Goal: Entertainment & Leisure: Browse casually

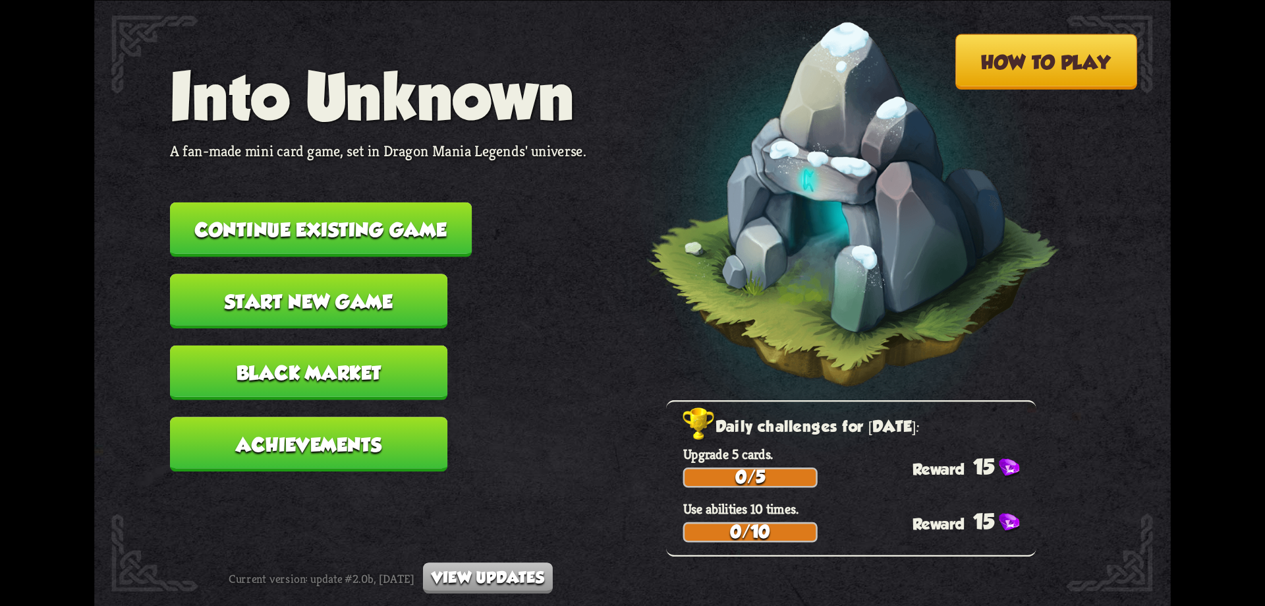
click at [368, 218] on button "Continue existing game" at bounding box center [321, 229] width 302 height 55
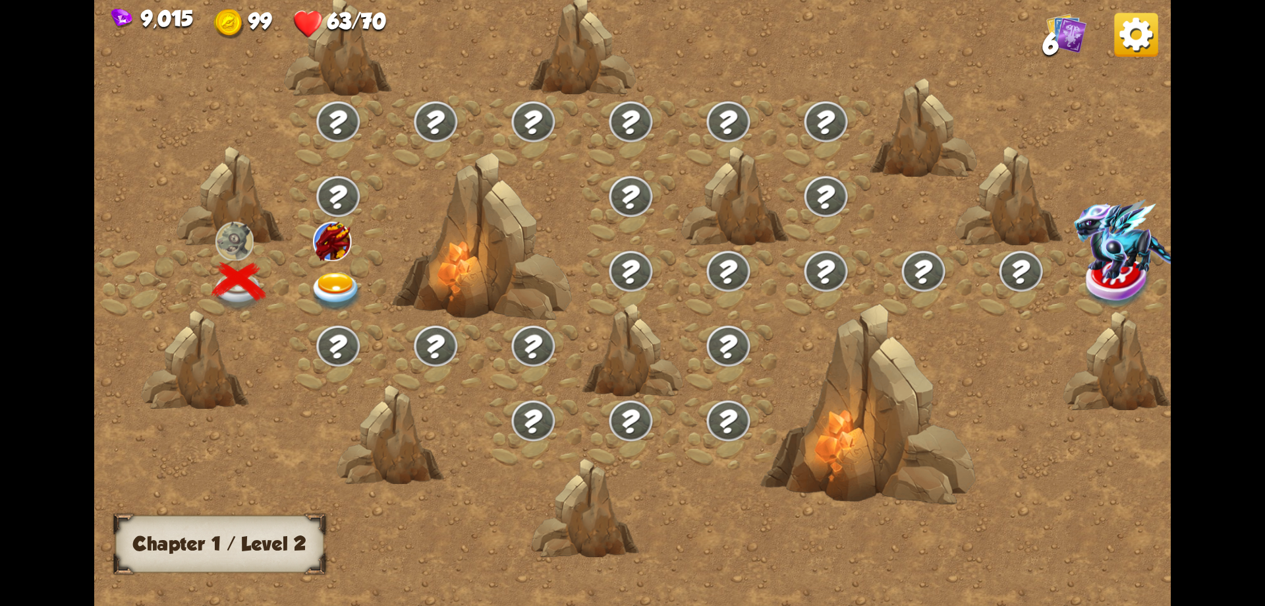
click at [332, 272] on img at bounding box center [337, 292] width 54 height 40
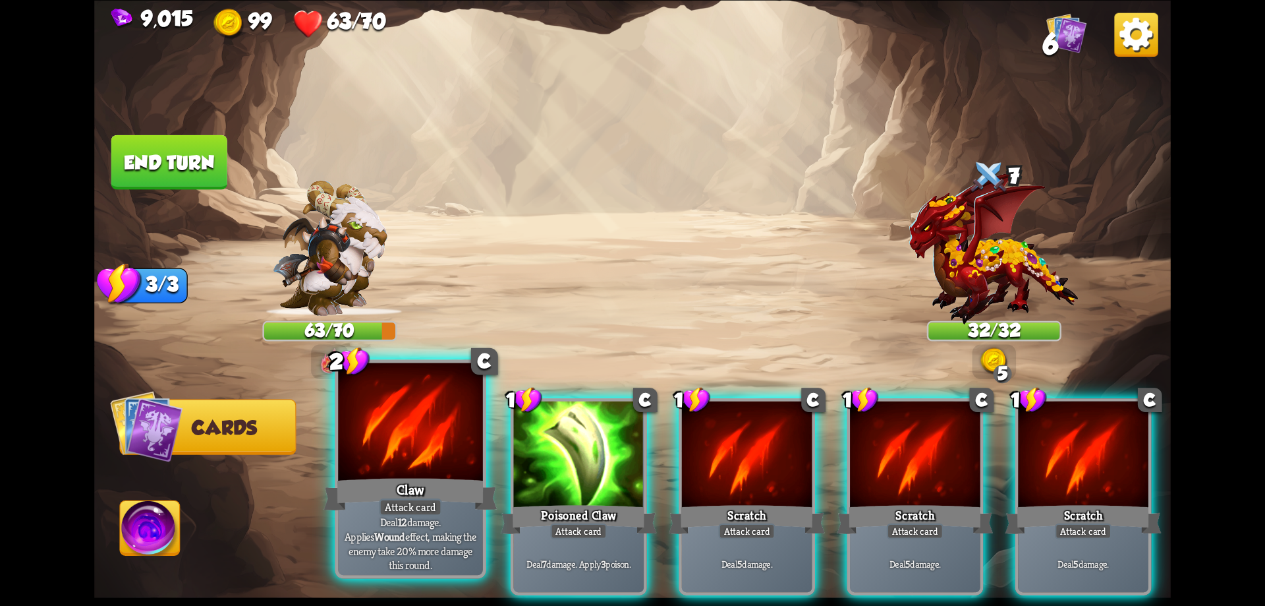
click at [441, 455] on div at bounding box center [410, 423] width 145 height 122
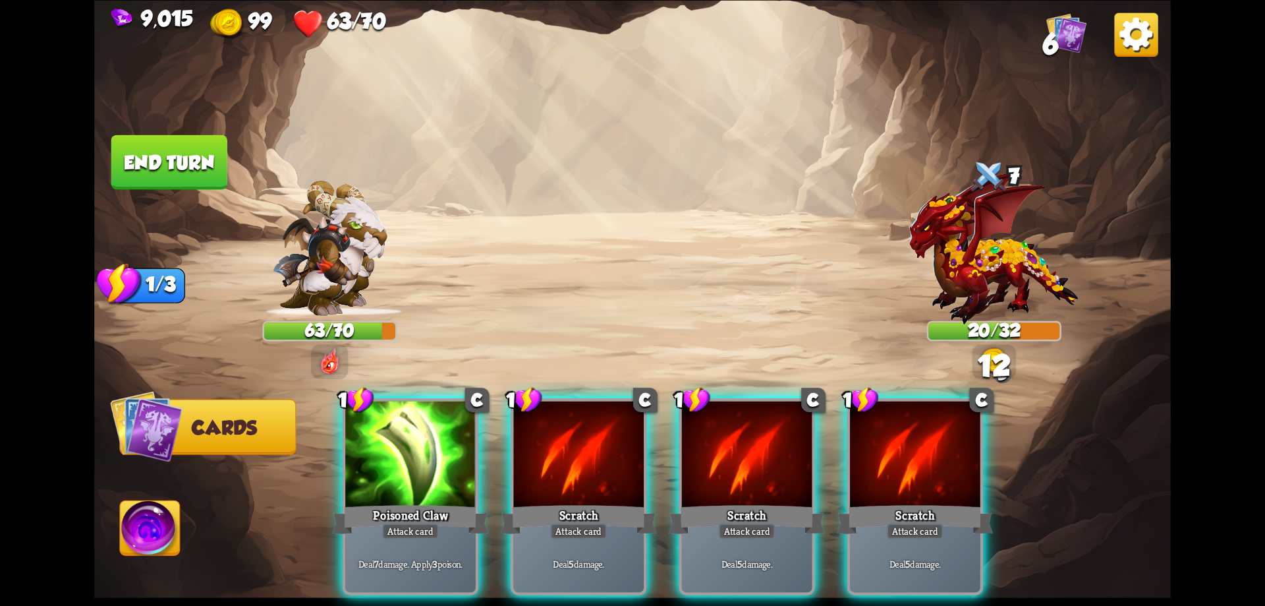
click at [441, 455] on div at bounding box center [410, 456] width 130 height 110
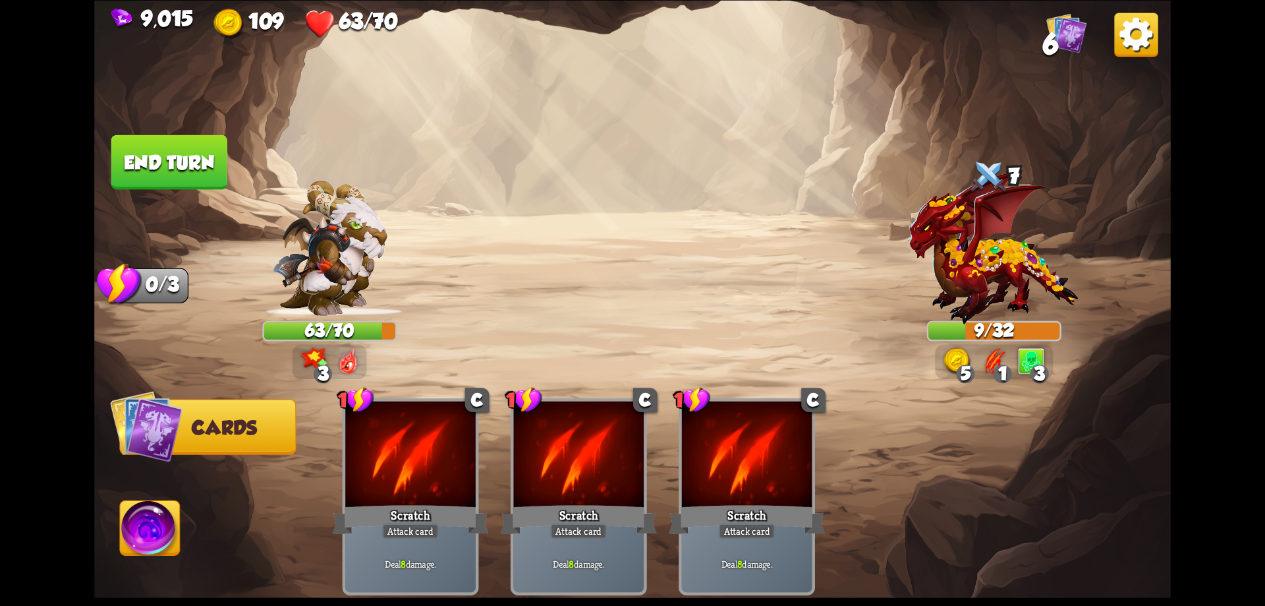
click at [187, 167] on button "End turn" at bounding box center [169, 161] width 116 height 55
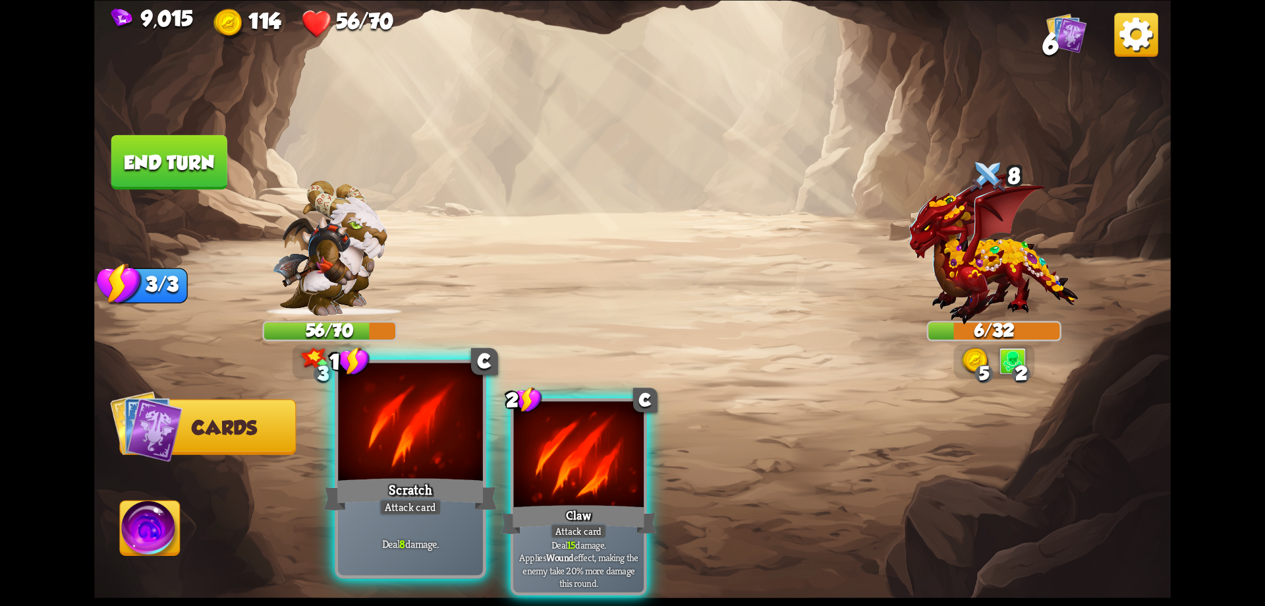
click at [389, 455] on div at bounding box center [410, 423] width 145 height 122
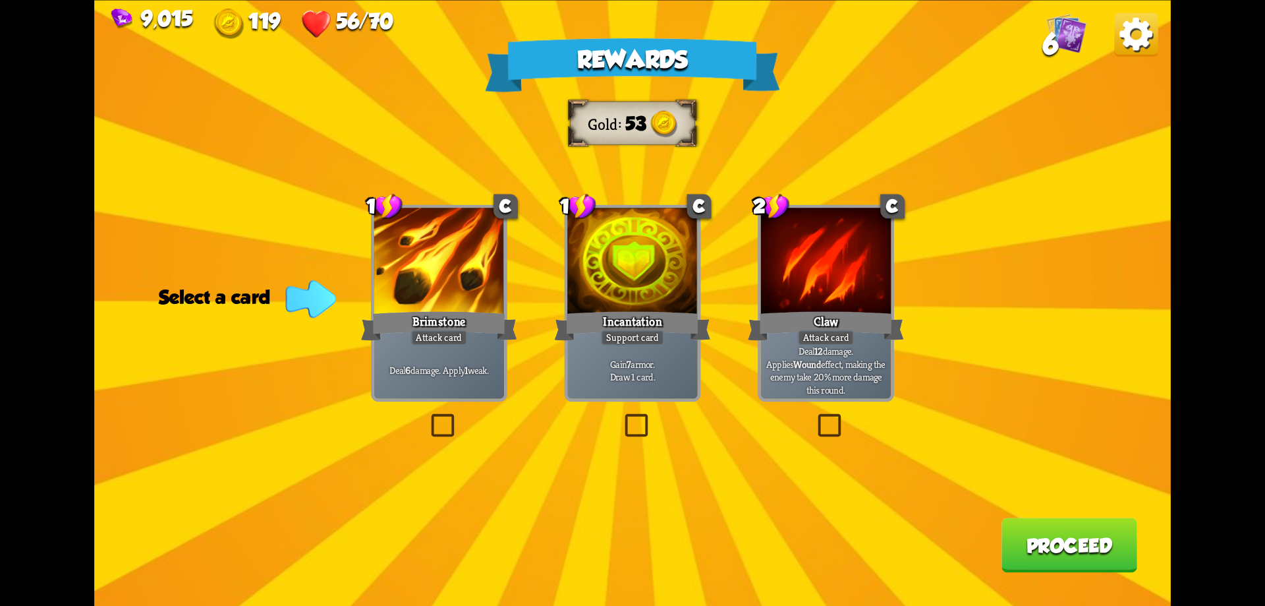
click at [621, 416] on label at bounding box center [621, 416] width 0 height 0
click at [0, 0] on input "checkbox" at bounding box center [0, 0] width 0 height 0
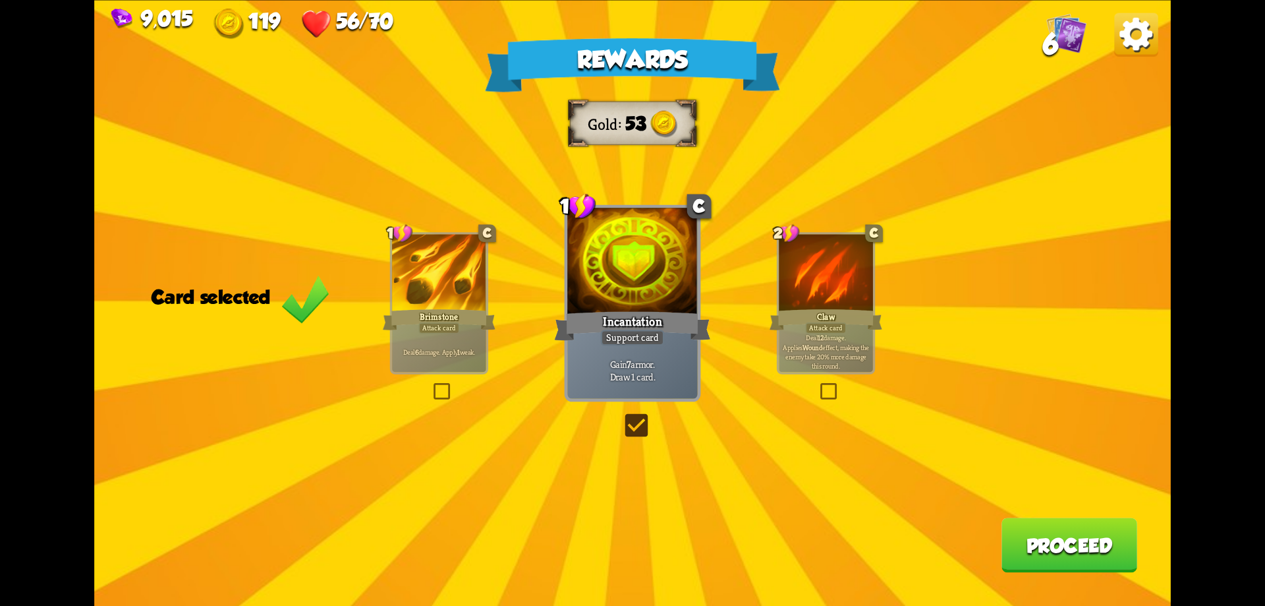
click at [1064, 532] on button "Proceed" at bounding box center [1070, 544] width 136 height 55
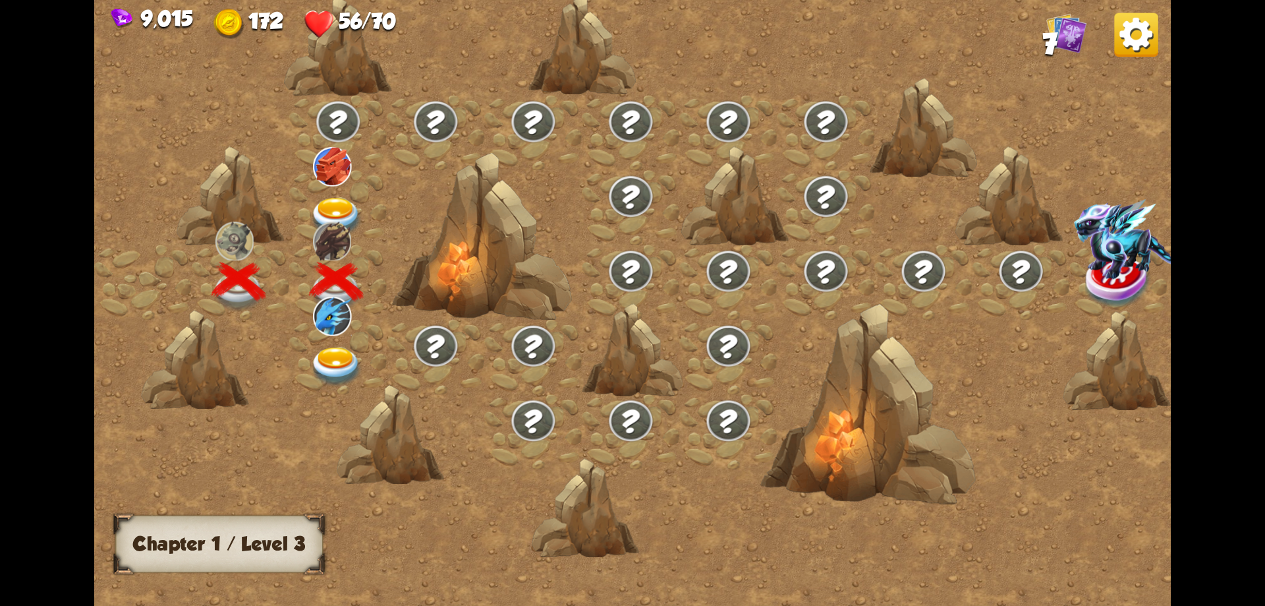
click at [336, 352] on img at bounding box center [337, 367] width 54 height 40
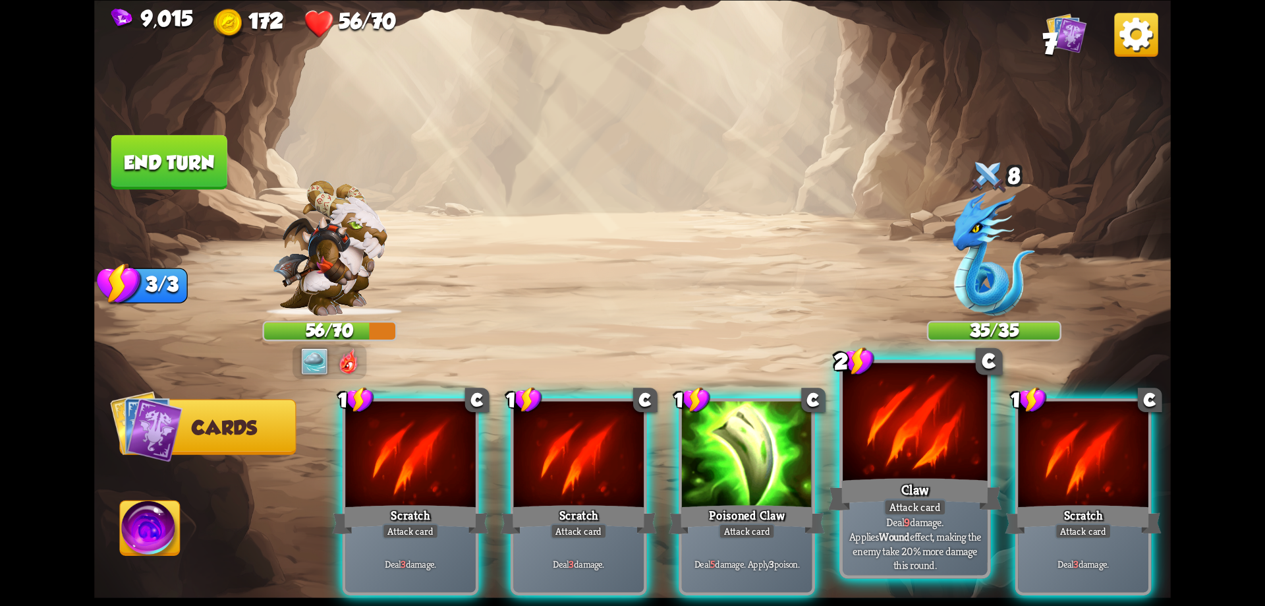
click at [899, 473] on div at bounding box center [915, 423] width 145 height 122
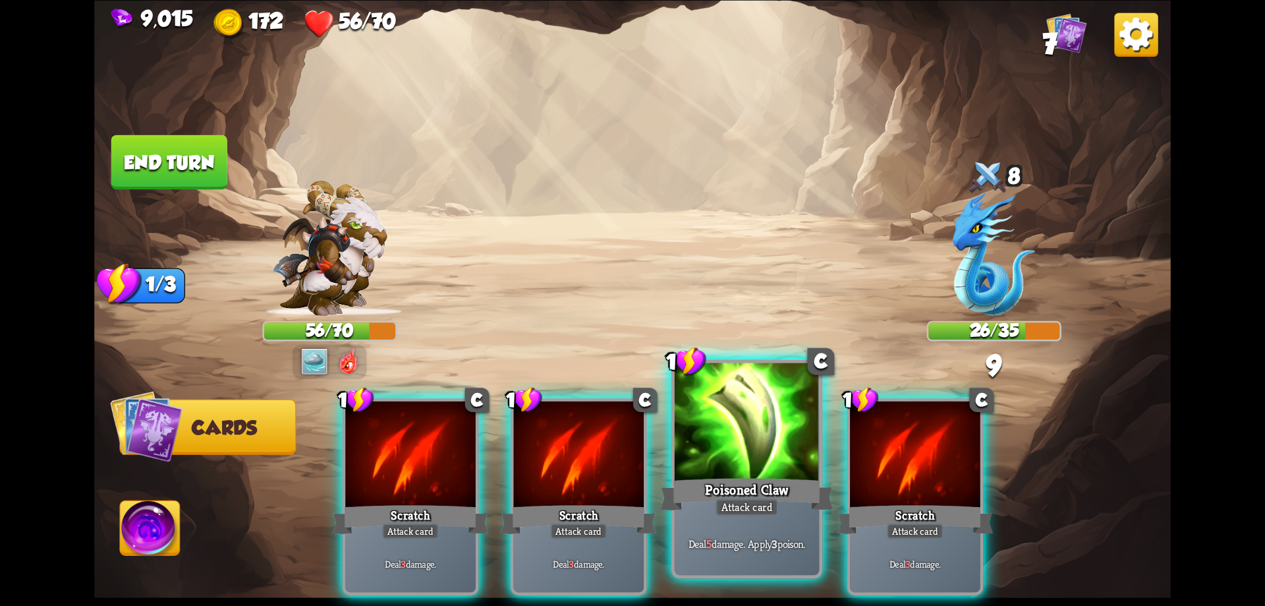
click at [751, 455] on div at bounding box center [747, 423] width 145 height 122
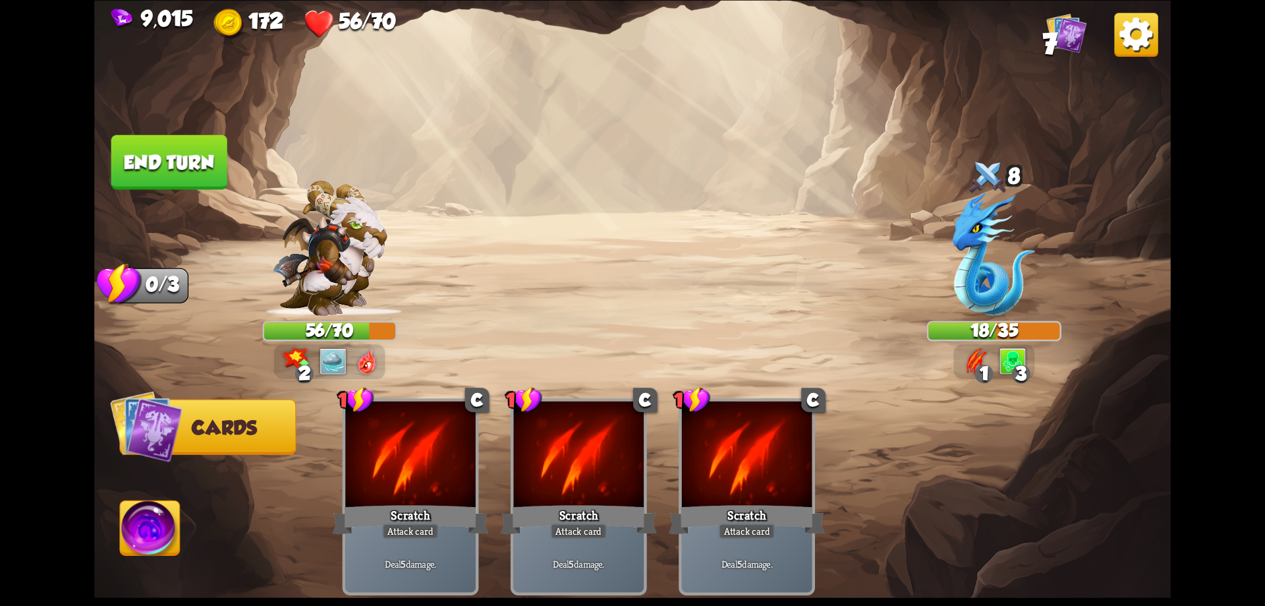
click at [183, 169] on button "End turn" at bounding box center [169, 161] width 116 height 55
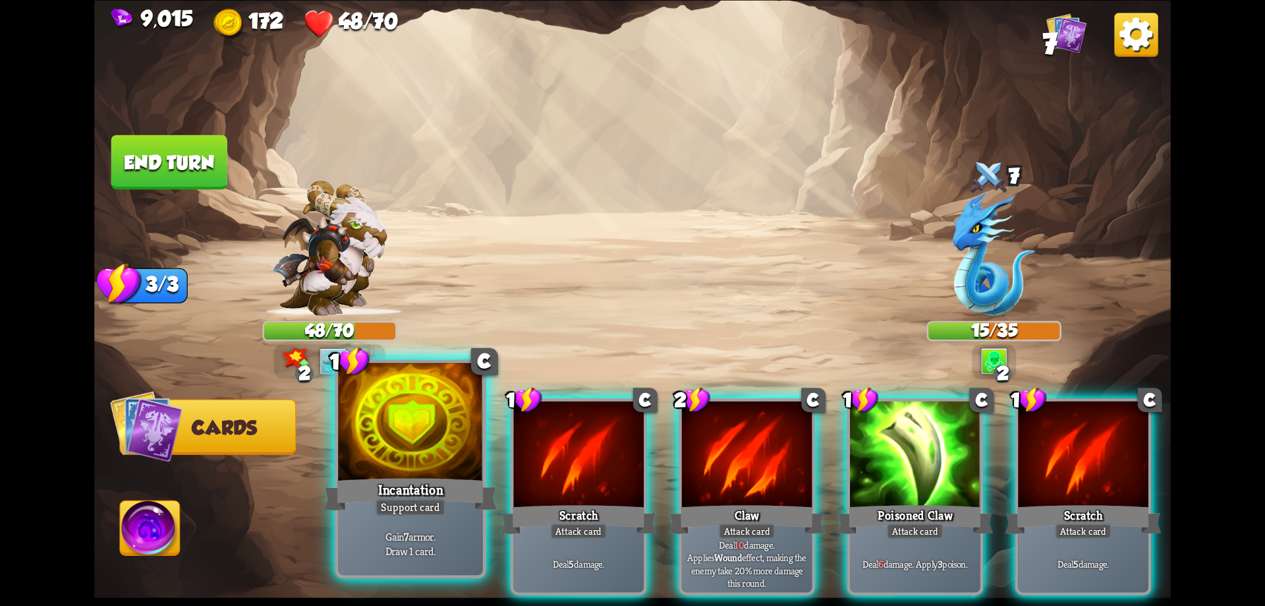
click at [432, 488] on div "Incantation" at bounding box center [410, 493] width 173 height 39
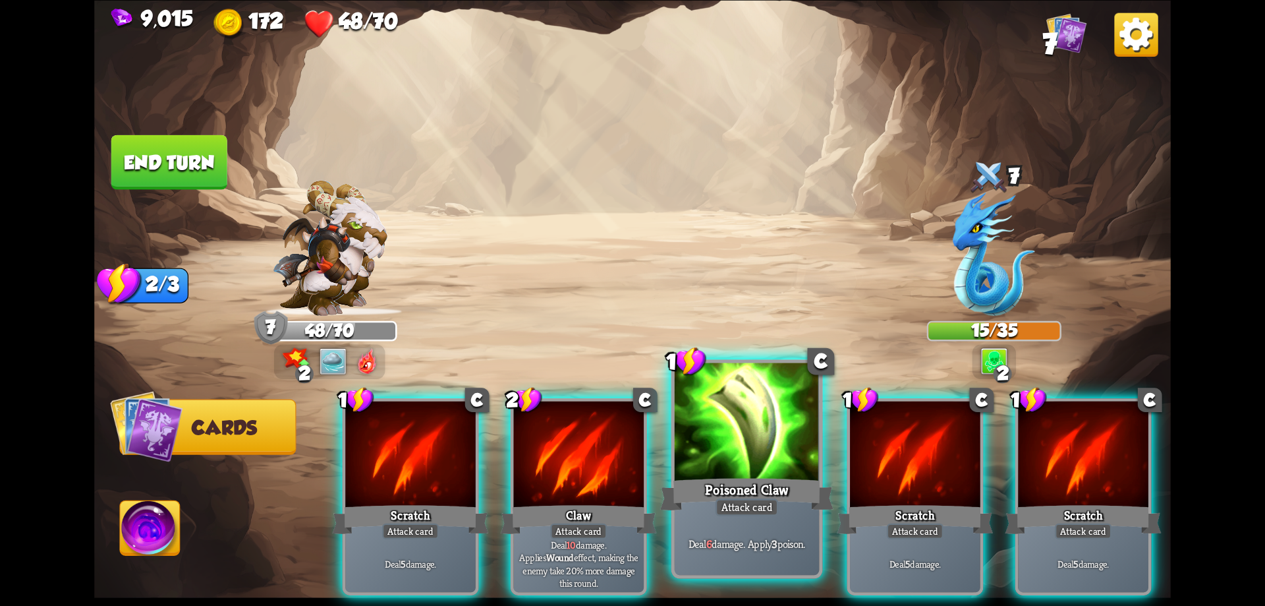
click at [693, 465] on div at bounding box center [747, 423] width 145 height 122
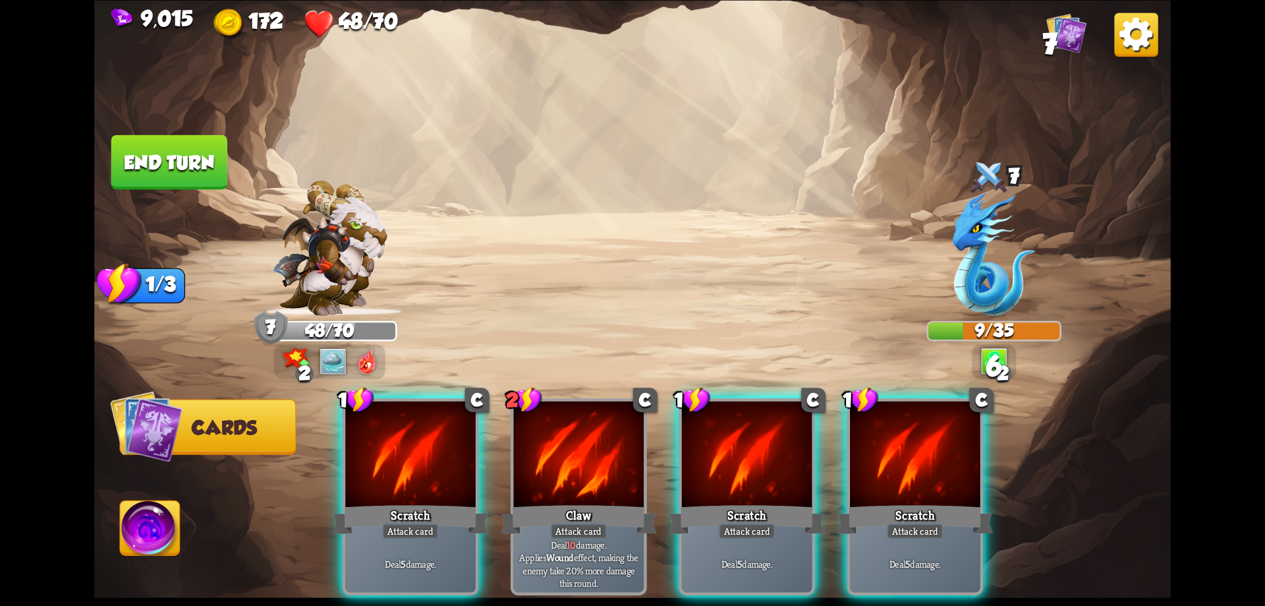
click at [693, 465] on div at bounding box center [747, 456] width 130 height 110
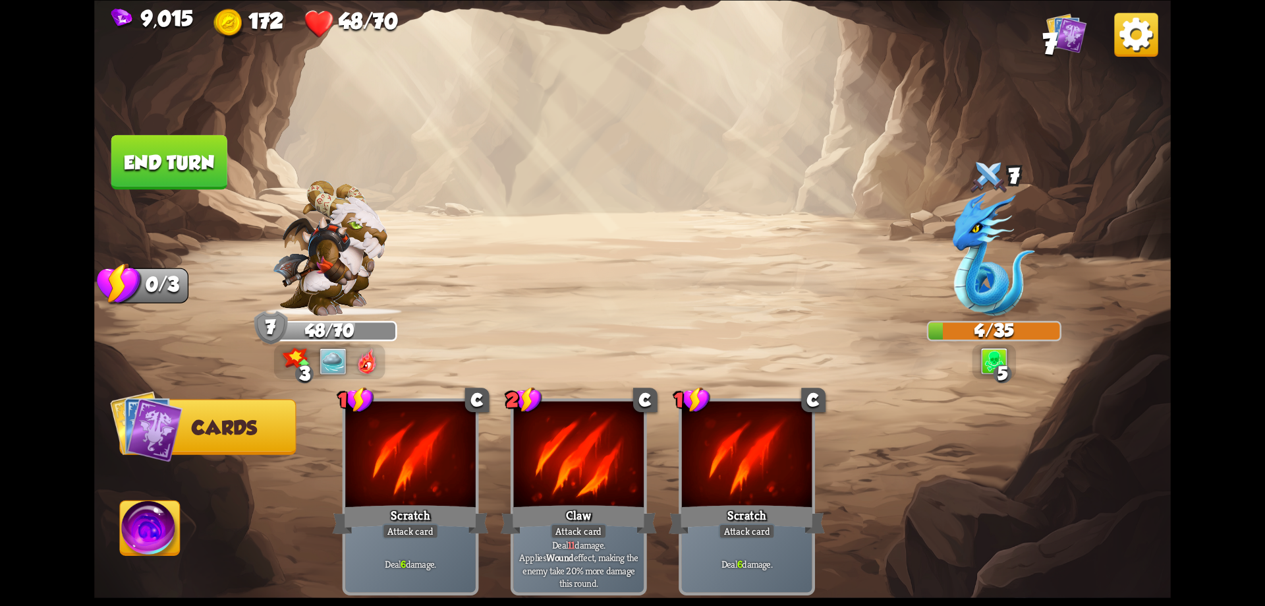
click at [161, 156] on button "End turn" at bounding box center [169, 161] width 116 height 55
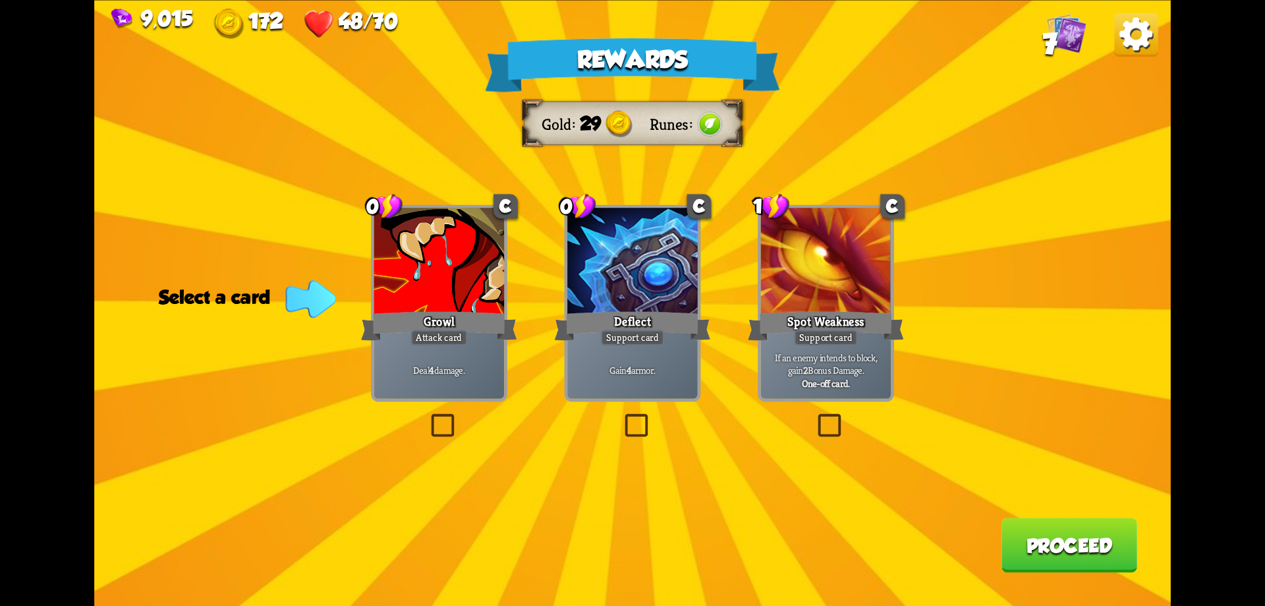
click at [477, 354] on div "Deal 4 damage." at bounding box center [439, 369] width 130 height 57
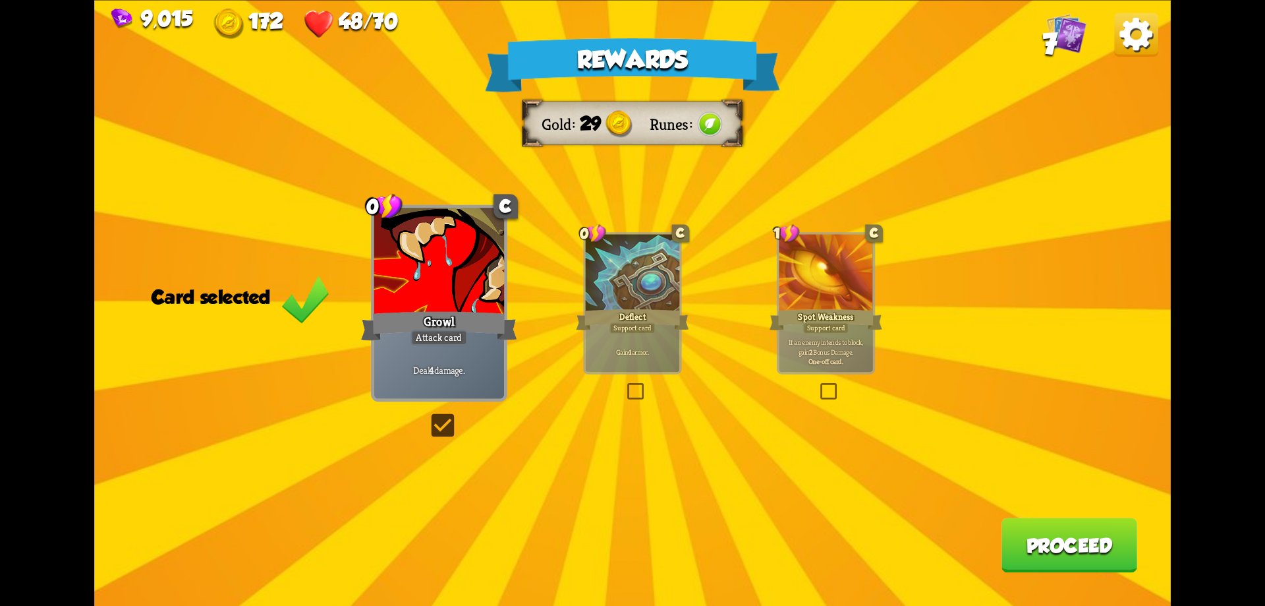
click at [1063, 540] on button "Proceed" at bounding box center [1070, 544] width 136 height 55
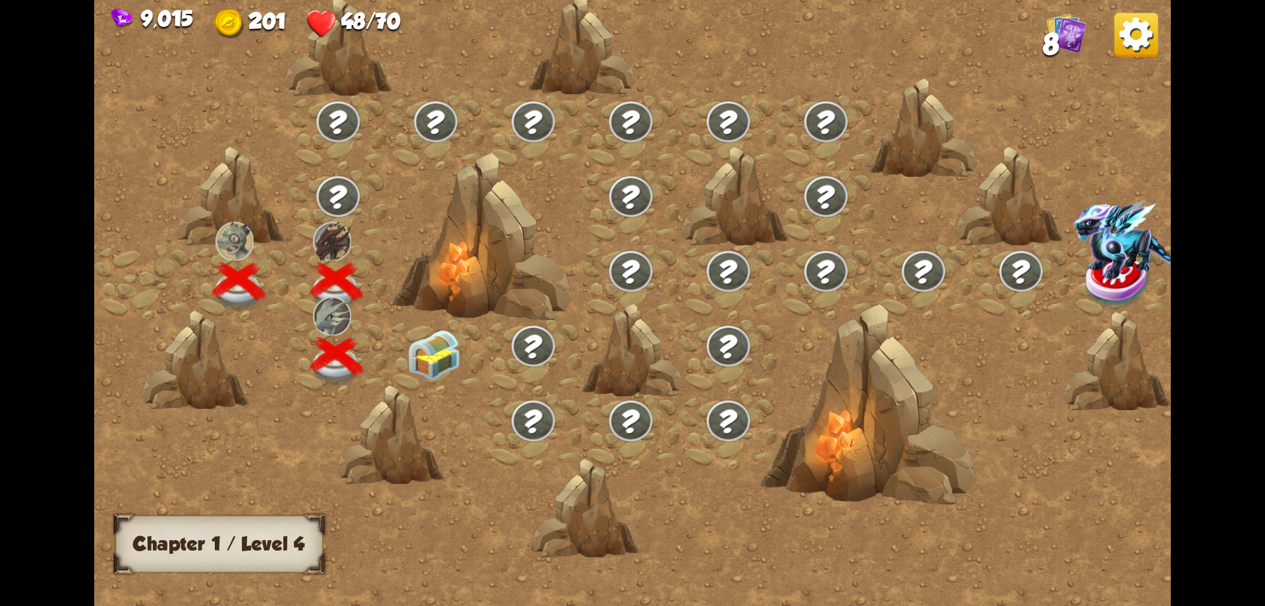
click at [422, 360] on img at bounding box center [434, 355] width 54 height 50
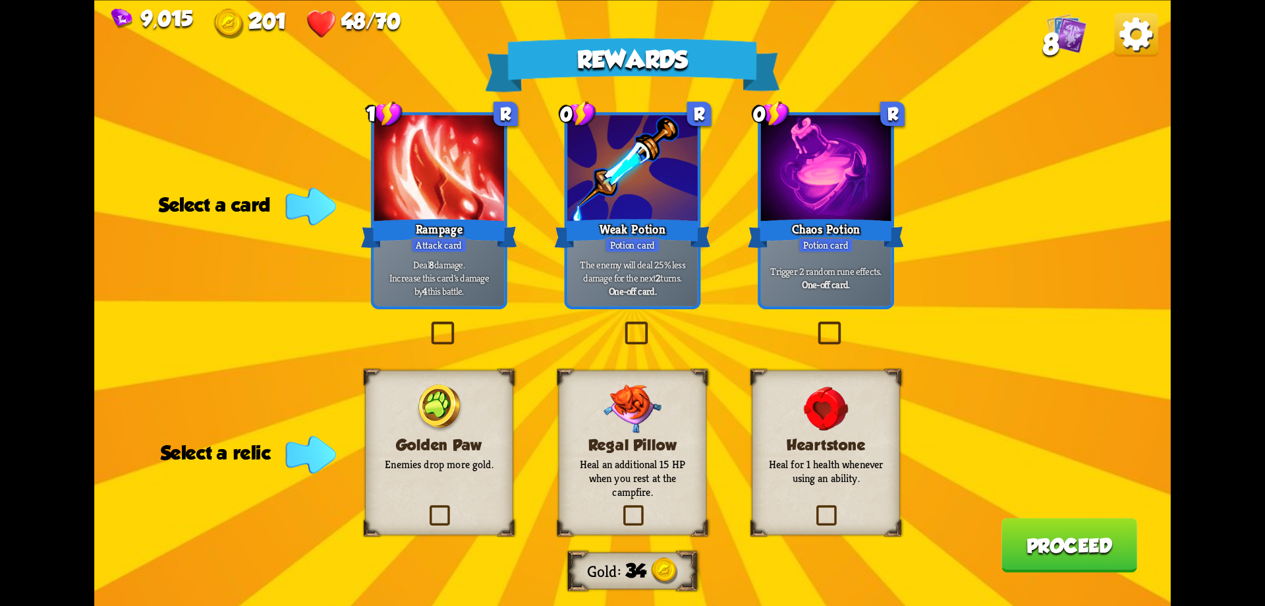
click at [813, 507] on label at bounding box center [813, 507] width 0 height 0
click at [0, 0] on input "checkbox" at bounding box center [0, 0] width 0 height 0
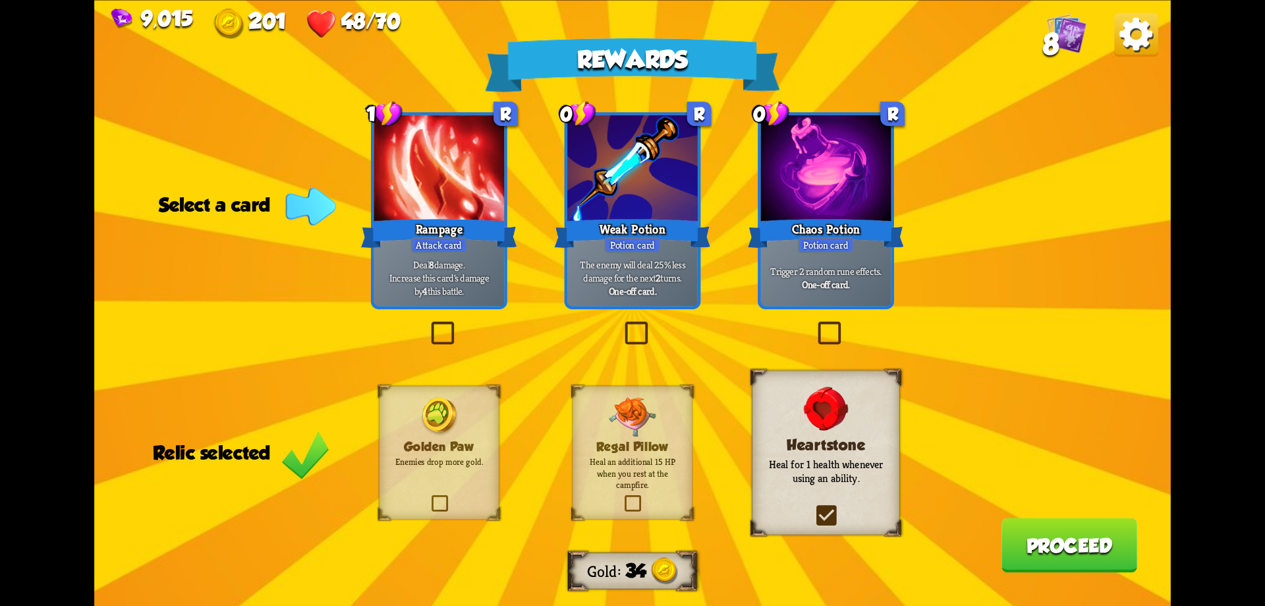
click at [815, 324] on label at bounding box center [815, 324] width 0 height 0
click at [0, 0] on input "checkbox" at bounding box center [0, 0] width 0 height 0
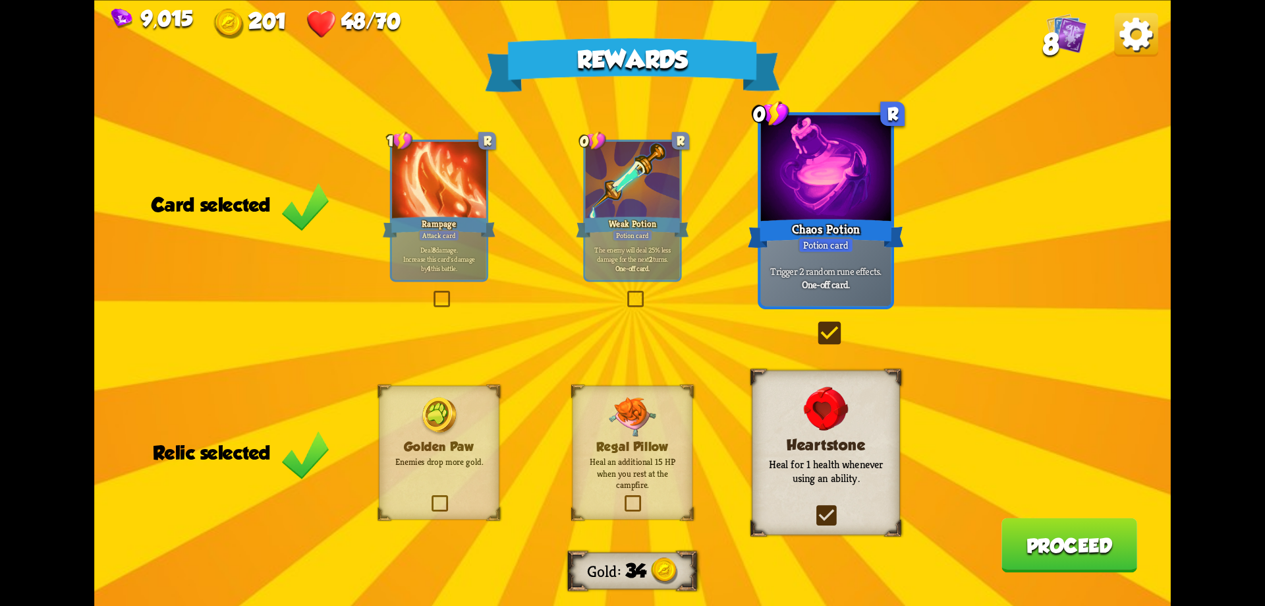
click at [1029, 544] on button "Proceed" at bounding box center [1070, 544] width 136 height 55
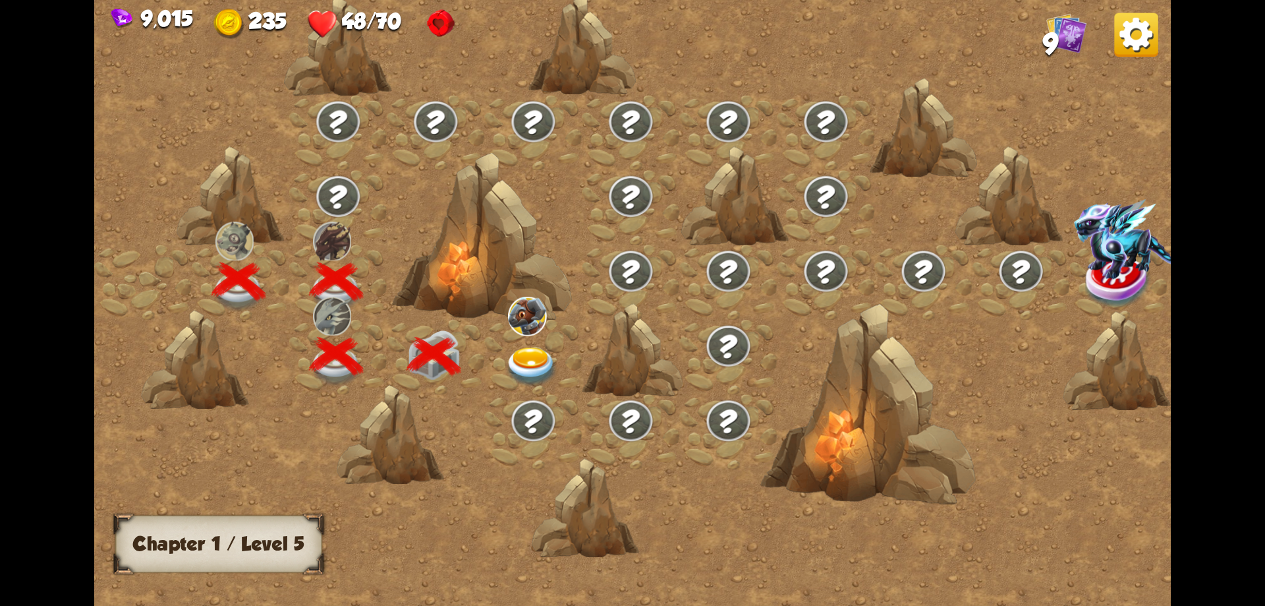
click at [542, 363] on img at bounding box center [532, 367] width 54 height 40
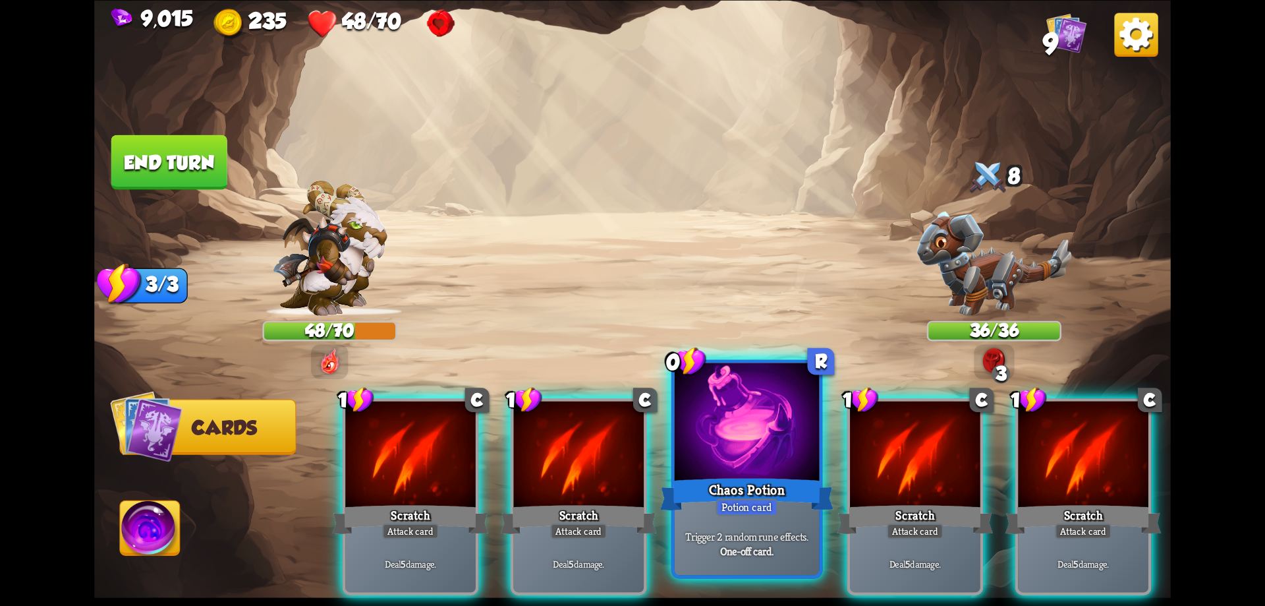
click at [759, 457] on div at bounding box center [747, 423] width 145 height 122
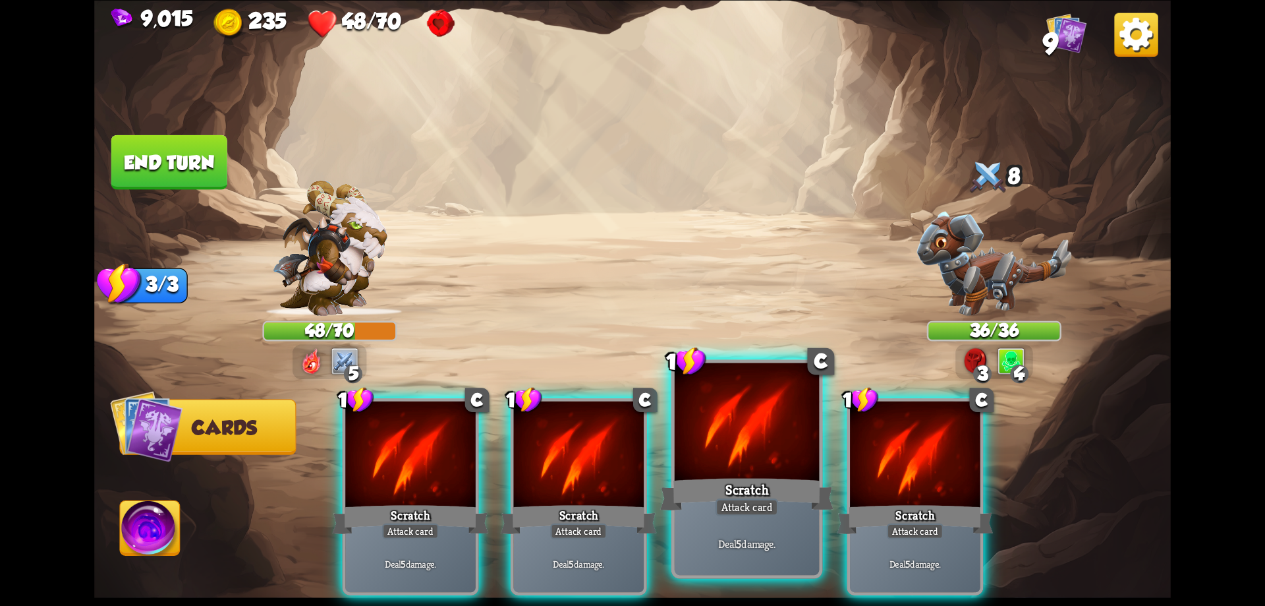
click at [737, 459] on div at bounding box center [747, 423] width 145 height 122
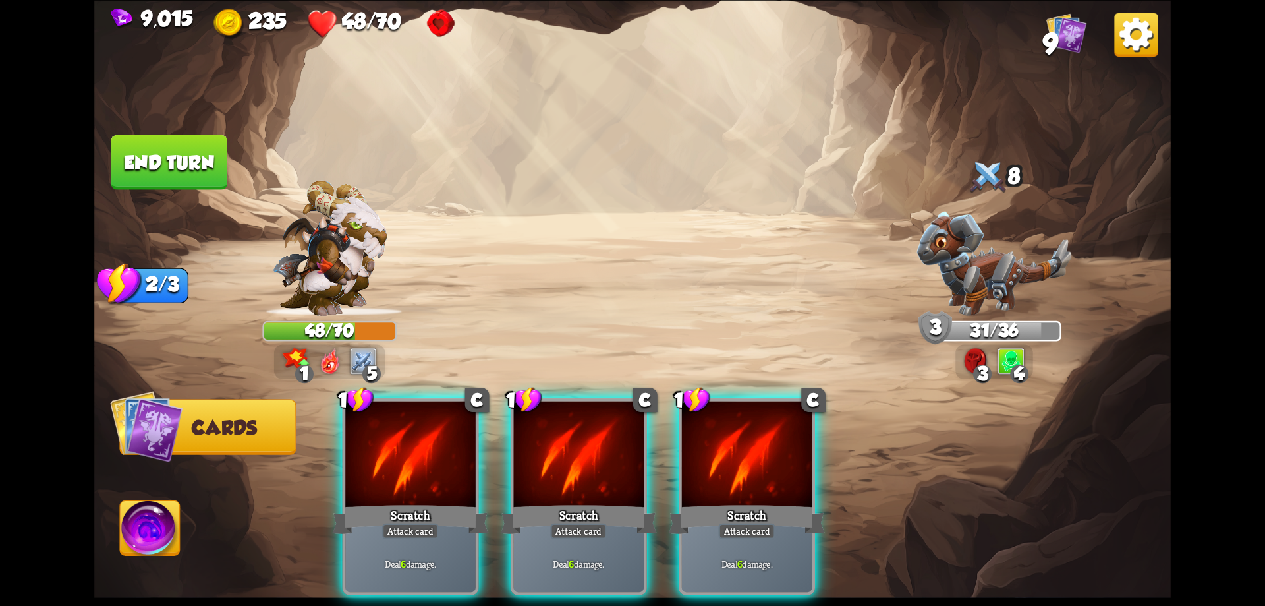
click at [169, 524] on img at bounding box center [151, 530] width 60 height 61
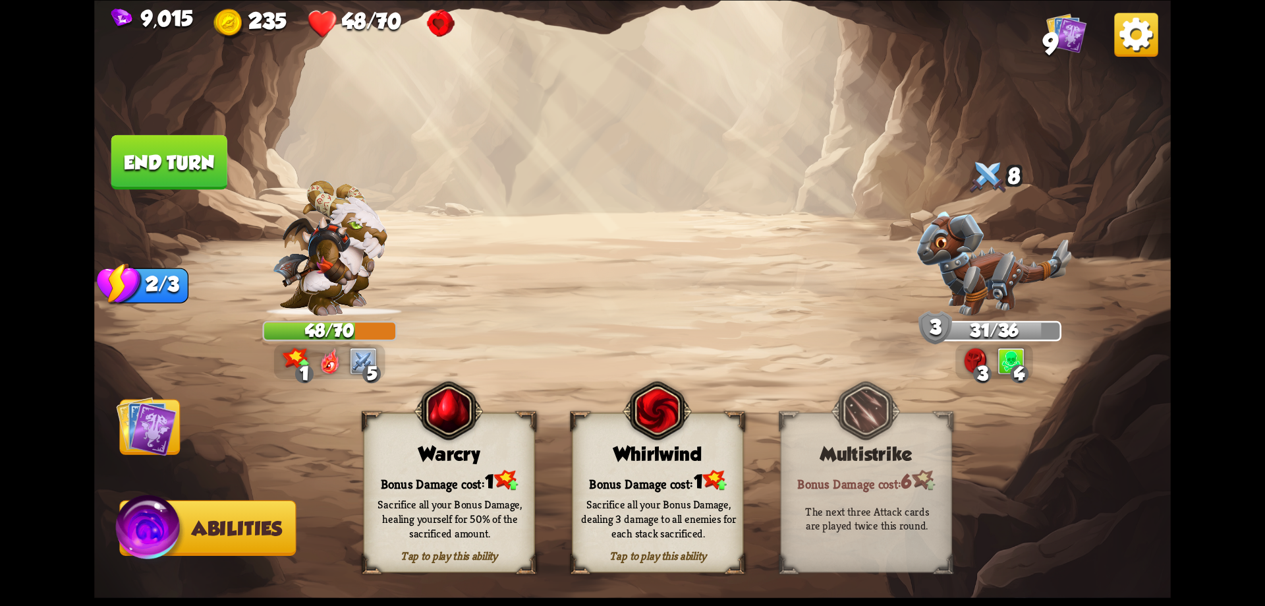
click at [427, 479] on div "Bonus Damage cost: 1" at bounding box center [449, 480] width 170 height 24
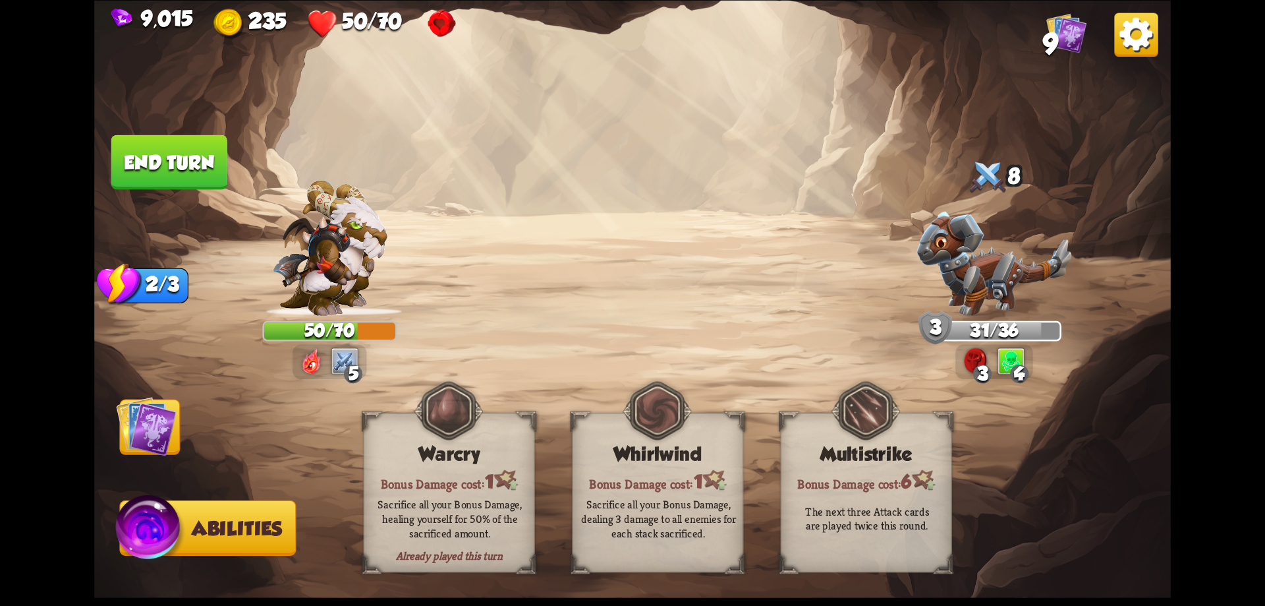
click at [198, 169] on button "End turn" at bounding box center [169, 161] width 116 height 55
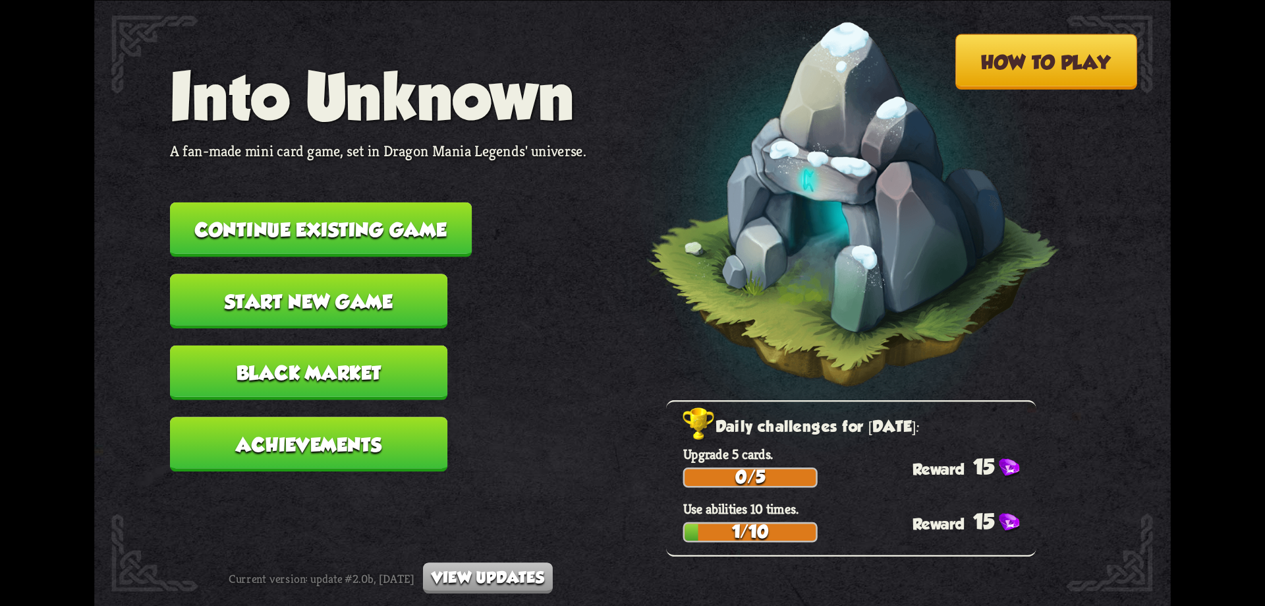
click at [414, 224] on button "Continue existing game" at bounding box center [321, 229] width 302 height 55
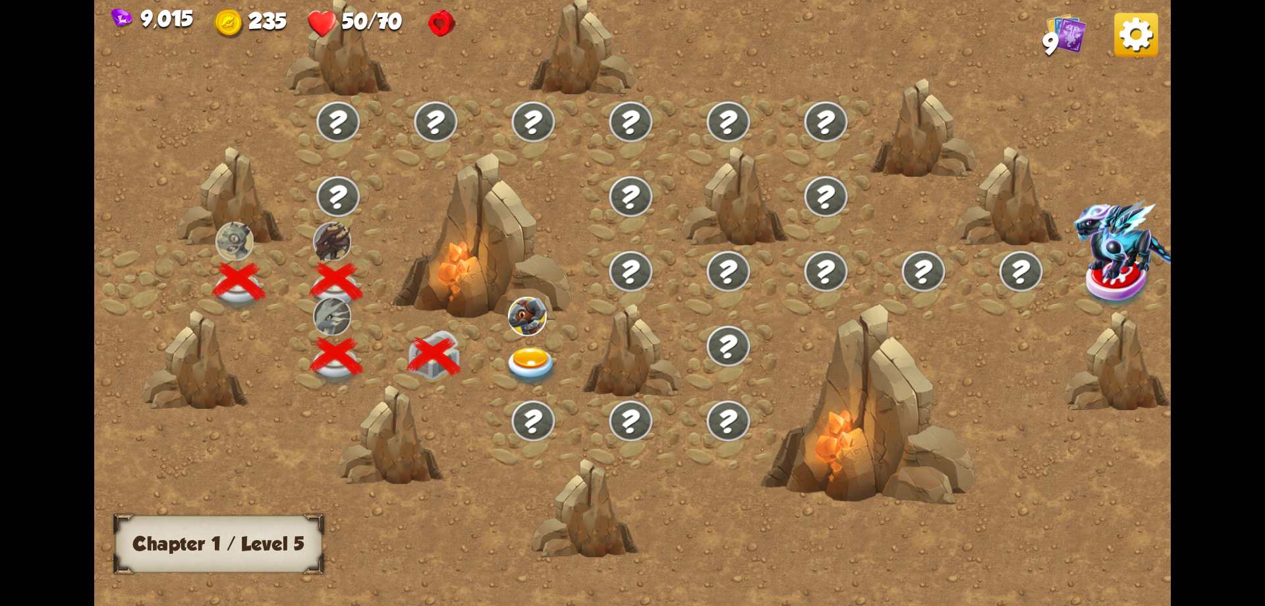
click at [532, 352] on img at bounding box center [532, 367] width 54 height 40
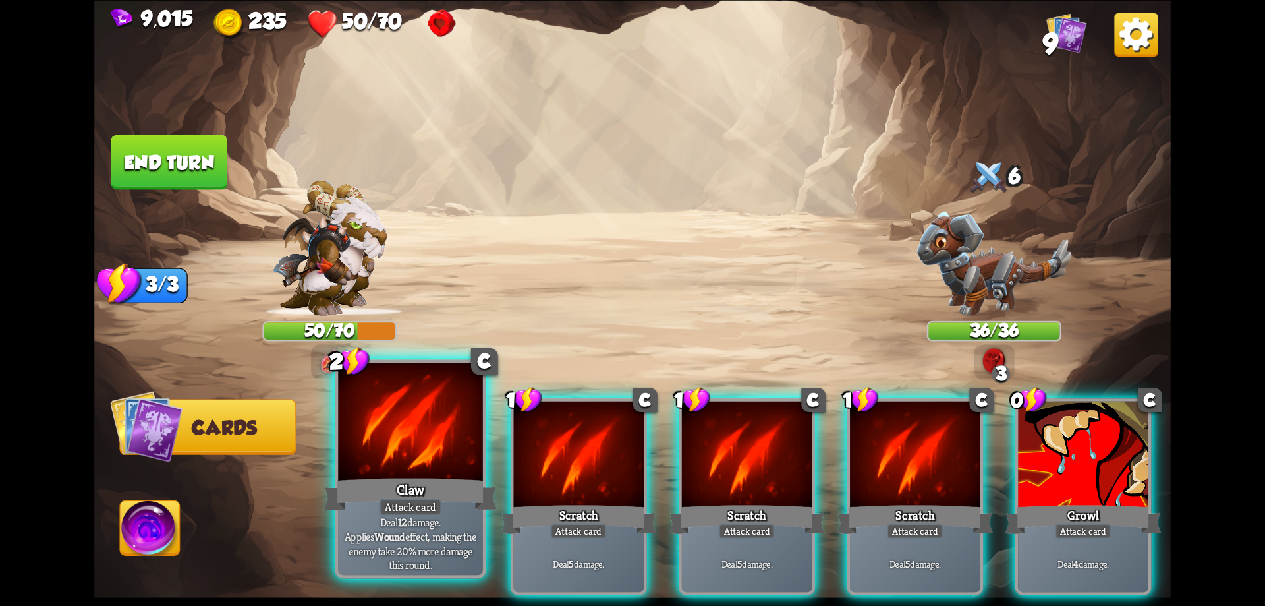
click at [461, 496] on div "Claw" at bounding box center [410, 493] width 173 height 39
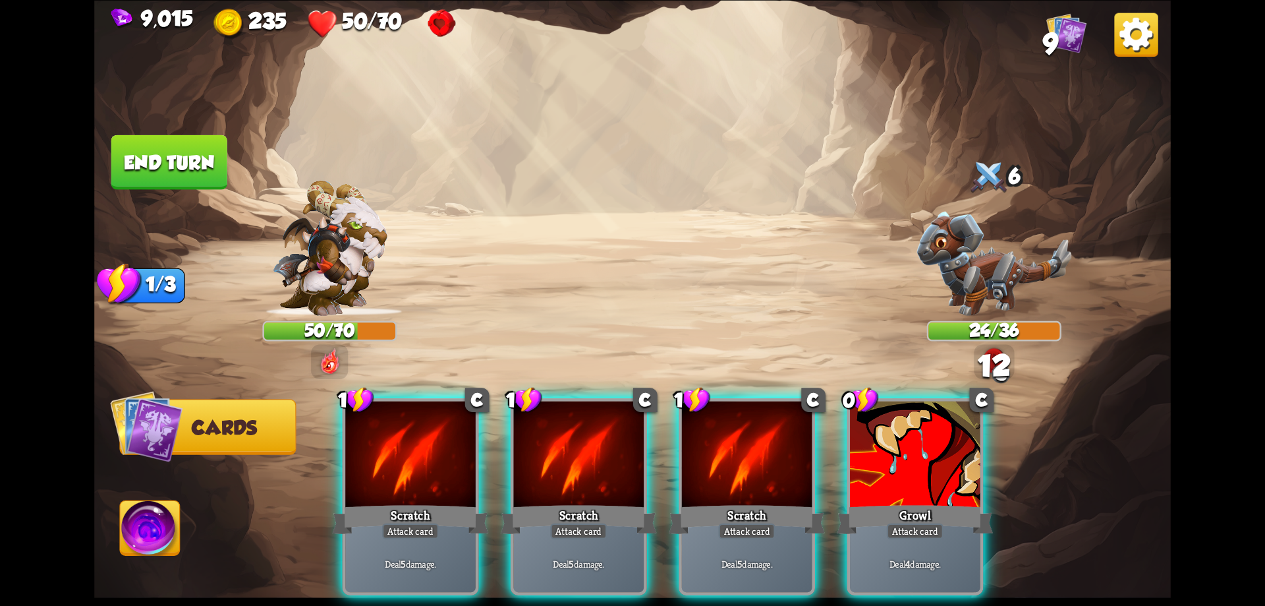
click at [461, 501] on div "Scratch" at bounding box center [410, 518] width 156 height 35
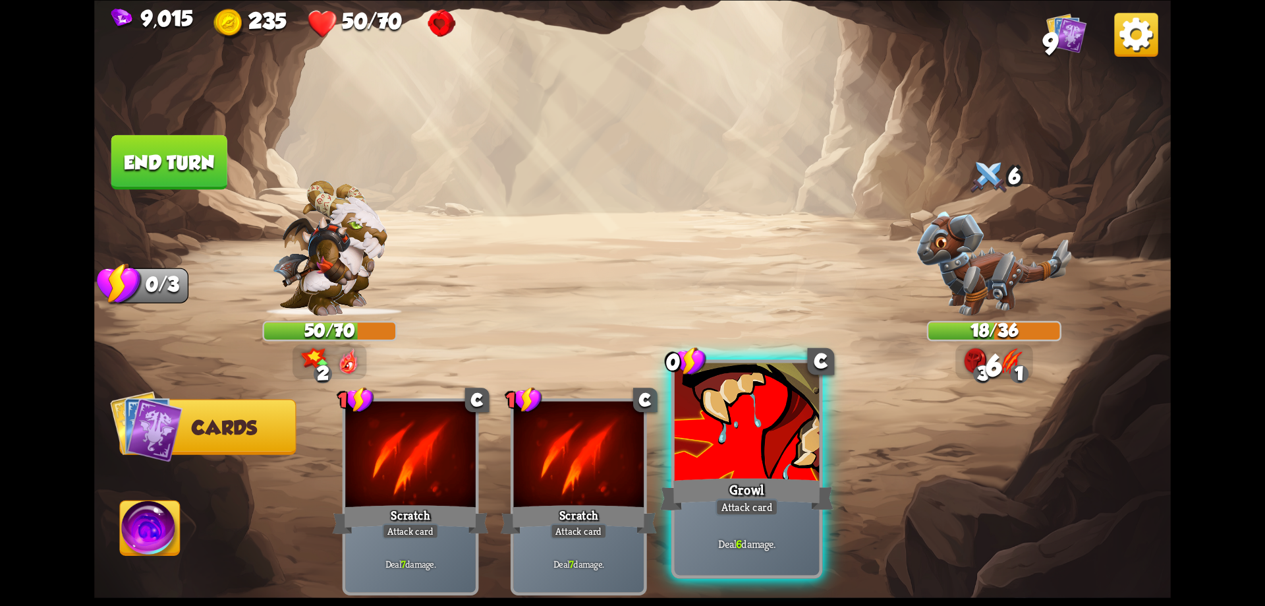
click at [756, 502] on div "Attack card" at bounding box center [747, 507] width 63 height 18
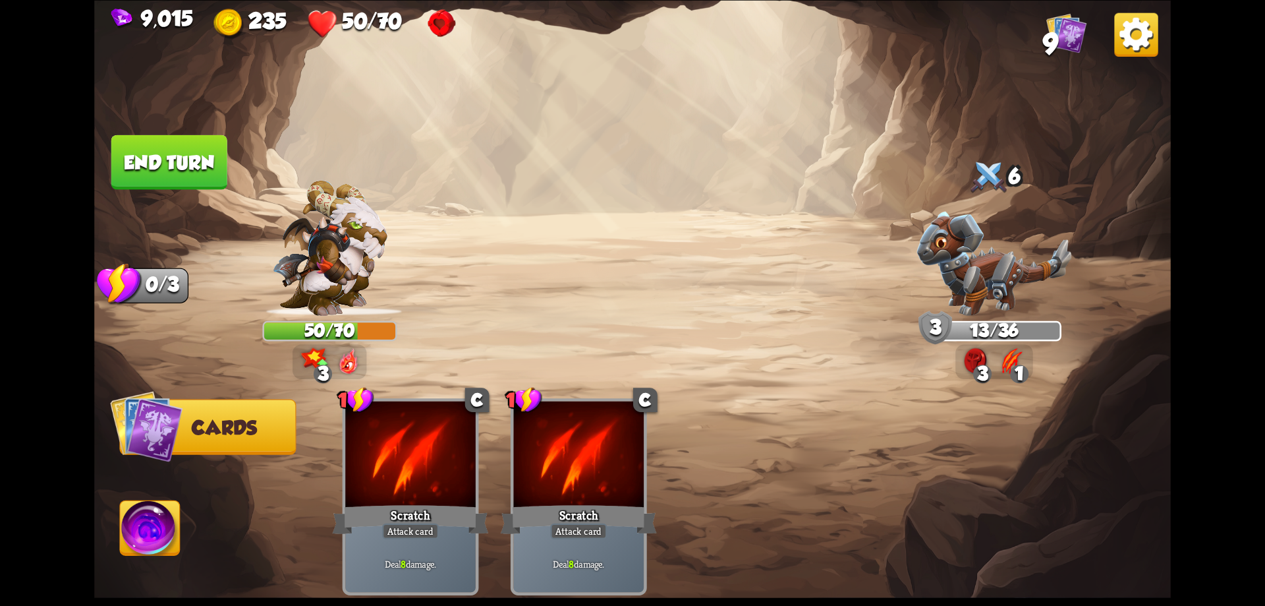
click at [199, 163] on button "End turn" at bounding box center [169, 161] width 117 height 55
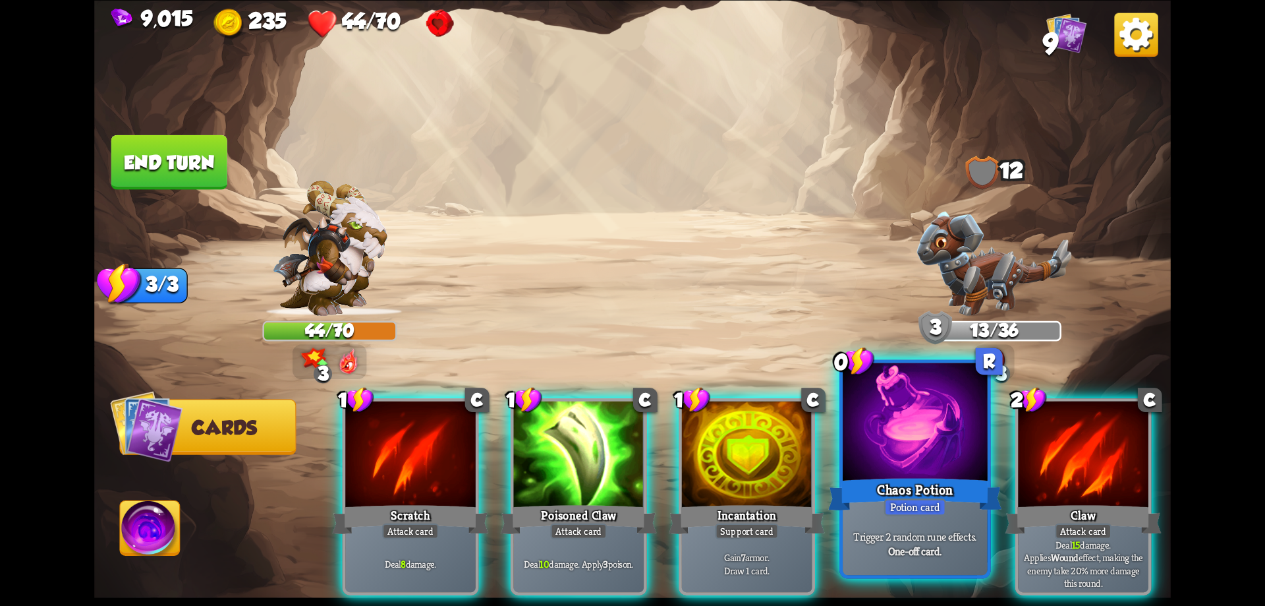
click at [941, 482] on div "Chaos Potion" at bounding box center [914, 493] width 173 height 39
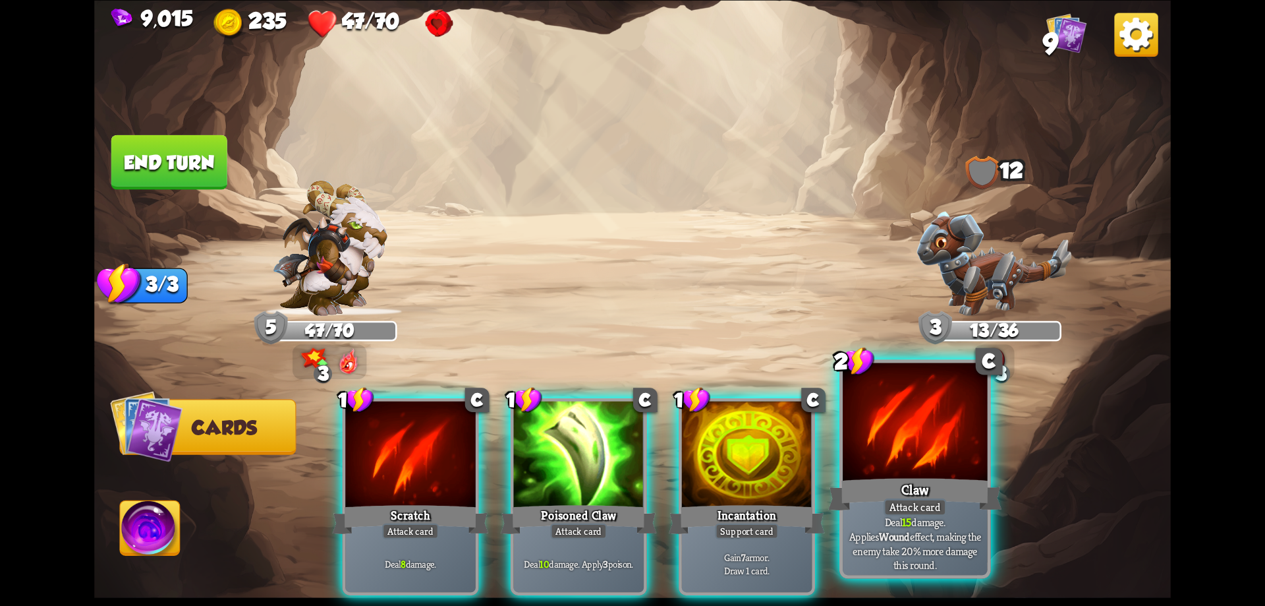
click at [898, 469] on div at bounding box center [915, 423] width 145 height 122
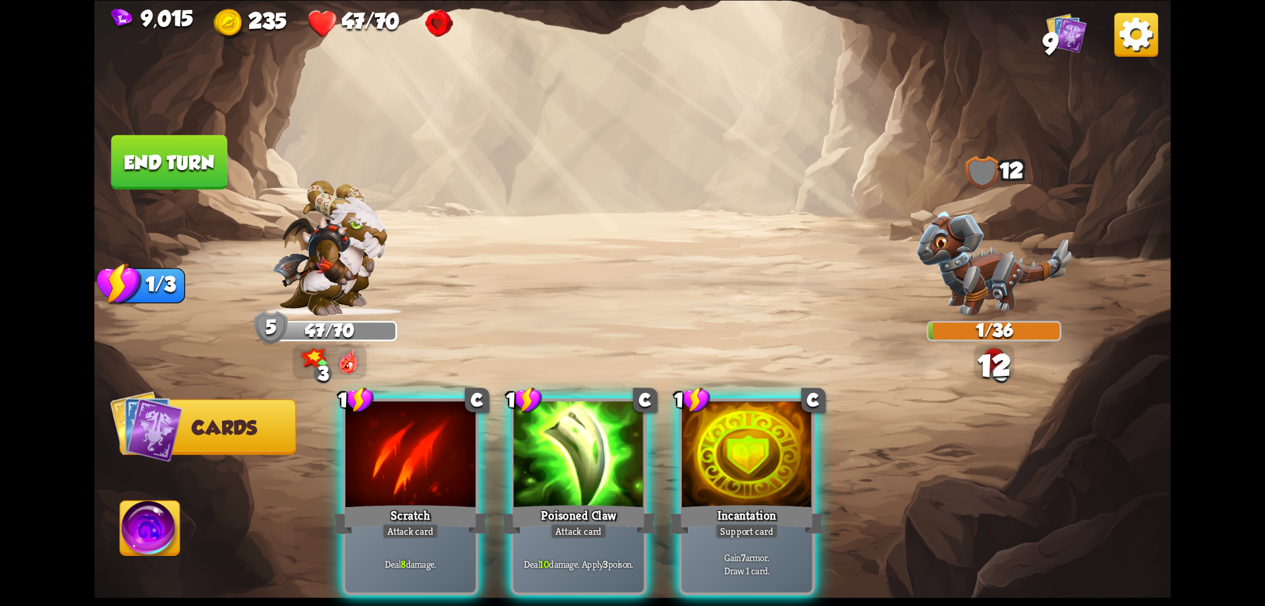
click at [584, 465] on div at bounding box center [579, 456] width 130 height 110
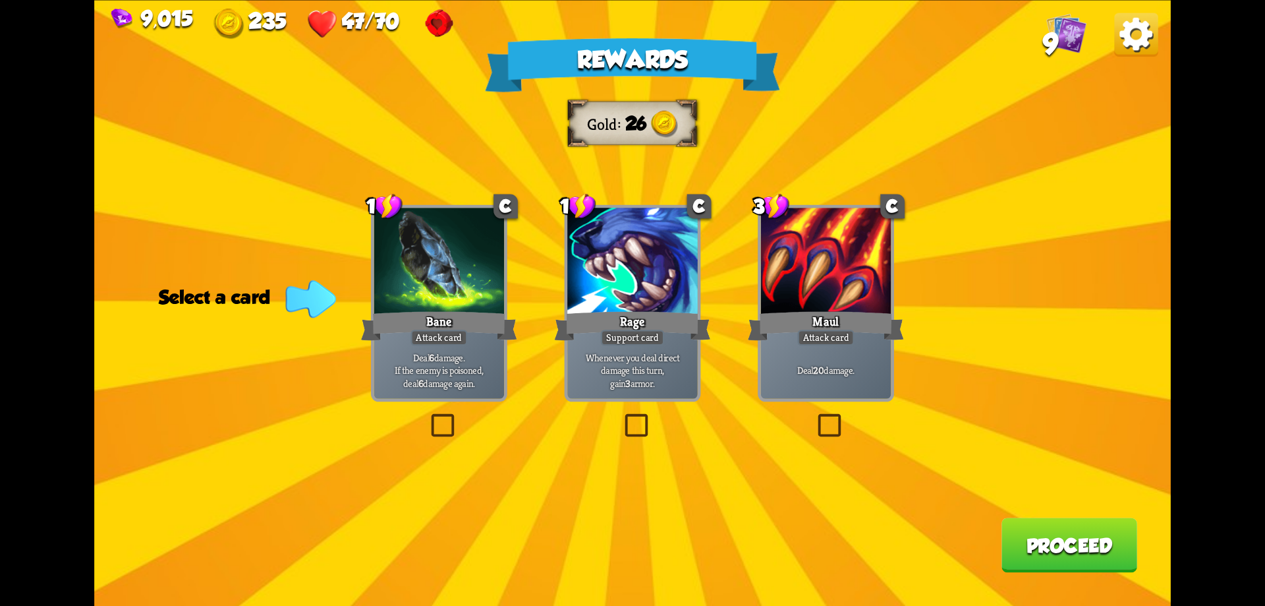
click at [1034, 538] on button "Proceed" at bounding box center [1070, 544] width 136 height 55
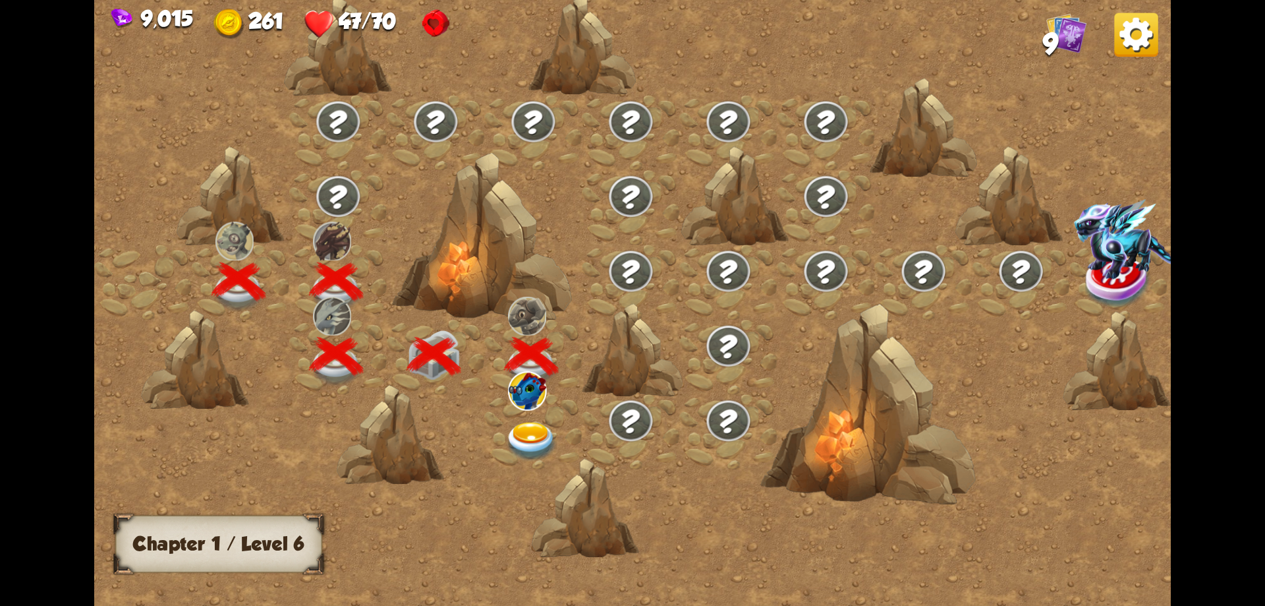
click at [535, 434] on img at bounding box center [532, 442] width 54 height 40
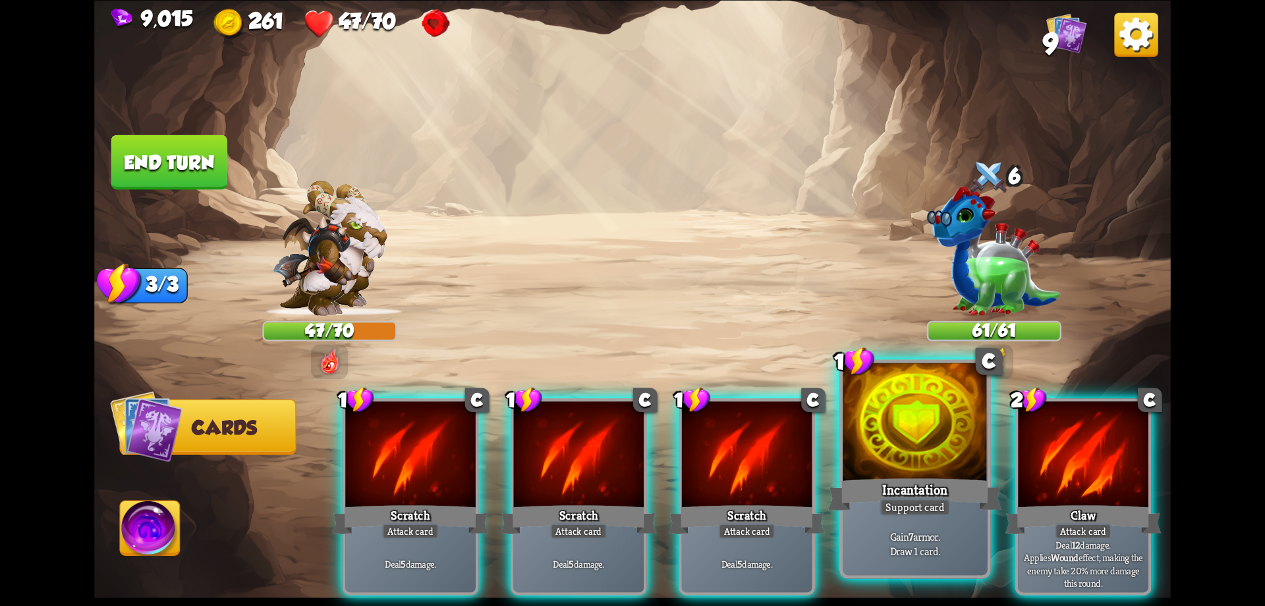
click at [929, 462] on div at bounding box center [915, 423] width 145 height 122
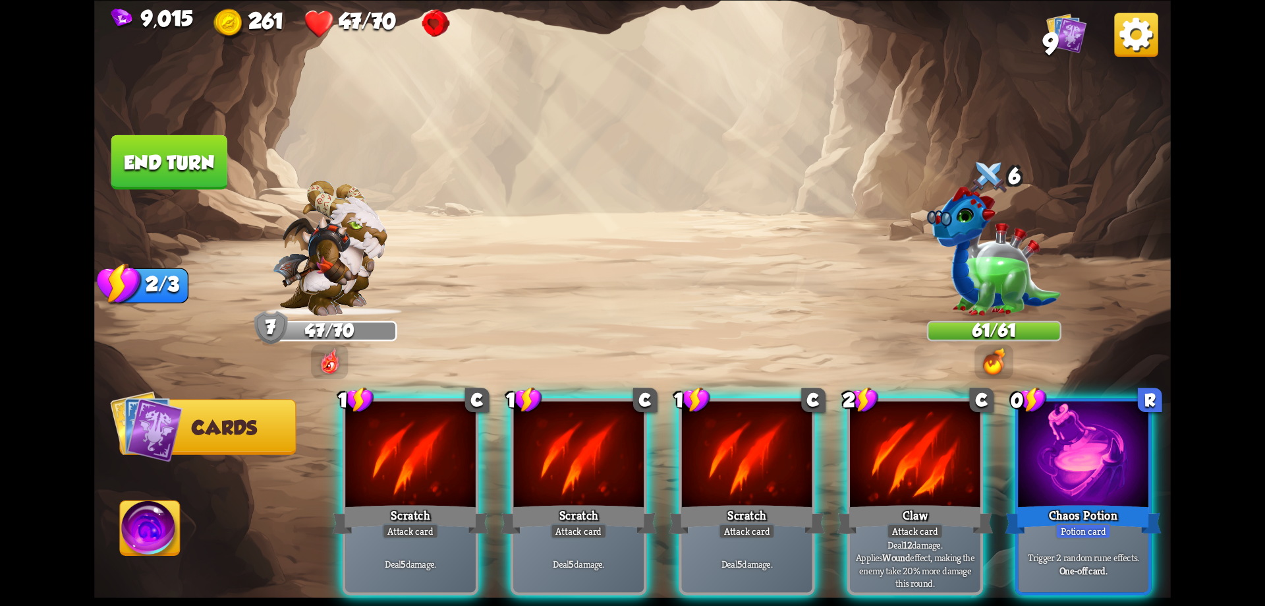
click at [927, 462] on div at bounding box center [915, 456] width 130 height 110
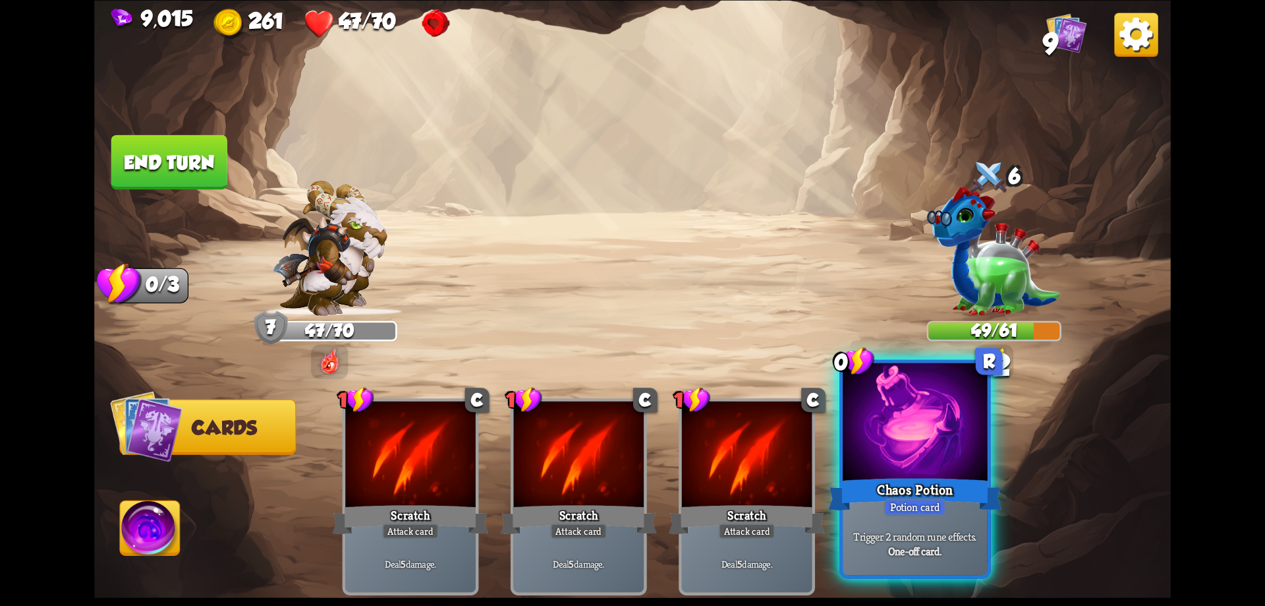
click at [921, 461] on div at bounding box center [915, 423] width 145 height 122
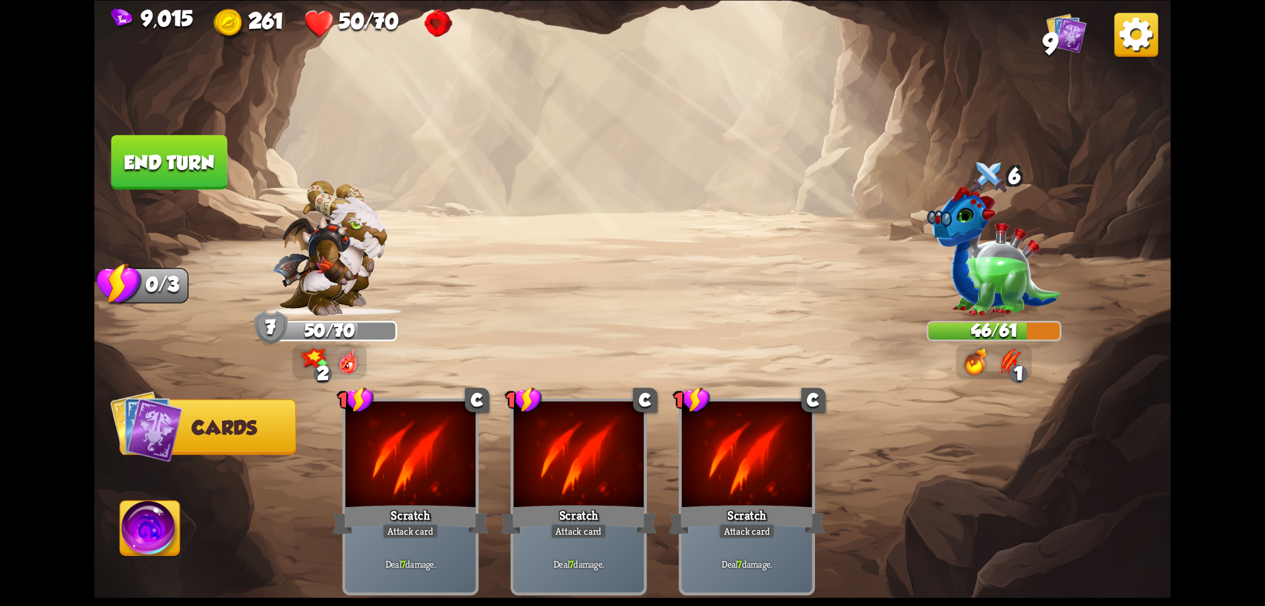
click at [183, 160] on button "End turn" at bounding box center [168, 162] width 119 height 56
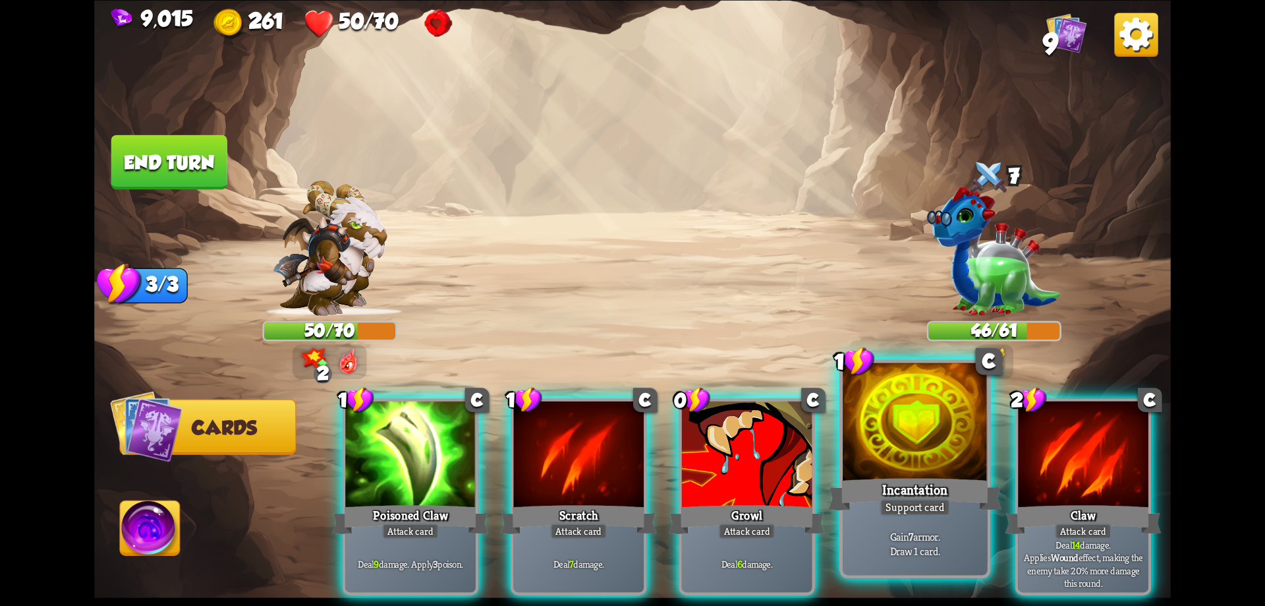
click at [934, 478] on div "Incantation" at bounding box center [914, 493] width 173 height 39
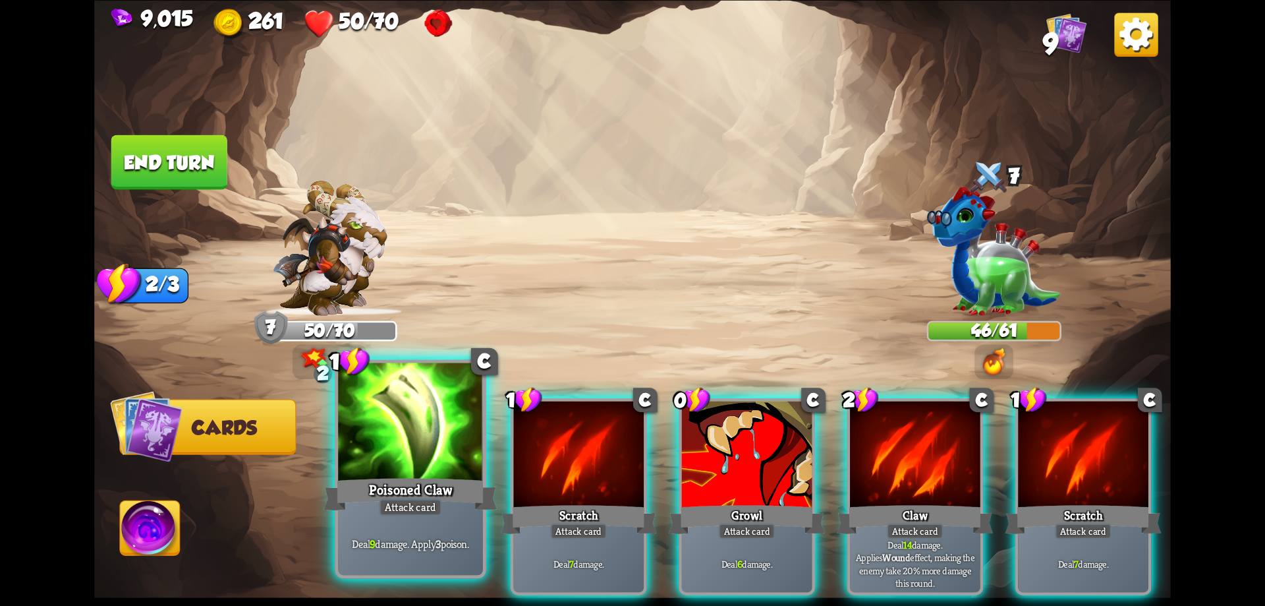
click at [407, 465] on div at bounding box center [410, 423] width 145 height 122
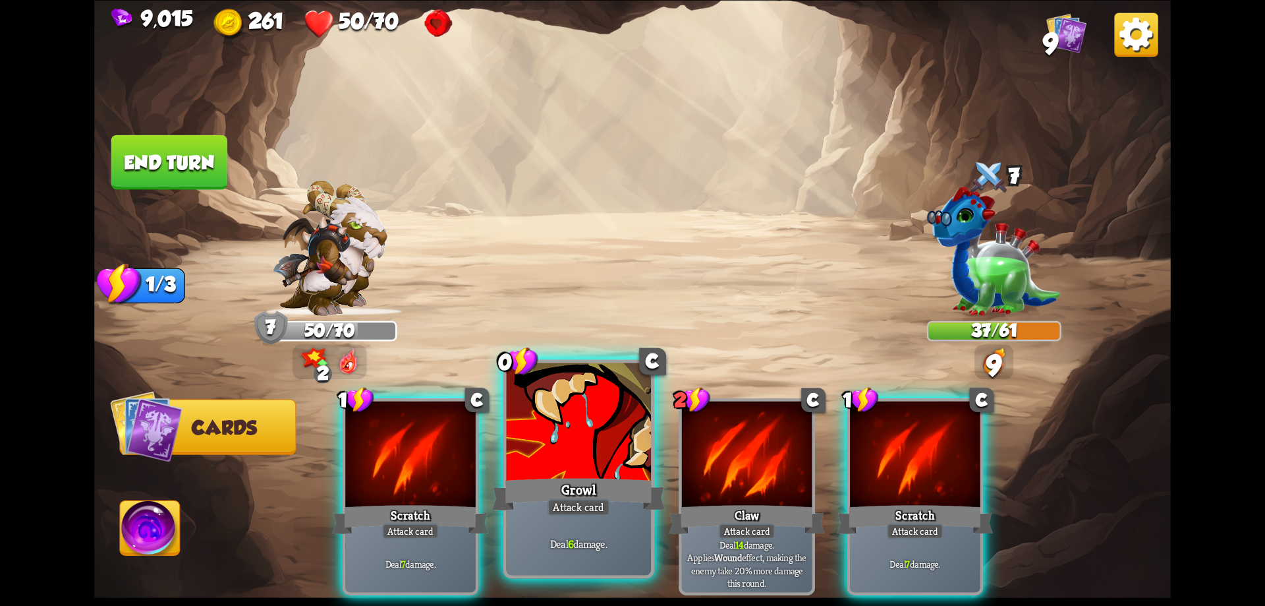
click at [567, 463] on div at bounding box center [579, 423] width 145 height 122
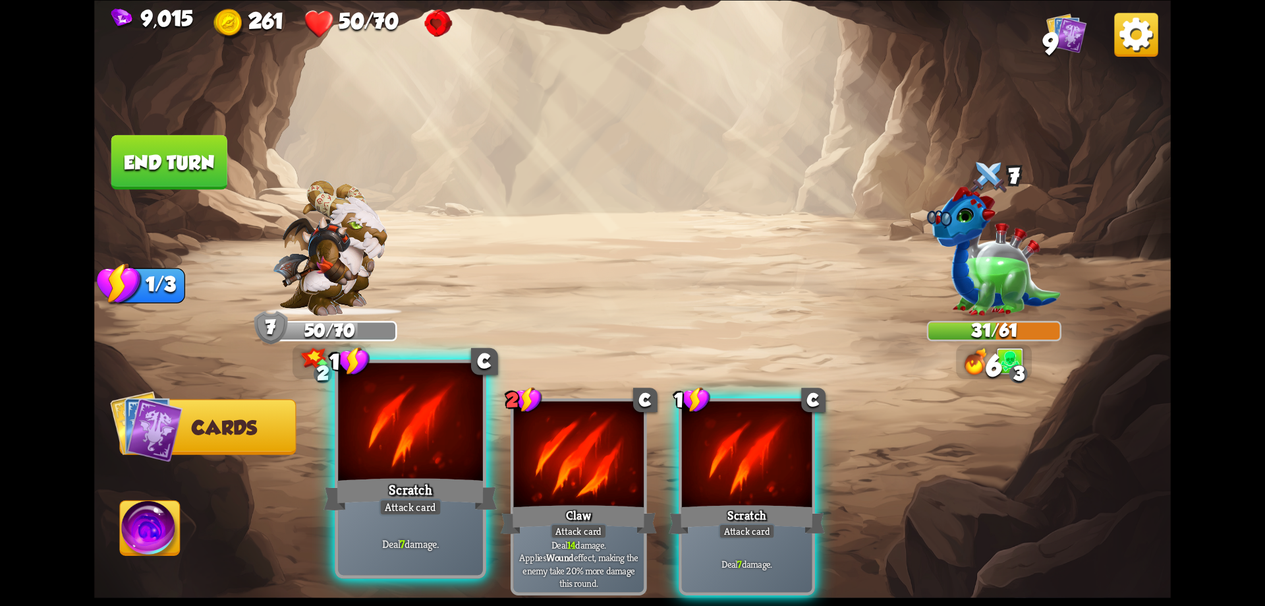
click at [445, 465] on div at bounding box center [410, 423] width 145 height 122
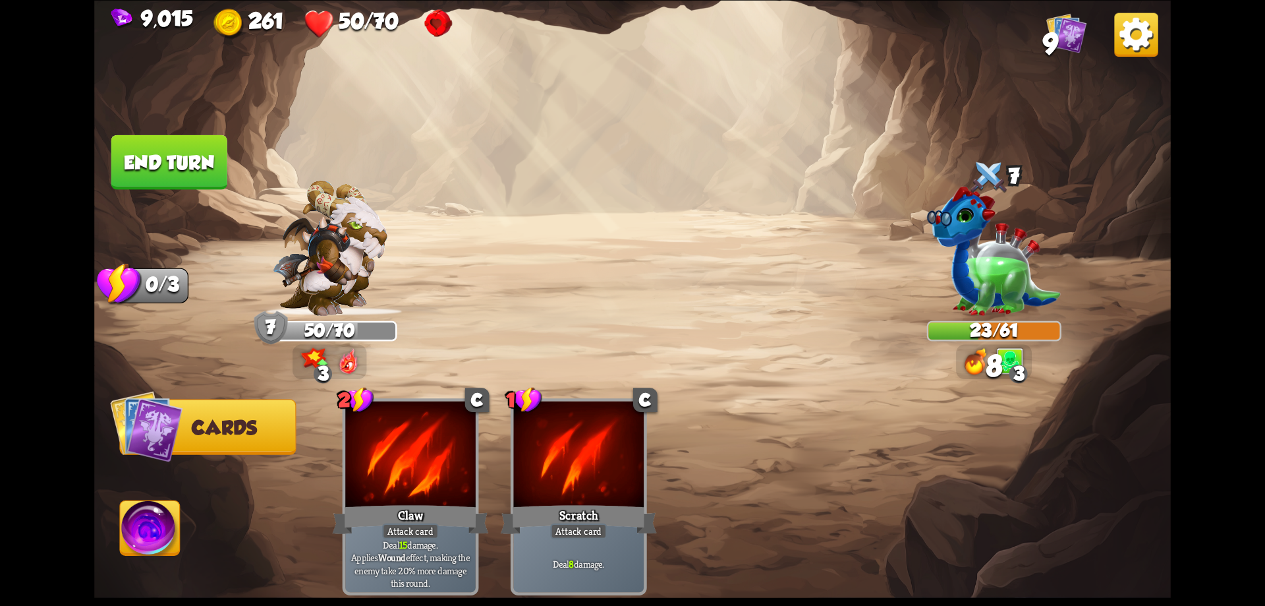
click at [213, 171] on button "End turn" at bounding box center [169, 161] width 117 height 55
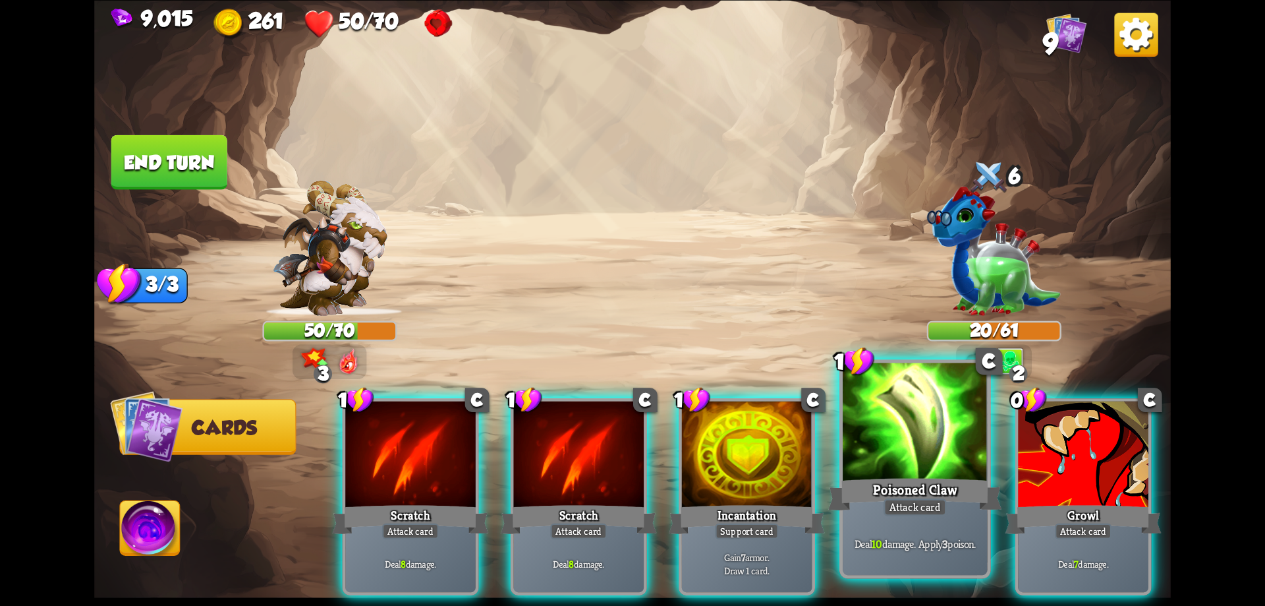
click at [883, 453] on div at bounding box center [915, 423] width 145 height 122
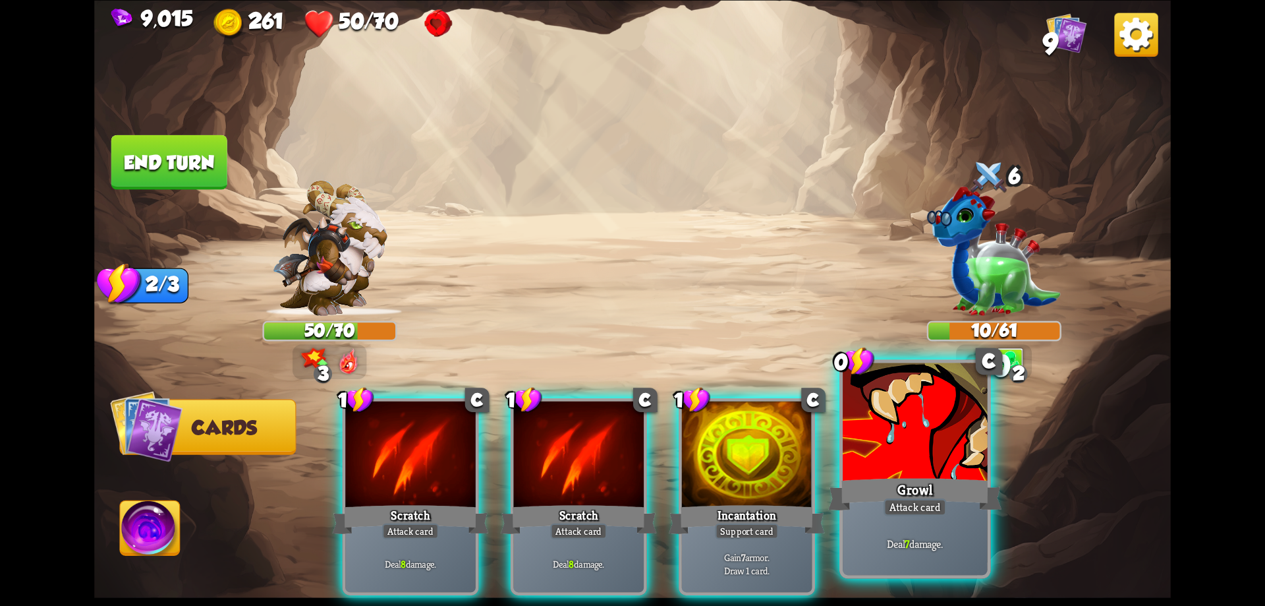
click at [898, 455] on div at bounding box center [915, 423] width 145 height 122
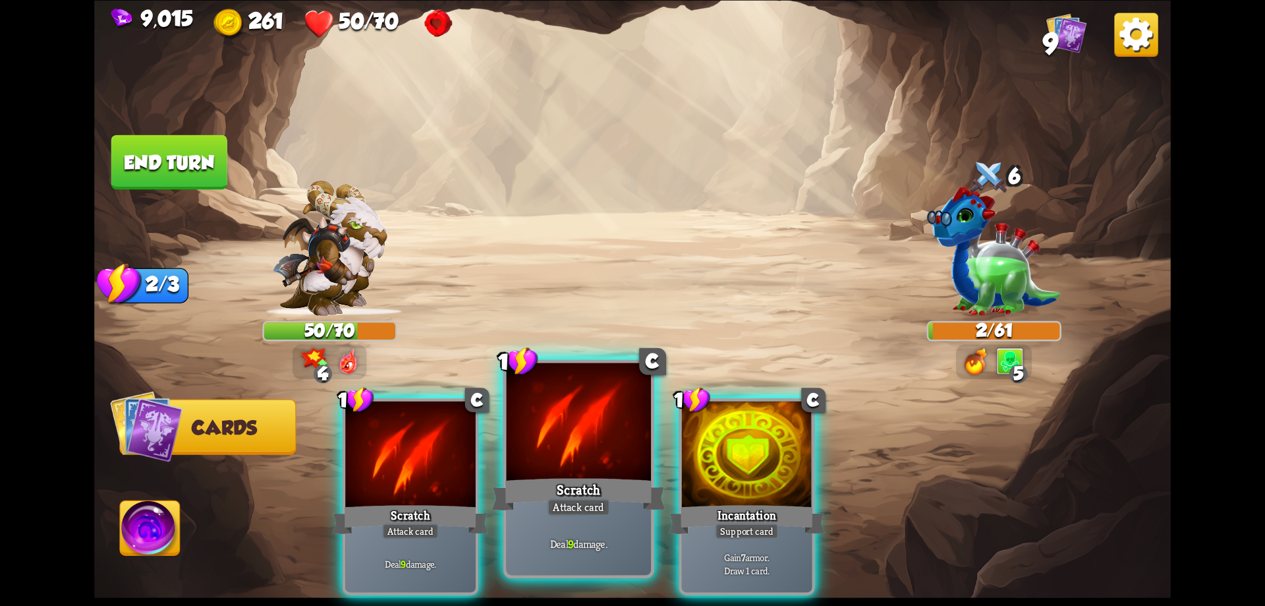
click at [591, 453] on div at bounding box center [579, 423] width 145 height 122
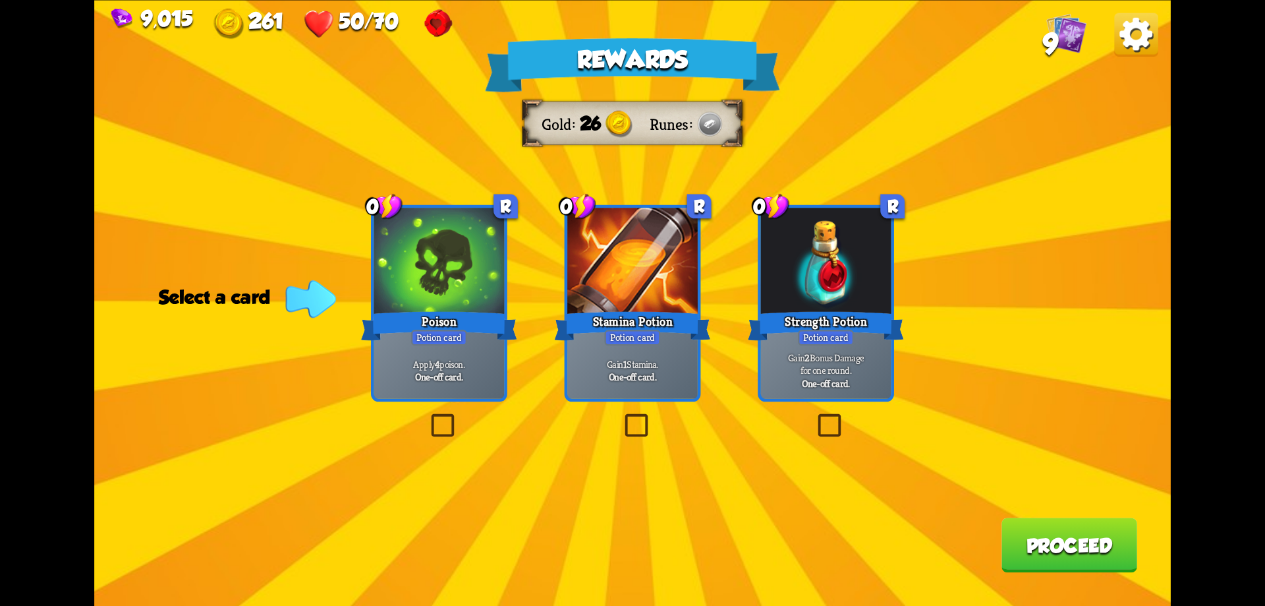
click at [658, 333] on div "Potion card" at bounding box center [632, 338] width 56 height 16
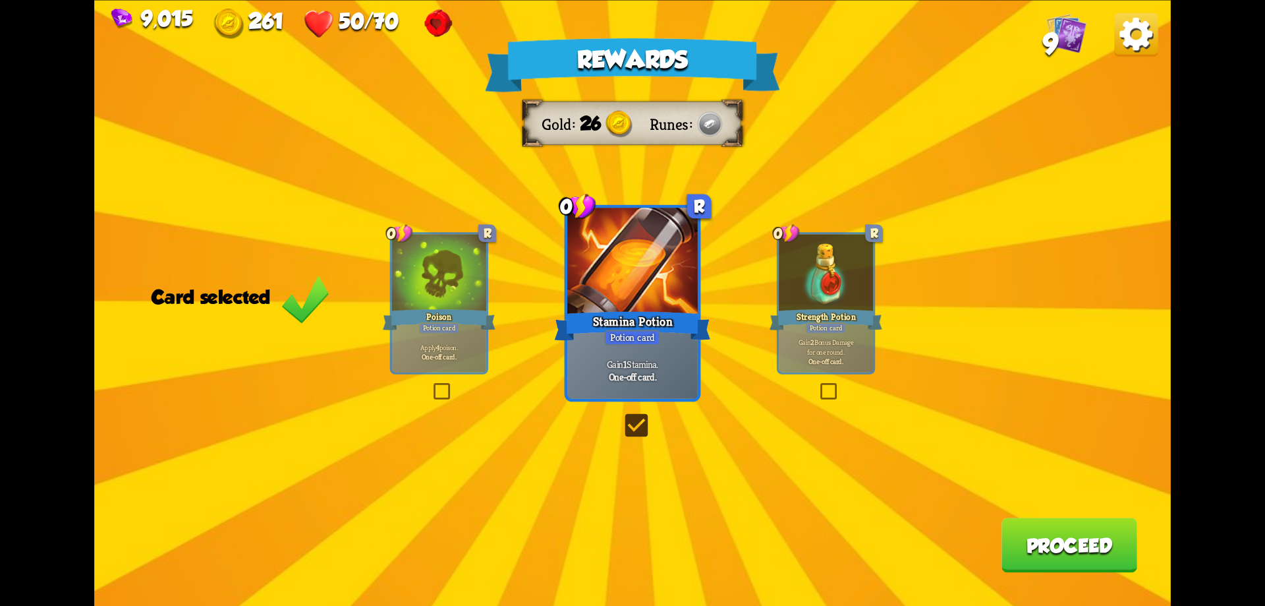
click at [1055, 546] on button "Proceed" at bounding box center [1070, 544] width 136 height 55
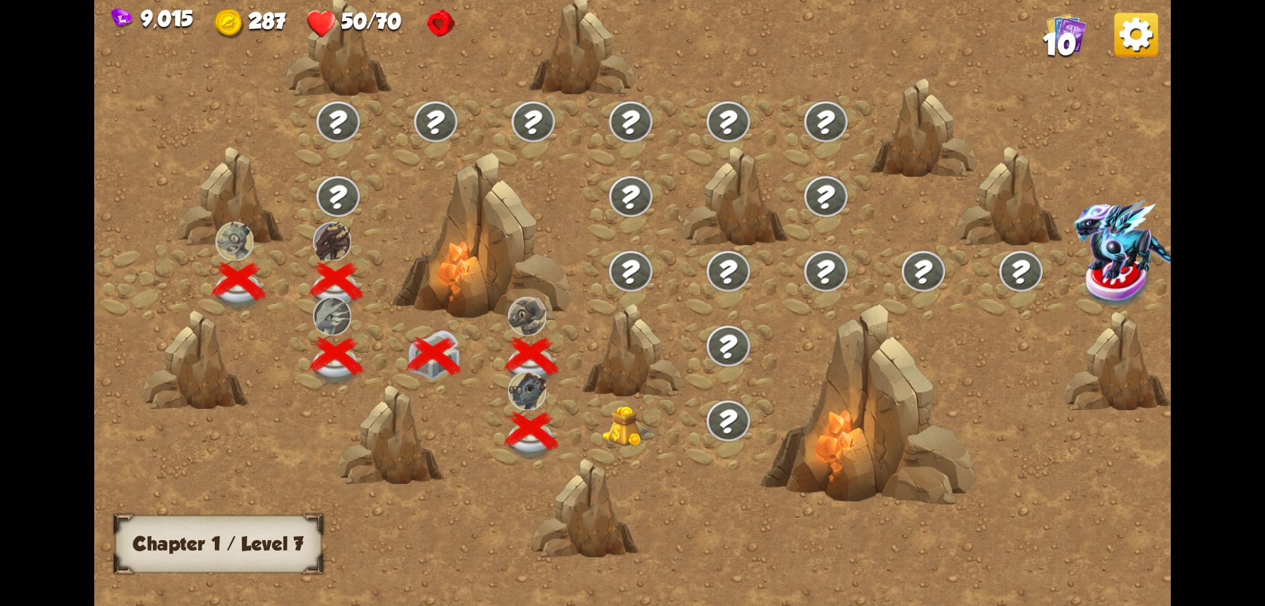
click at [621, 425] on img at bounding box center [629, 426] width 54 height 41
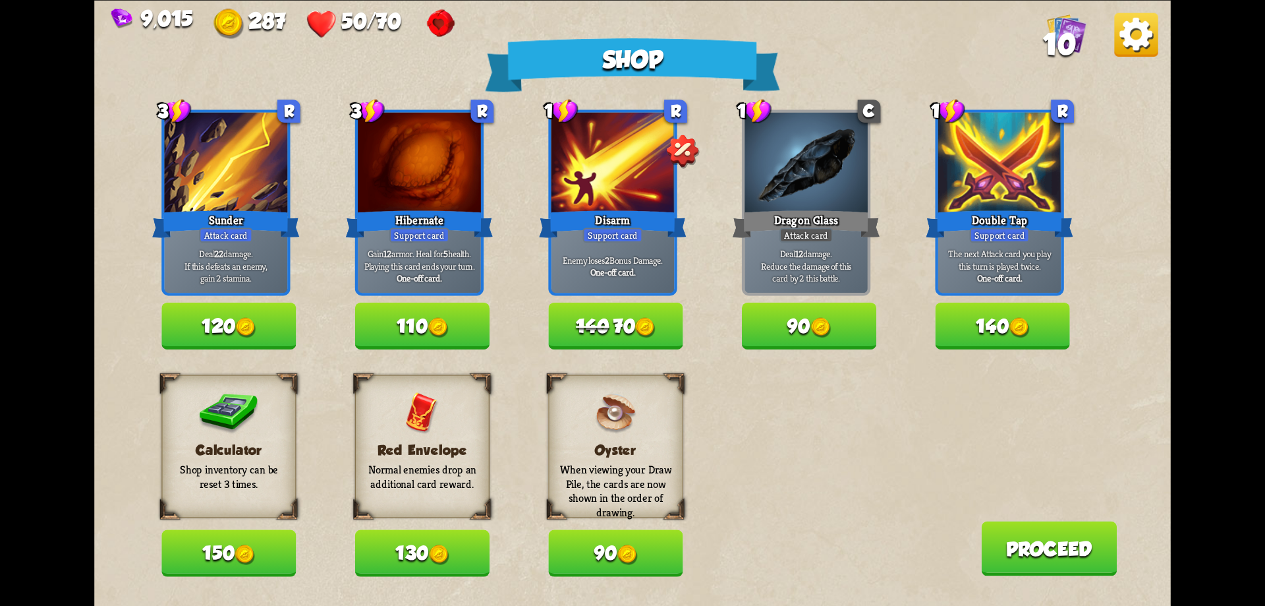
click at [262, 547] on button "150" at bounding box center [228, 552] width 134 height 47
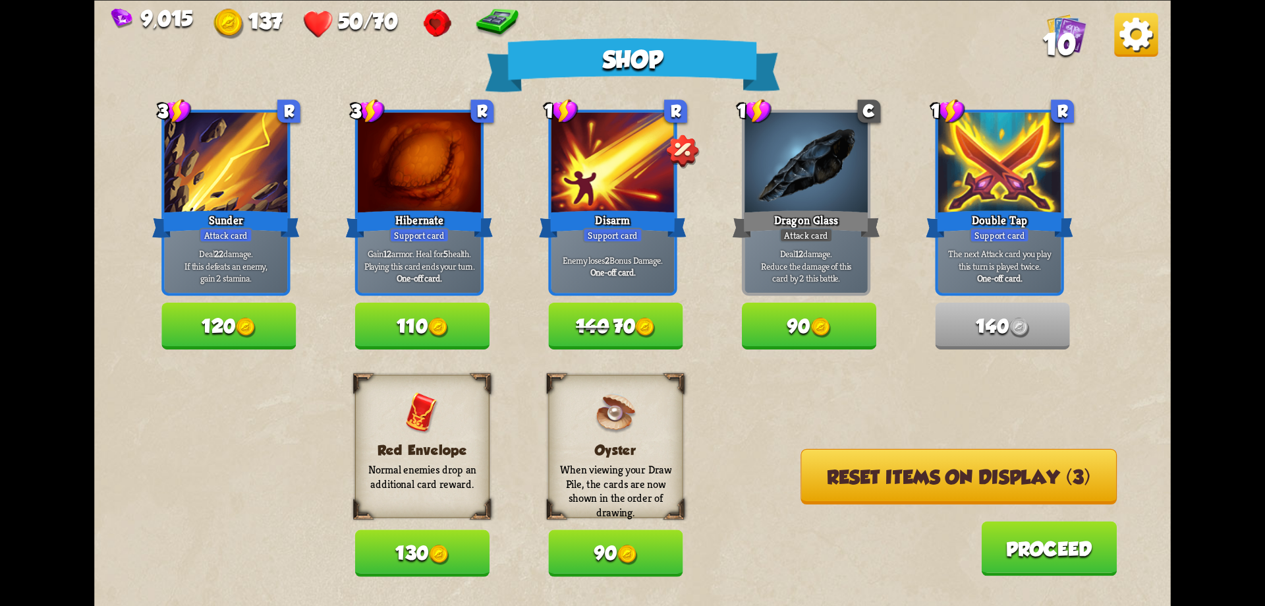
click at [397, 555] on button "130" at bounding box center [422, 552] width 134 height 47
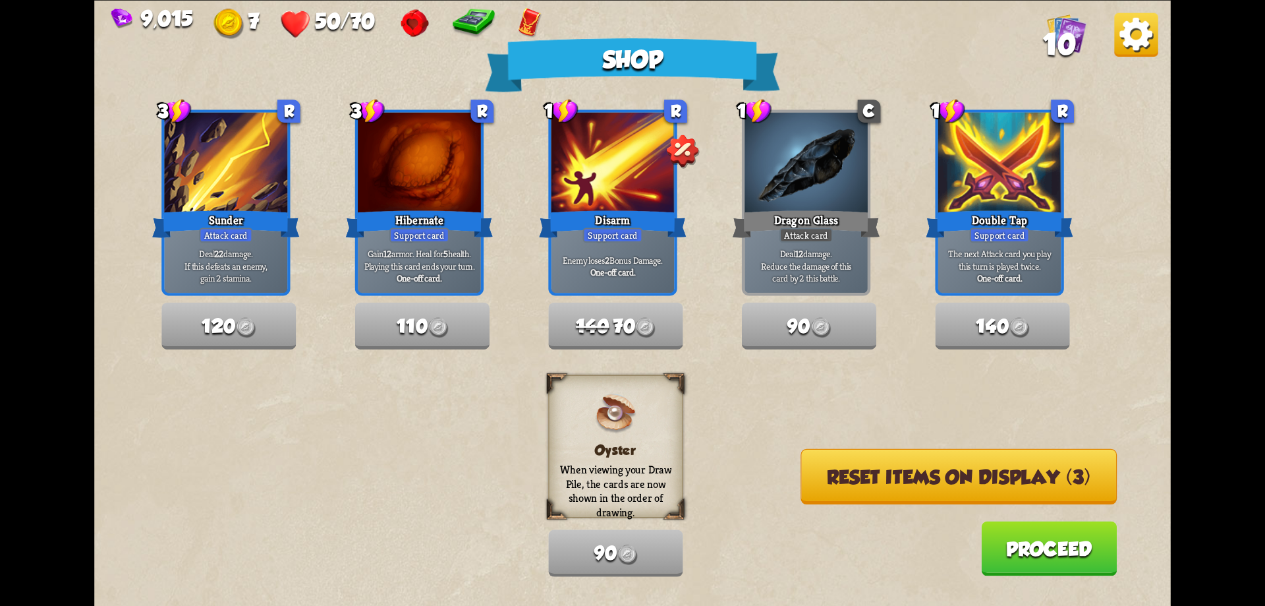
click at [879, 481] on button "Reset items on display (3)" at bounding box center [959, 475] width 316 height 55
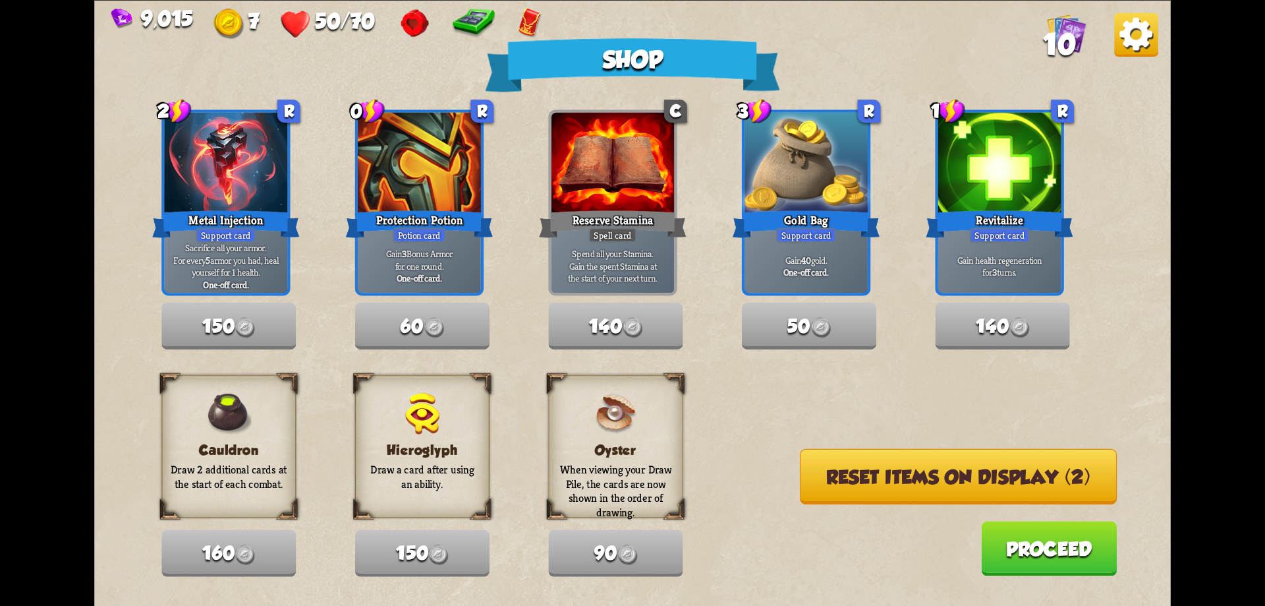
click at [878, 481] on button "Reset items on display (2)" at bounding box center [958, 475] width 317 height 55
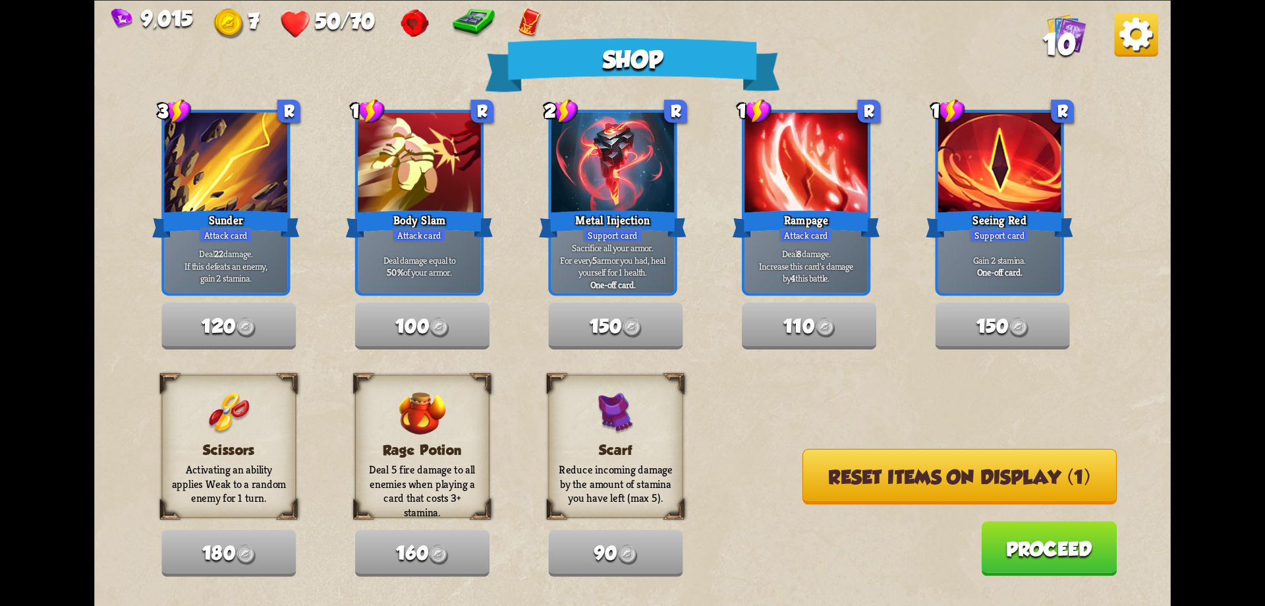
click at [878, 481] on button "Reset items on display (1)" at bounding box center [960, 475] width 314 height 55
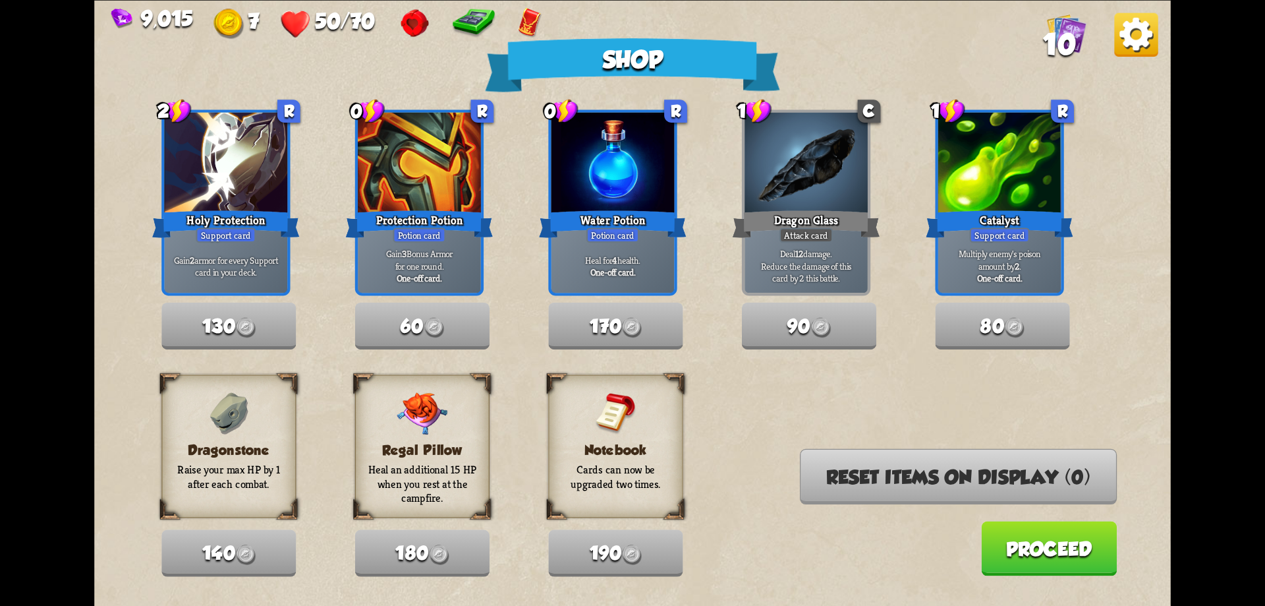
click at [1038, 552] on button "Proceed" at bounding box center [1049, 548] width 136 height 55
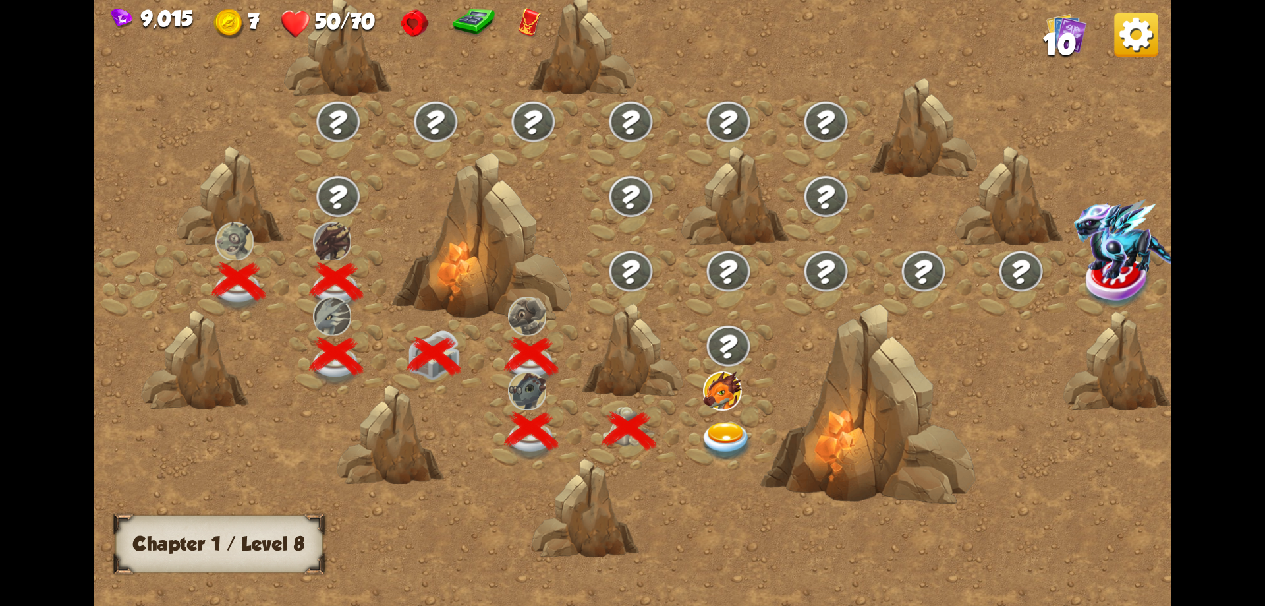
click at [720, 435] on img at bounding box center [727, 442] width 54 height 40
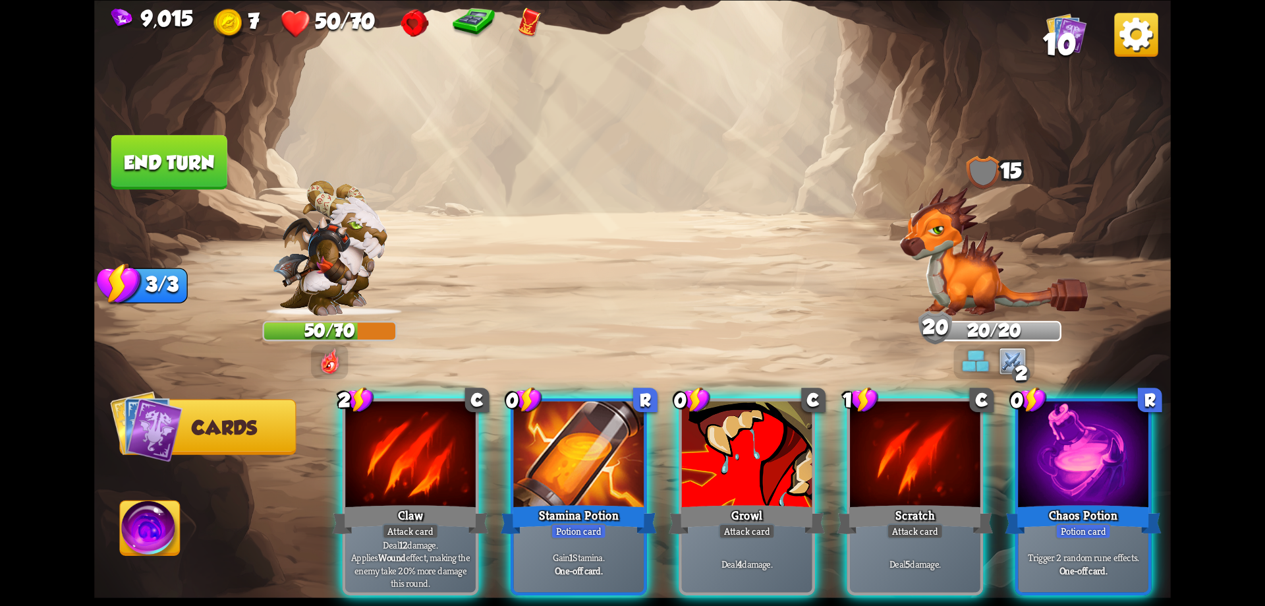
click at [1091, 473] on div at bounding box center [1083, 456] width 130 height 110
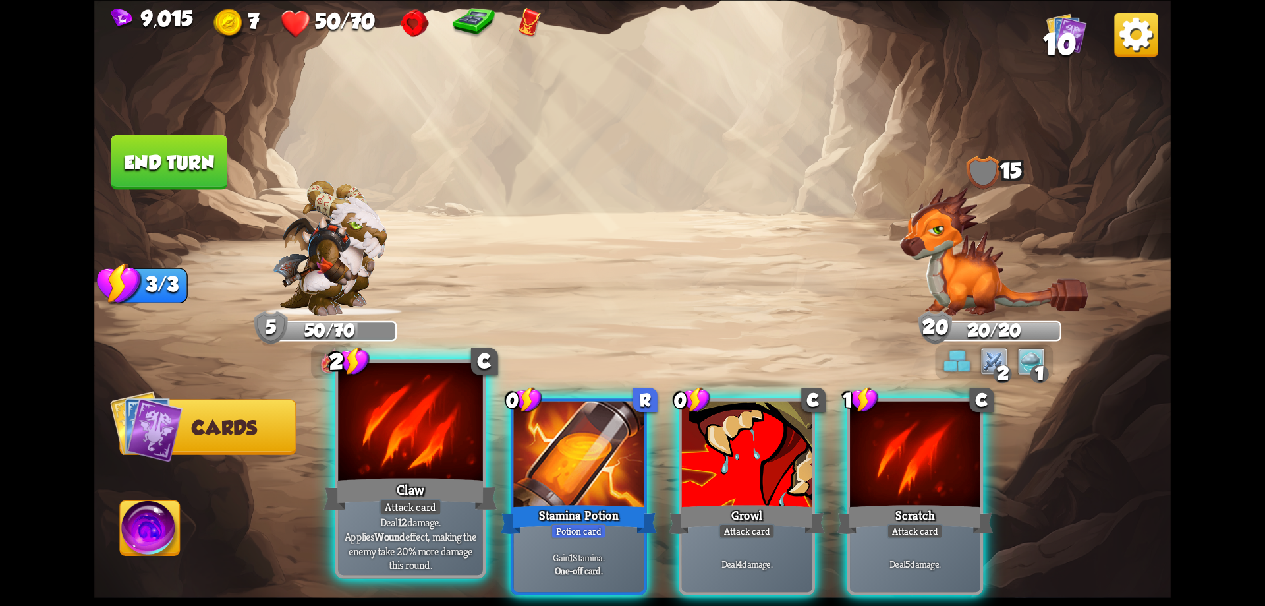
click at [392, 451] on div at bounding box center [410, 423] width 145 height 122
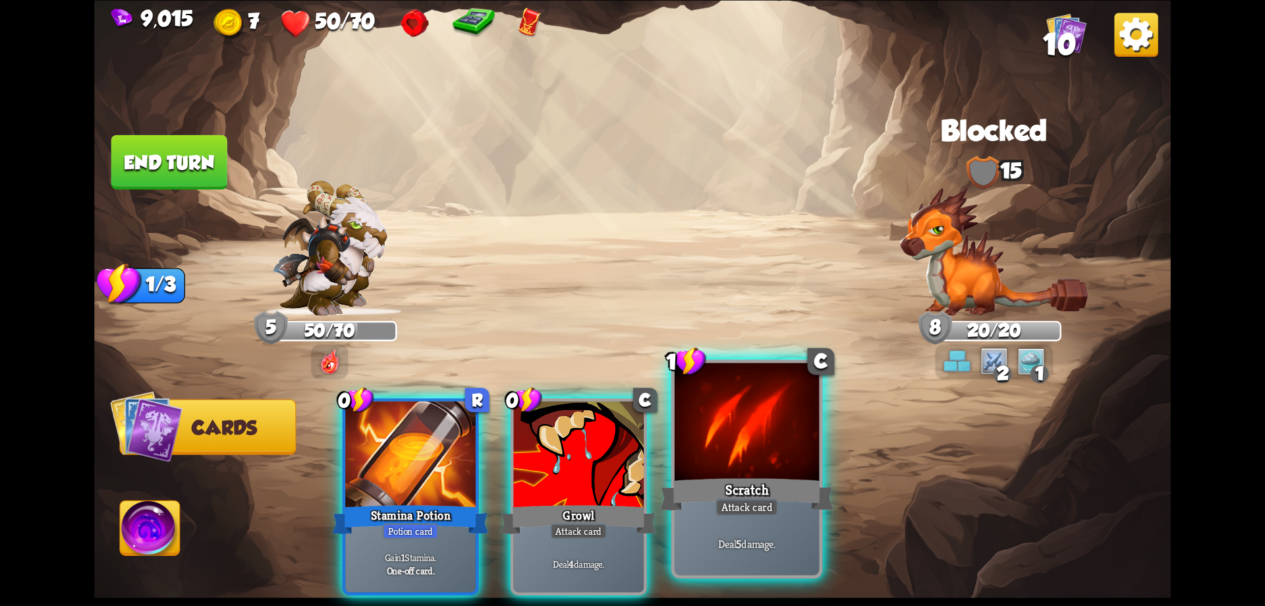
click at [782, 467] on div at bounding box center [747, 423] width 145 height 122
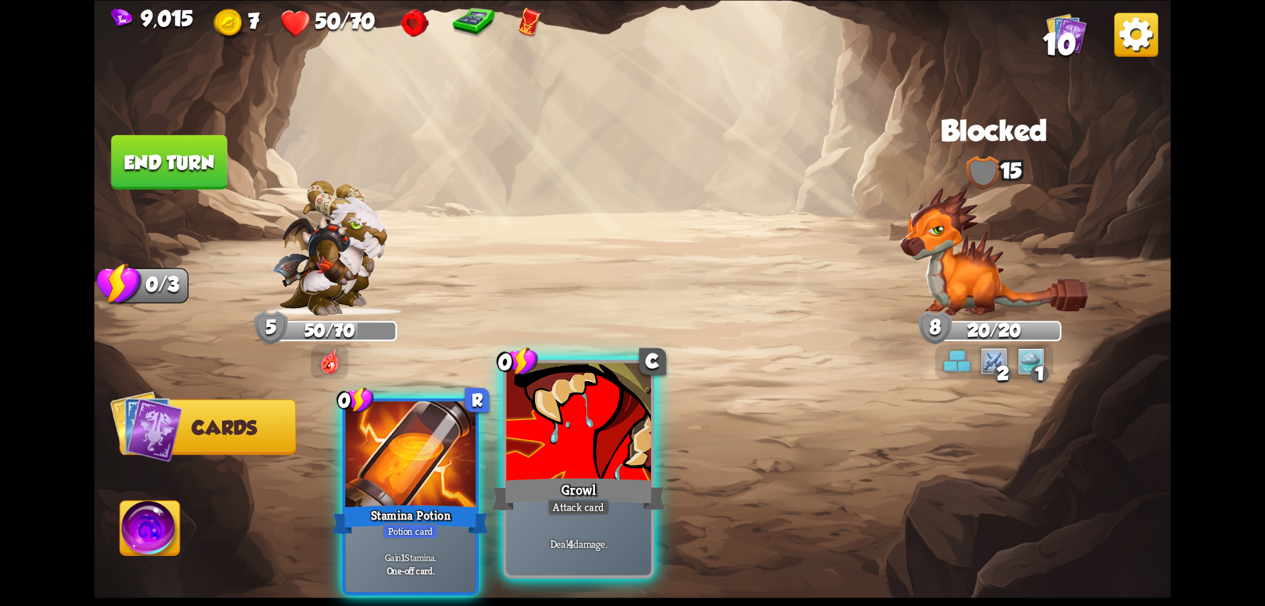
click at [610, 455] on div at bounding box center [579, 423] width 145 height 122
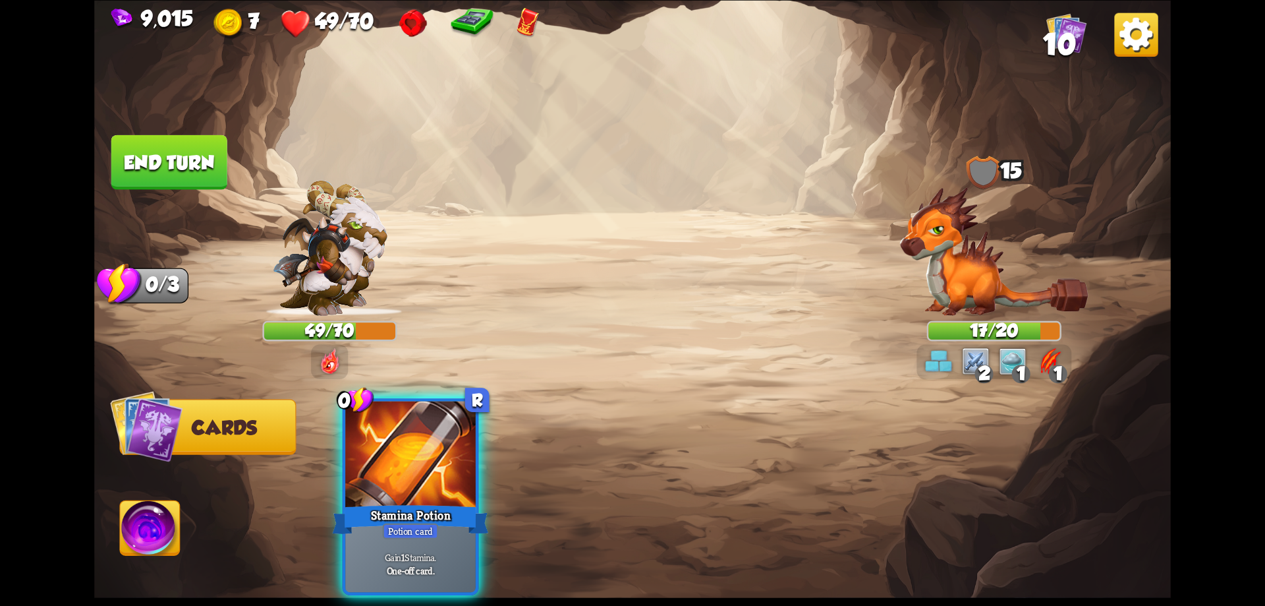
click at [183, 181] on button "End turn" at bounding box center [169, 161] width 116 height 55
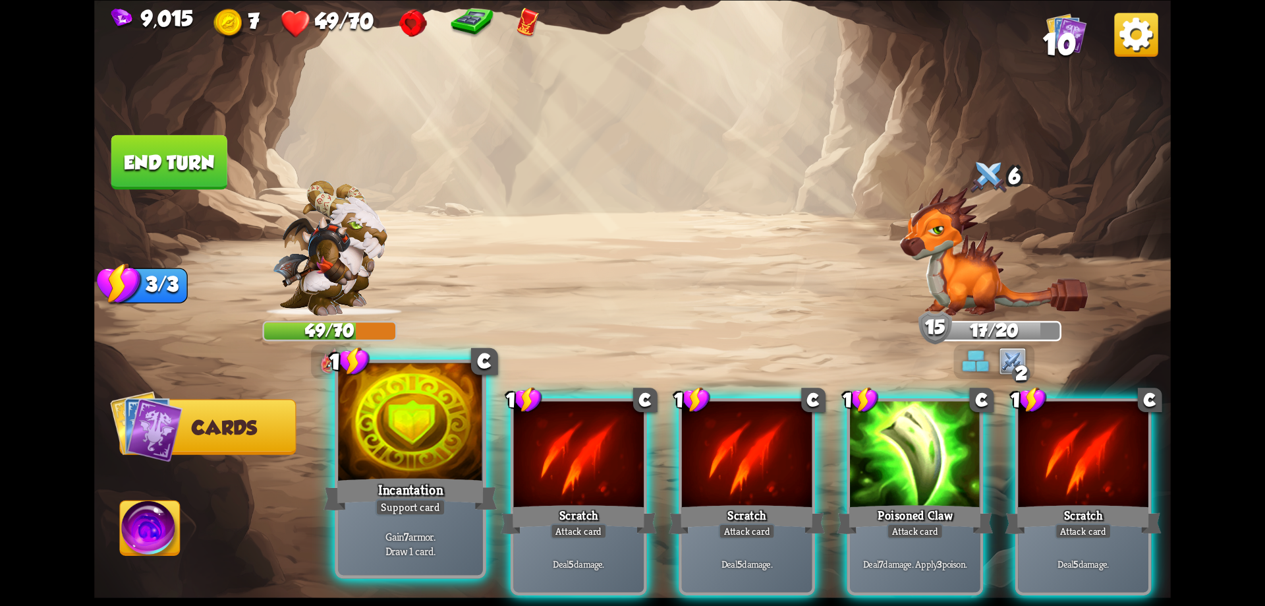
click at [416, 459] on div at bounding box center [410, 423] width 145 height 122
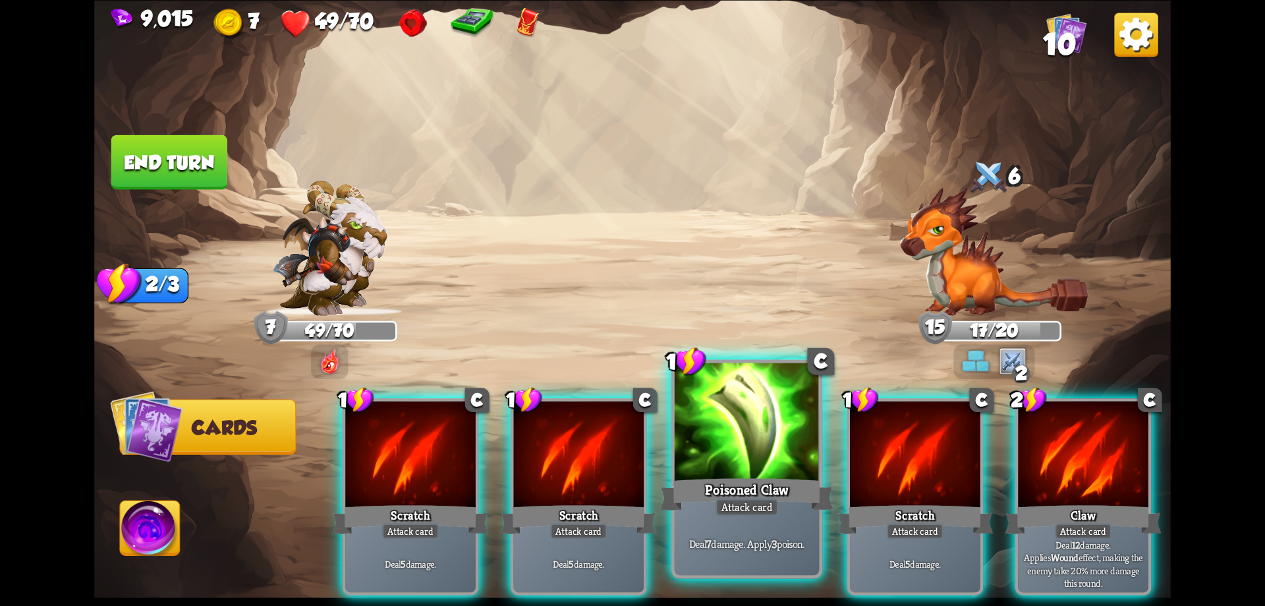
click at [762, 463] on div at bounding box center [747, 423] width 145 height 122
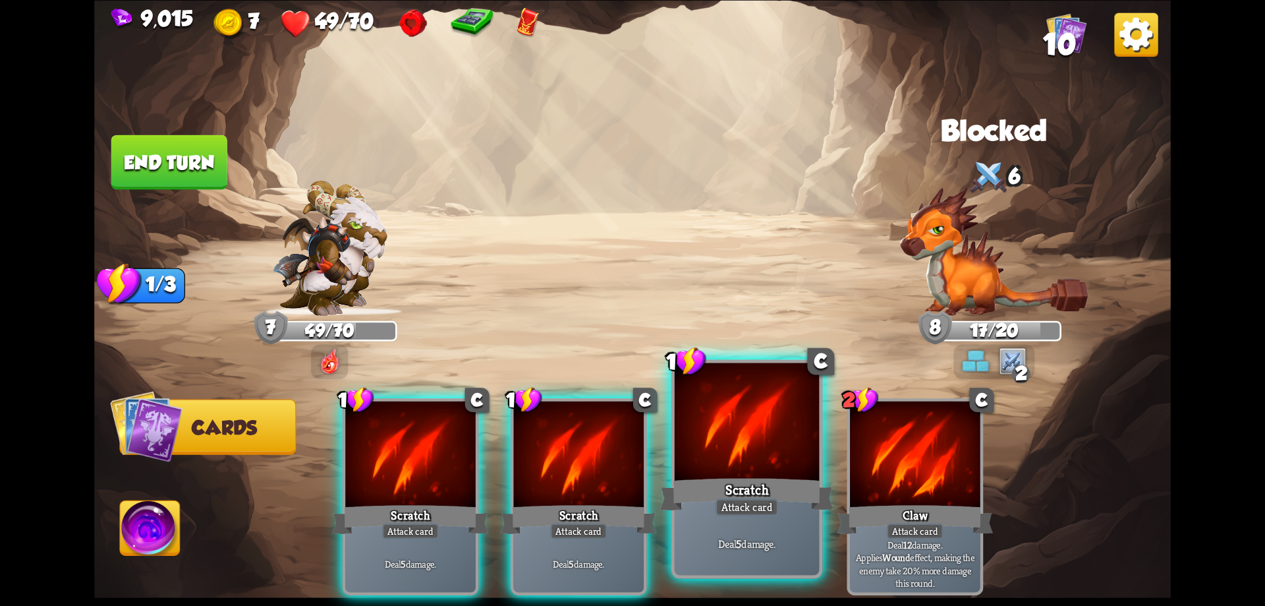
click at [755, 463] on div at bounding box center [747, 423] width 145 height 122
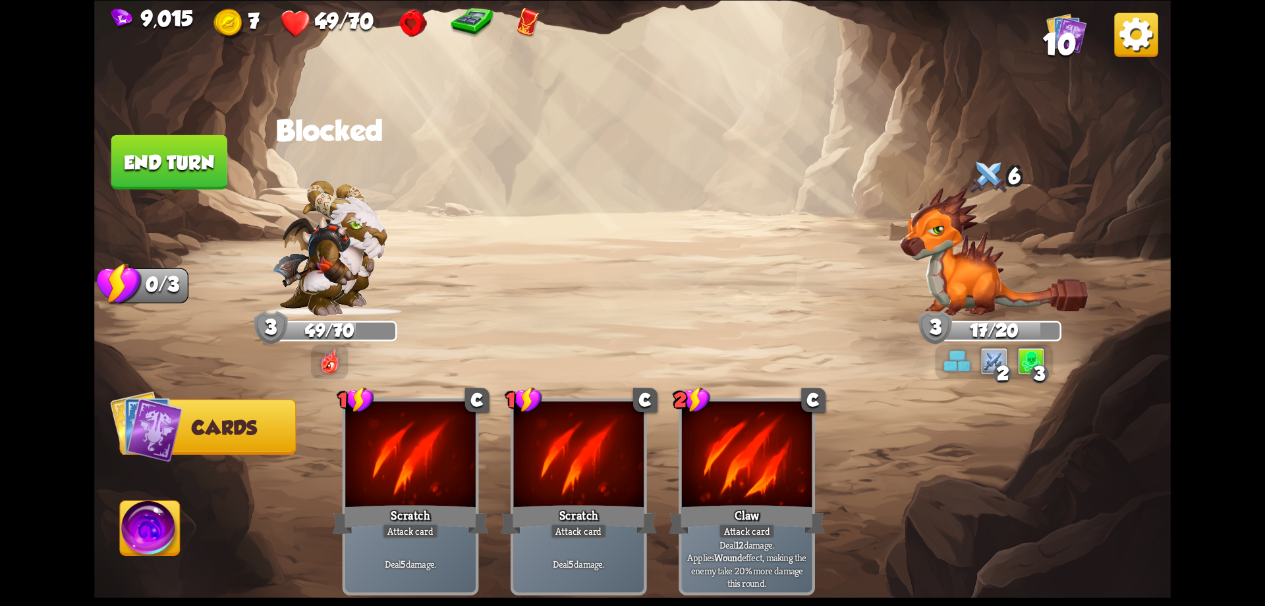
click at [173, 169] on button "End turn" at bounding box center [169, 161] width 116 height 55
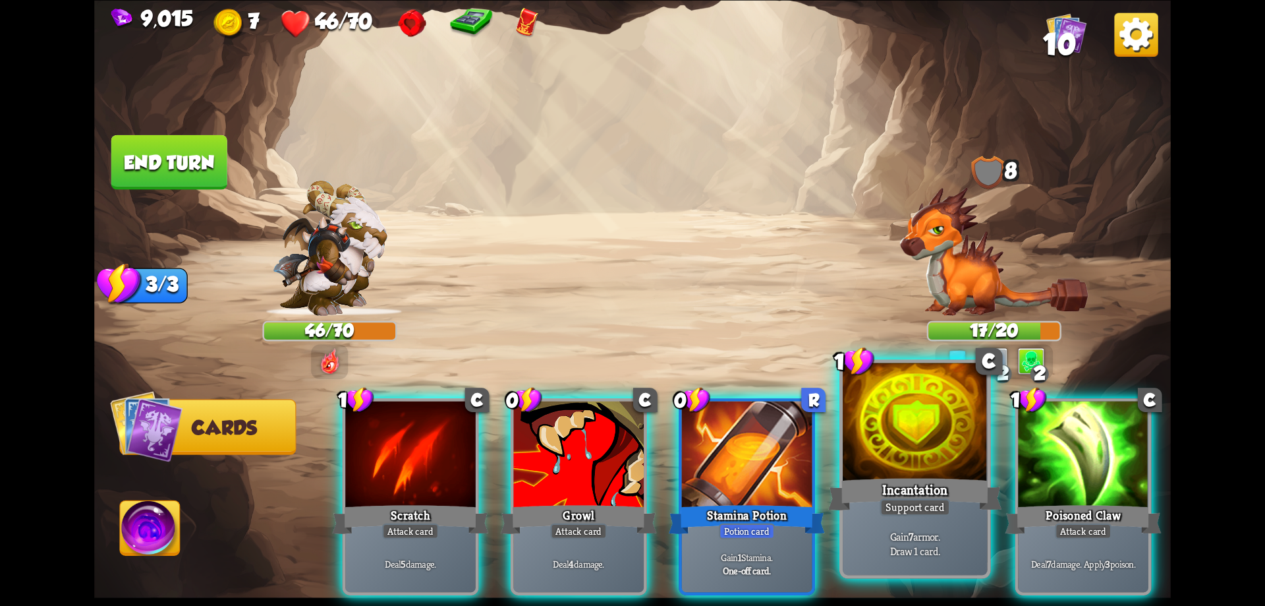
click at [902, 464] on div at bounding box center [915, 423] width 145 height 122
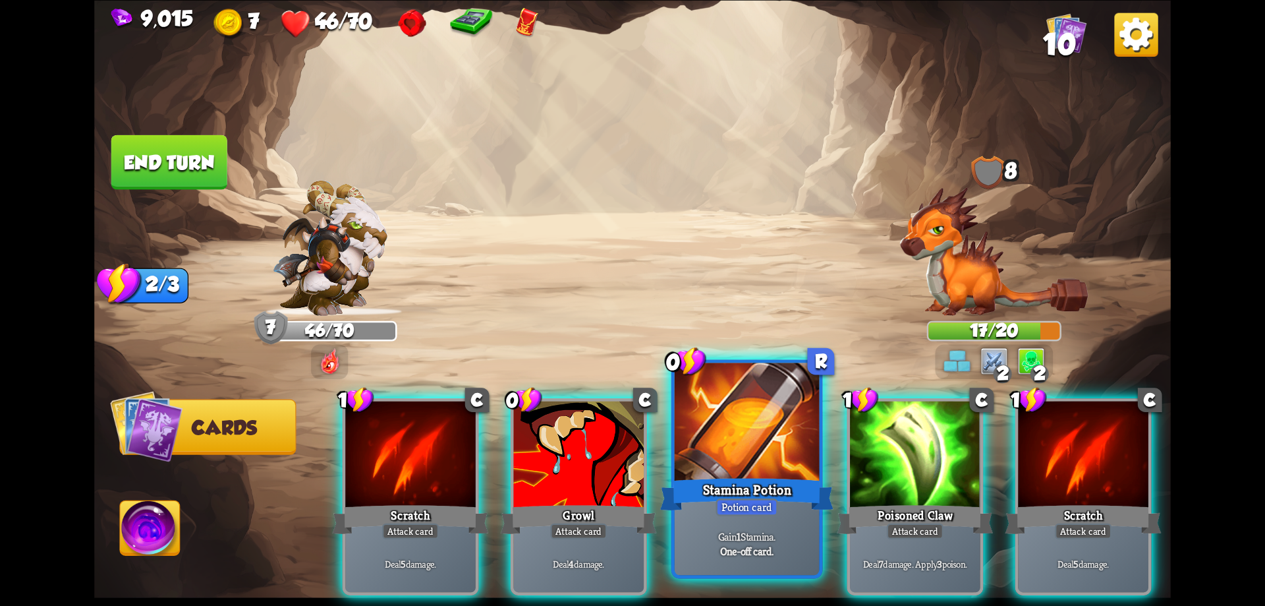
click at [757, 482] on div "Stamina Potion" at bounding box center [746, 493] width 173 height 39
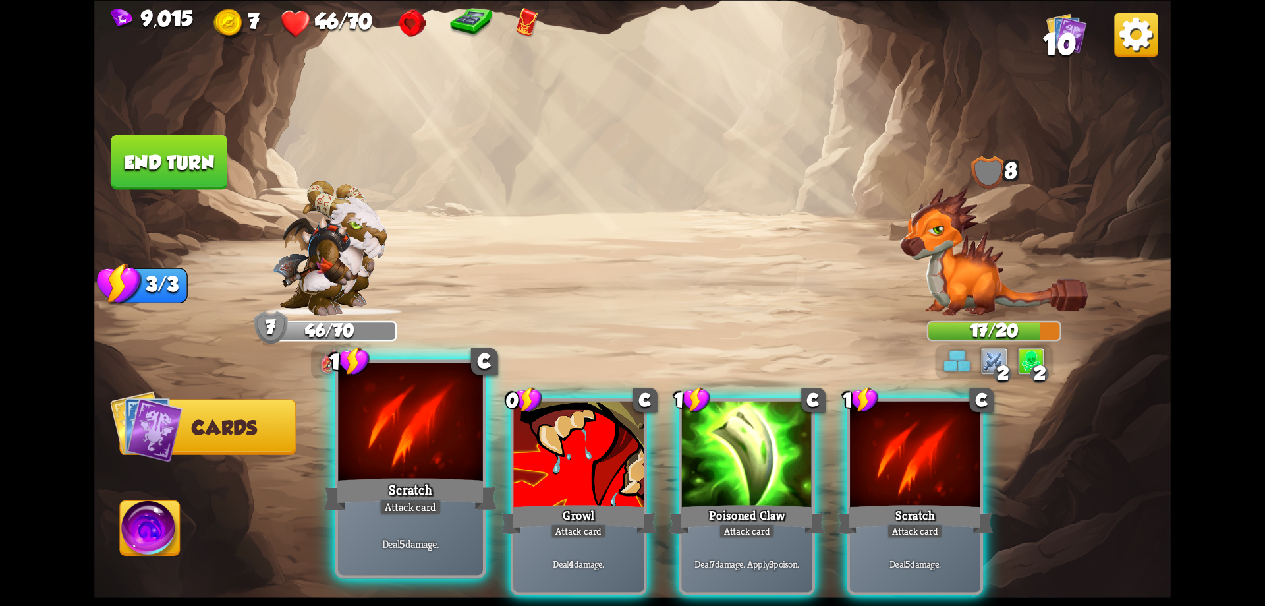
click at [467, 473] on div at bounding box center [410, 423] width 145 height 122
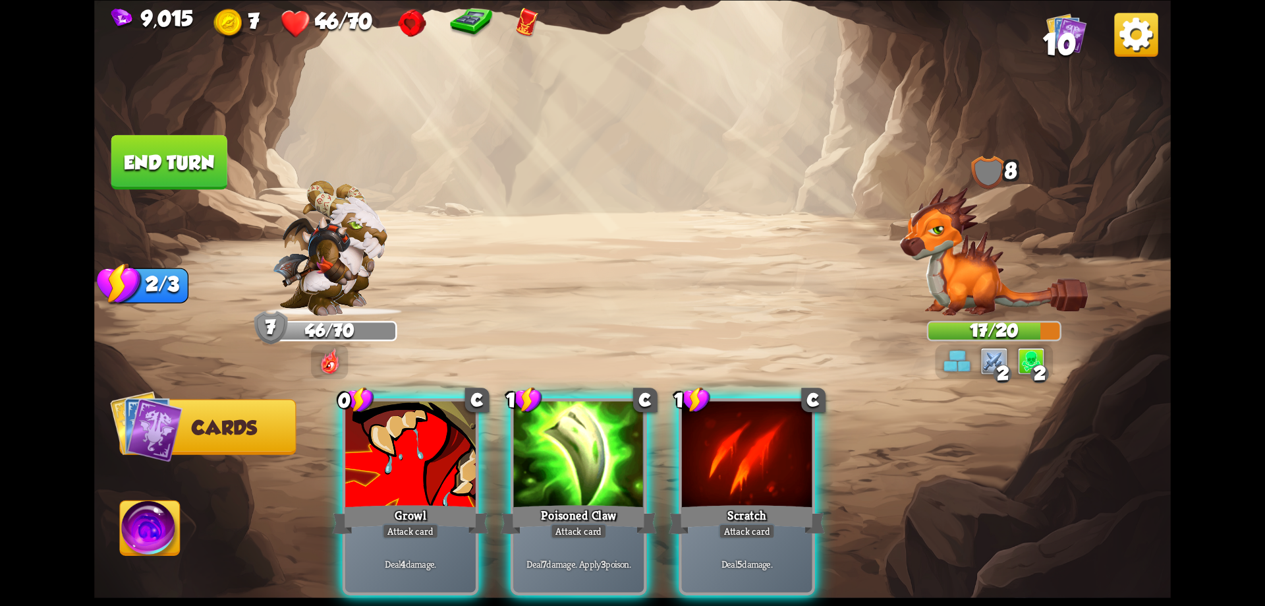
click at [467, 473] on div at bounding box center [410, 456] width 130 height 110
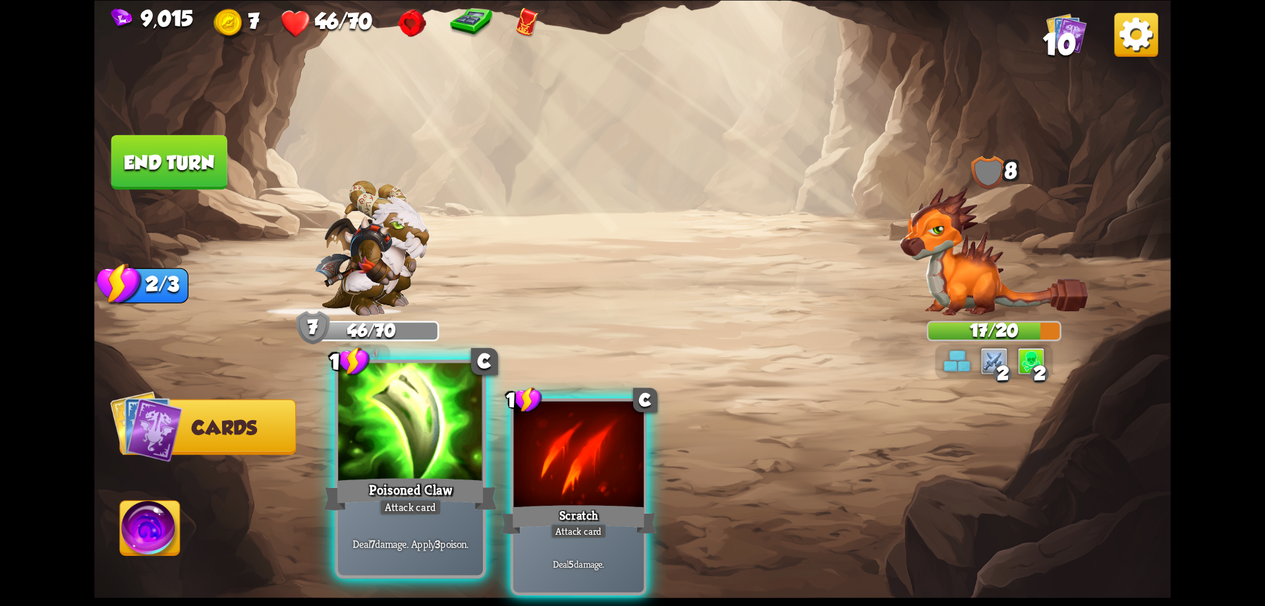
click at [467, 476] on div "1 C Poisoned Claw Attack card Deal 7 damage. Apply 3 poison. 1 C Scratch Attack…" at bounding box center [740, 471] width 861 height 269
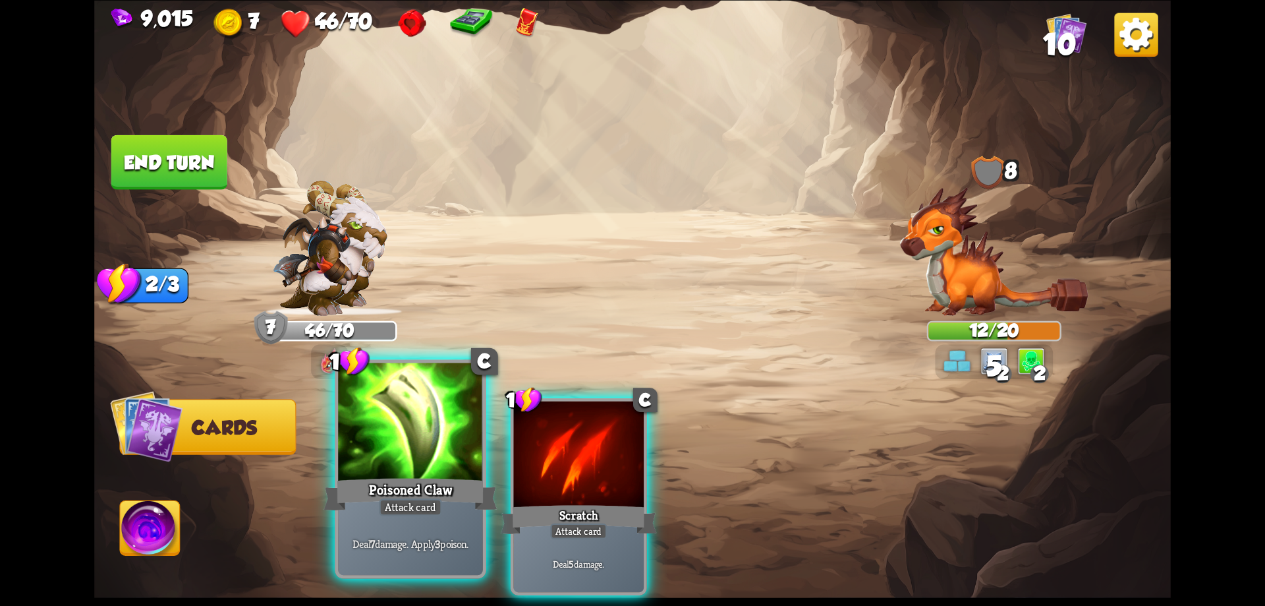
click at [467, 475] on div "Poisoned Claw" at bounding box center [410, 493] width 173 height 39
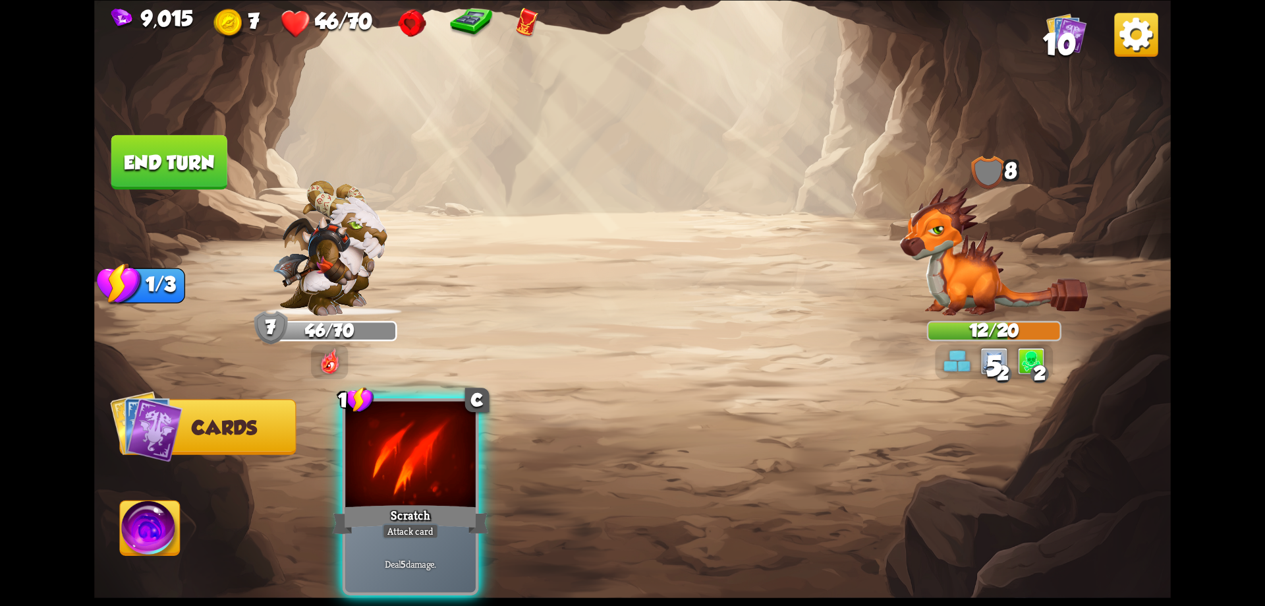
click at [467, 475] on div "1 C Scratch Attack card Deal 5 damage." at bounding box center [740, 471] width 861 height 269
click at [467, 501] on div "Scratch" at bounding box center [410, 518] width 156 height 35
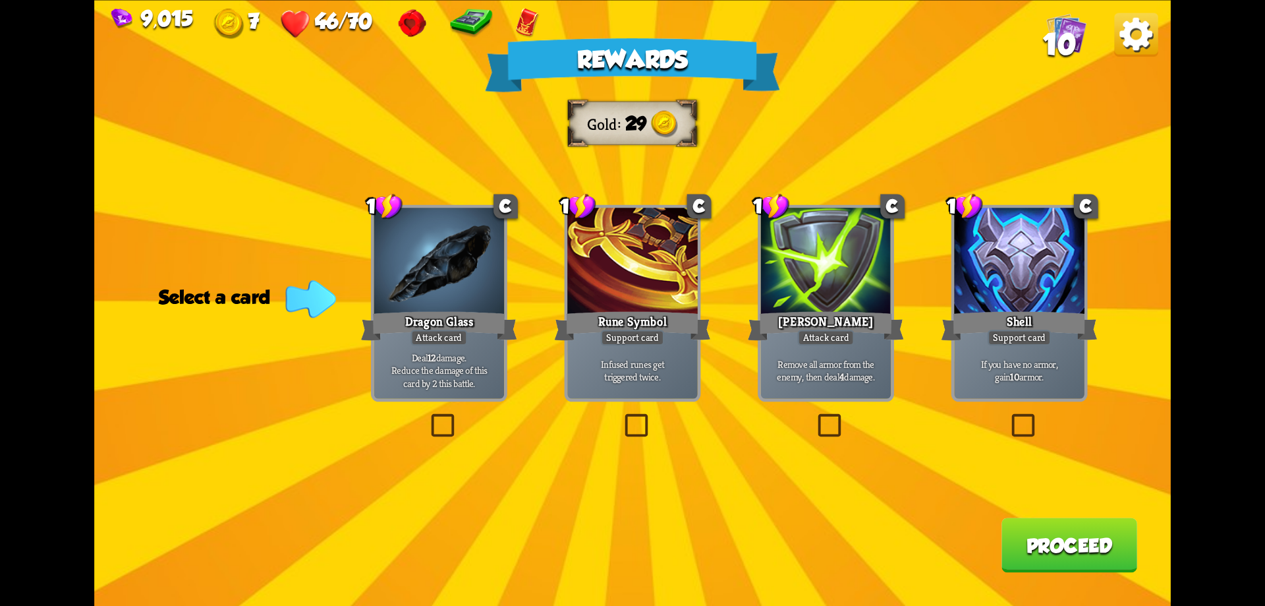
click at [815, 416] on label at bounding box center [815, 416] width 0 height 0
click at [0, 0] on input "checkbox" at bounding box center [0, 0] width 0 height 0
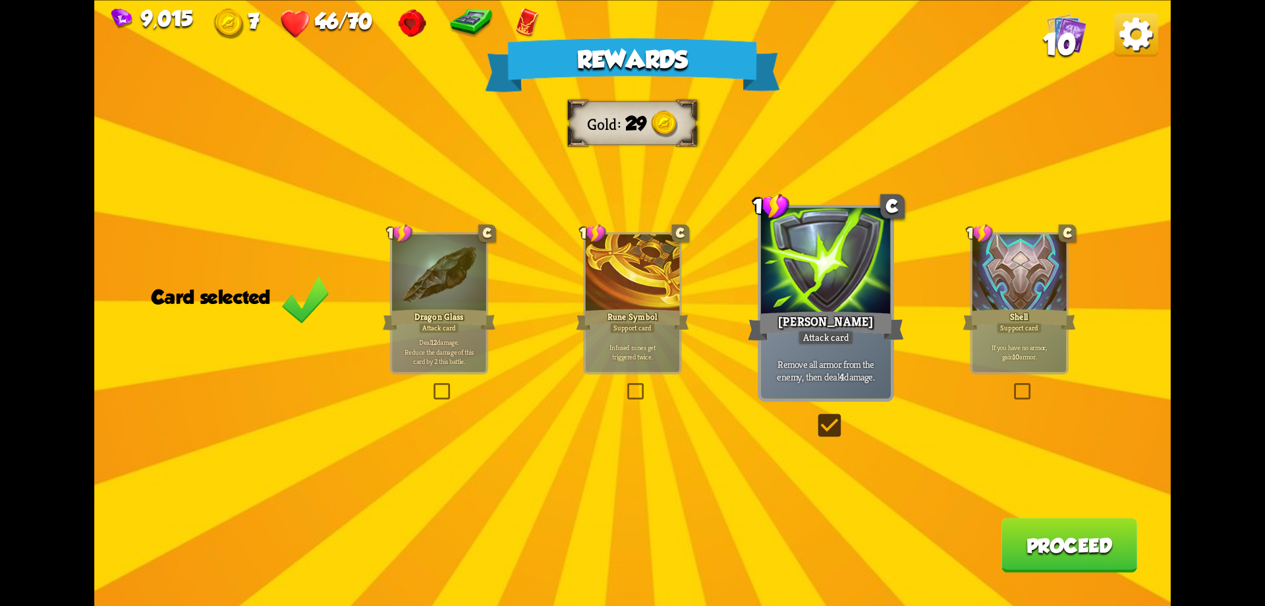
click at [1054, 544] on button "Proceed" at bounding box center [1070, 544] width 136 height 55
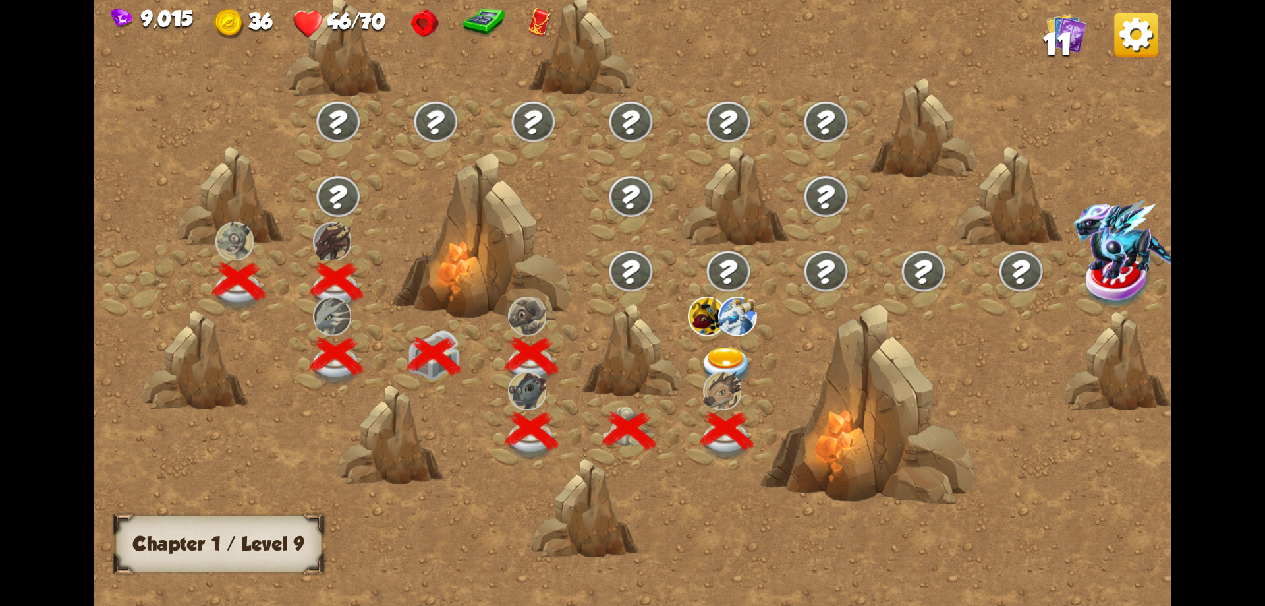
click at [725, 354] on img at bounding box center [727, 367] width 54 height 40
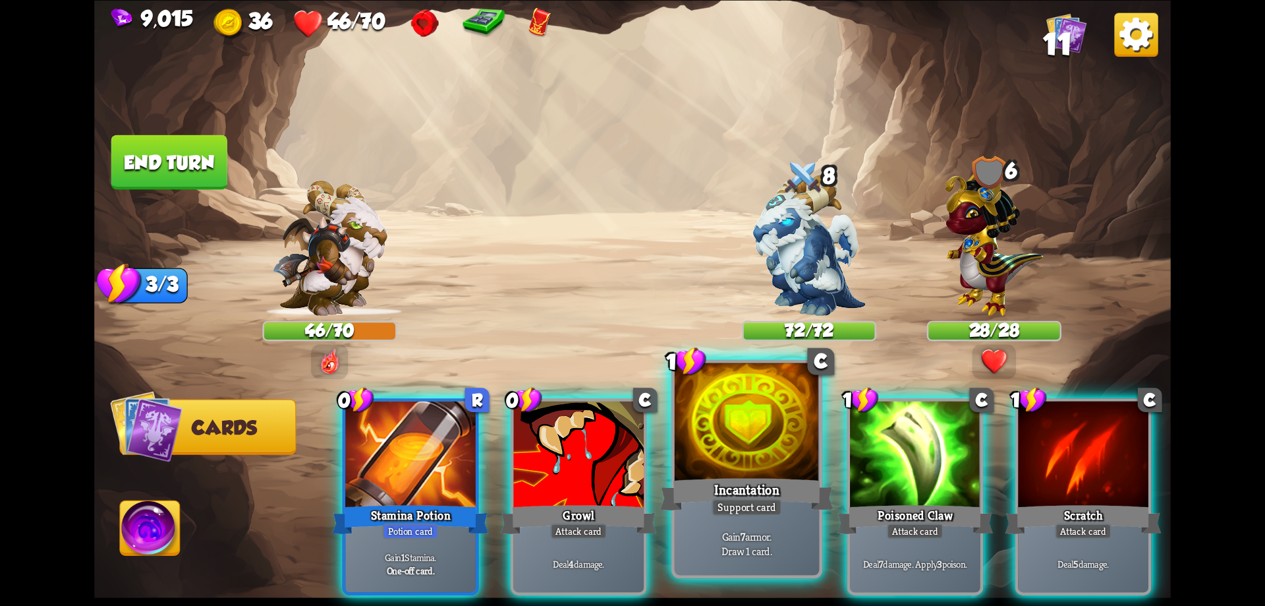
click at [743, 488] on div "Incantation" at bounding box center [746, 493] width 173 height 39
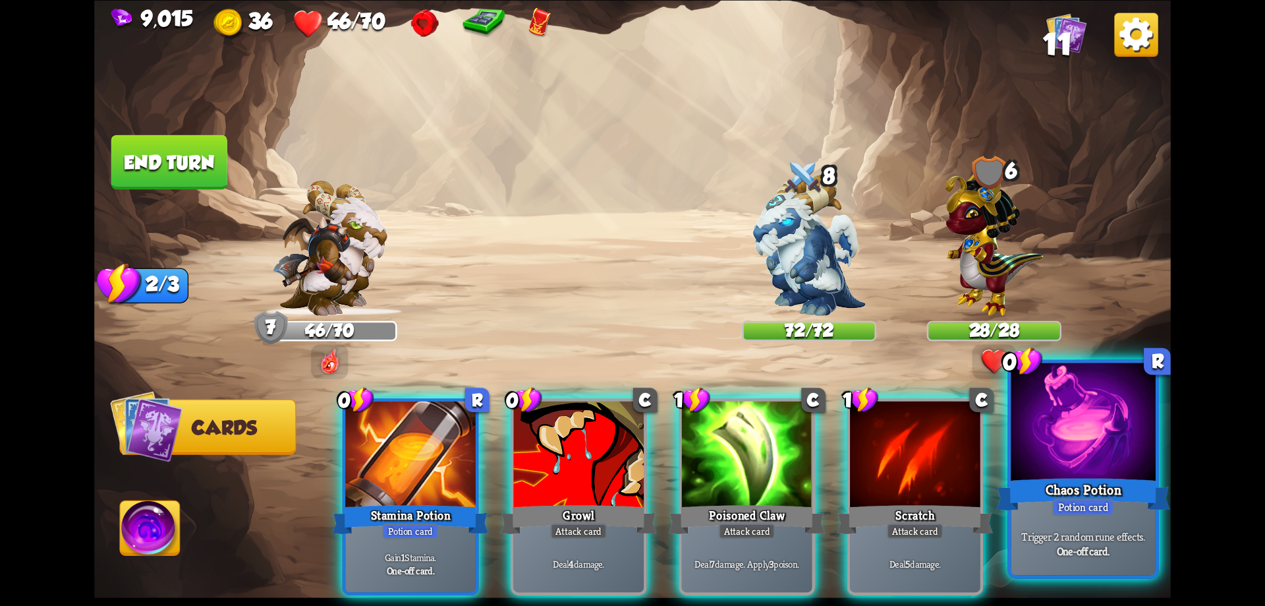
click at [1074, 485] on div "Chaos Potion" at bounding box center [1082, 493] width 173 height 39
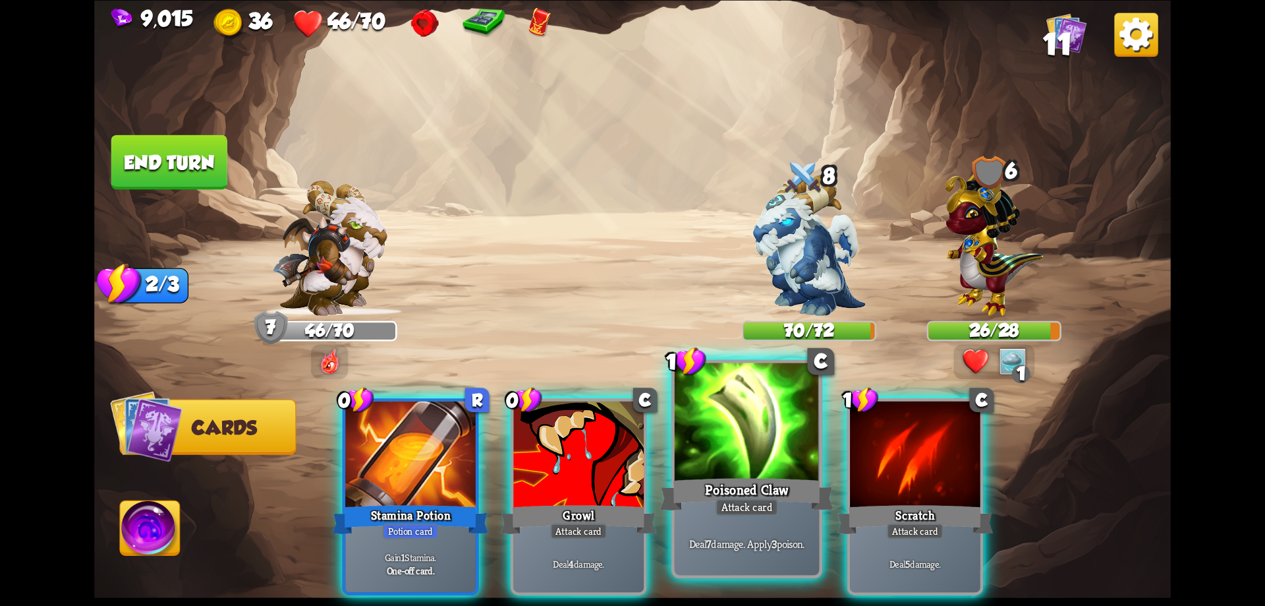
click at [739, 469] on div at bounding box center [747, 423] width 145 height 122
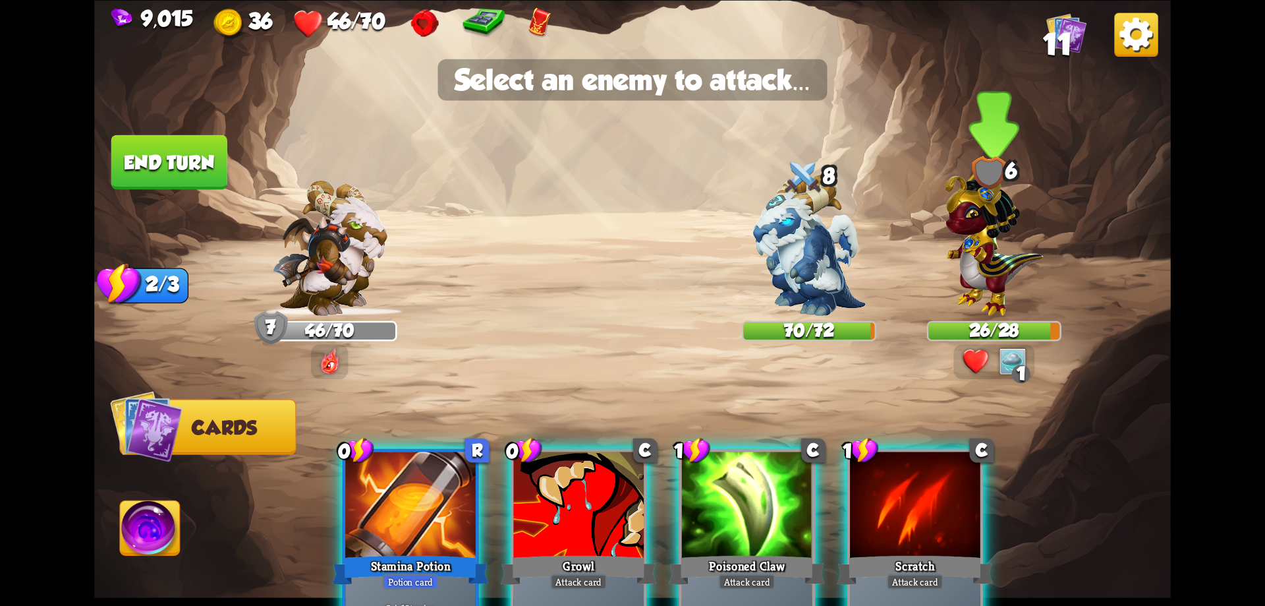
click at [1010, 262] on img at bounding box center [994, 238] width 98 height 153
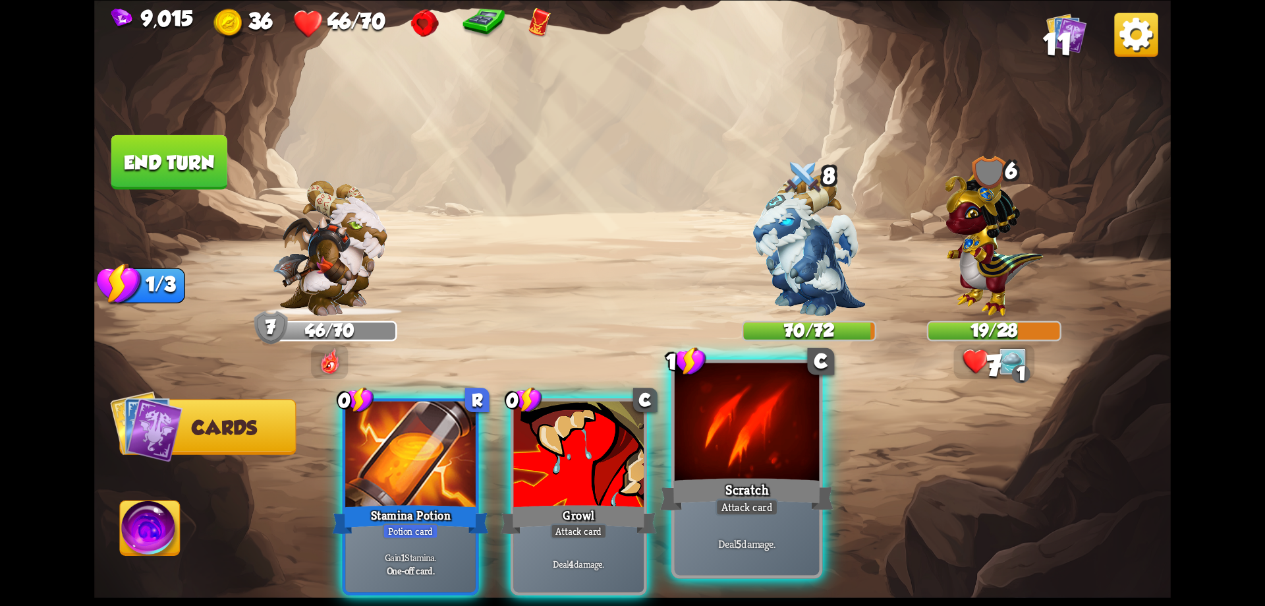
click at [773, 454] on div at bounding box center [747, 423] width 145 height 122
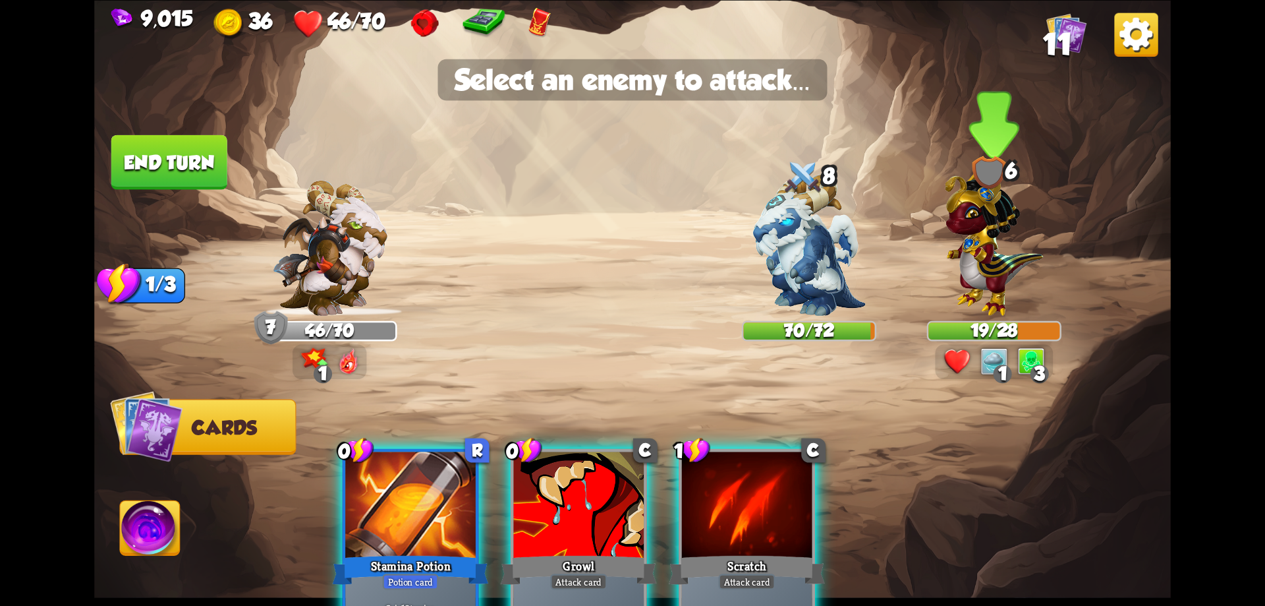
click at [985, 258] on img at bounding box center [994, 238] width 98 height 153
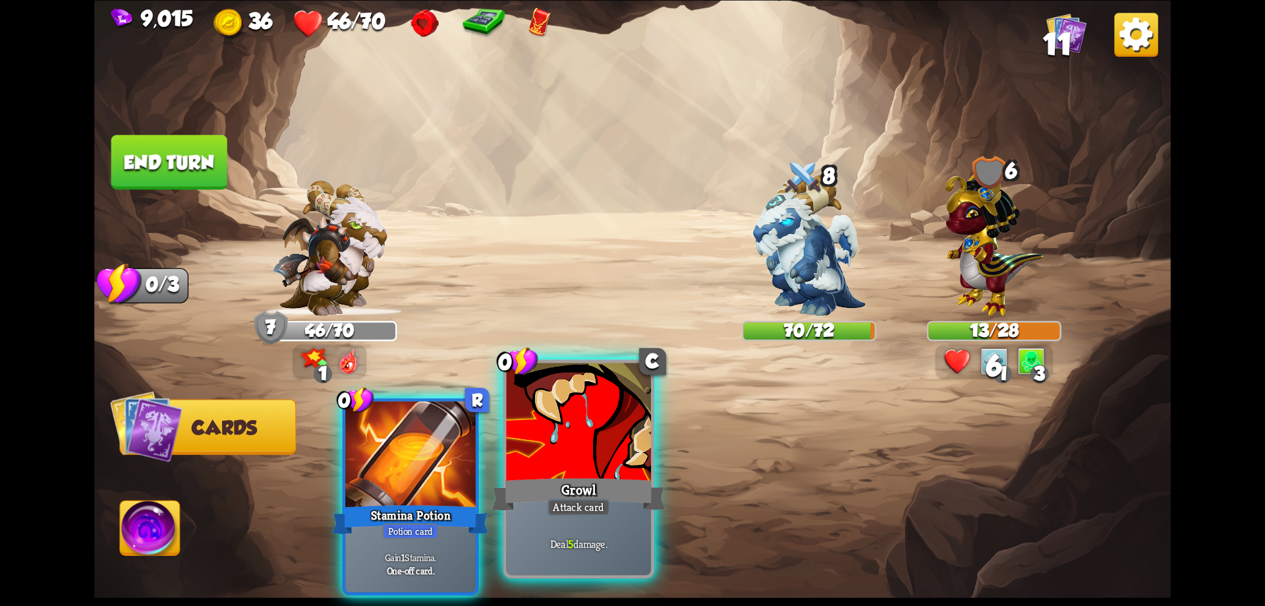
click at [612, 455] on div at bounding box center [579, 423] width 145 height 122
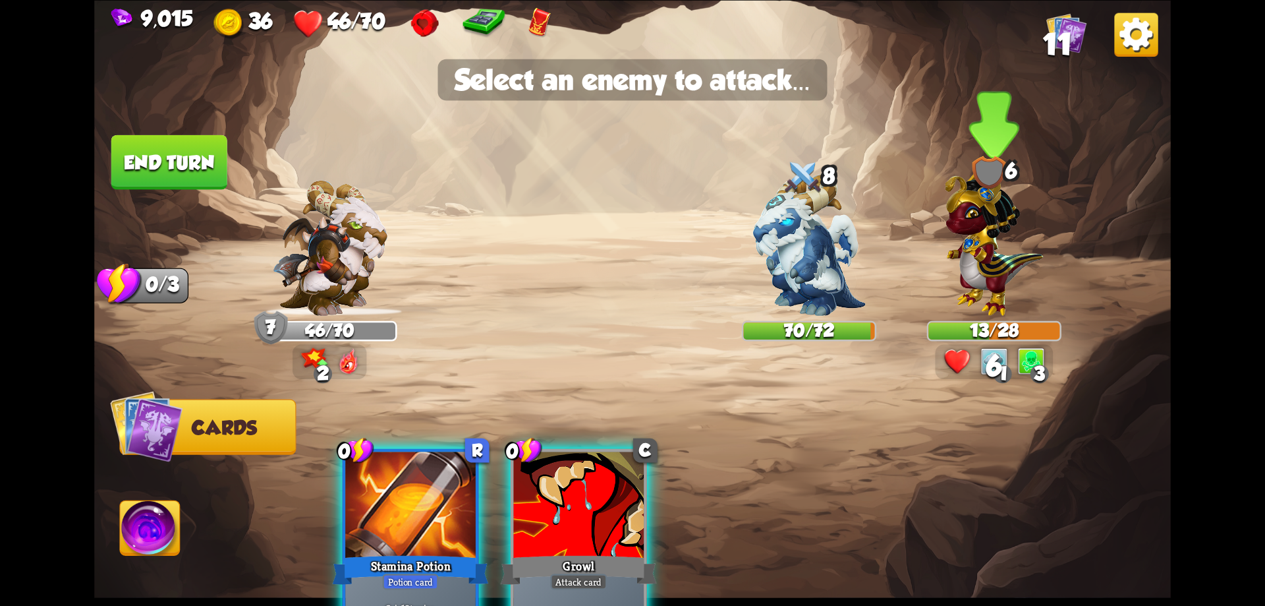
click at [980, 252] on img at bounding box center [994, 238] width 98 height 153
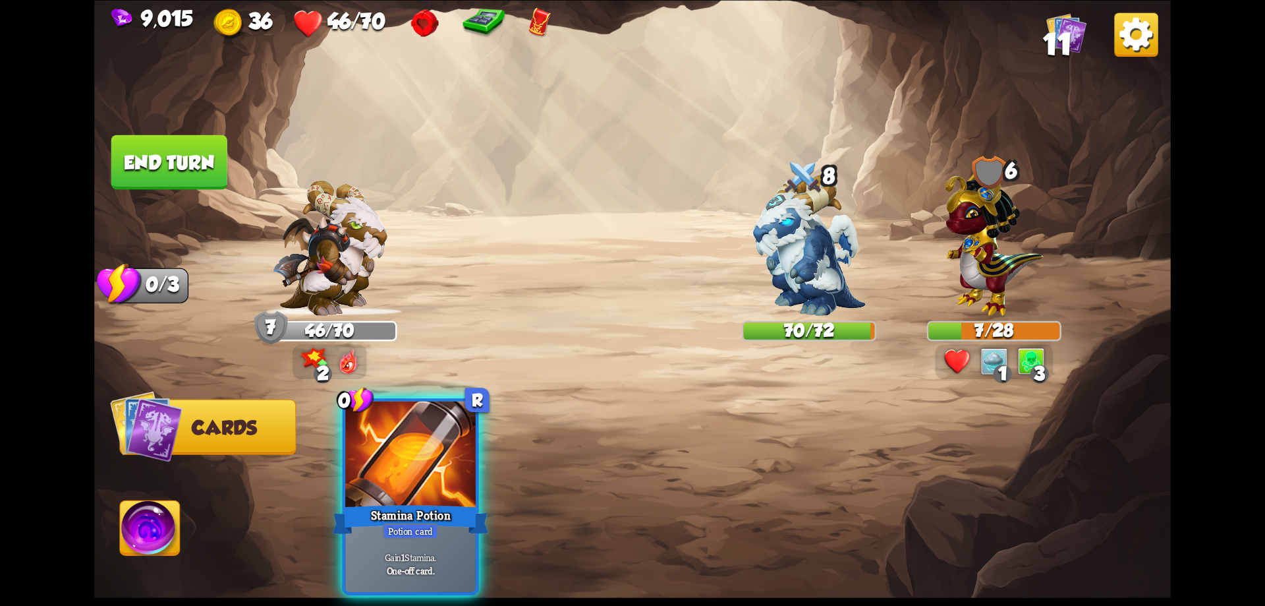
click at [191, 173] on button "End turn" at bounding box center [169, 161] width 118 height 55
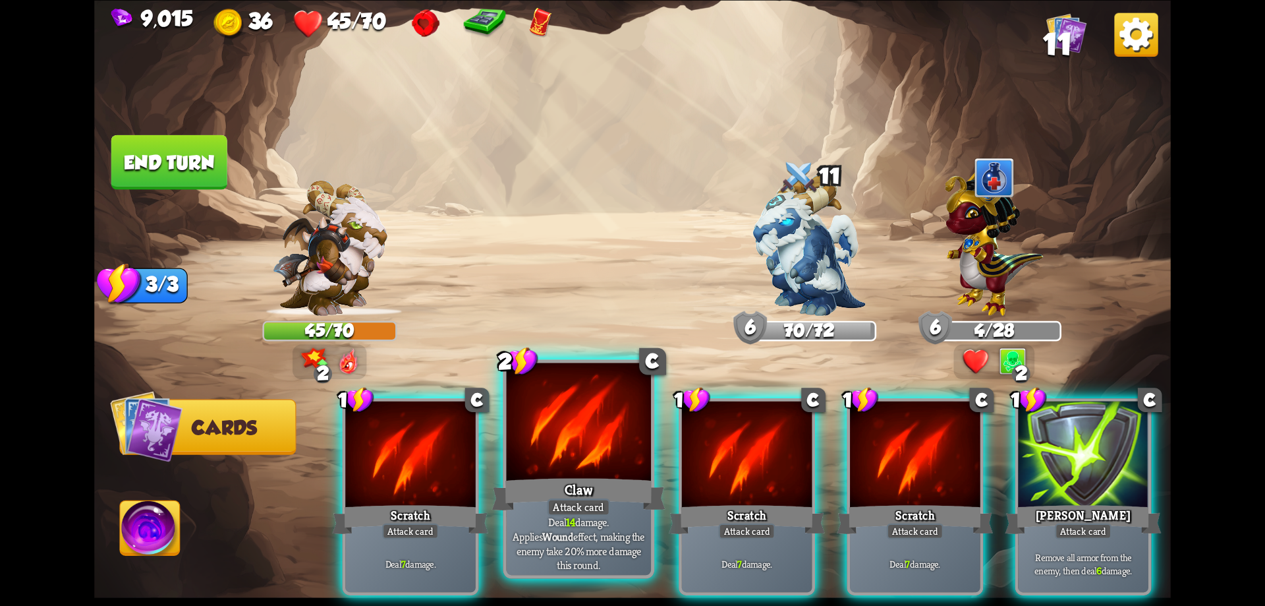
click at [590, 480] on div "Claw" at bounding box center [578, 493] width 173 height 39
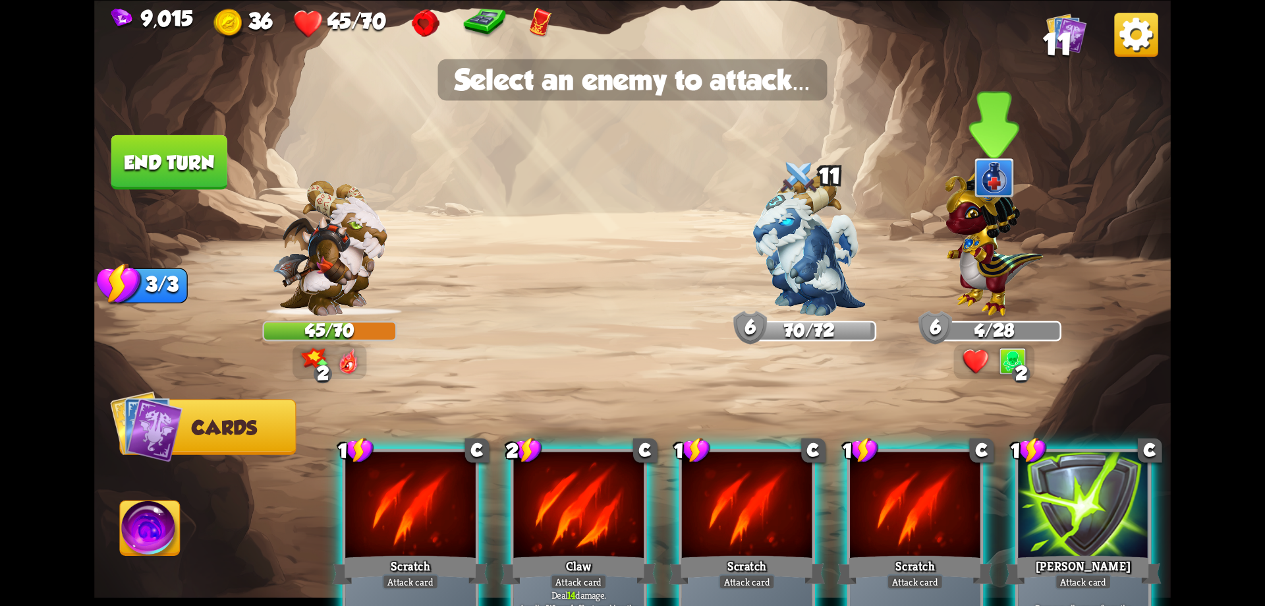
click at [992, 292] on img at bounding box center [994, 238] width 98 height 153
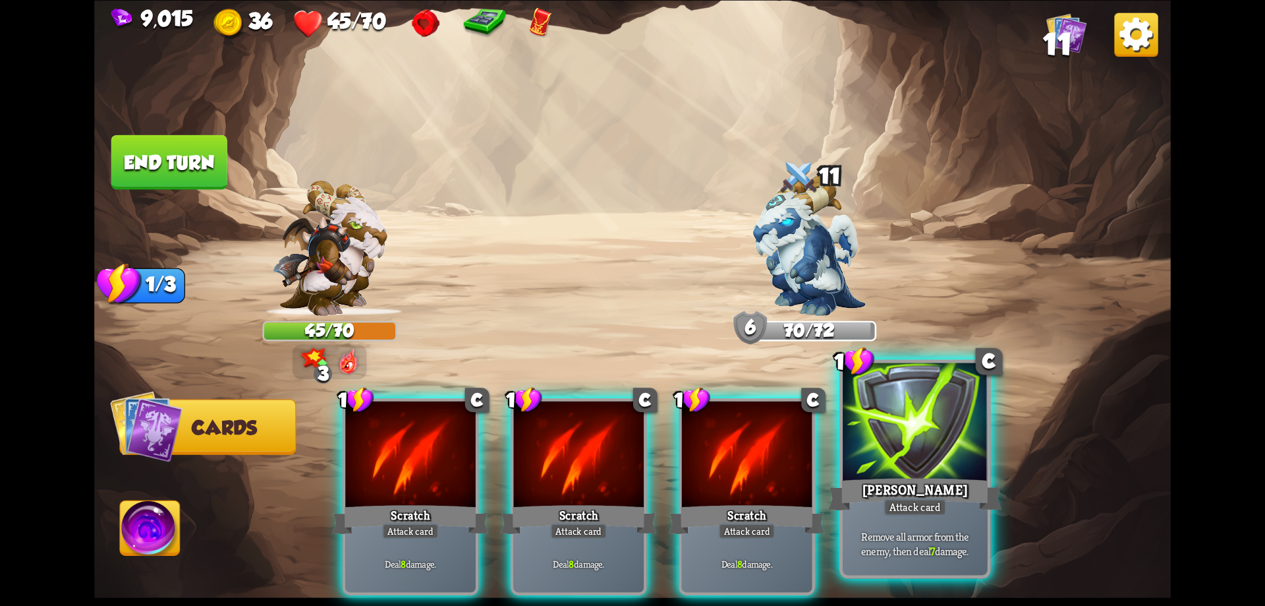
click at [926, 456] on div at bounding box center [915, 423] width 145 height 122
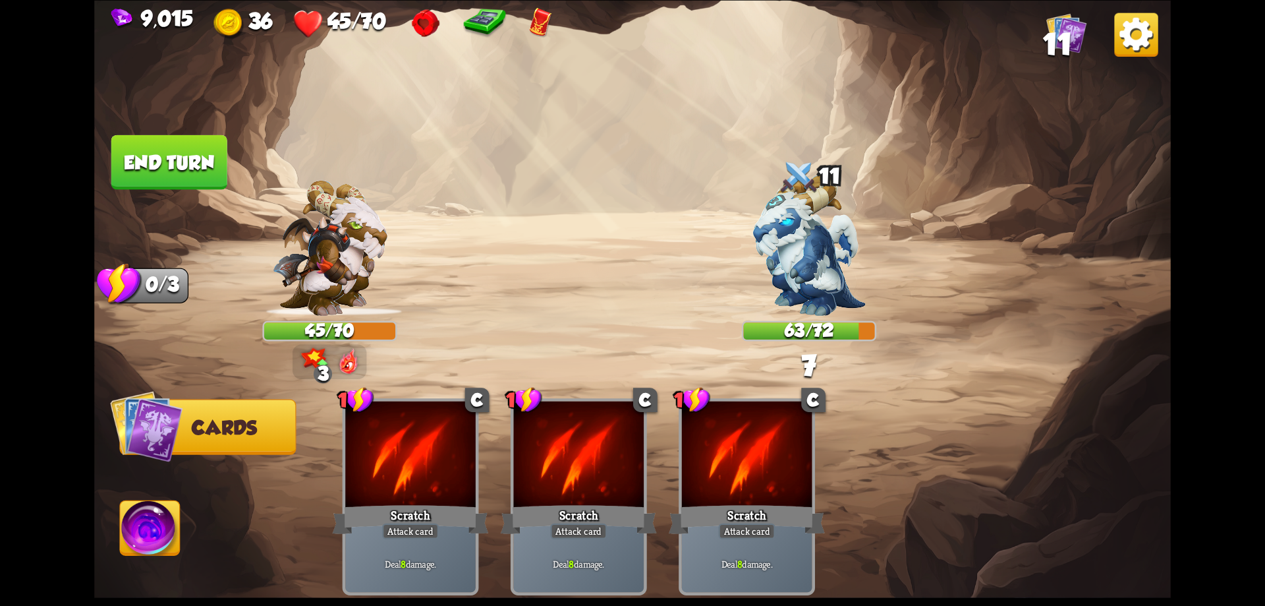
click at [191, 155] on button "End turn" at bounding box center [168, 162] width 119 height 56
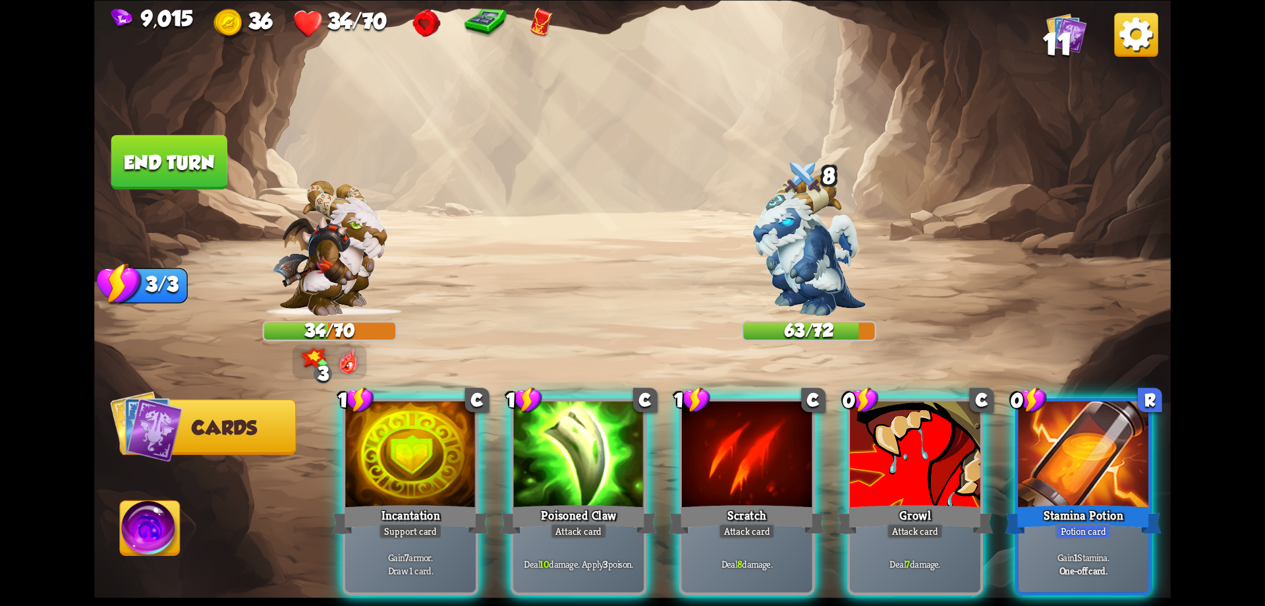
click at [405, 501] on div "Incantation" at bounding box center [410, 518] width 156 height 35
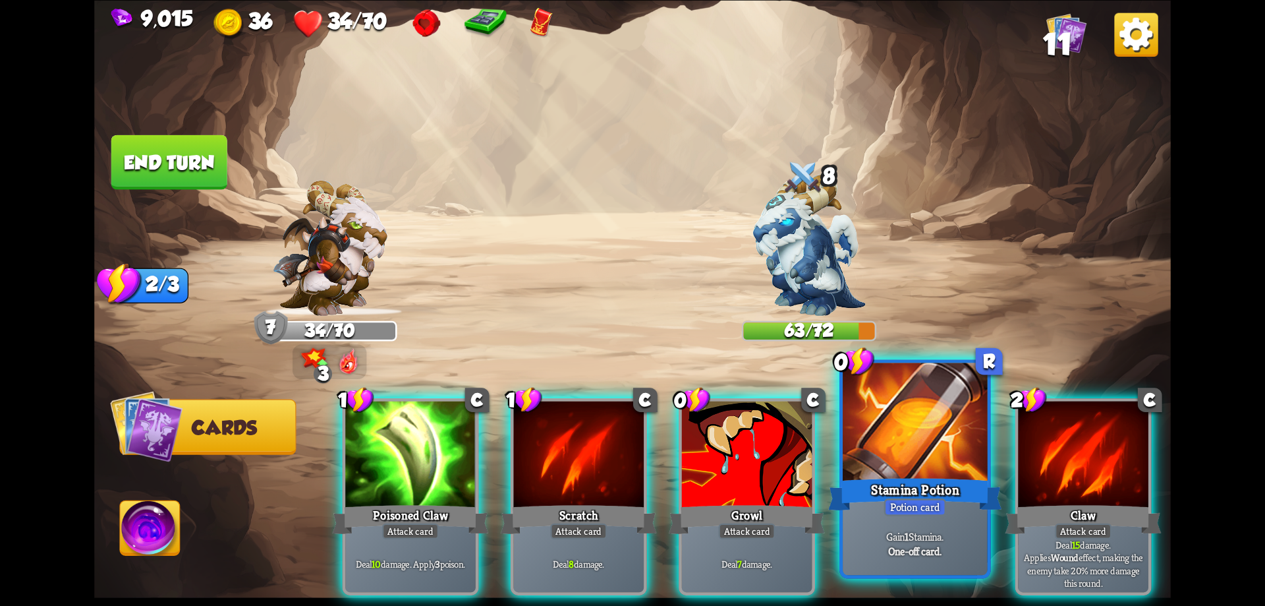
click at [927, 482] on div "Stamina Potion" at bounding box center [914, 493] width 173 height 39
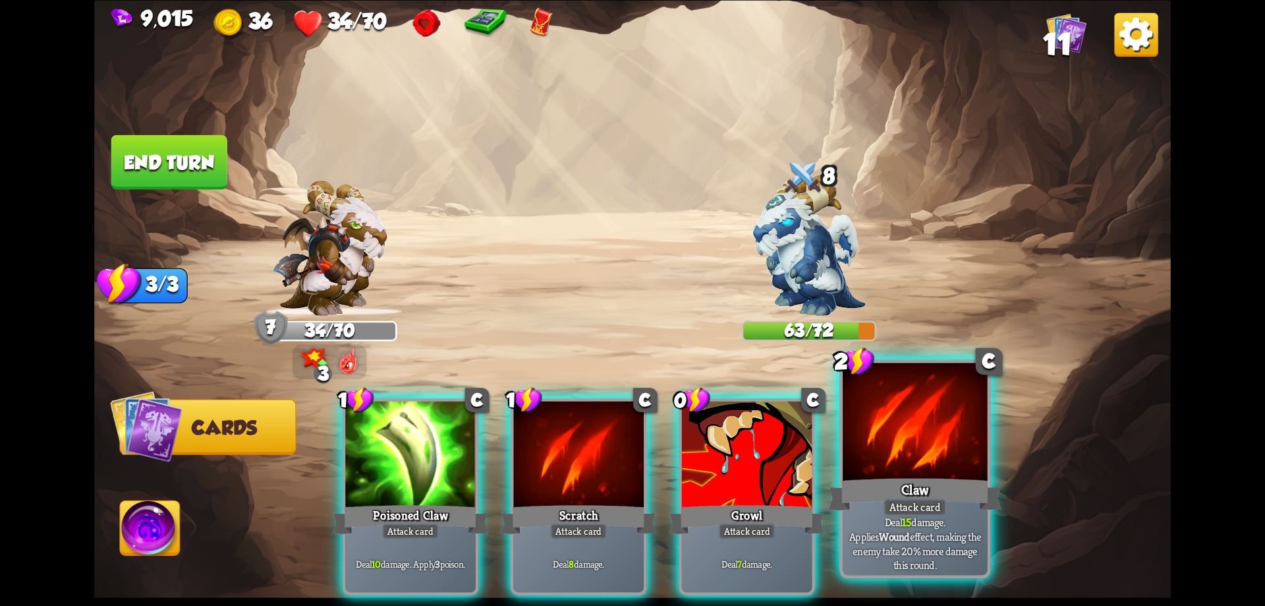
click at [919, 474] on div at bounding box center [915, 423] width 145 height 122
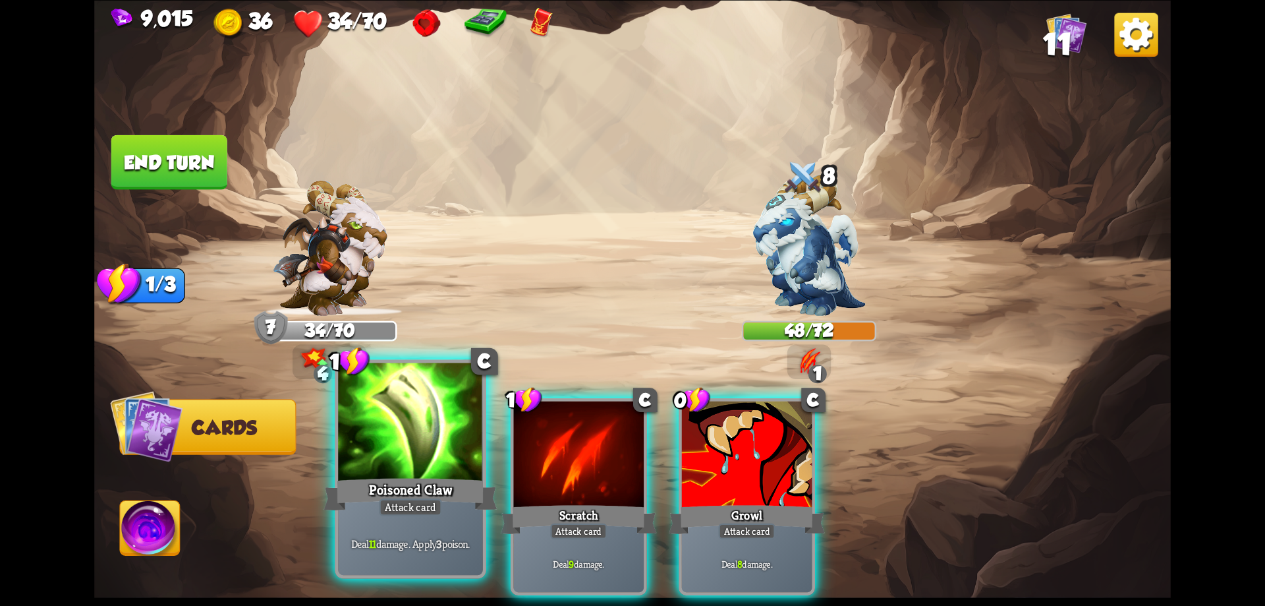
click at [409, 450] on div at bounding box center [410, 423] width 145 height 122
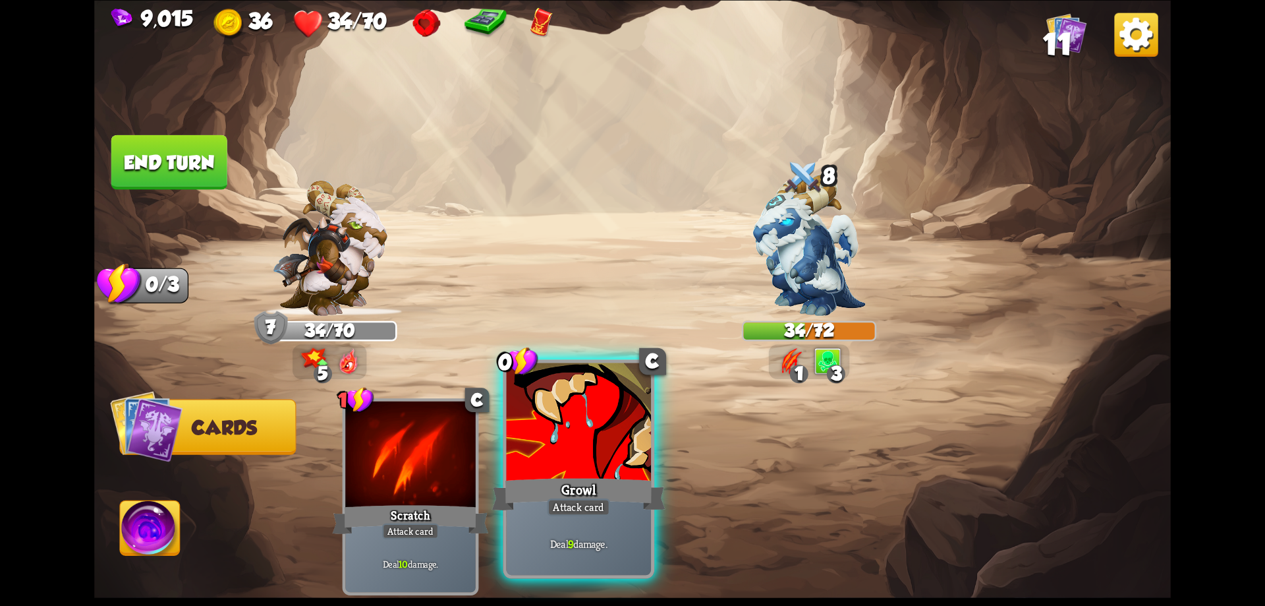
click at [583, 465] on div at bounding box center [579, 423] width 145 height 122
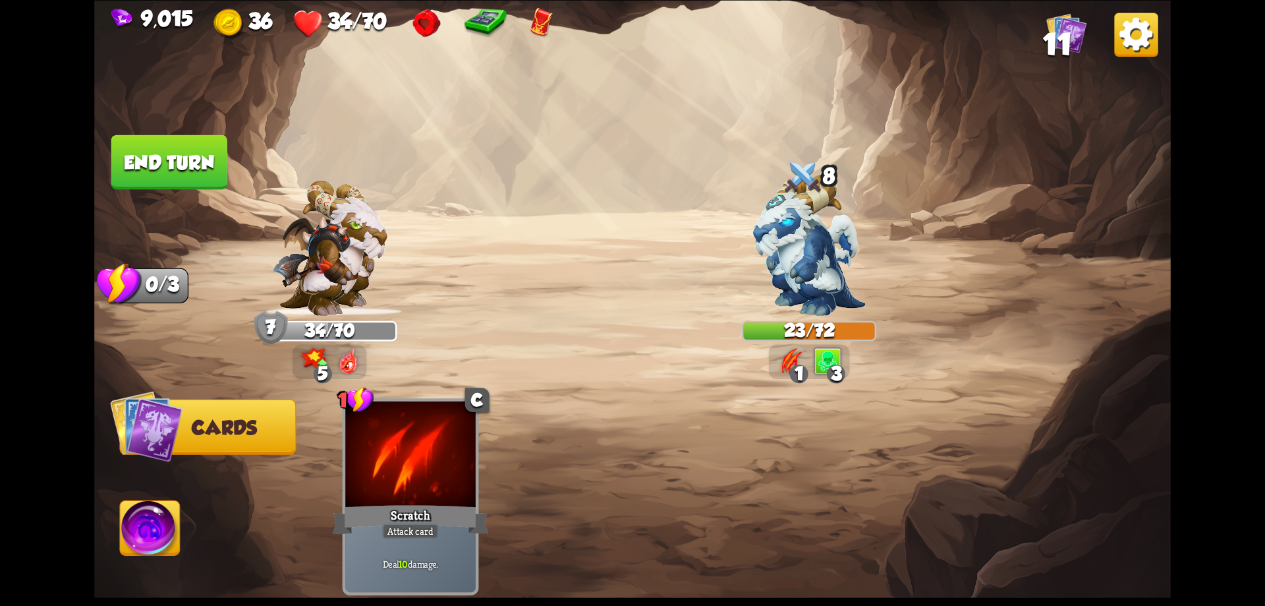
click at [200, 167] on button "End turn" at bounding box center [169, 161] width 117 height 55
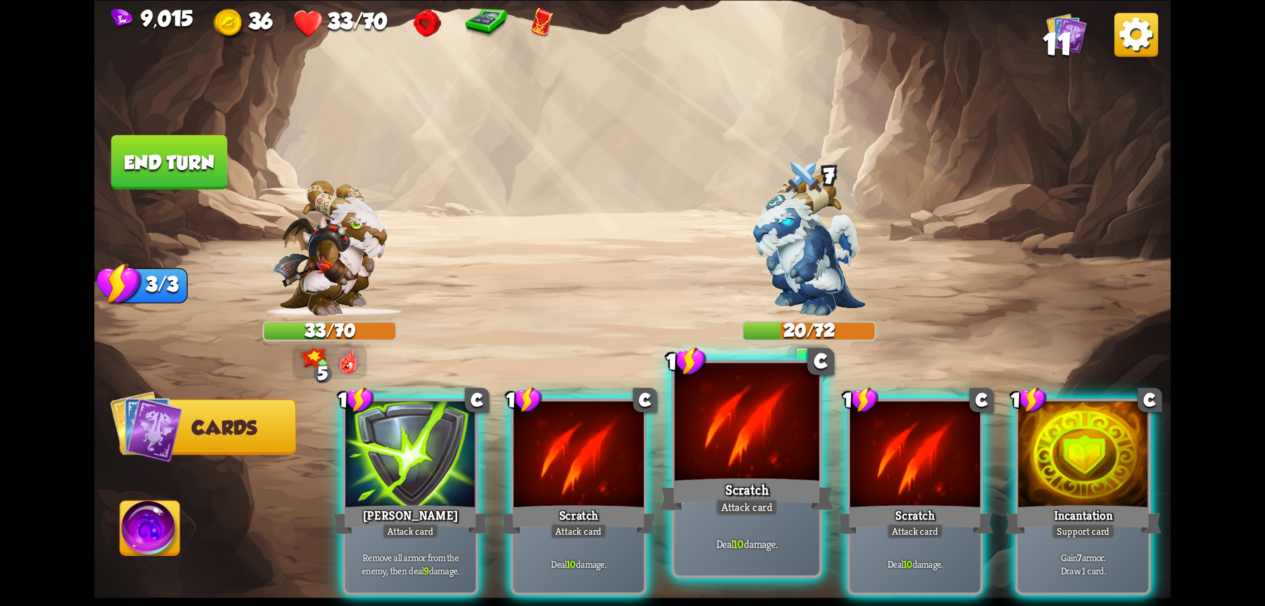
click at [780, 483] on div "Scratch" at bounding box center [746, 493] width 173 height 39
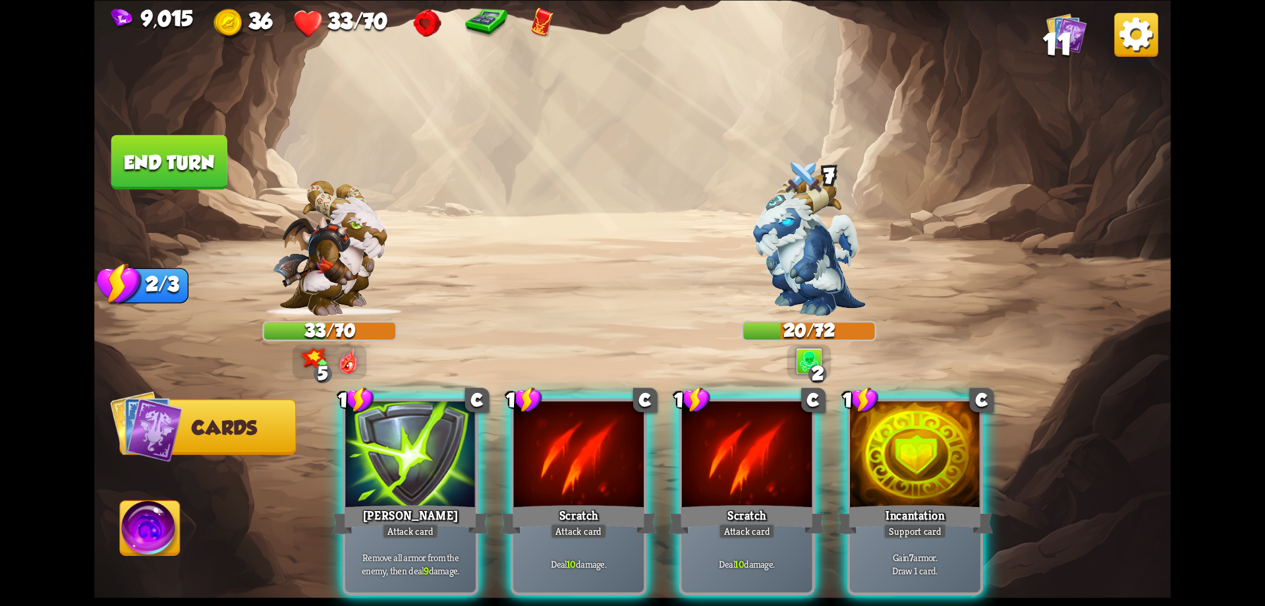
click at [778, 501] on div "Scratch" at bounding box center [747, 518] width 156 height 35
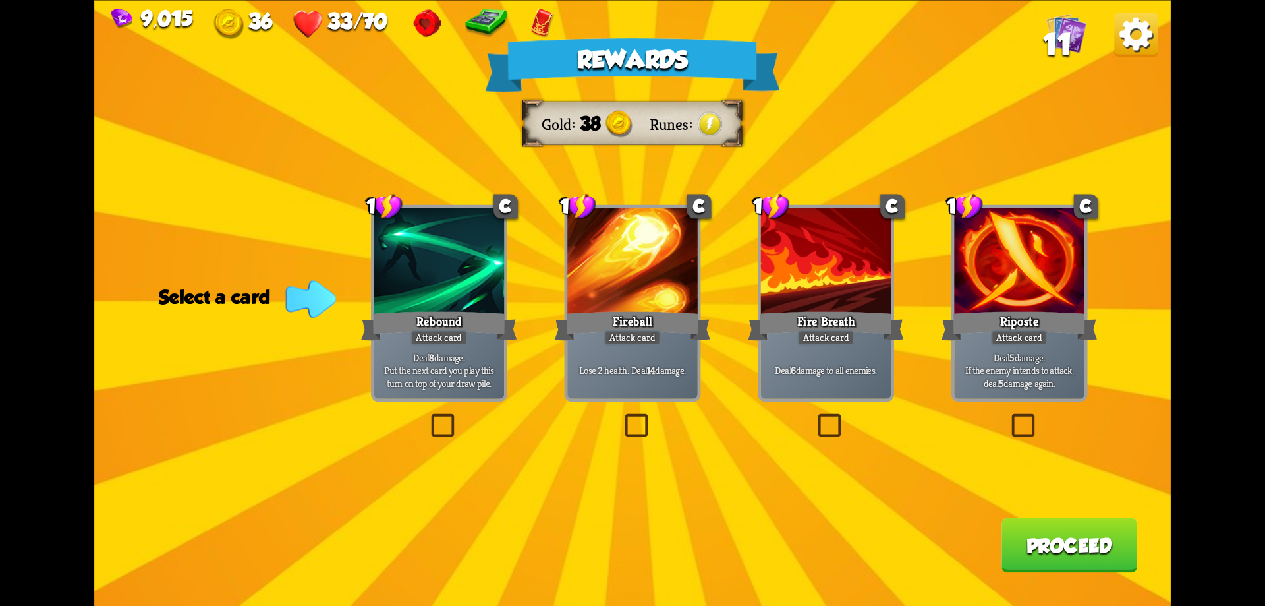
click at [1045, 542] on button "Proceed" at bounding box center [1070, 544] width 136 height 55
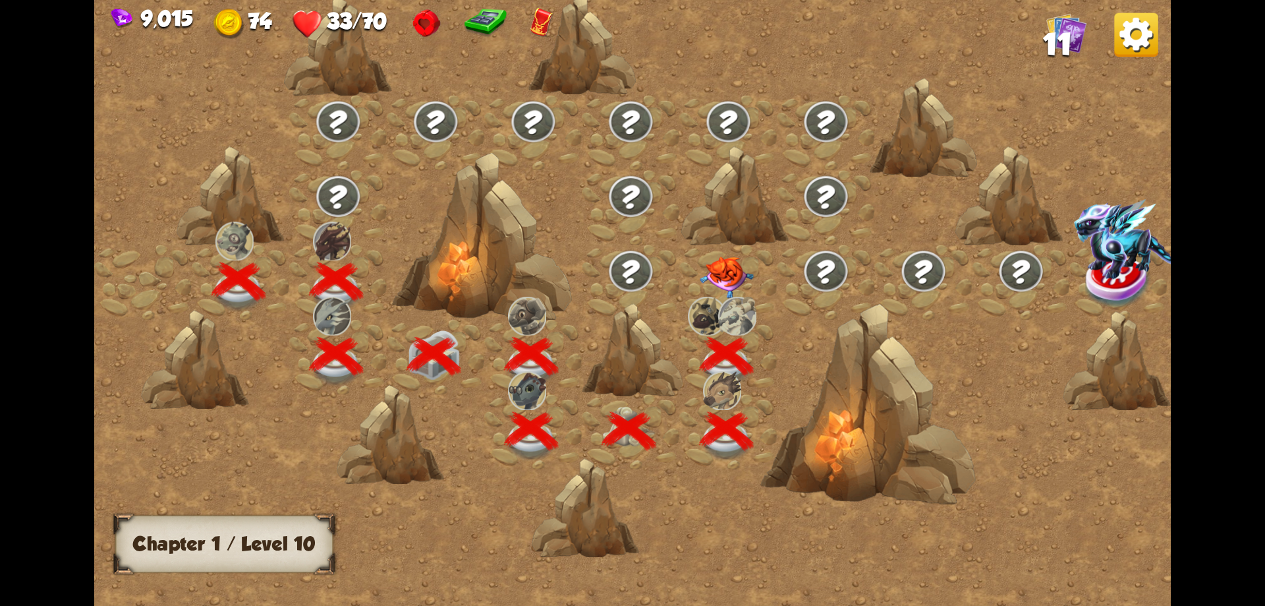
click at [728, 275] on img at bounding box center [727, 277] width 54 height 42
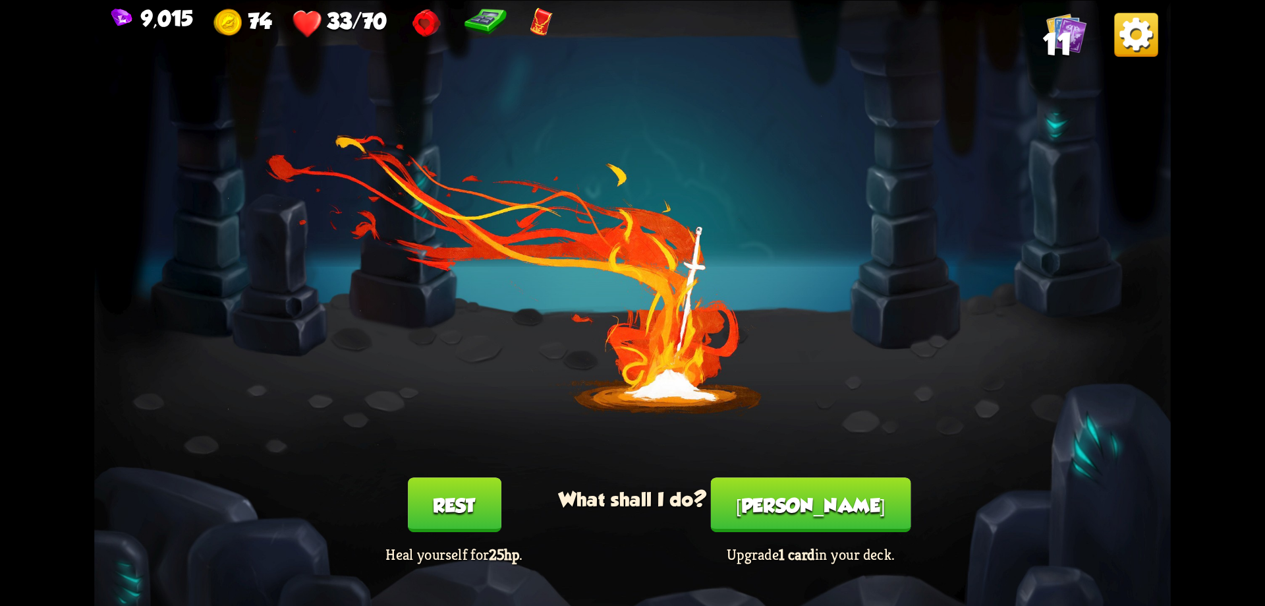
click at [840, 498] on button "[PERSON_NAME]" at bounding box center [811, 504] width 200 height 55
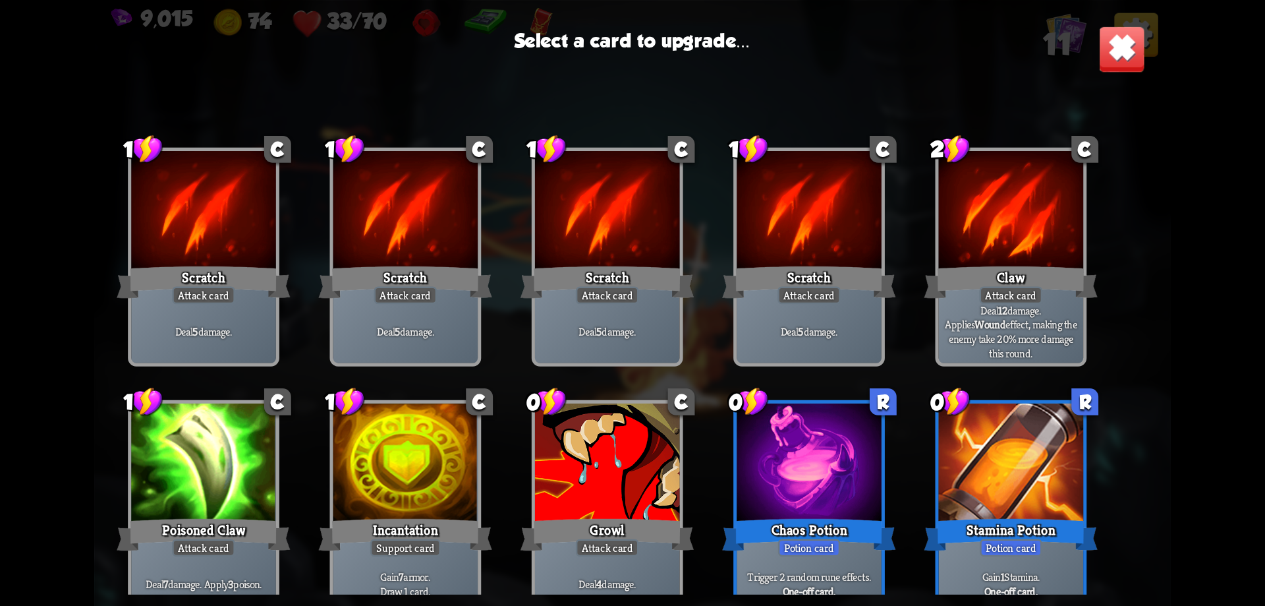
click at [626, 464] on div at bounding box center [607, 464] width 145 height 122
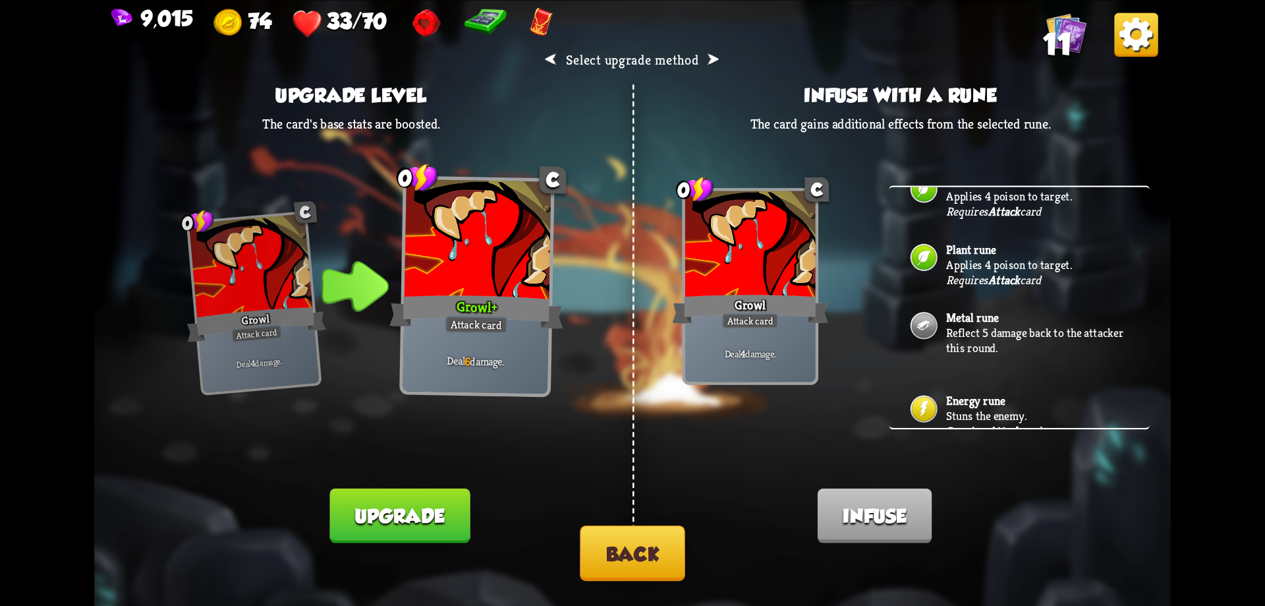
scroll to position [37, 0]
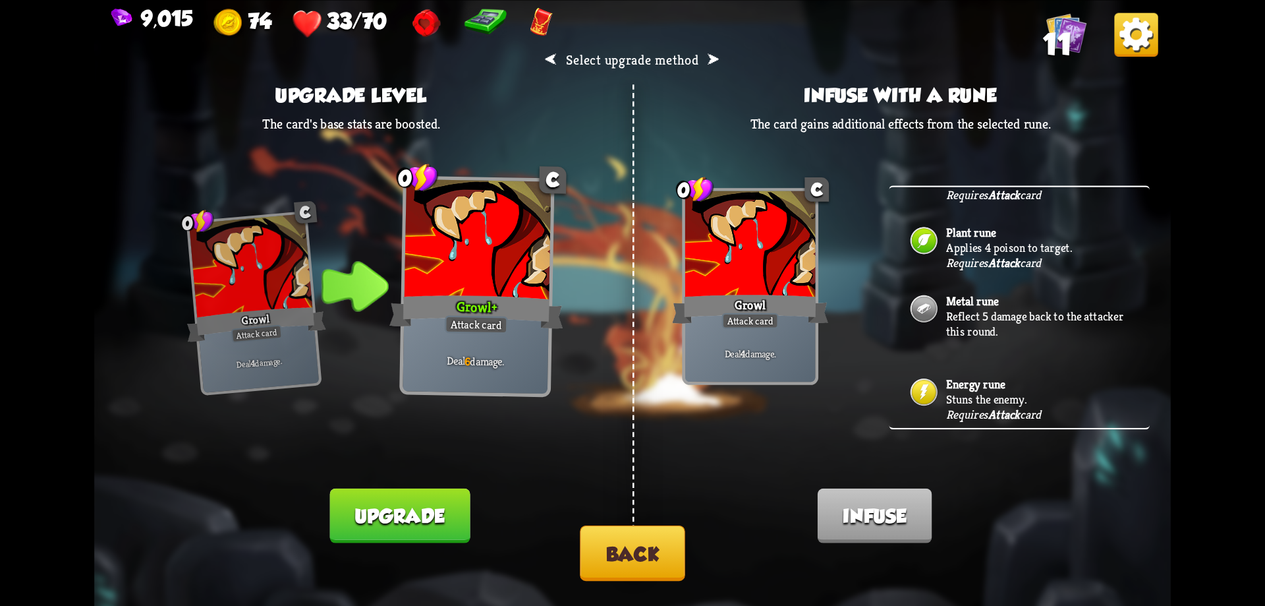
click at [977, 397] on p "Stuns the enemy." at bounding box center [1037, 398] width 183 height 15
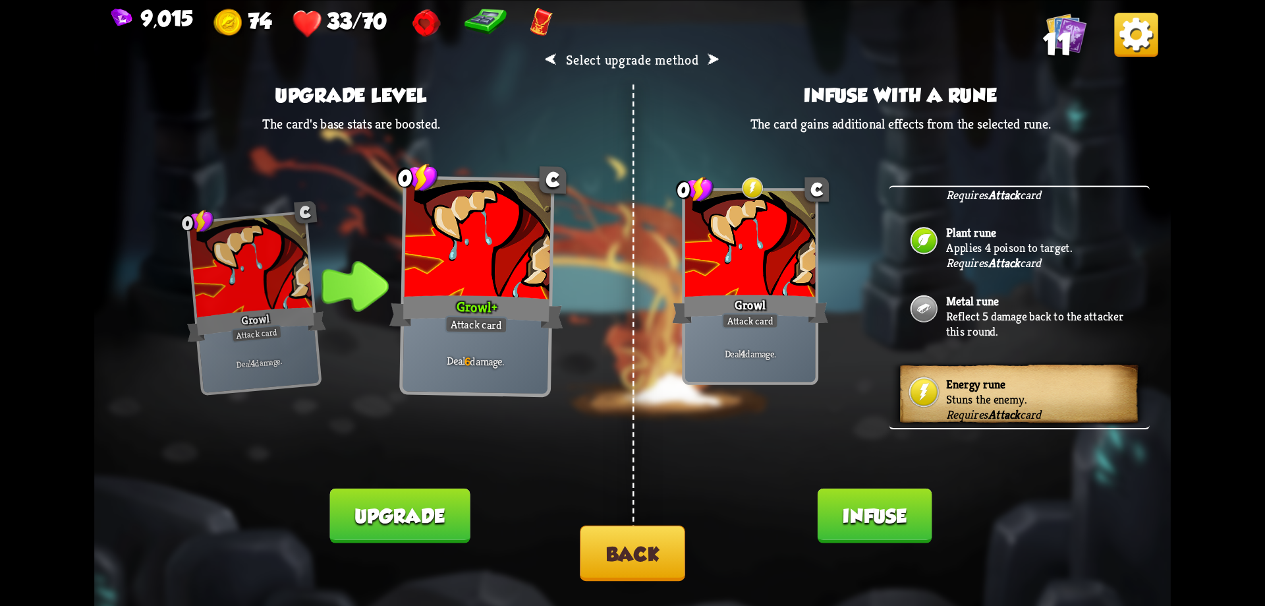
click at [886, 509] on button "Infuse" at bounding box center [875, 515] width 115 height 55
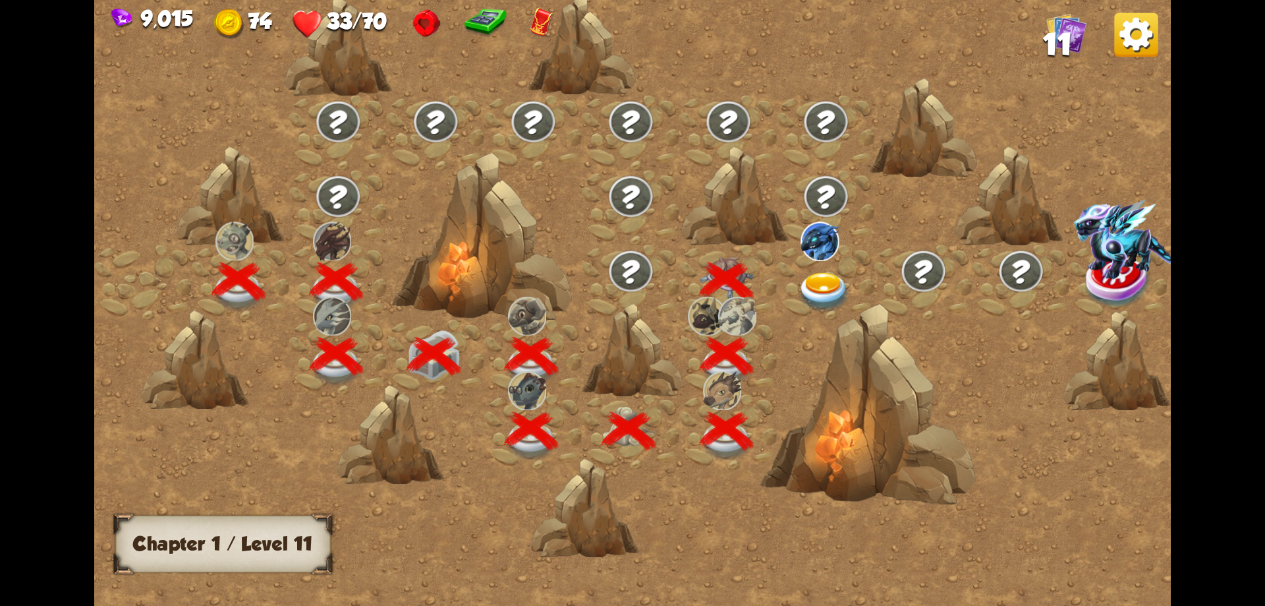
scroll to position [0, 200]
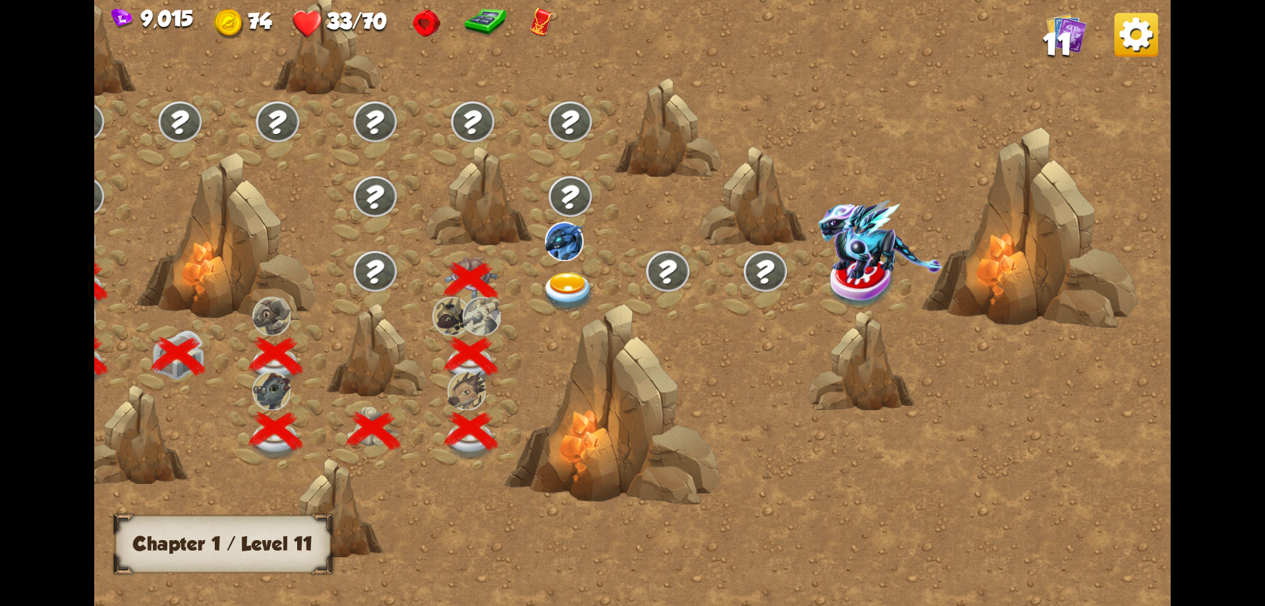
click at [395, 270] on img at bounding box center [375, 271] width 47 height 44
drag, startPoint x: 530, startPoint y: 594, endPoint x: 434, endPoint y: 586, distance: 97.2
click at [434, 586] on div at bounding box center [505, 313] width 1333 height 629
click at [581, 273] on img at bounding box center [569, 292] width 54 height 40
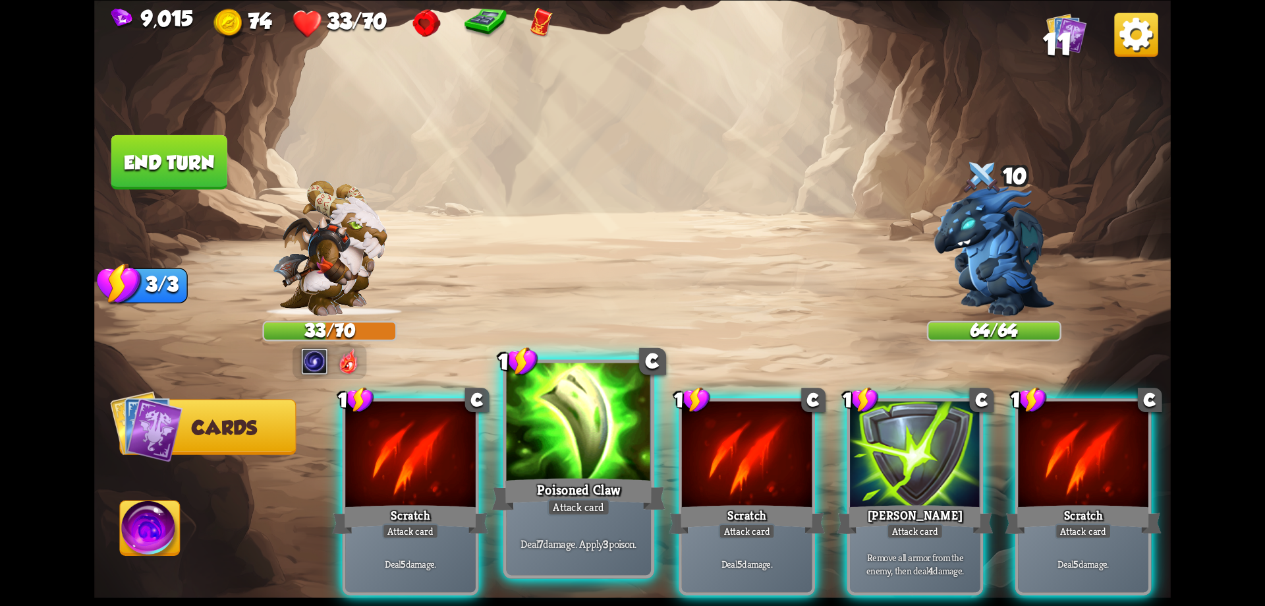
click at [630, 488] on div "Poisoned Claw" at bounding box center [578, 493] width 173 height 39
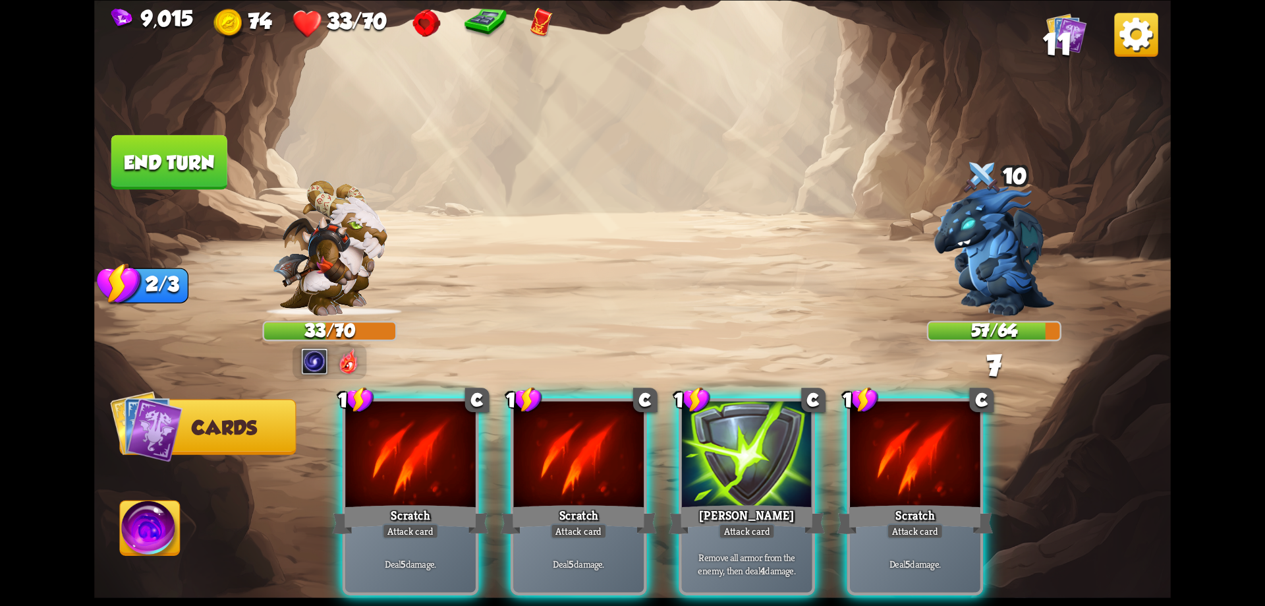
click at [630, 501] on div "Scratch" at bounding box center [579, 518] width 156 height 35
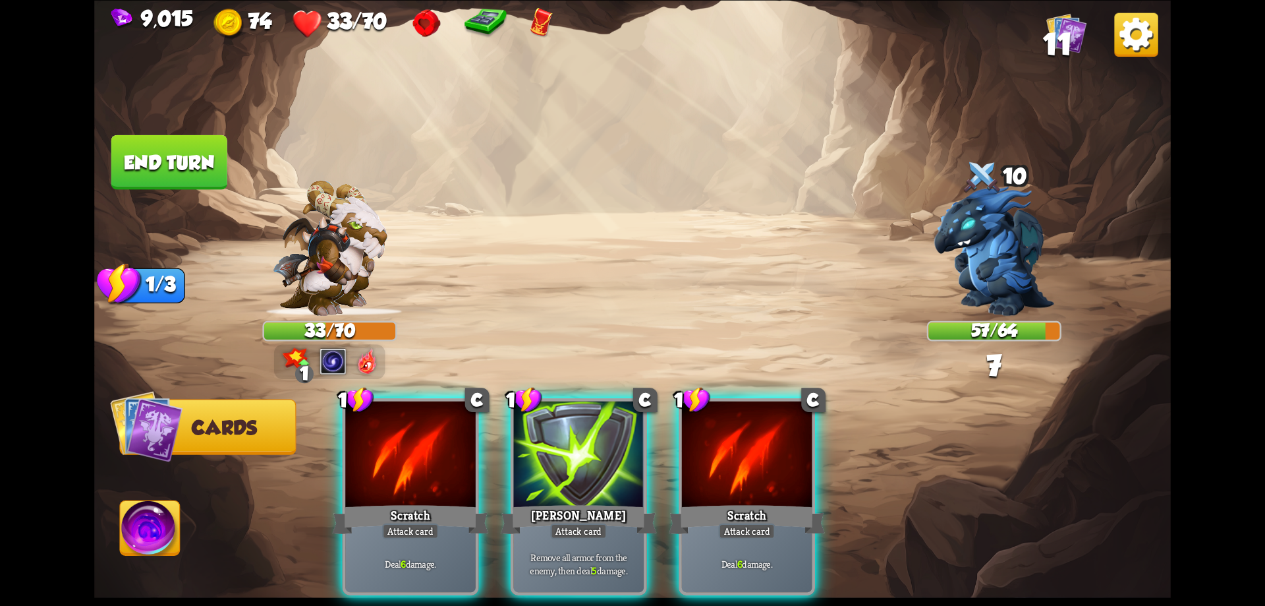
click at [630, 501] on div "[PERSON_NAME]" at bounding box center [579, 518] width 156 height 35
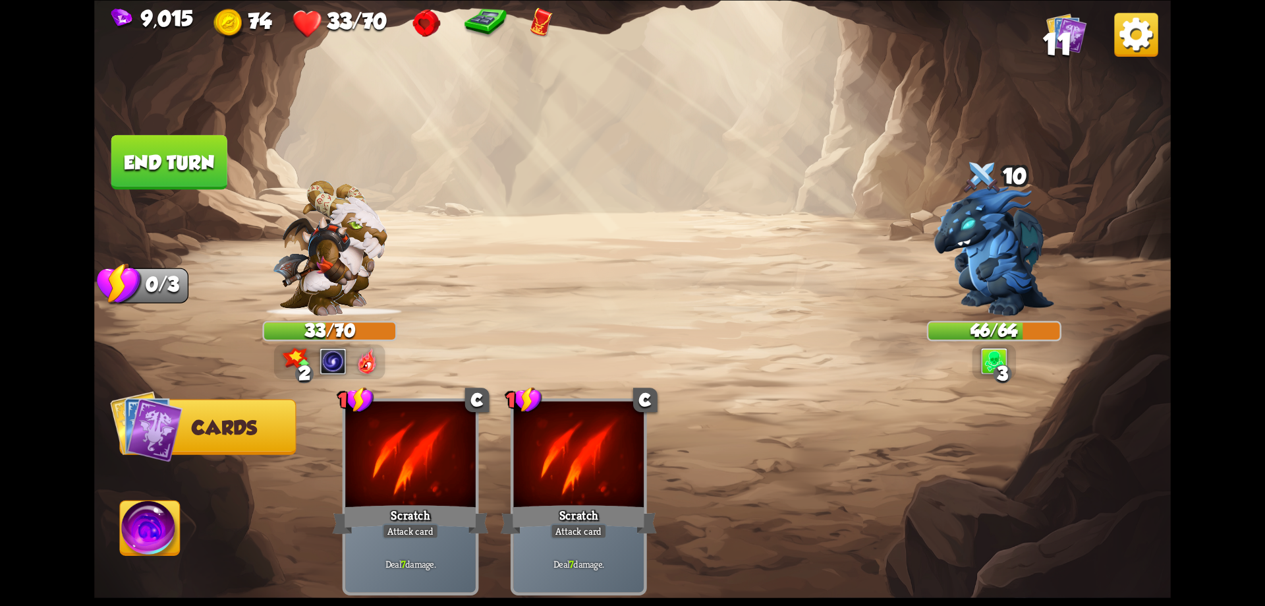
click at [198, 174] on button "End turn" at bounding box center [169, 162] width 119 height 56
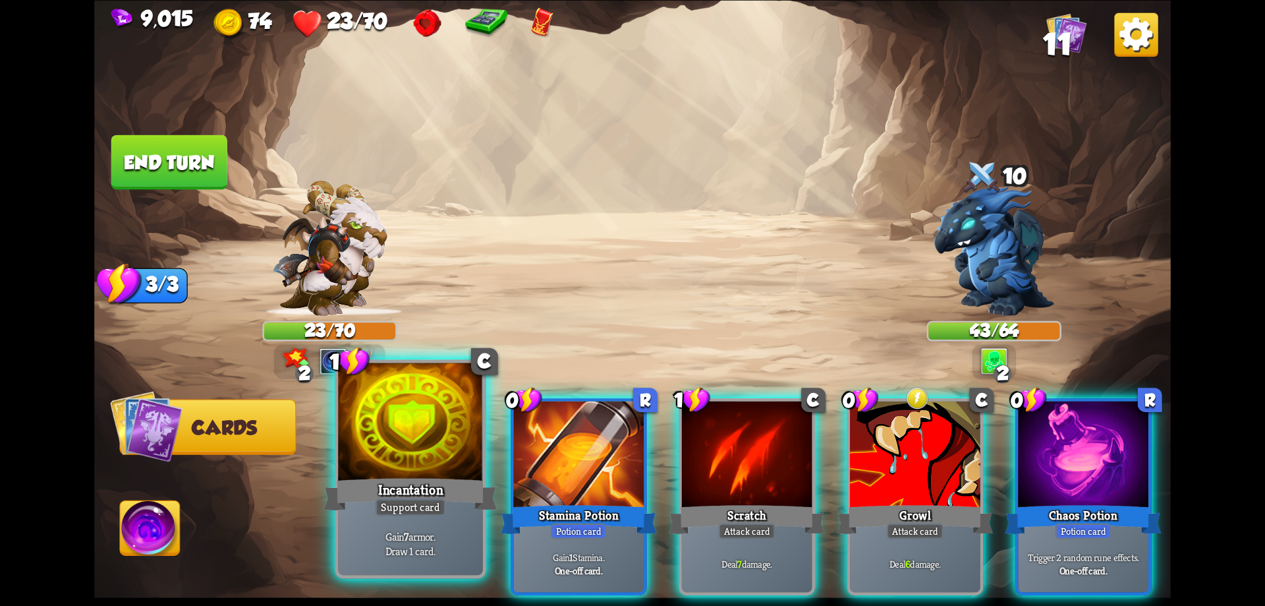
click at [445, 513] on div "Incantation" at bounding box center [410, 493] width 173 height 39
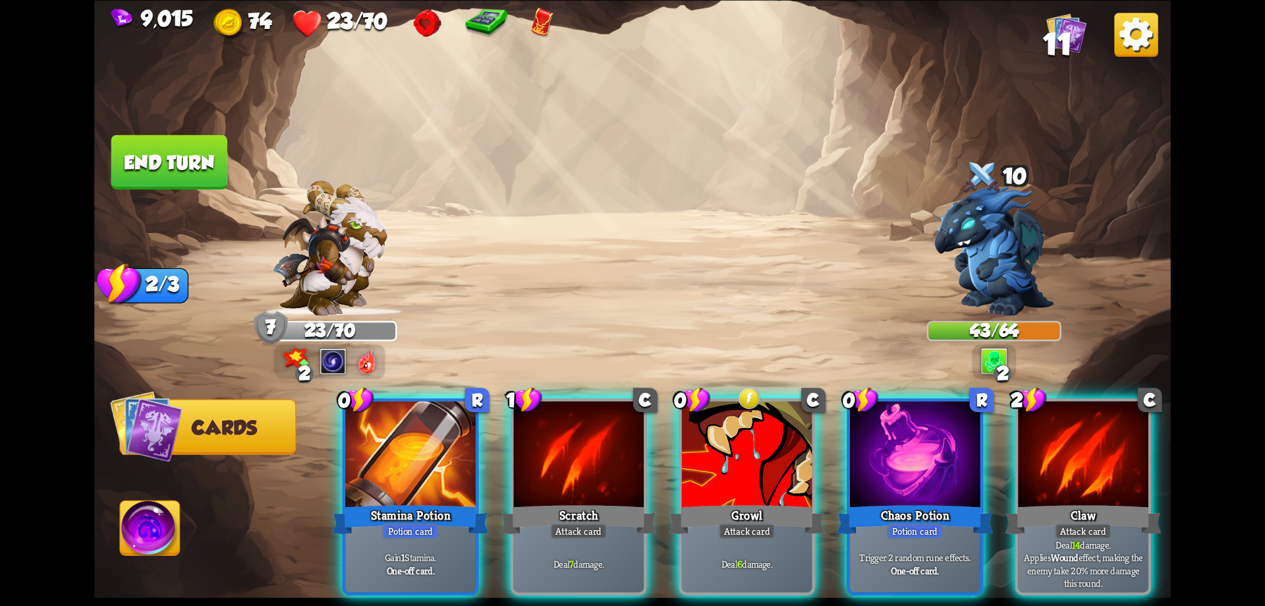
click at [445, 513] on div "Stamina Potion" at bounding box center [410, 518] width 156 height 35
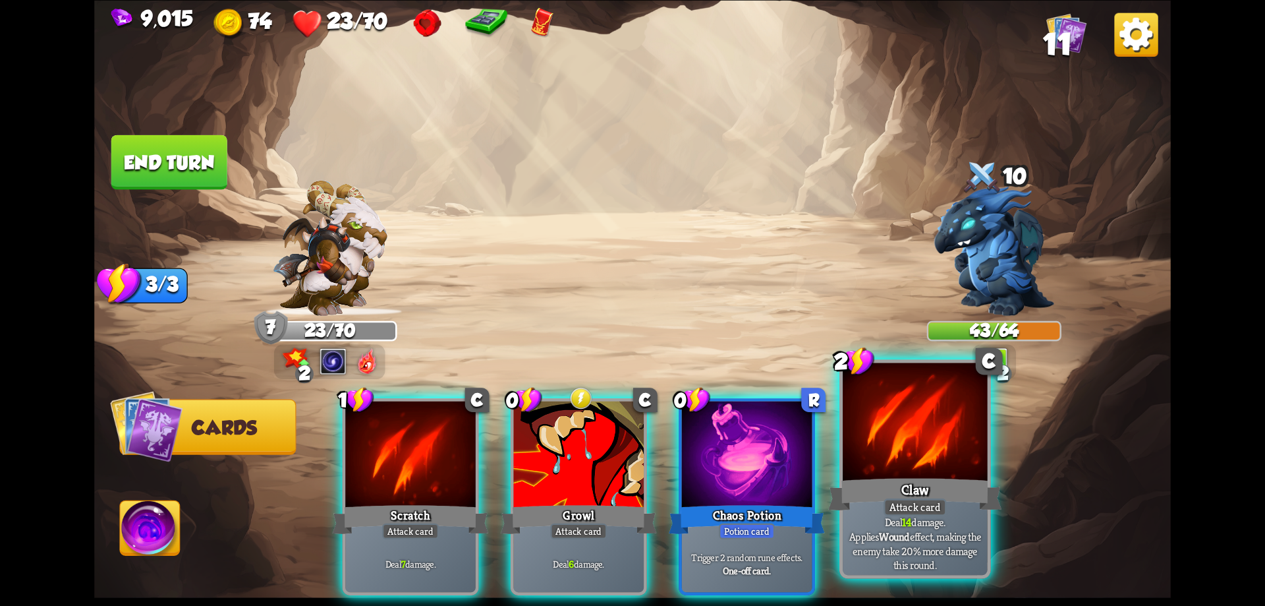
click at [885, 495] on div "Claw" at bounding box center [914, 493] width 173 height 39
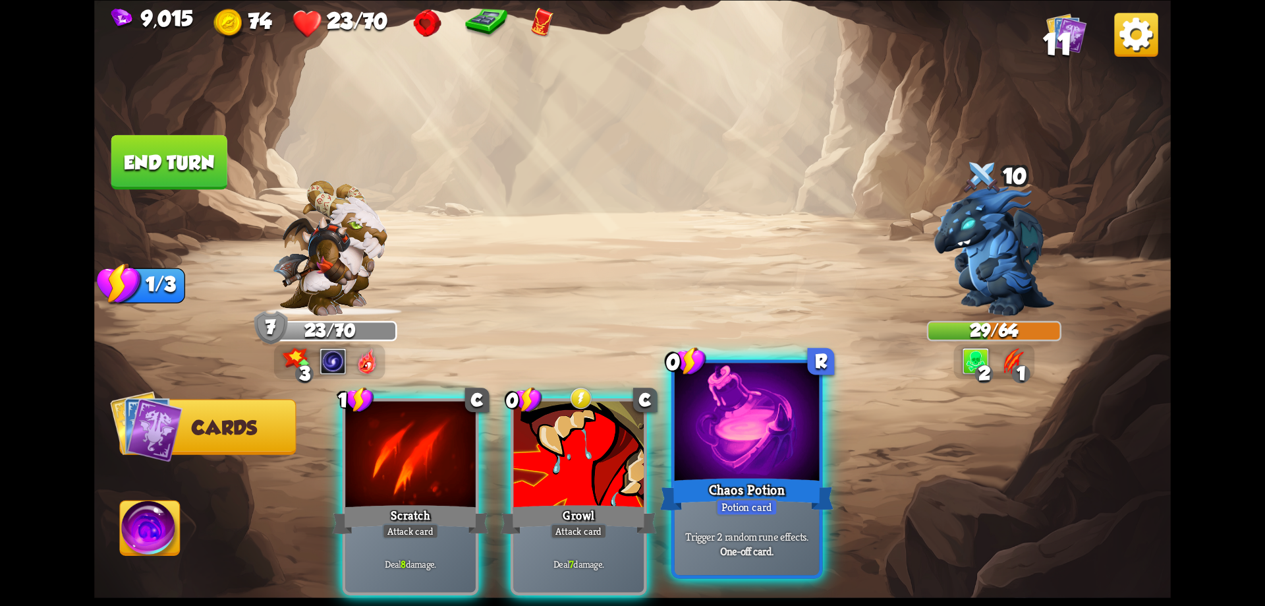
click at [738, 482] on div "Chaos Potion" at bounding box center [746, 493] width 173 height 39
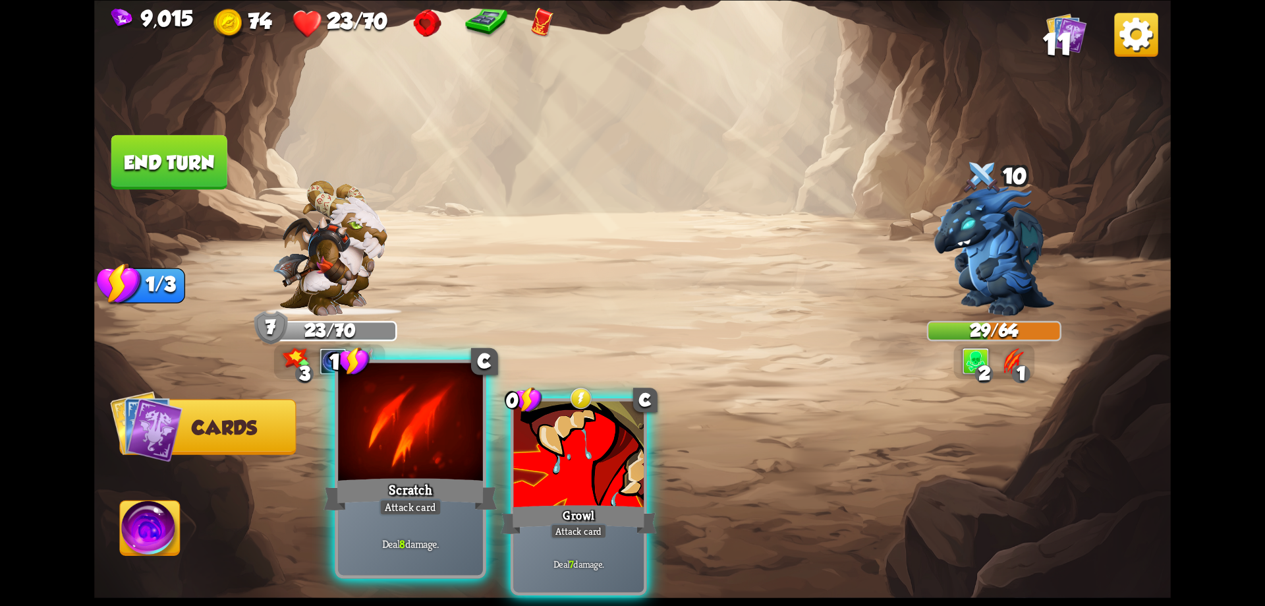
click at [452, 462] on div at bounding box center [410, 423] width 145 height 122
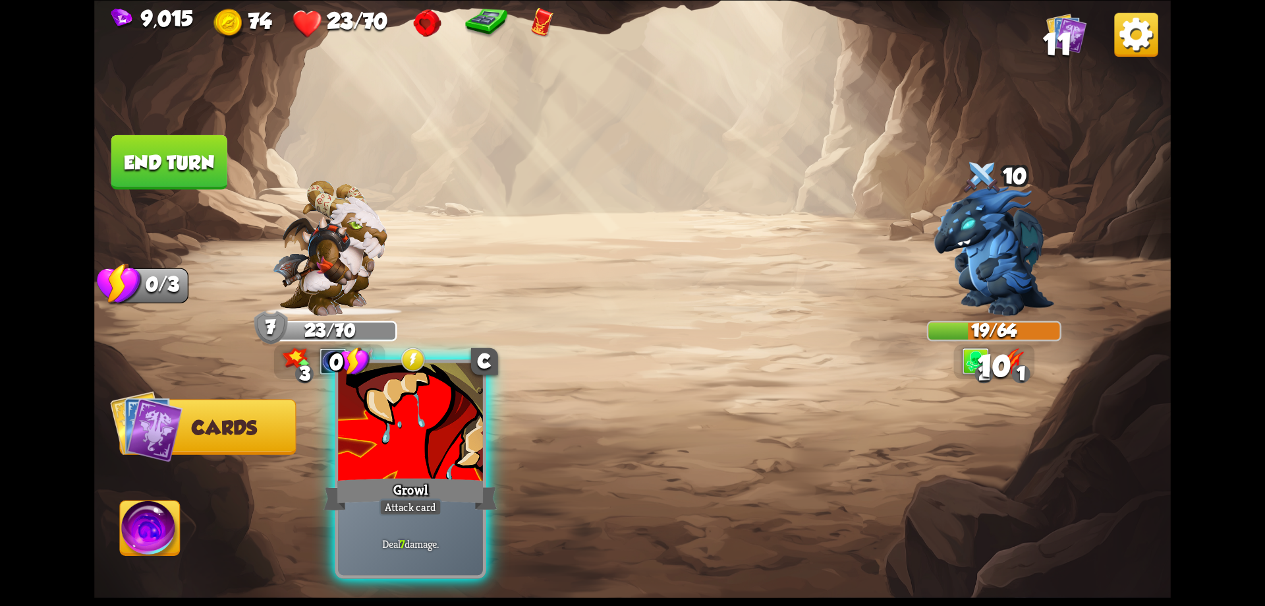
click at [445, 462] on div at bounding box center [410, 423] width 145 height 122
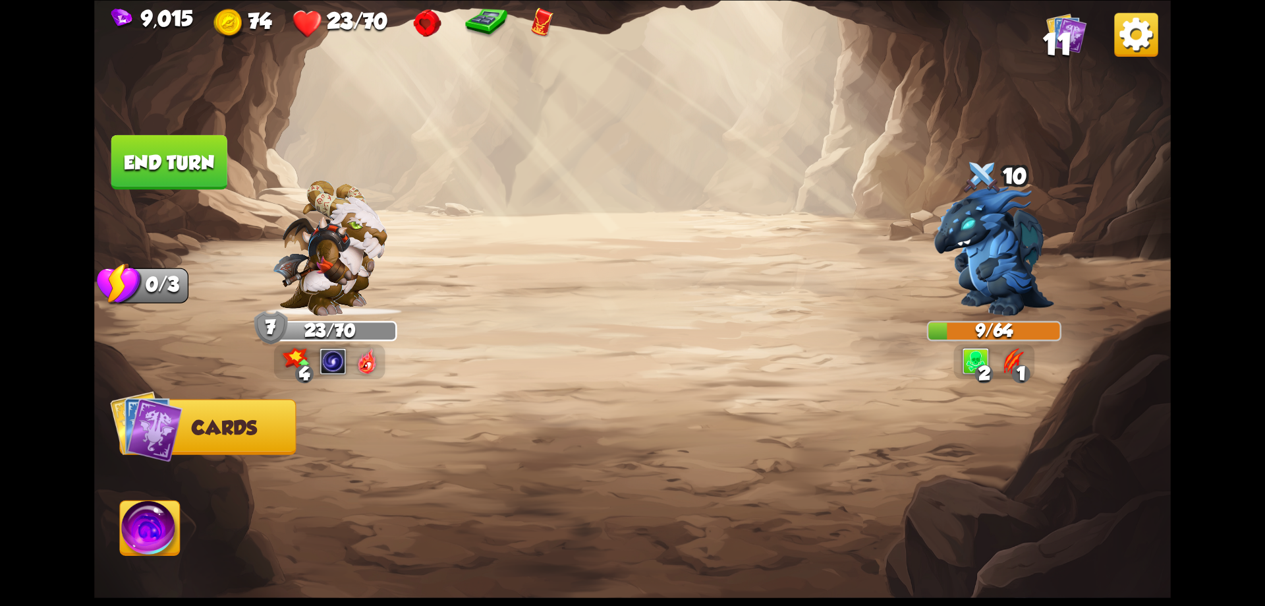
click at [199, 154] on button "End turn" at bounding box center [169, 161] width 117 height 55
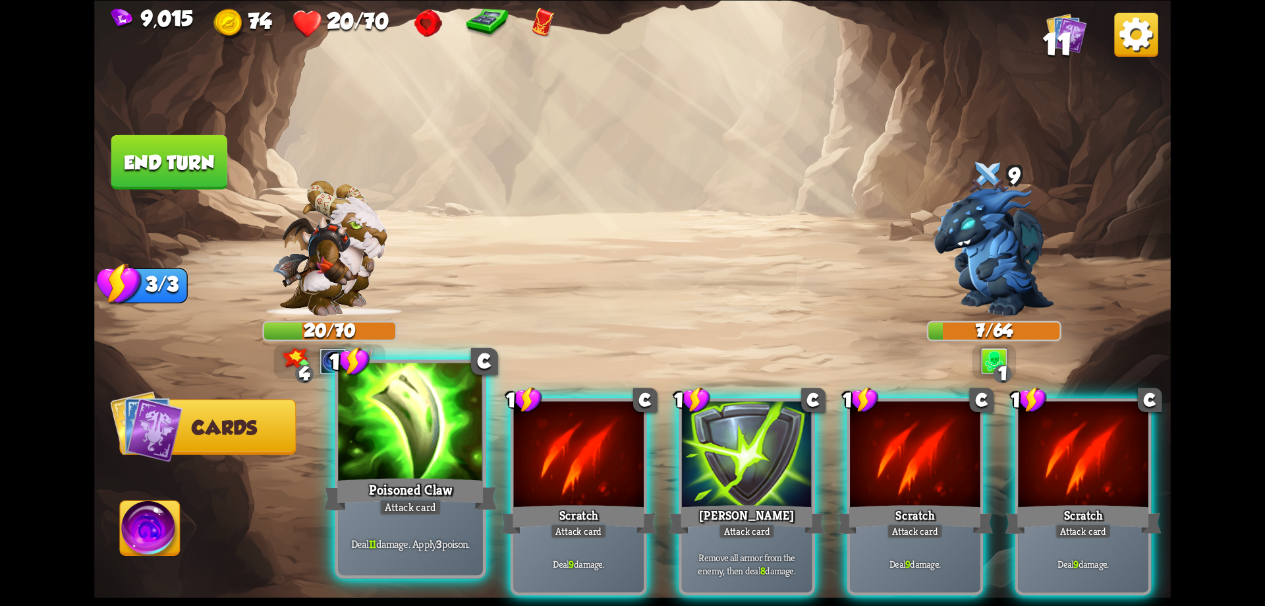
click at [468, 481] on div "Poisoned Claw" at bounding box center [410, 493] width 173 height 39
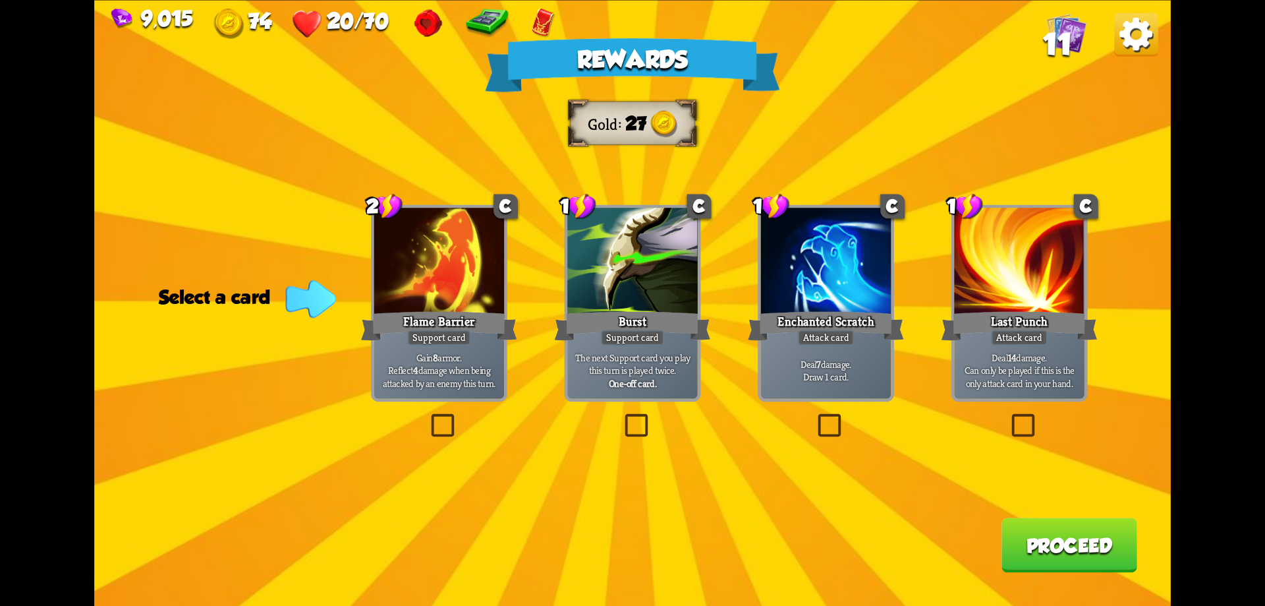
click at [1050, 541] on button "Proceed" at bounding box center [1070, 544] width 136 height 55
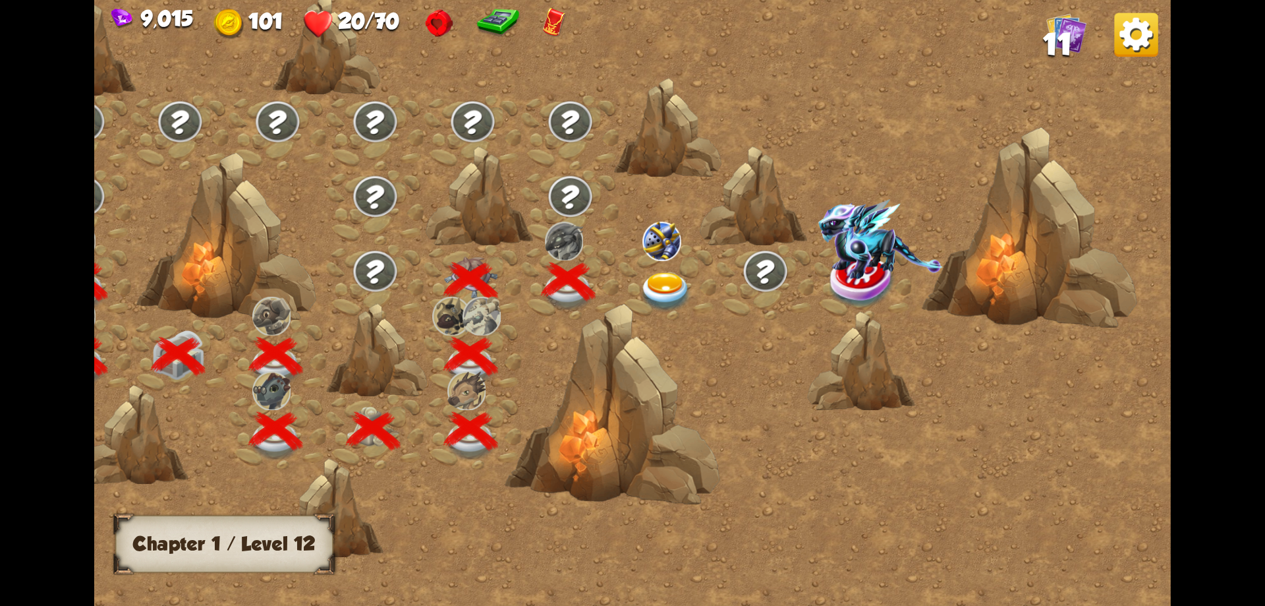
click at [670, 284] on img at bounding box center [666, 292] width 54 height 40
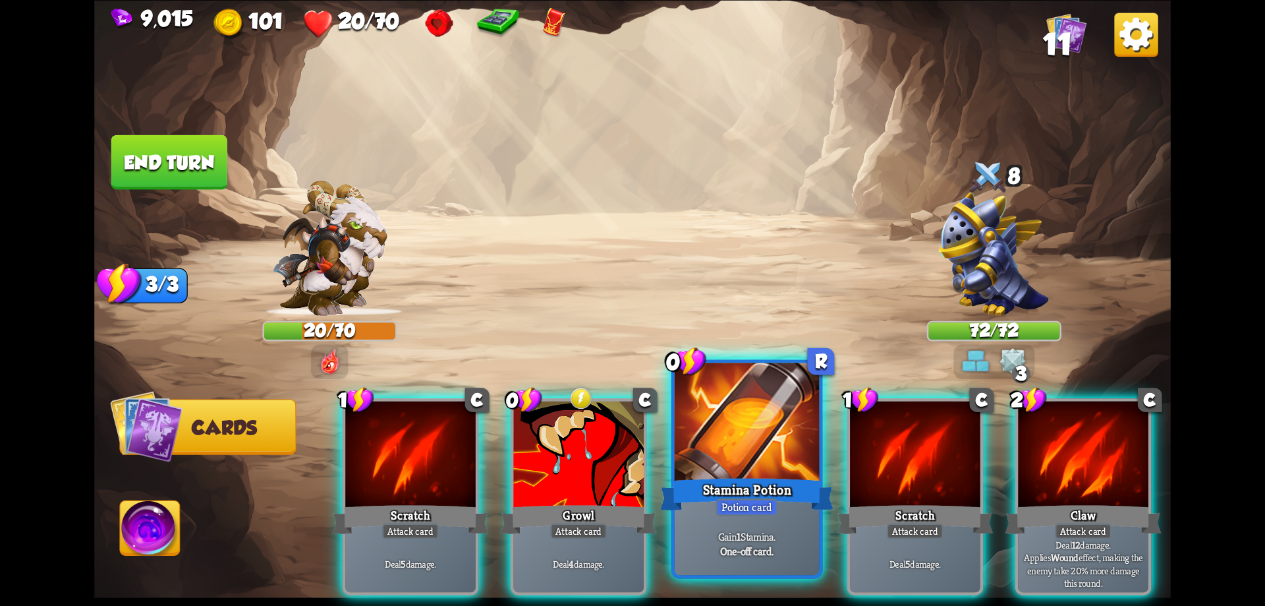
click at [752, 476] on div "Stamina Potion" at bounding box center [746, 493] width 173 height 39
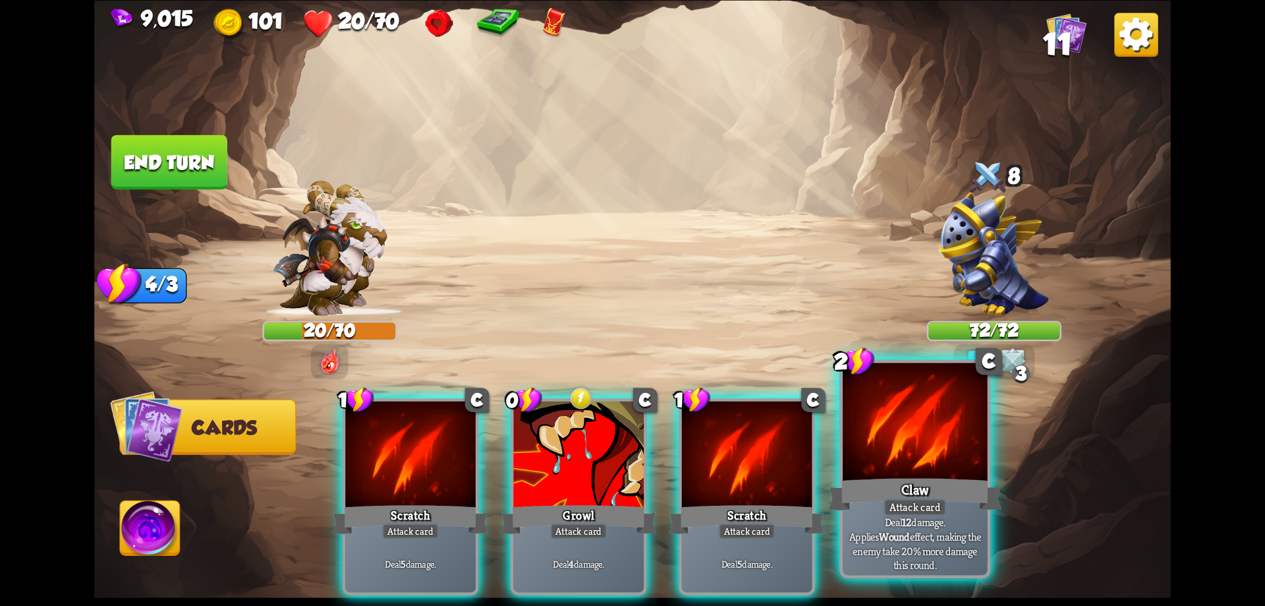
click at [925, 477] on div "Claw" at bounding box center [914, 493] width 173 height 39
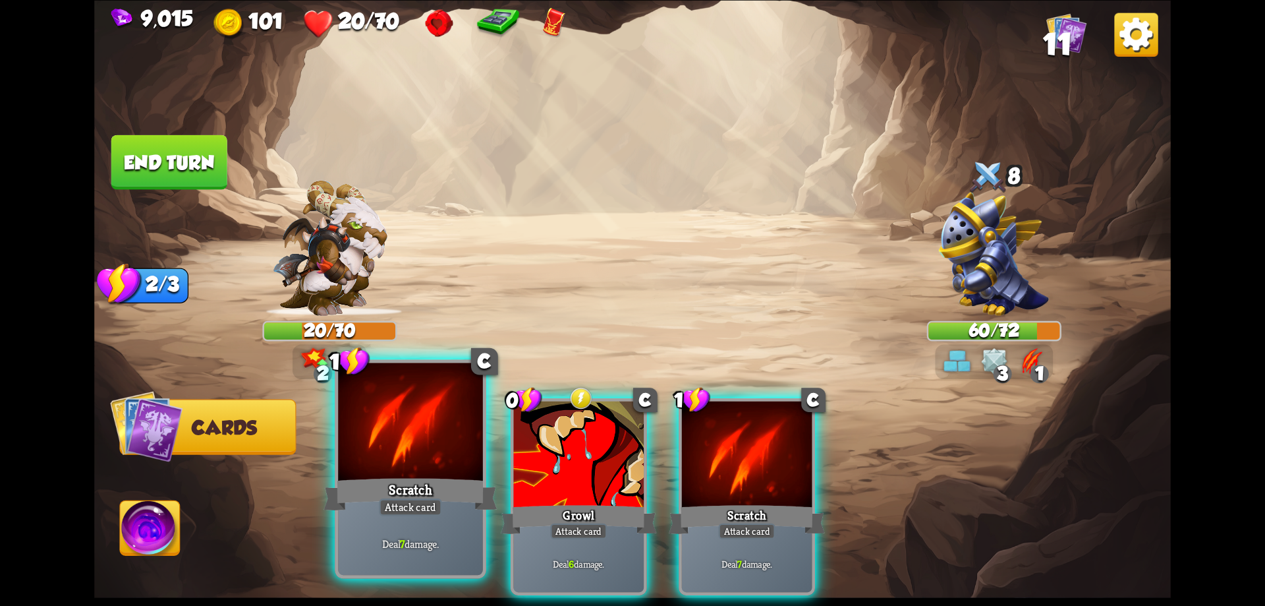
click at [456, 474] on div "Scratch" at bounding box center [410, 493] width 173 height 39
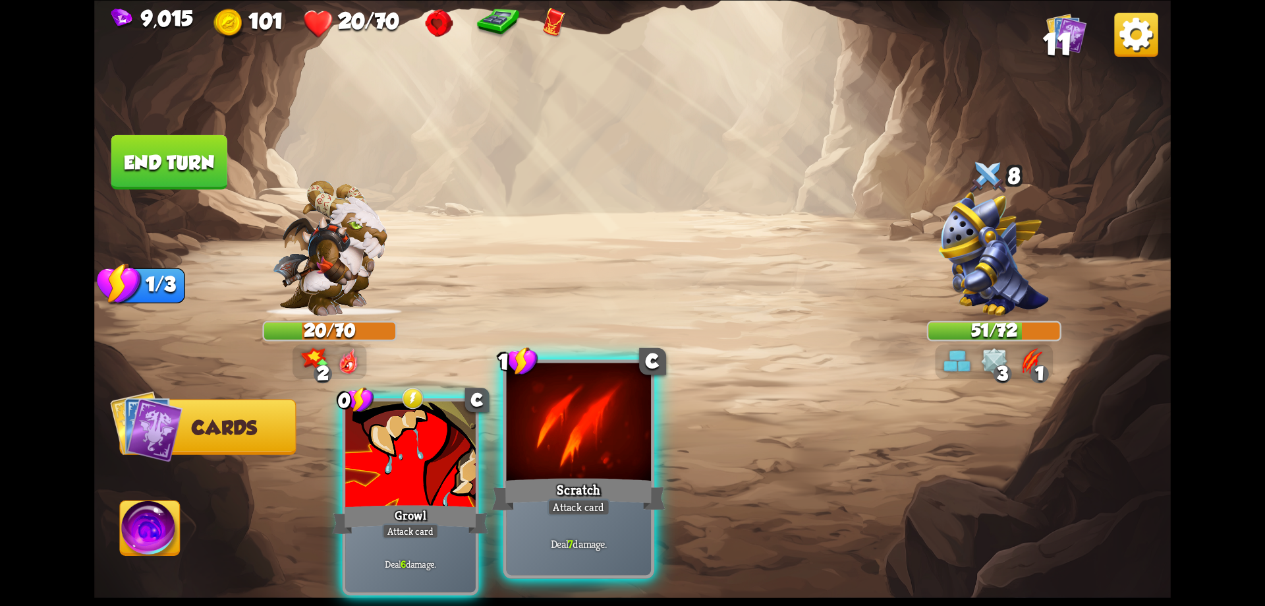
click at [598, 469] on div at bounding box center [579, 423] width 145 height 122
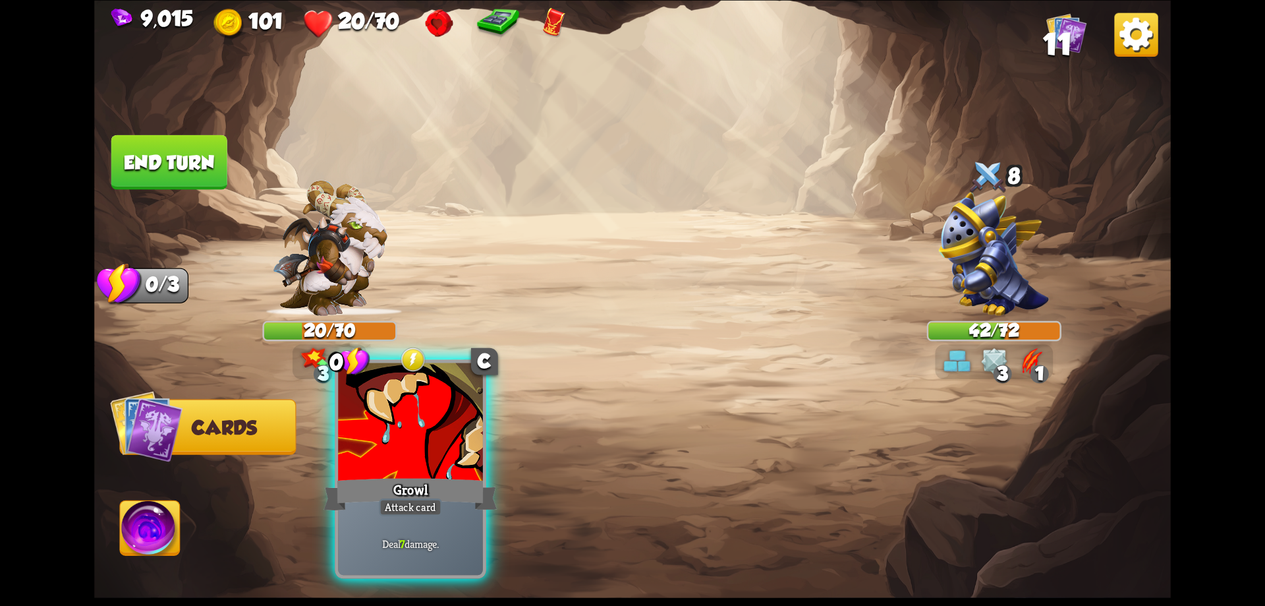
click at [453, 474] on div at bounding box center [410, 423] width 145 height 122
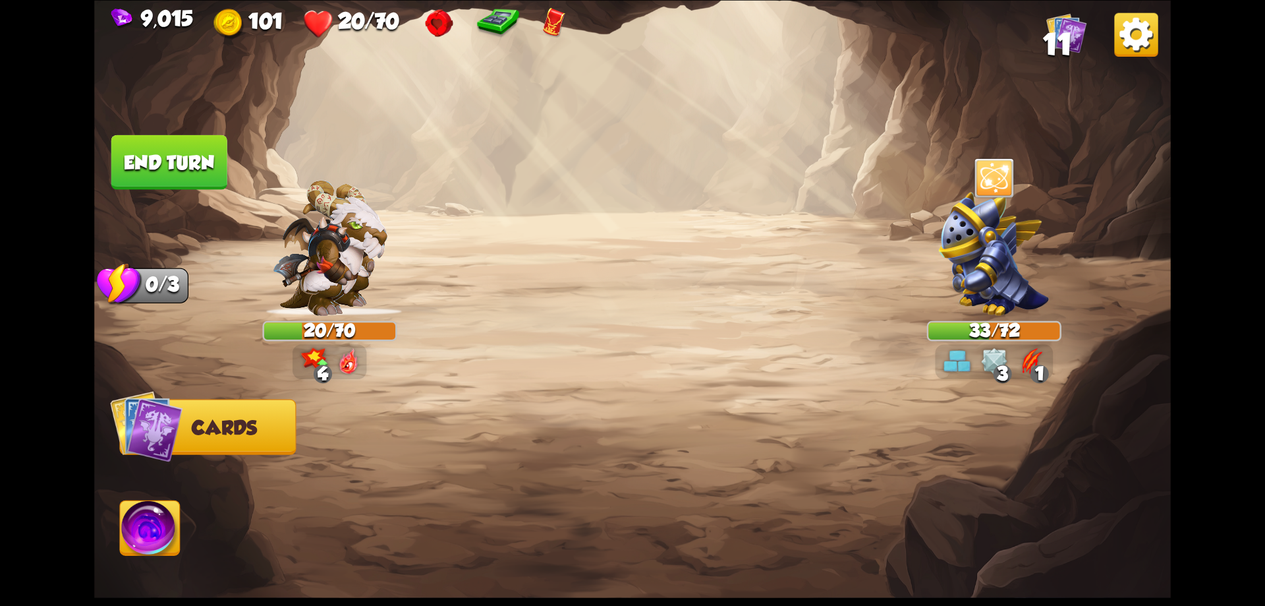
click at [163, 180] on button "End turn" at bounding box center [169, 161] width 116 height 55
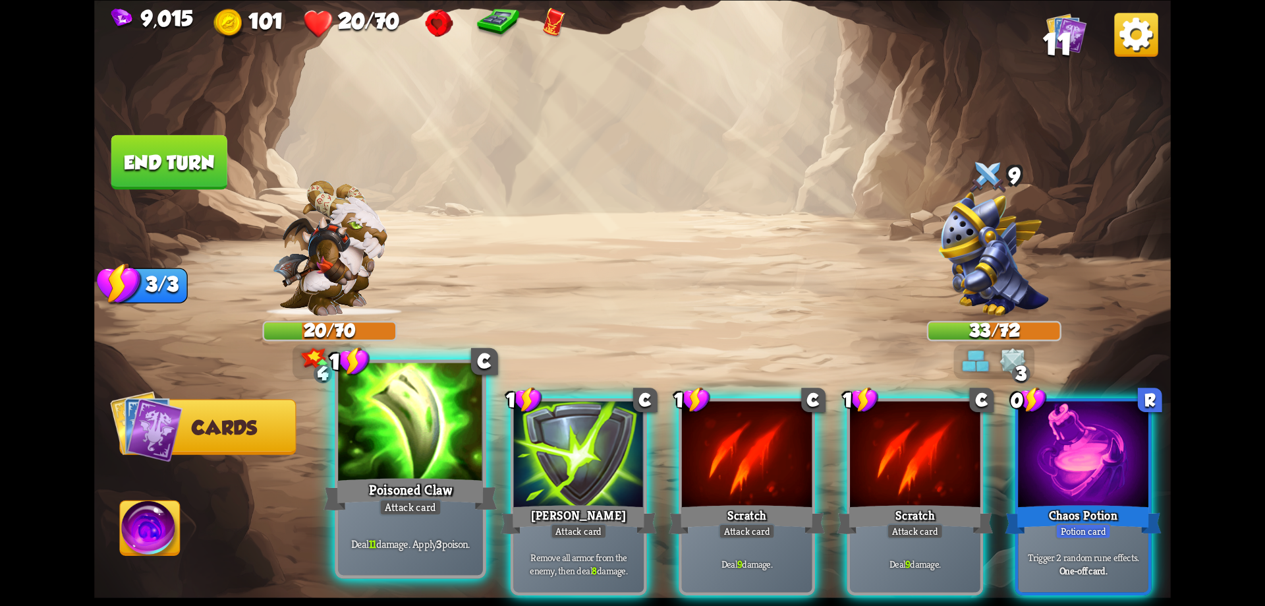
click at [458, 432] on div at bounding box center [410, 423] width 145 height 122
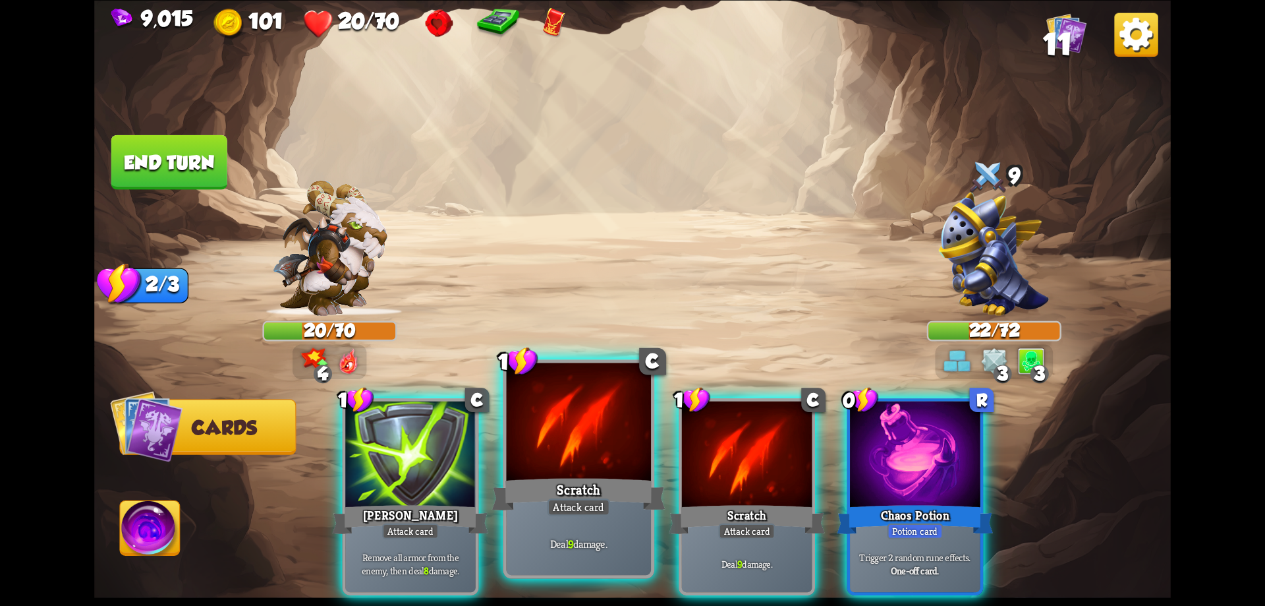
click at [563, 462] on div at bounding box center [579, 423] width 145 height 122
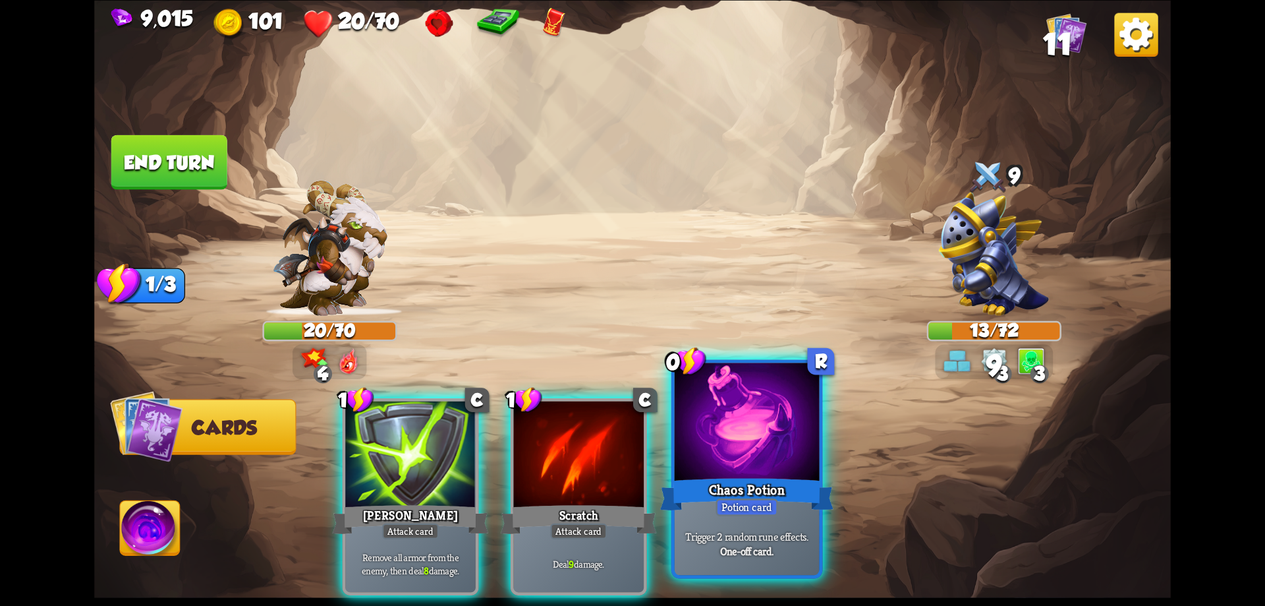
click at [735, 463] on div at bounding box center [747, 423] width 145 height 122
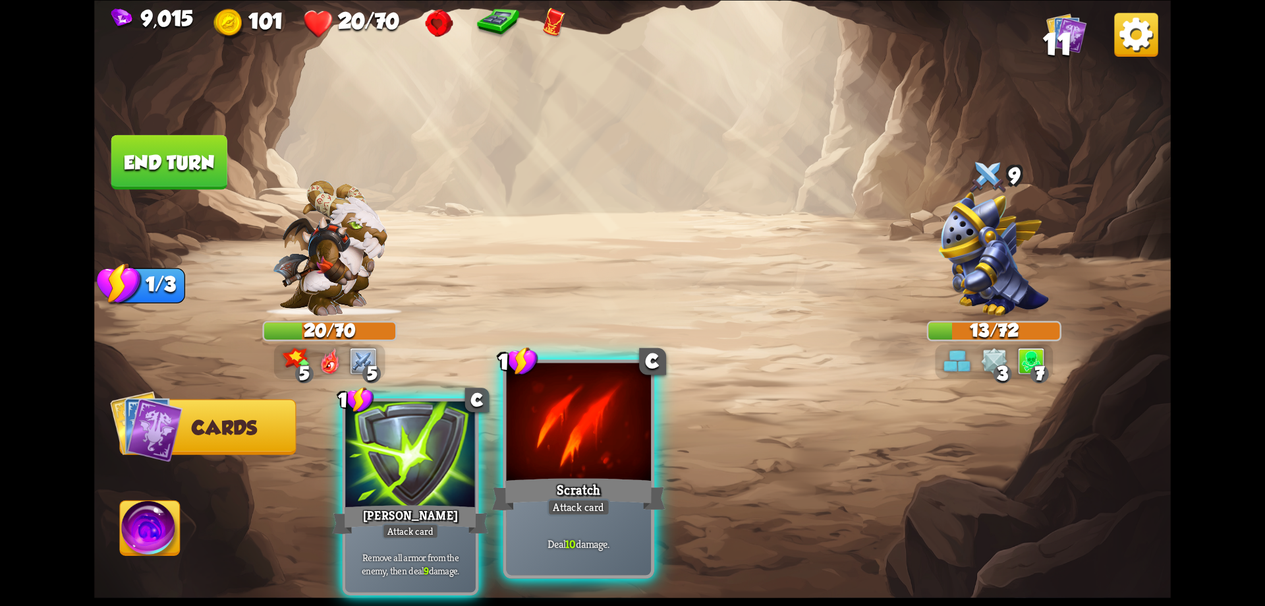
click at [583, 469] on div at bounding box center [579, 423] width 145 height 122
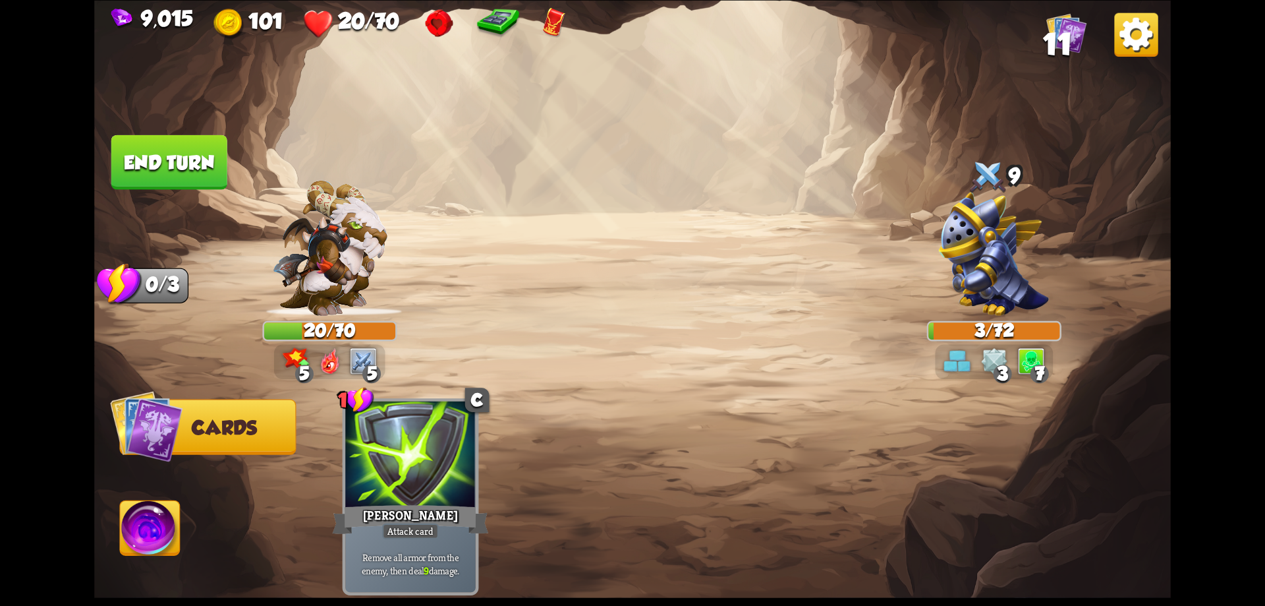
click at [188, 152] on button "End turn" at bounding box center [169, 161] width 116 height 55
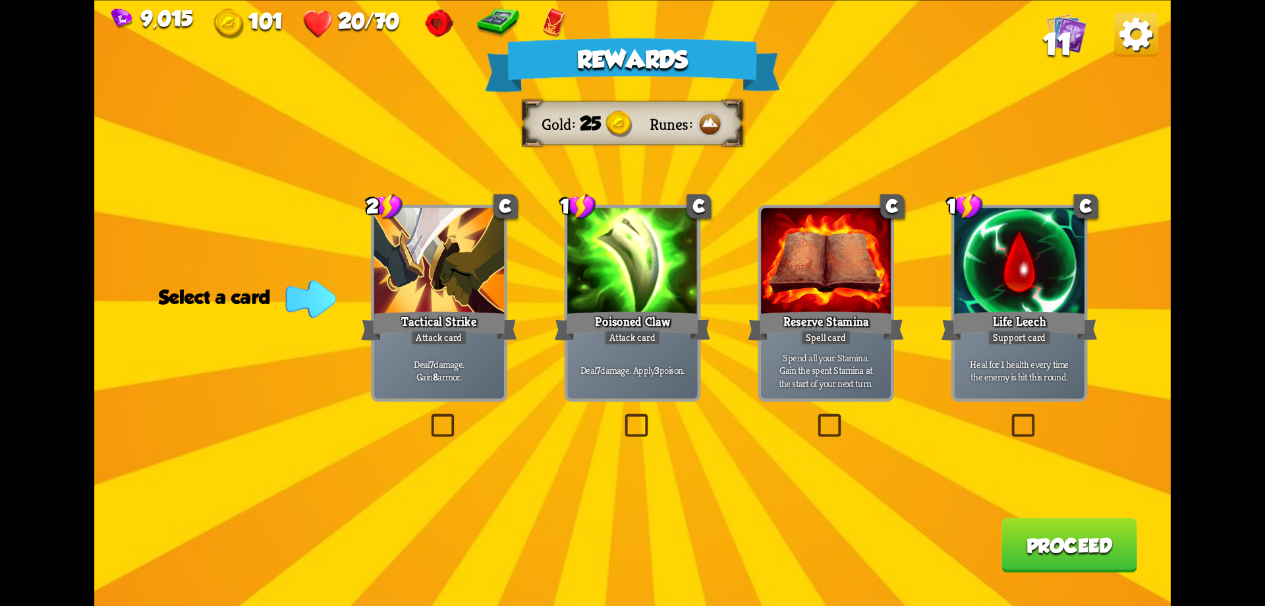
click at [646, 362] on div "Deal 7 damage. Apply 3 poison." at bounding box center [632, 369] width 130 height 57
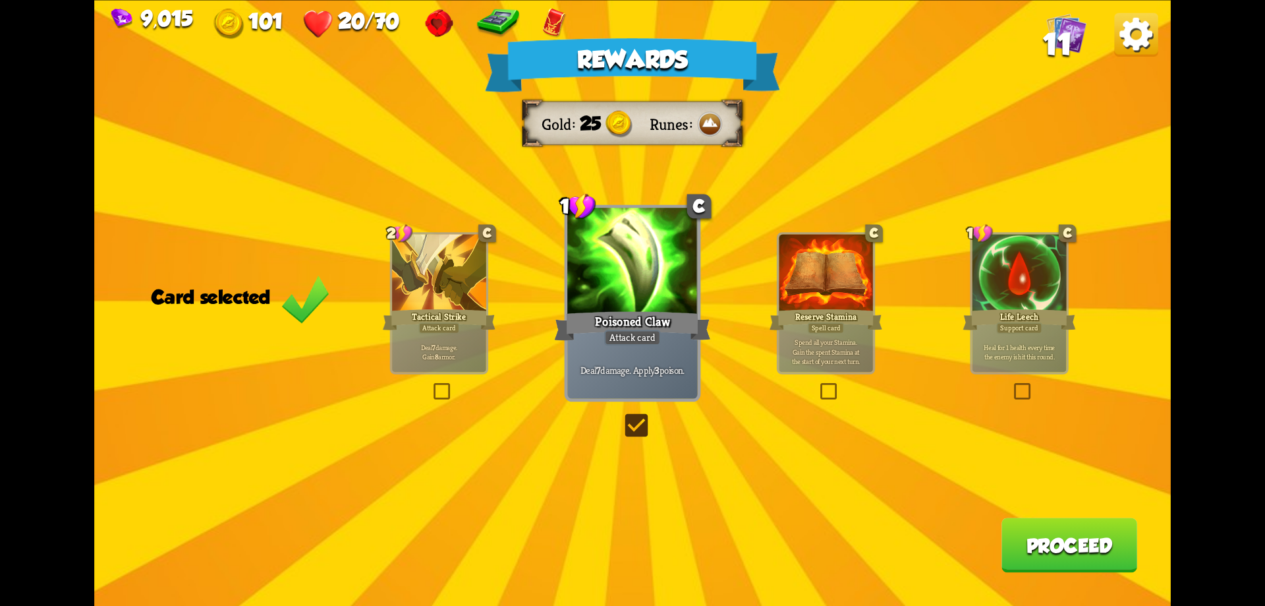
click at [1048, 538] on button "Proceed" at bounding box center [1070, 544] width 136 height 55
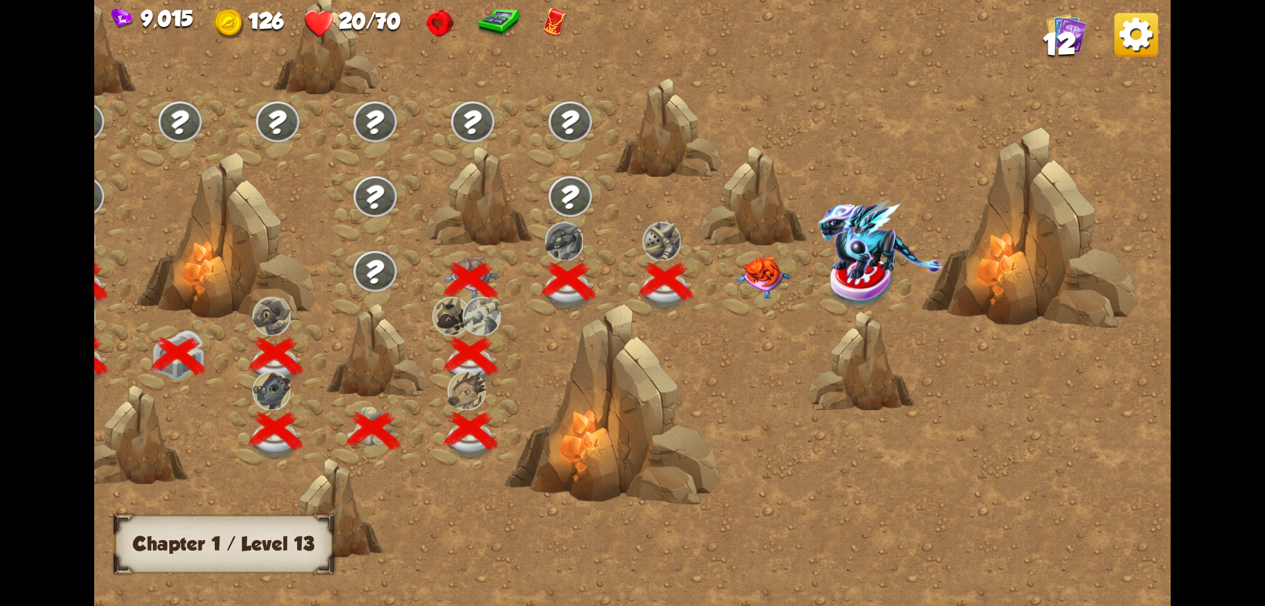
click at [767, 275] on img at bounding box center [764, 277] width 54 height 42
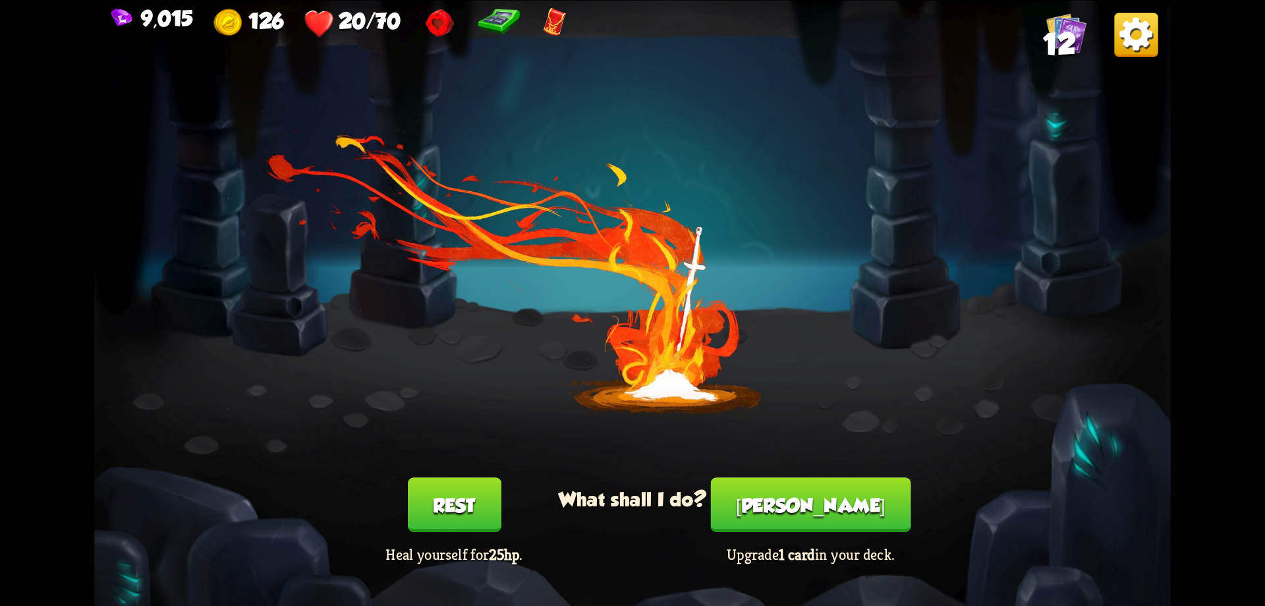
click at [812, 520] on button "[PERSON_NAME]" at bounding box center [811, 504] width 200 height 55
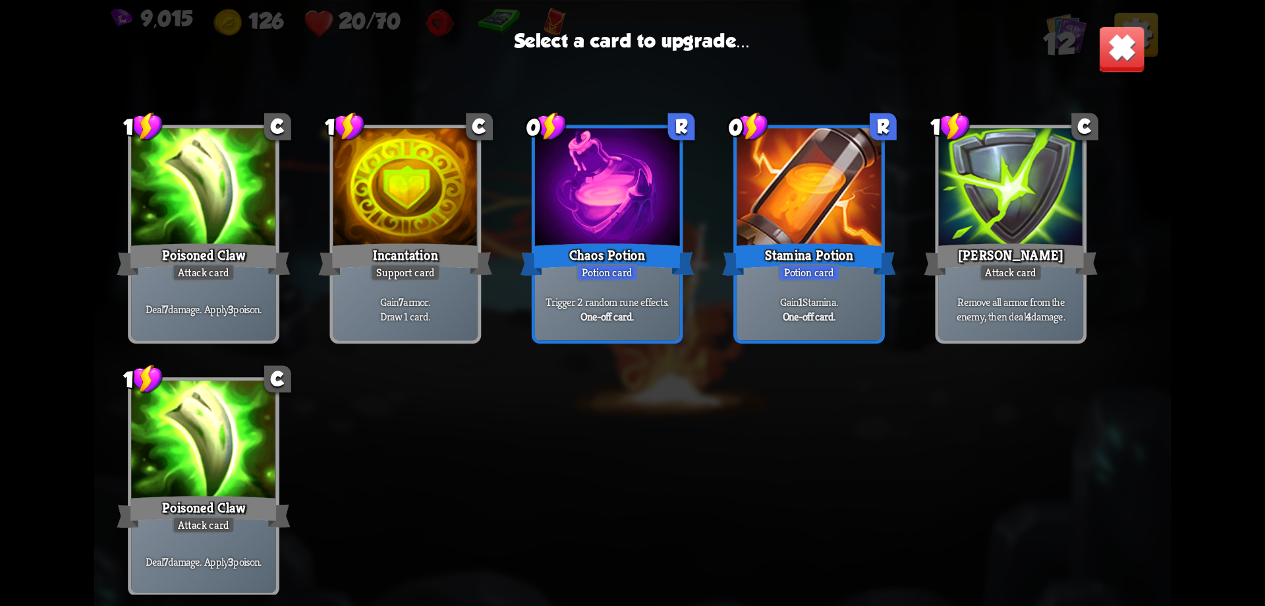
scroll to position [217, 0]
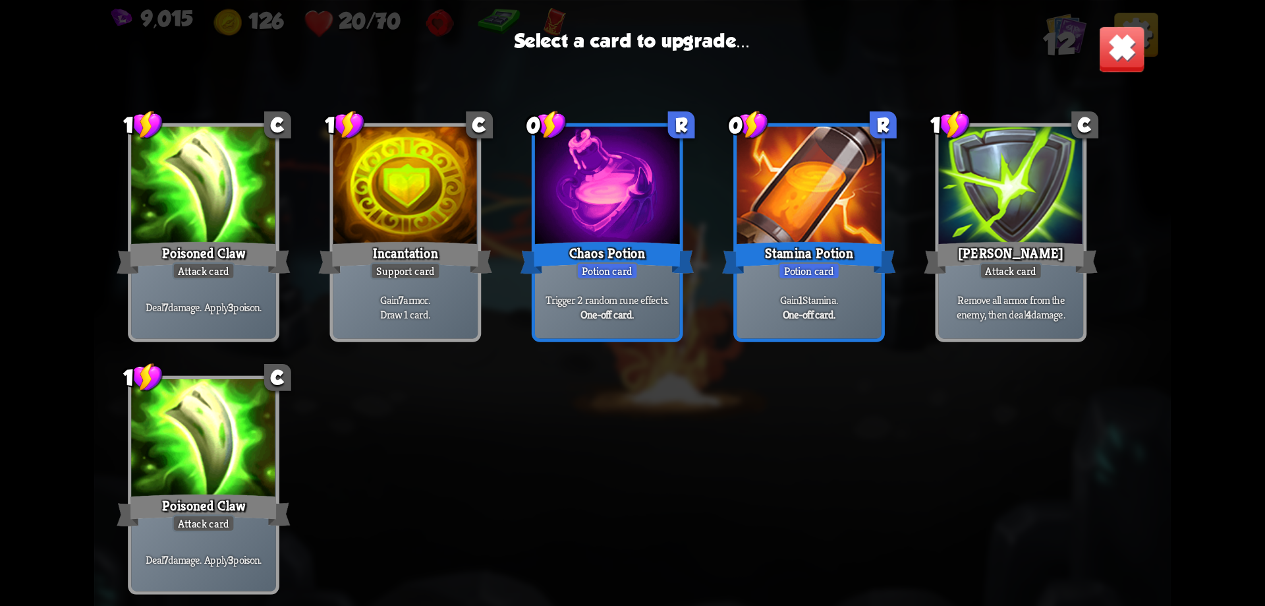
click at [244, 432] on div at bounding box center [203, 440] width 145 height 122
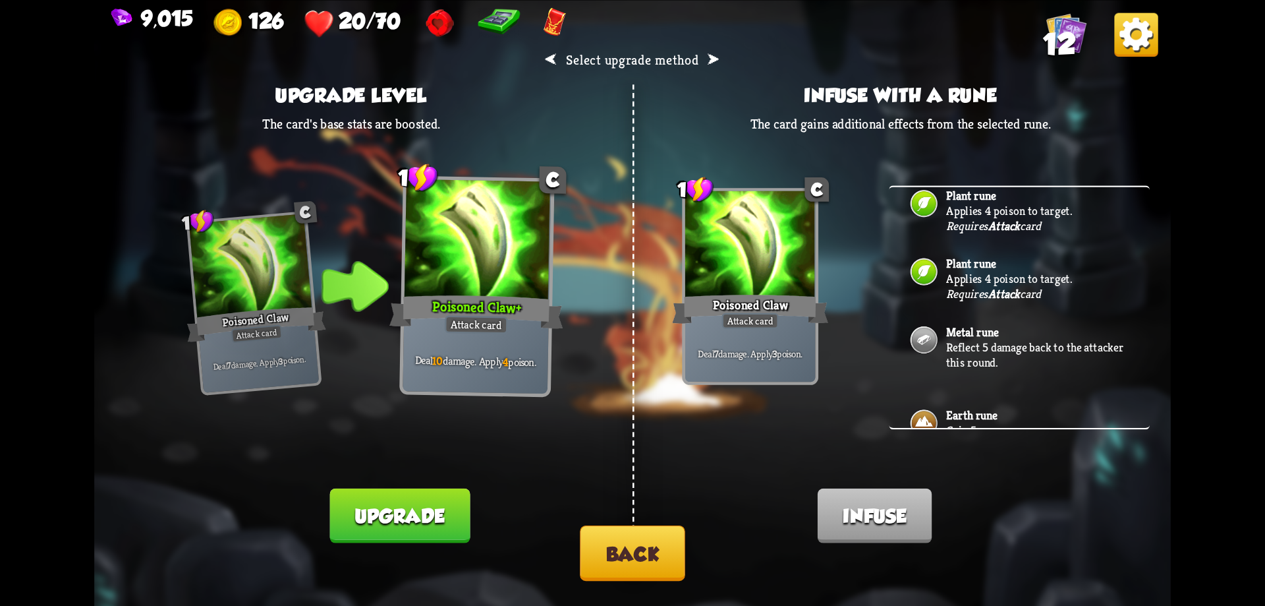
scroll to position [0, 0]
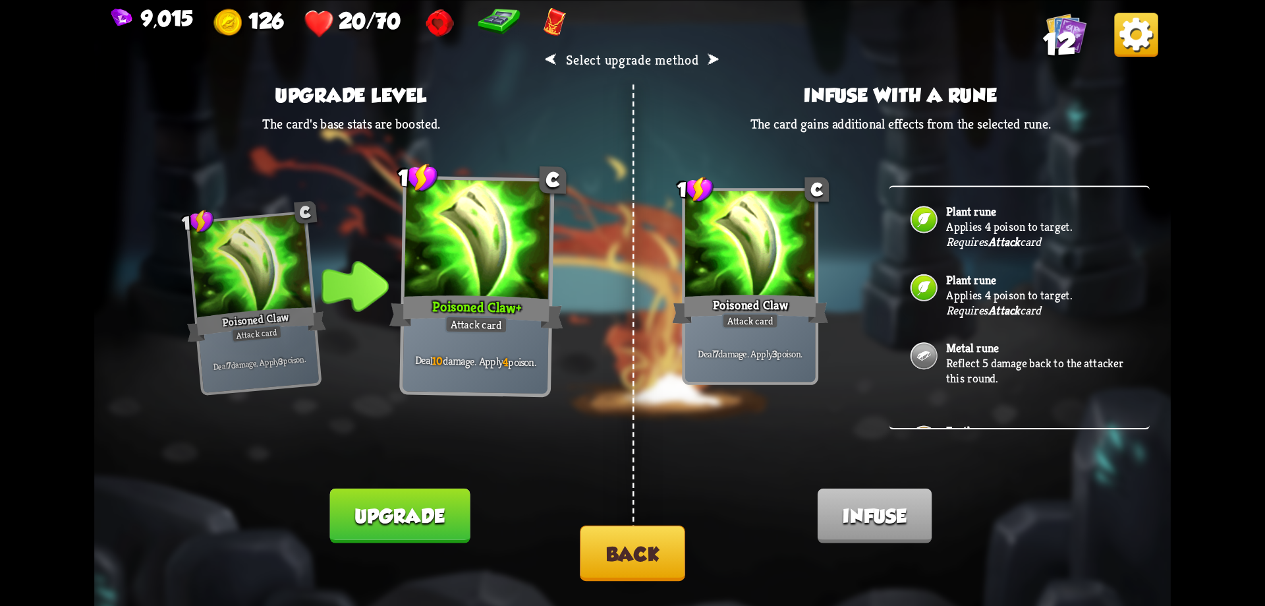
click at [612, 546] on button "Back" at bounding box center [632, 552] width 105 height 55
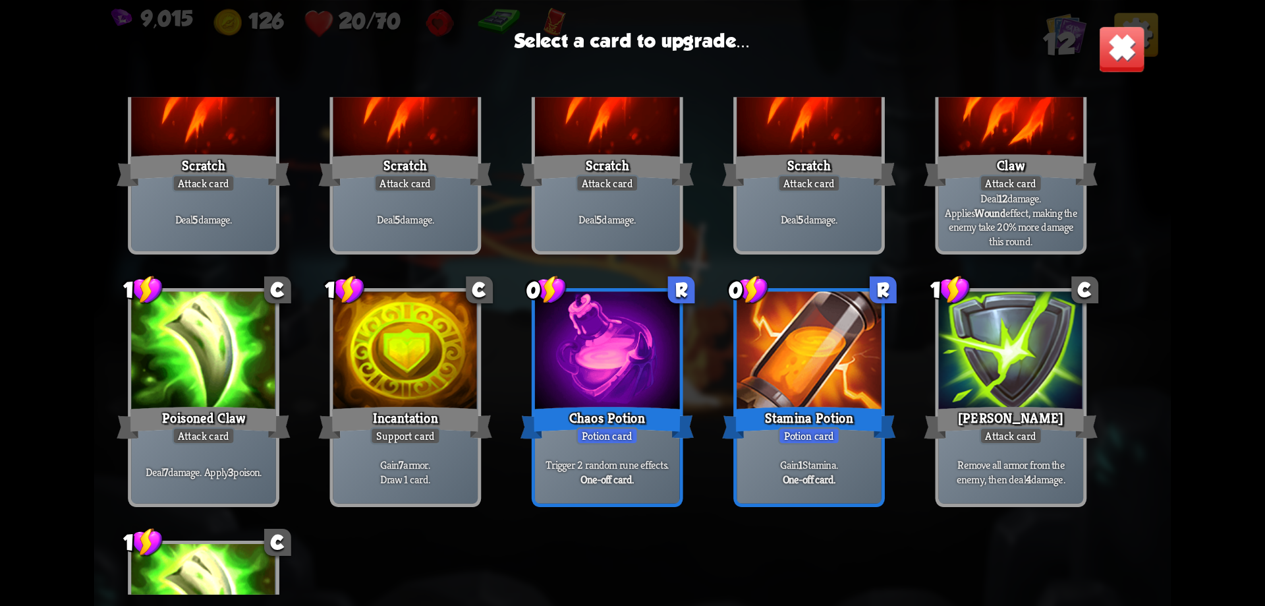
scroll to position [198, 0]
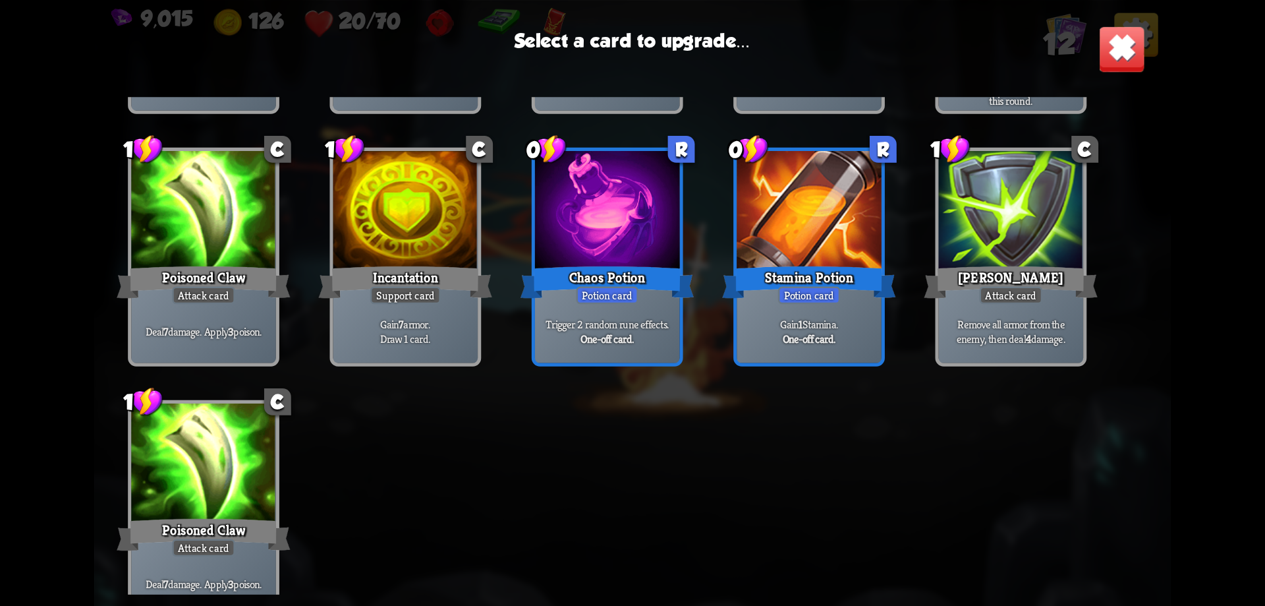
click at [795, 277] on div "Stamina Potion" at bounding box center [808, 281] width 173 height 39
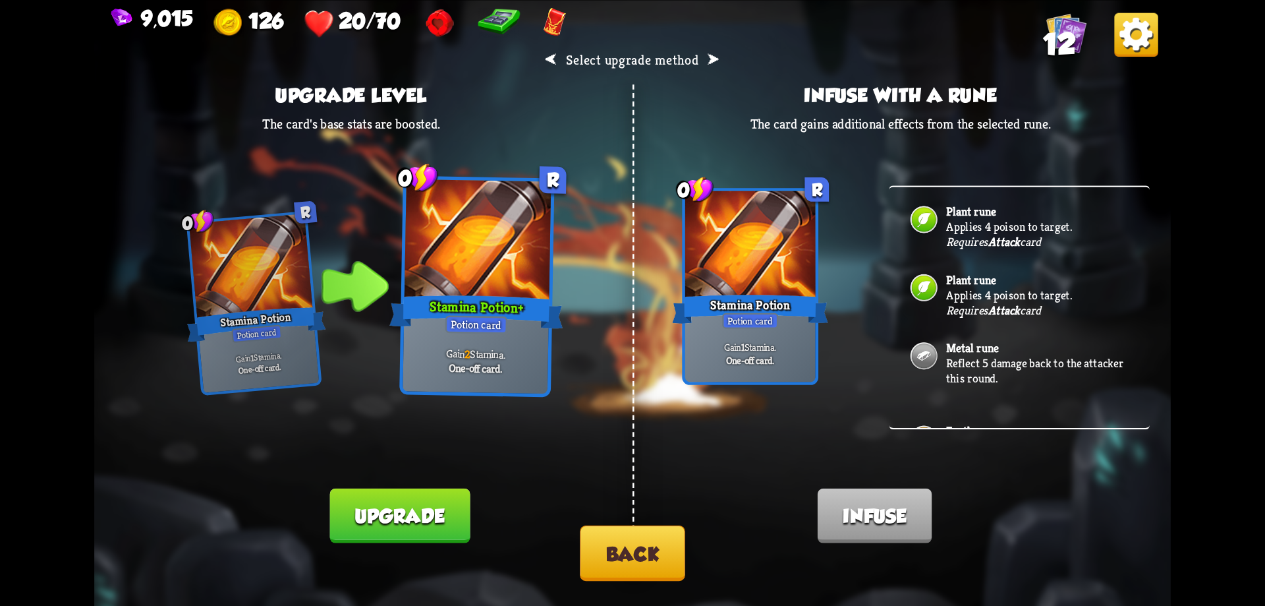
click at [428, 517] on button "Upgrade" at bounding box center [400, 515] width 140 height 55
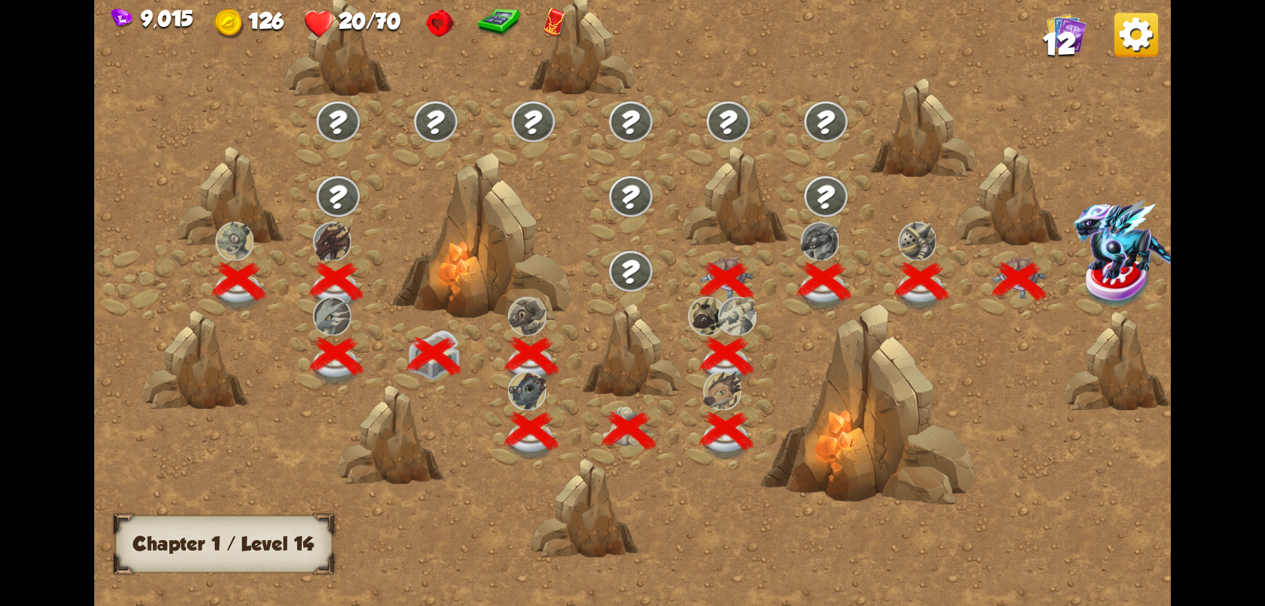
scroll to position [0, 200]
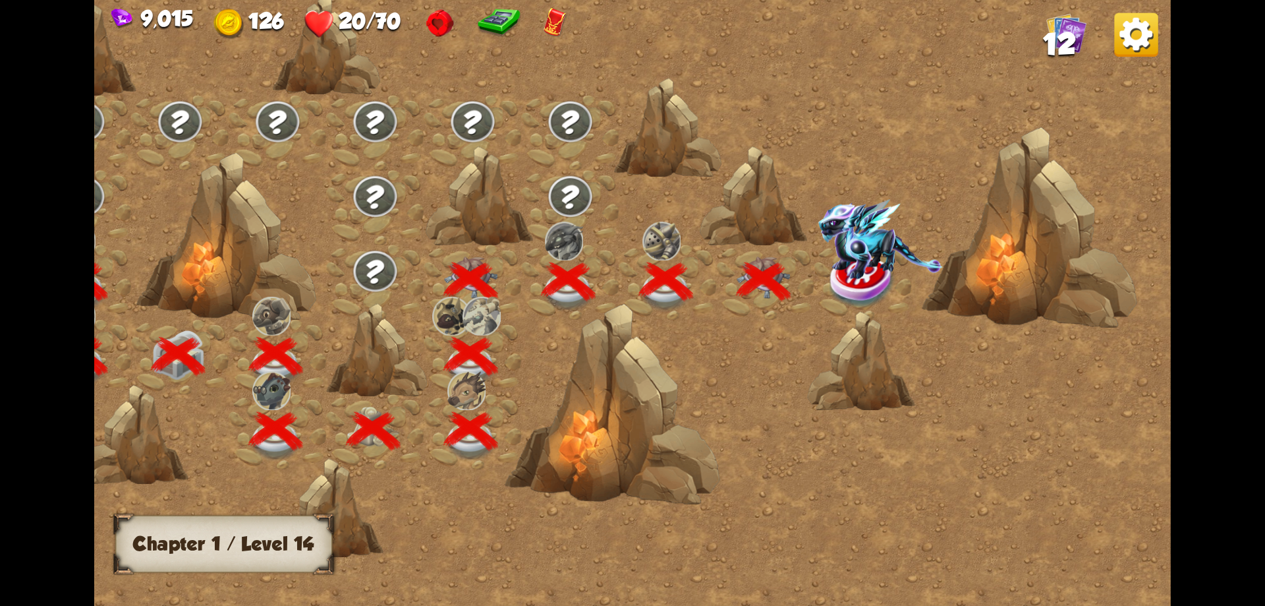
click at [870, 271] on img at bounding box center [880, 239] width 125 height 80
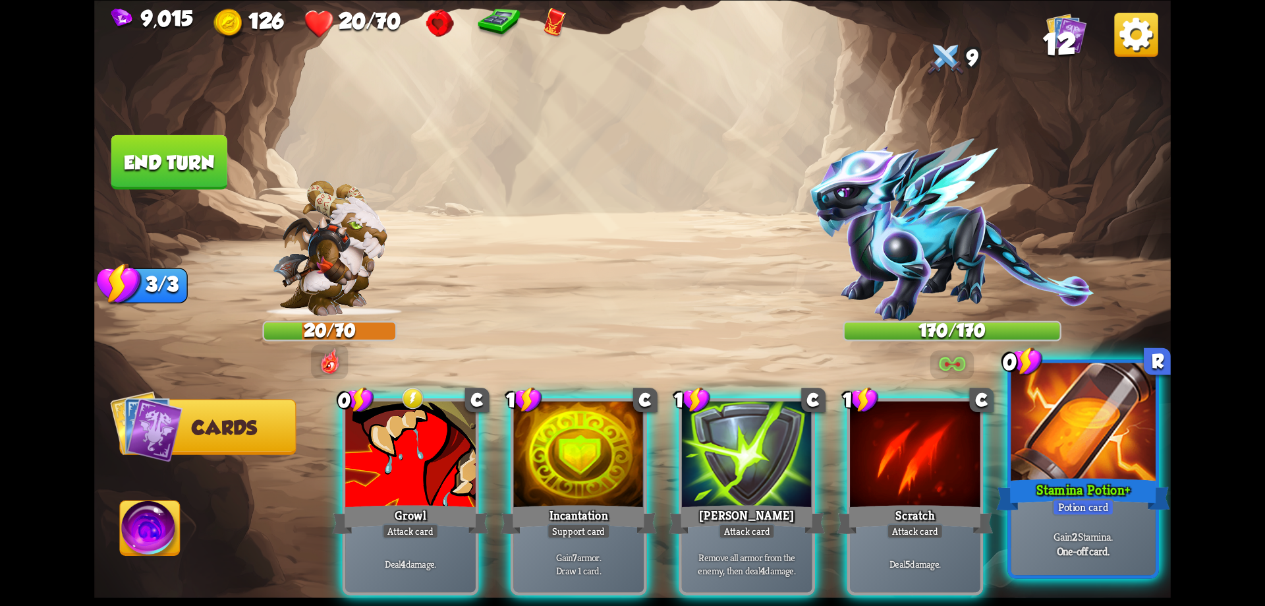
click at [1058, 437] on div at bounding box center [1083, 423] width 145 height 122
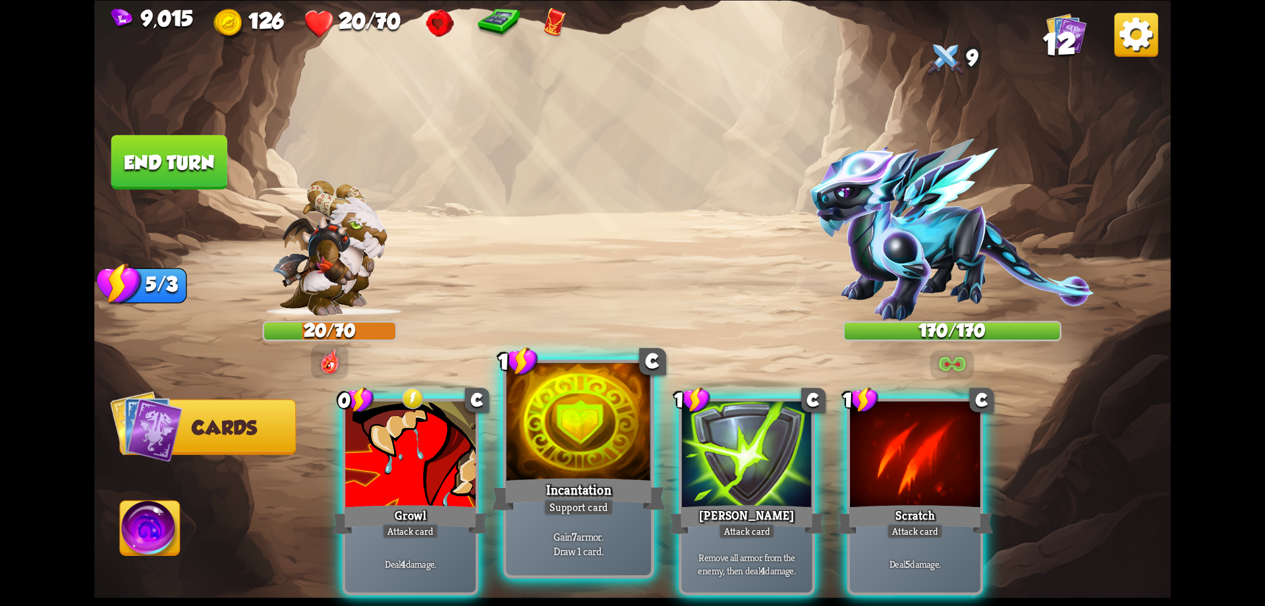
click at [603, 469] on div at bounding box center [579, 423] width 145 height 122
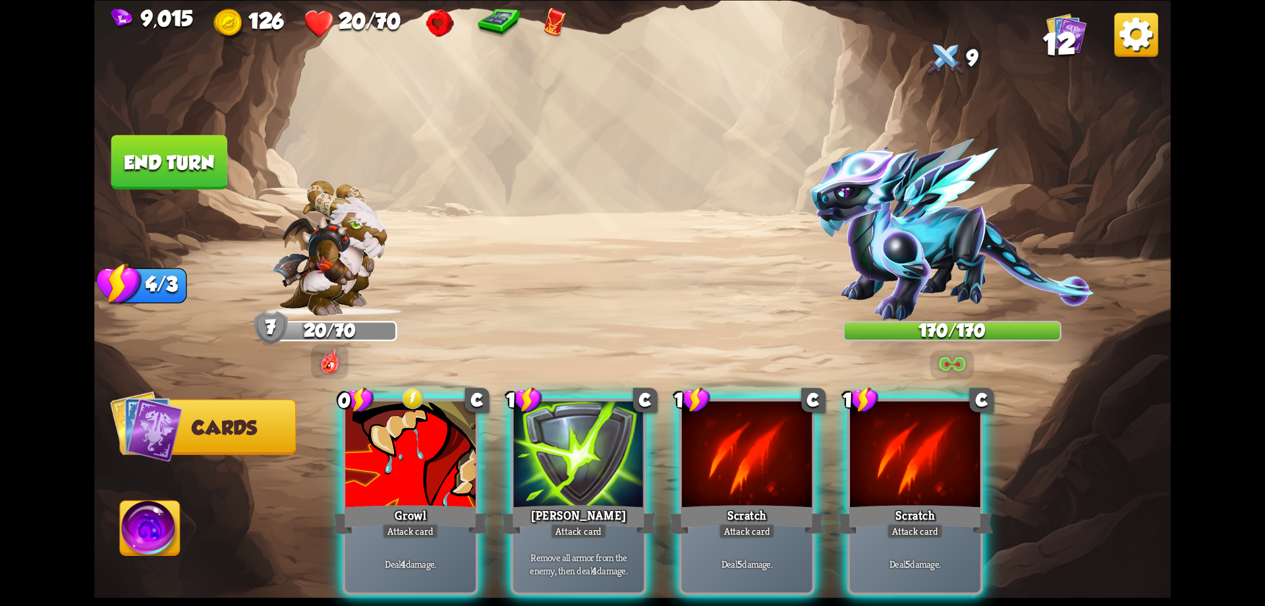
click at [603, 469] on div at bounding box center [579, 456] width 130 height 110
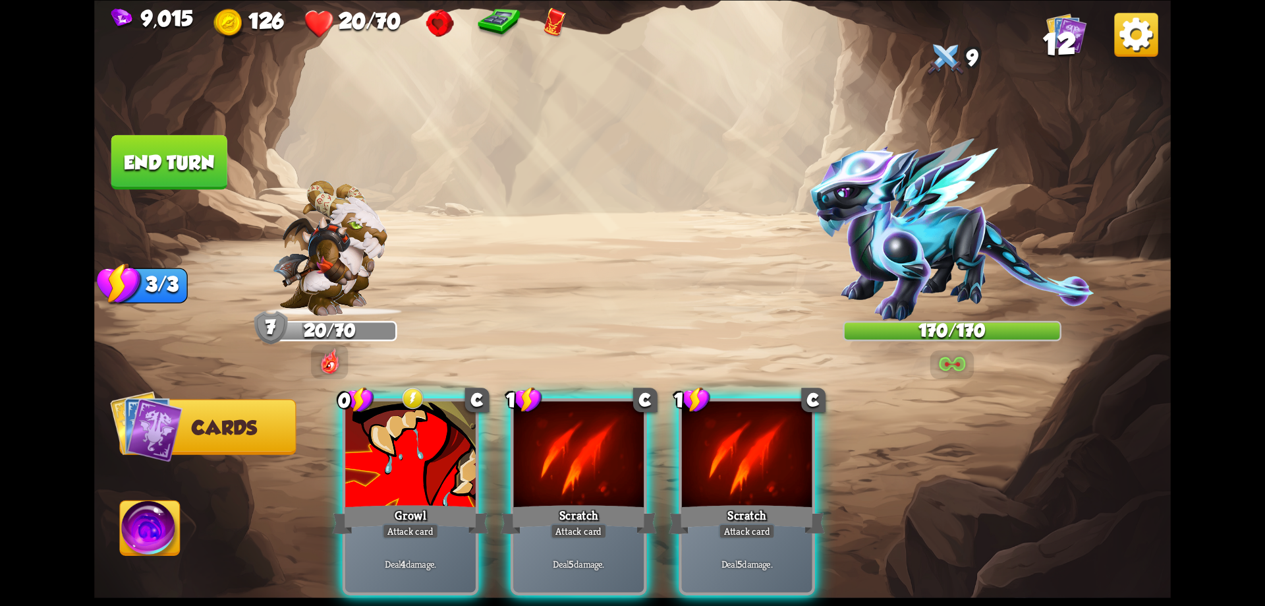
click at [603, 469] on div at bounding box center [579, 456] width 130 height 110
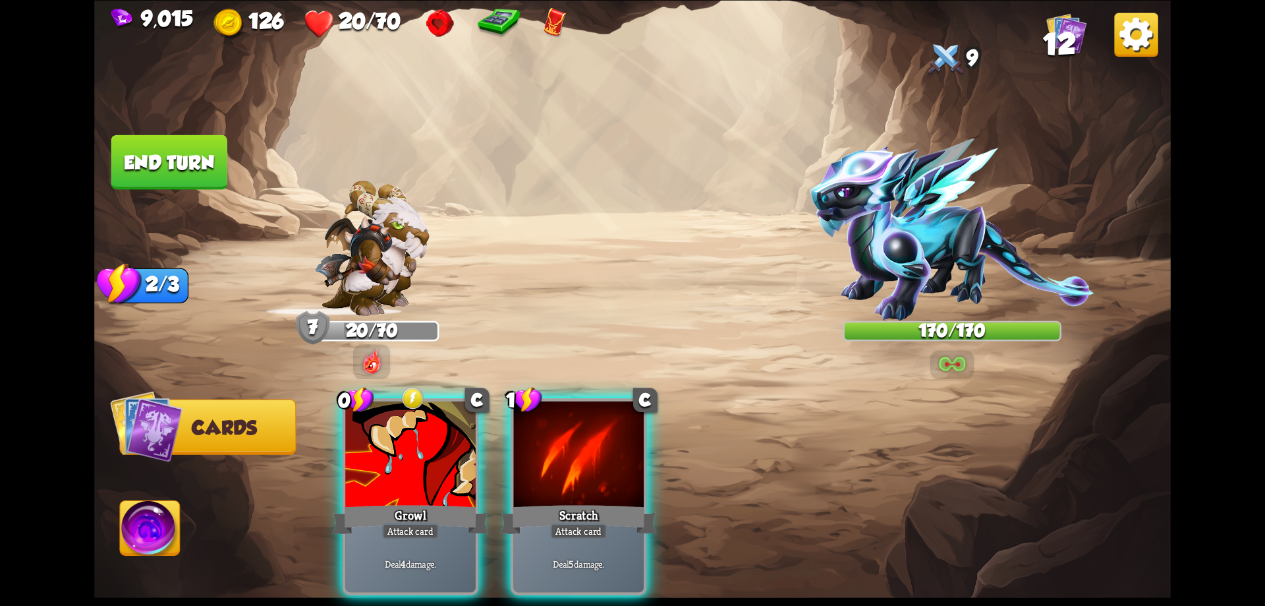
click at [603, 469] on div at bounding box center [579, 456] width 130 height 110
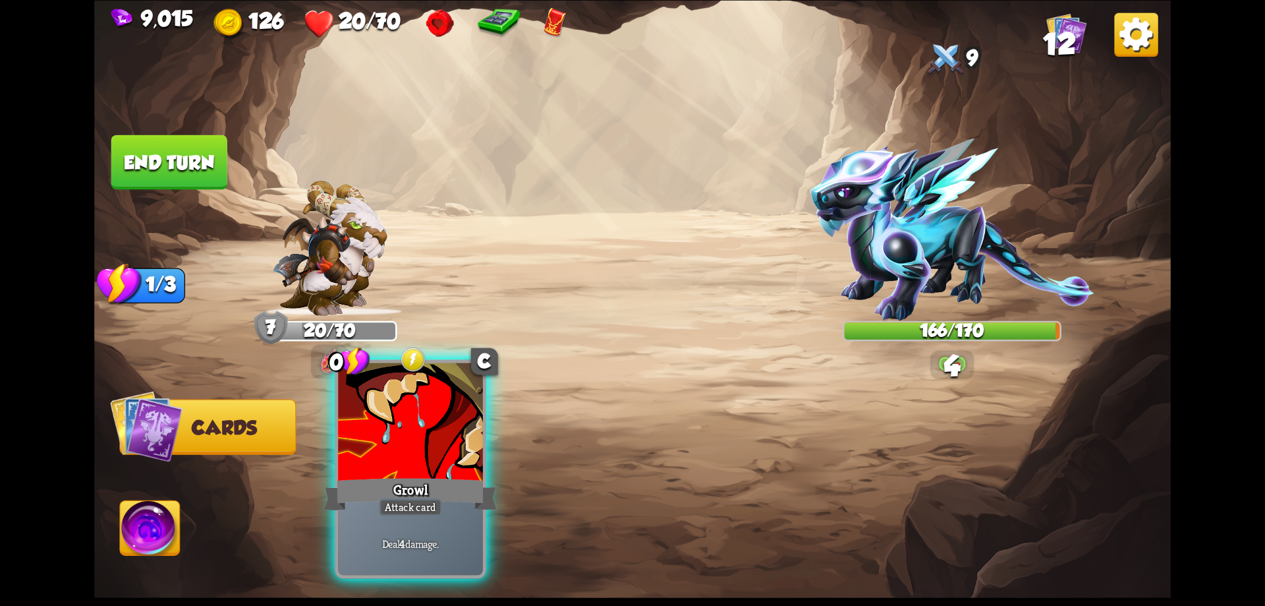
click at [455, 454] on div at bounding box center [410, 423] width 145 height 122
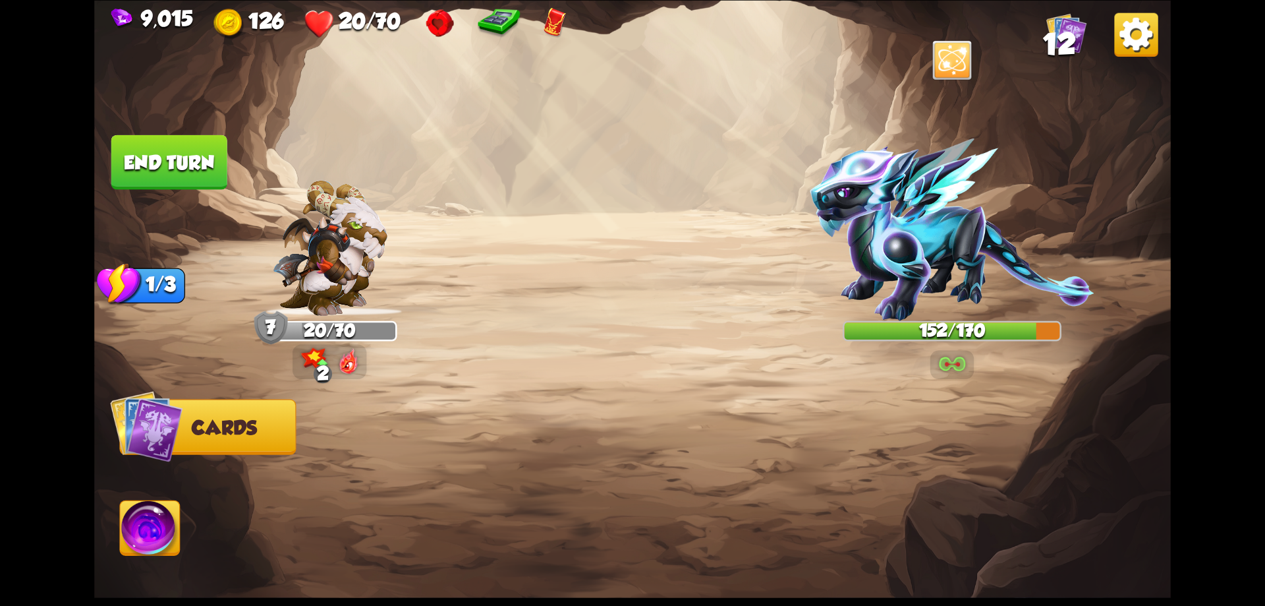
click at [196, 159] on button "End turn" at bounding box center [169, 161] width 116 height 55
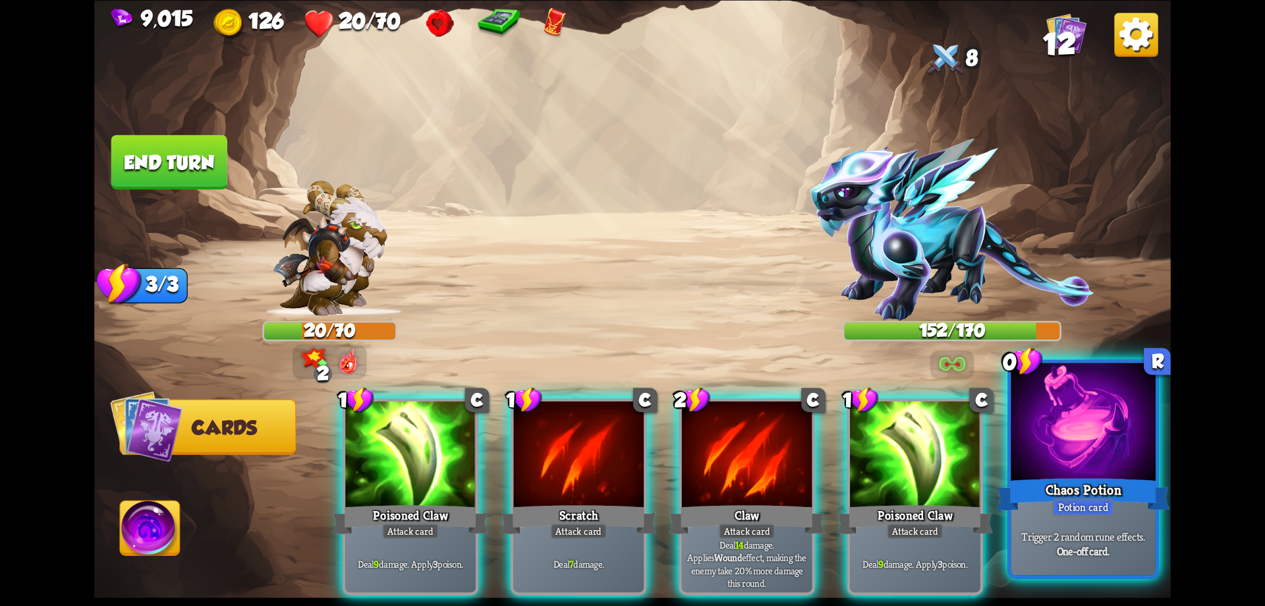
click at [1056, 455] on div at bounding box center [1083, 423] width 145 height 122
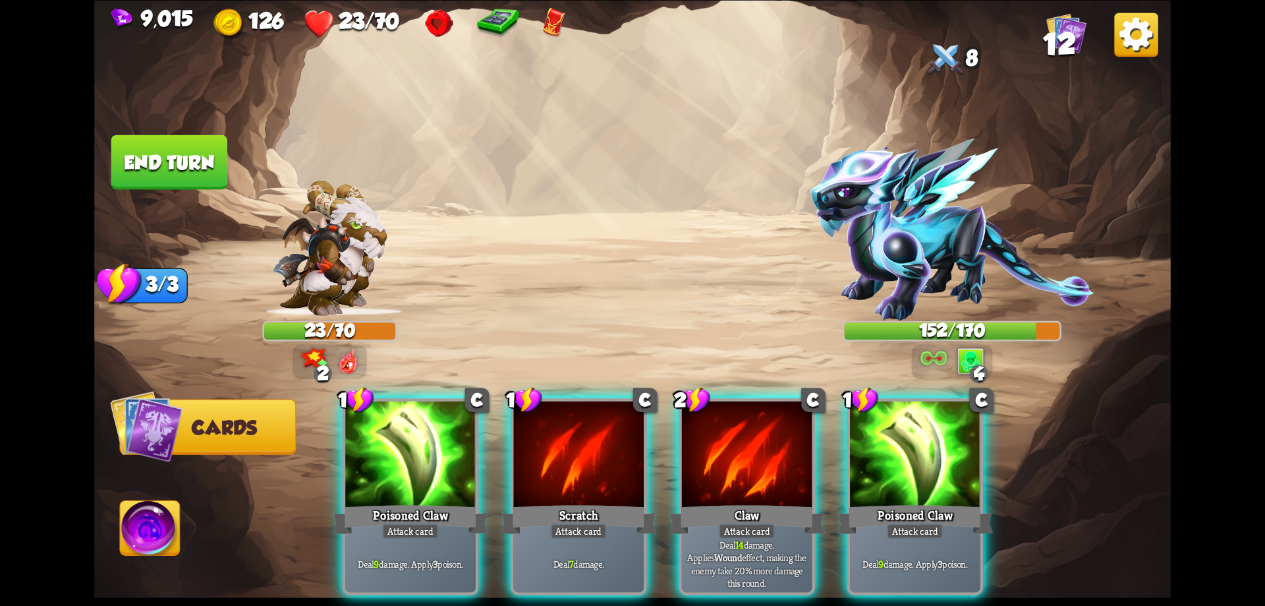
click at [161, 527] on img at bounding box center [151, 530] width 60 height 61
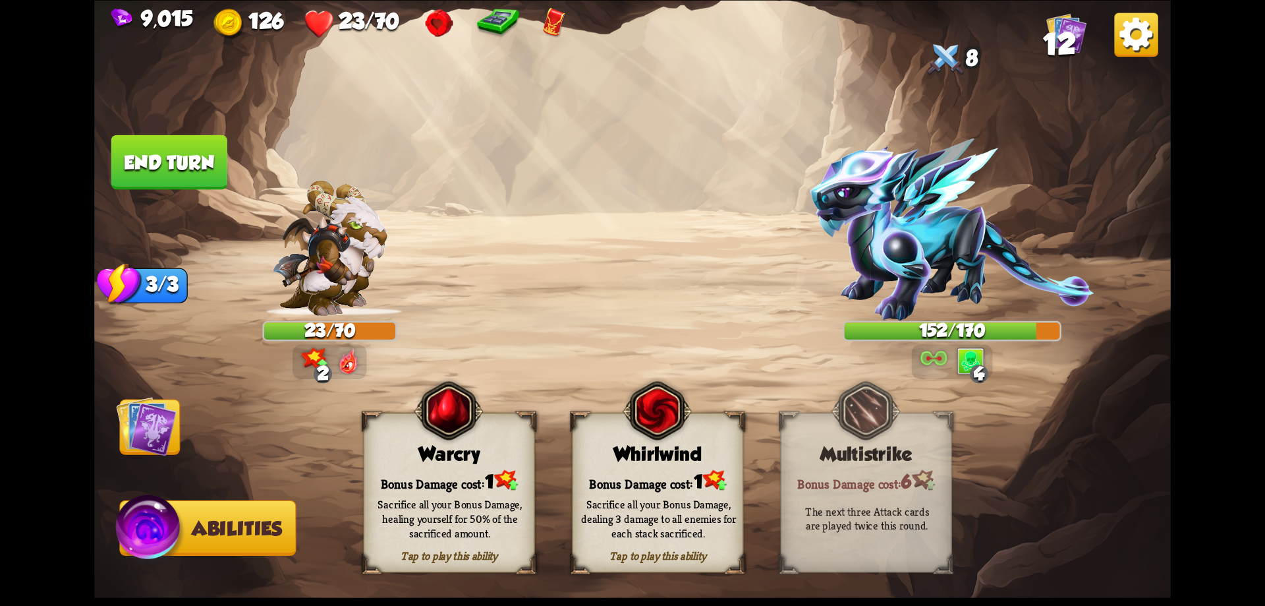
click at [487, 455] on div "Warcry" at bounding box center [449, 453] width 170 height 22
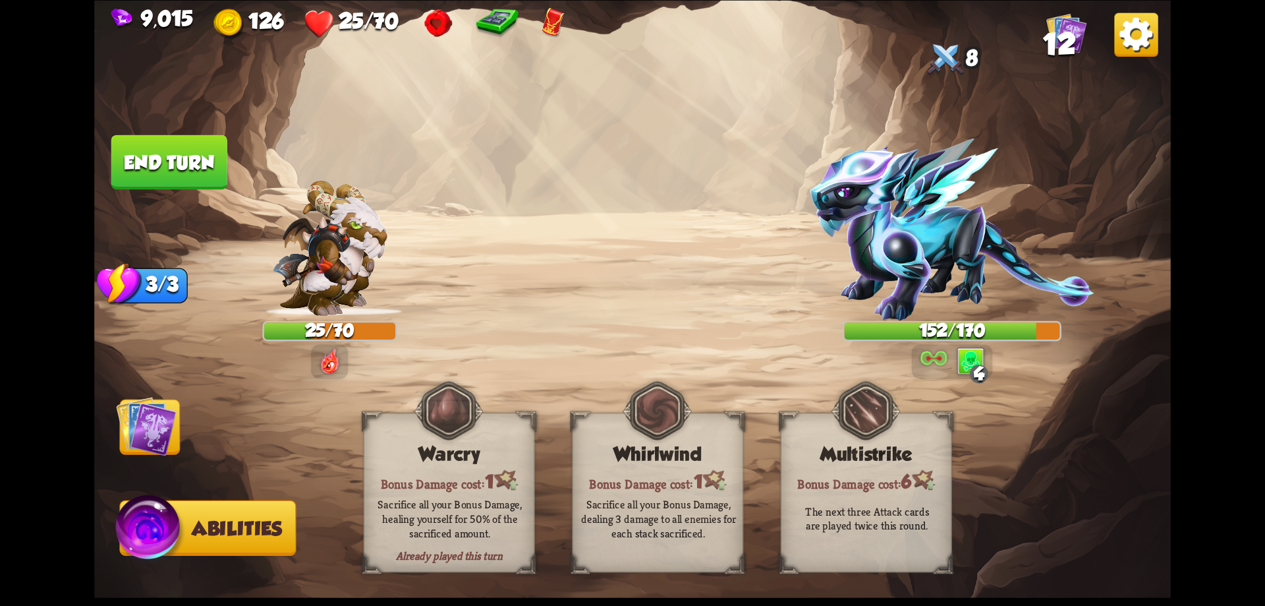
click at [162, 420] on img at bounding box center [146, 425] width 61 height 61
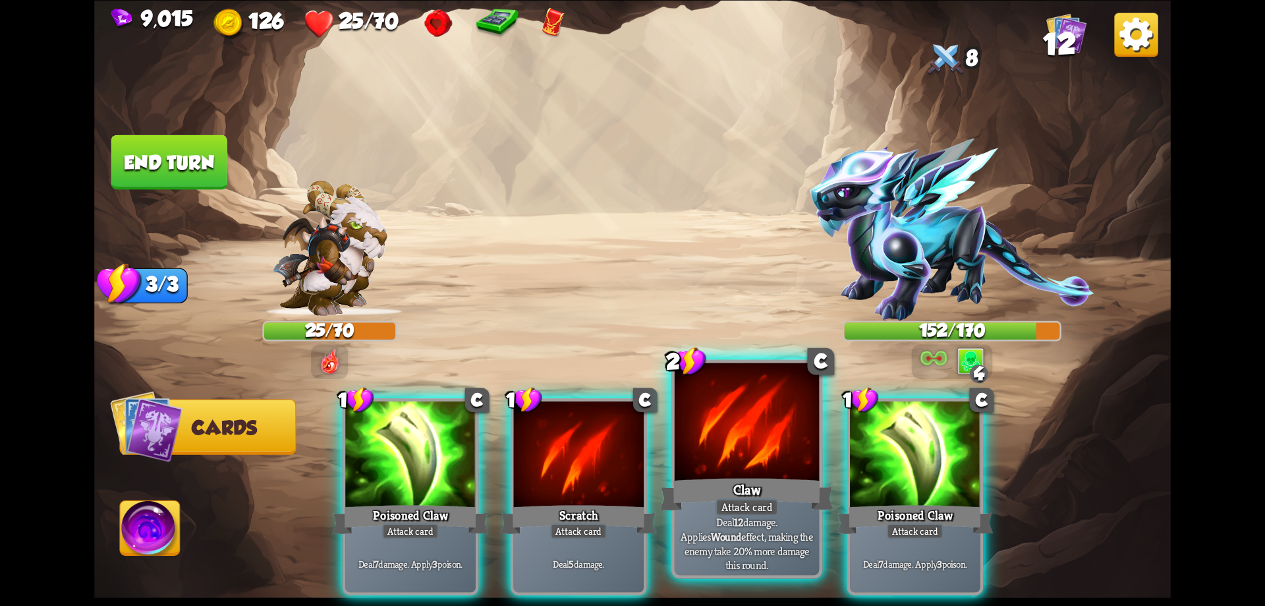
click at [720, 453] on div at bounding box center [747, 423] width 145 height 122
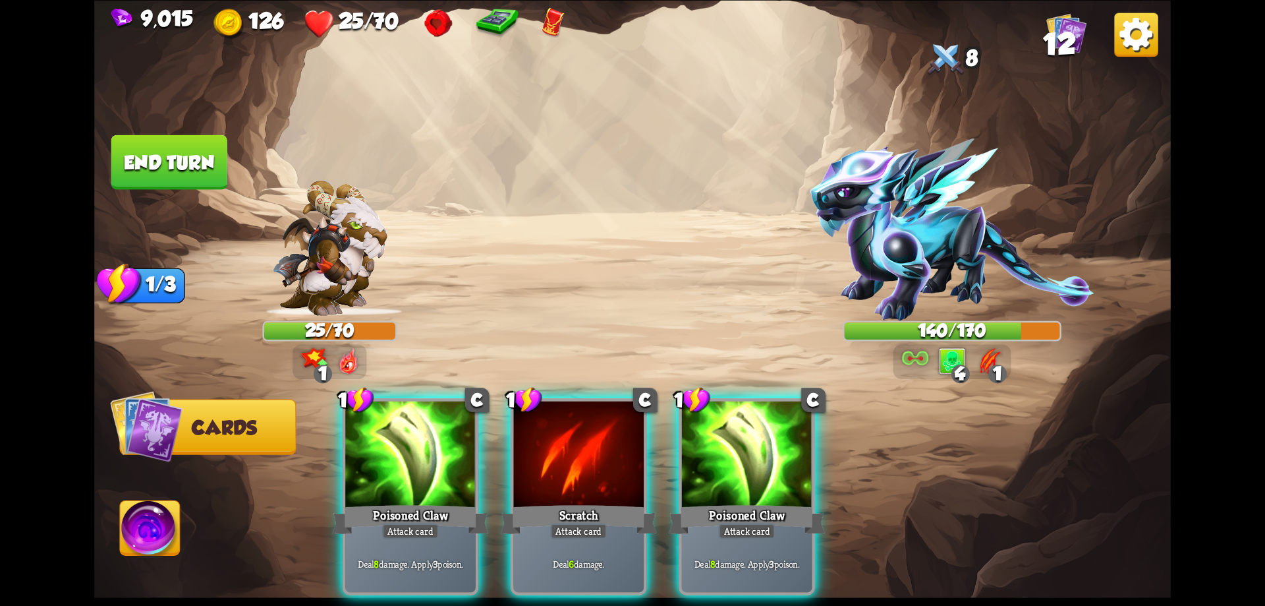
click at [720, 453] on div at bounding box center [747, 456] width 130 height 110
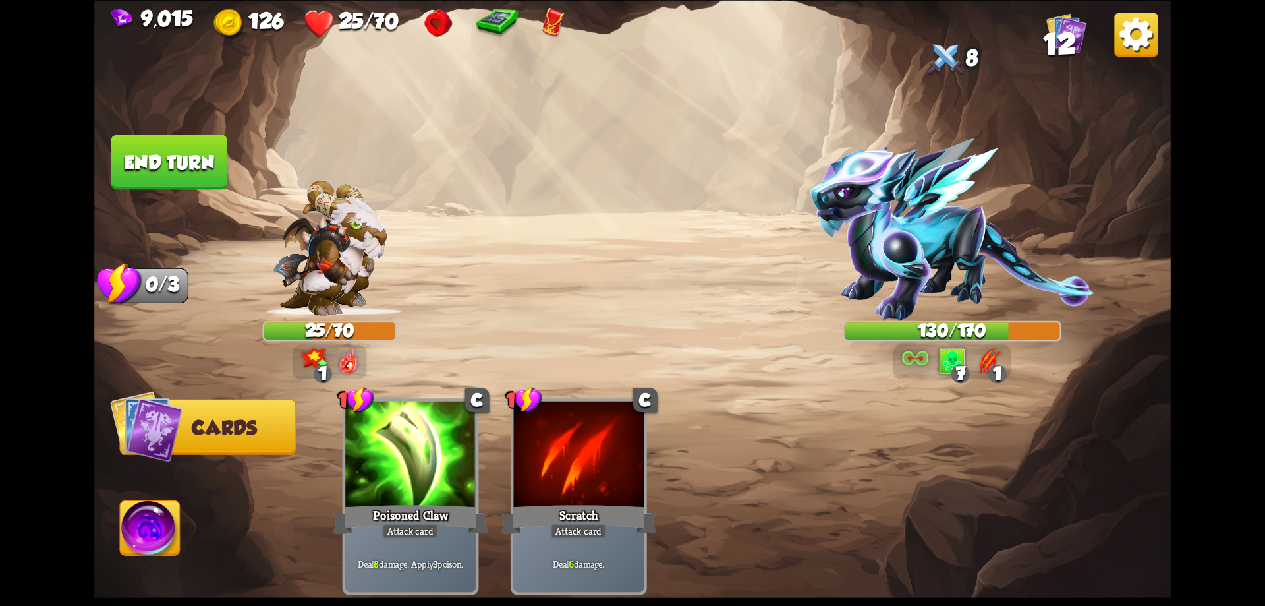
click at [163, 509] on img at bounding box center [151, 530] width 60 height 61
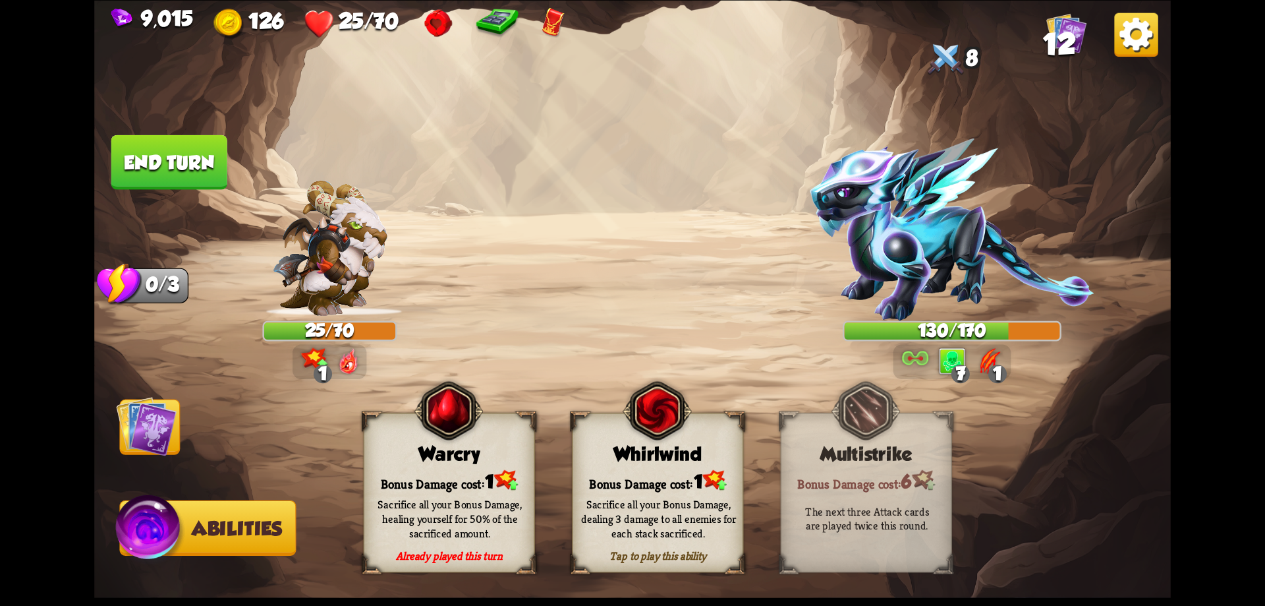
click at [604, 445] on div "Whirlwind" at bounding box center [658, 453] width 170 height 22
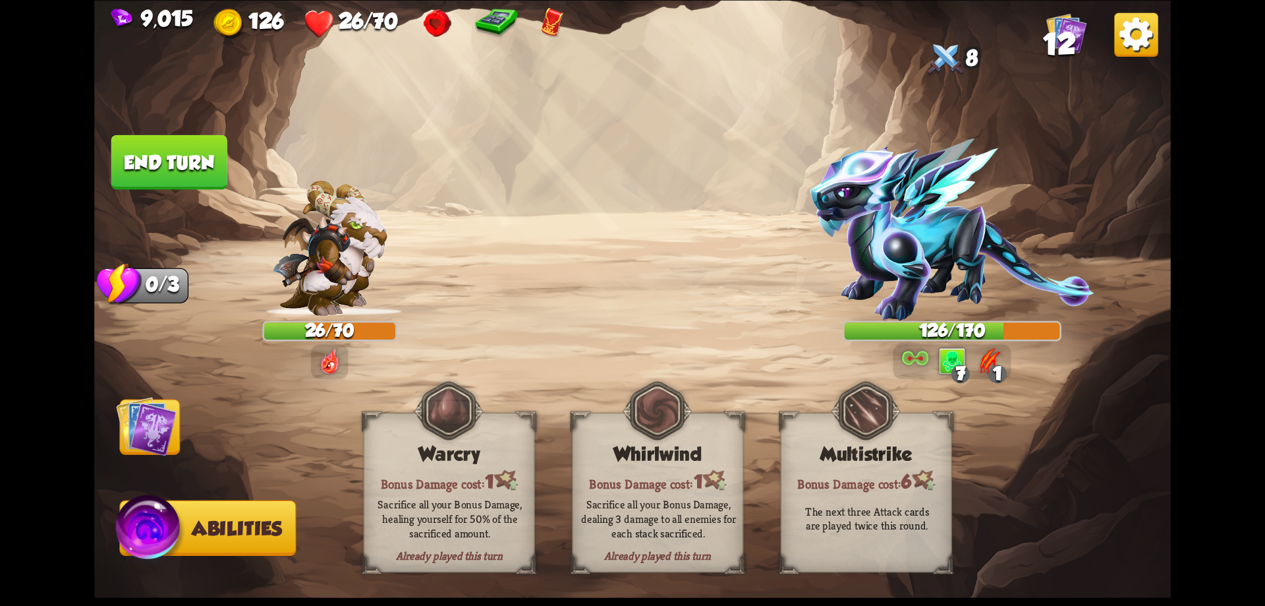
click at [190, 164] on button "End turn" at bounding box center [169, 161] width 116 height 55
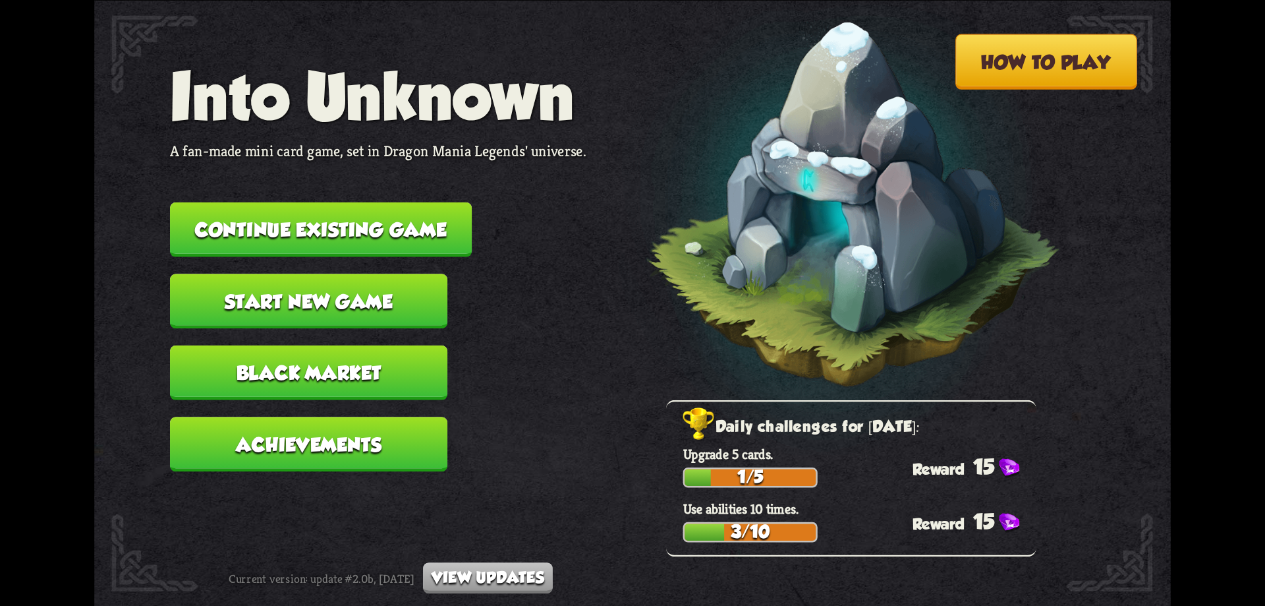
click at [422, 227] on button "Continue existing game" at bounding box center [321, 229] width 302 height 55
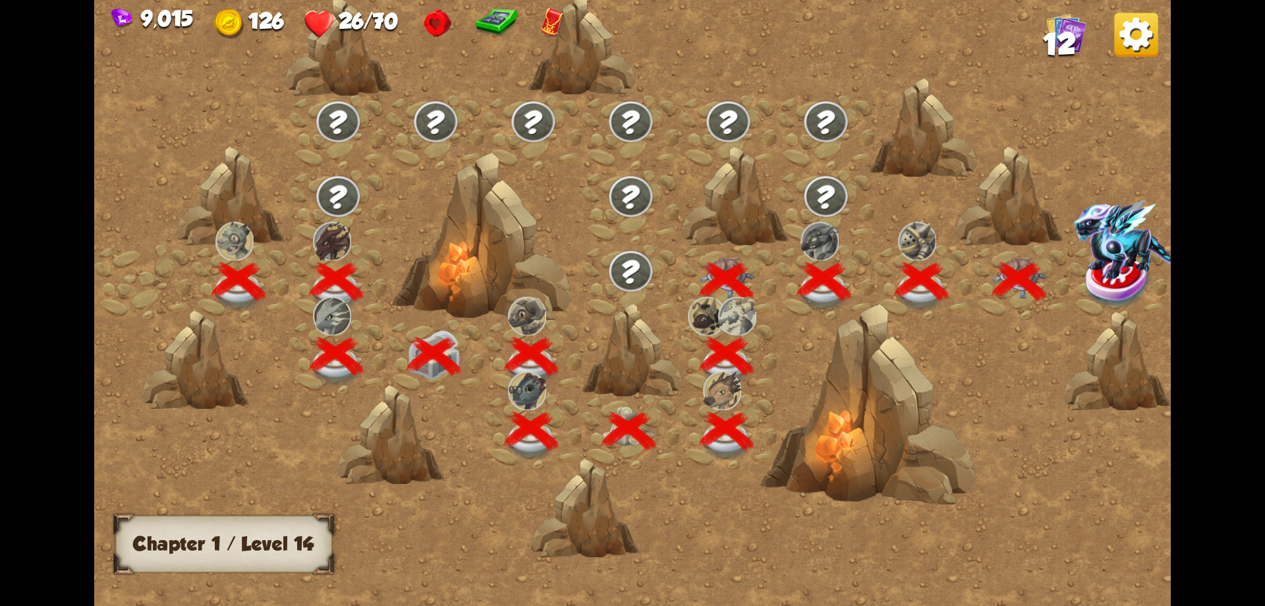
scroll to position [0, 200]
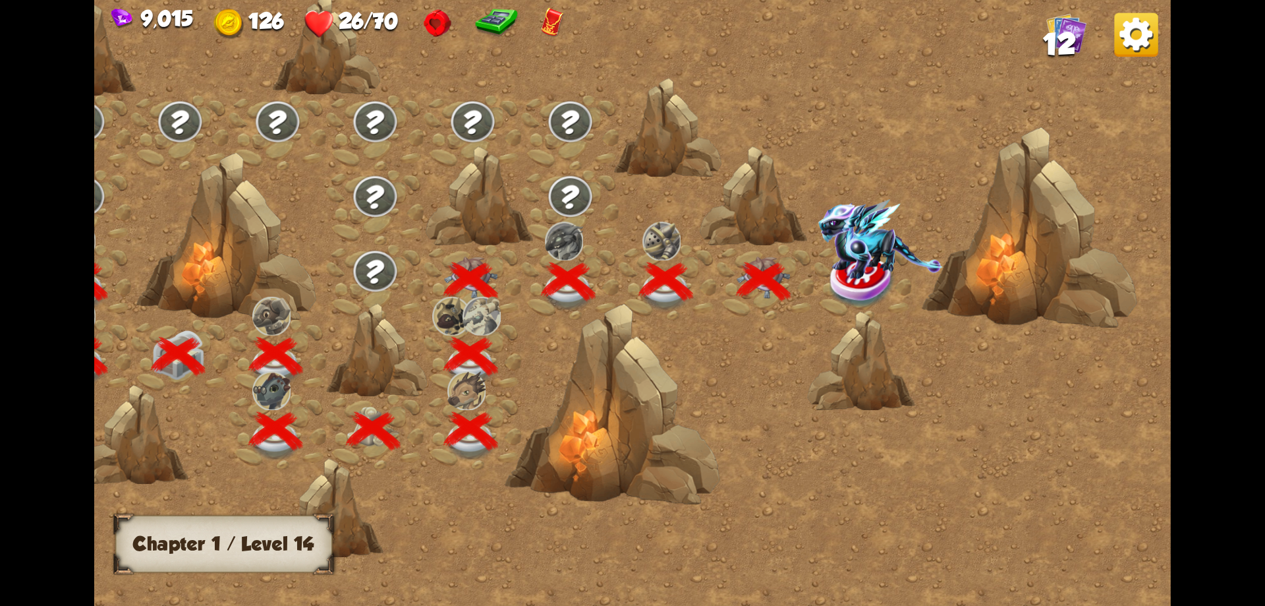
click at [892, 264] on img at bounding box center [880, 239] width 125 height 80
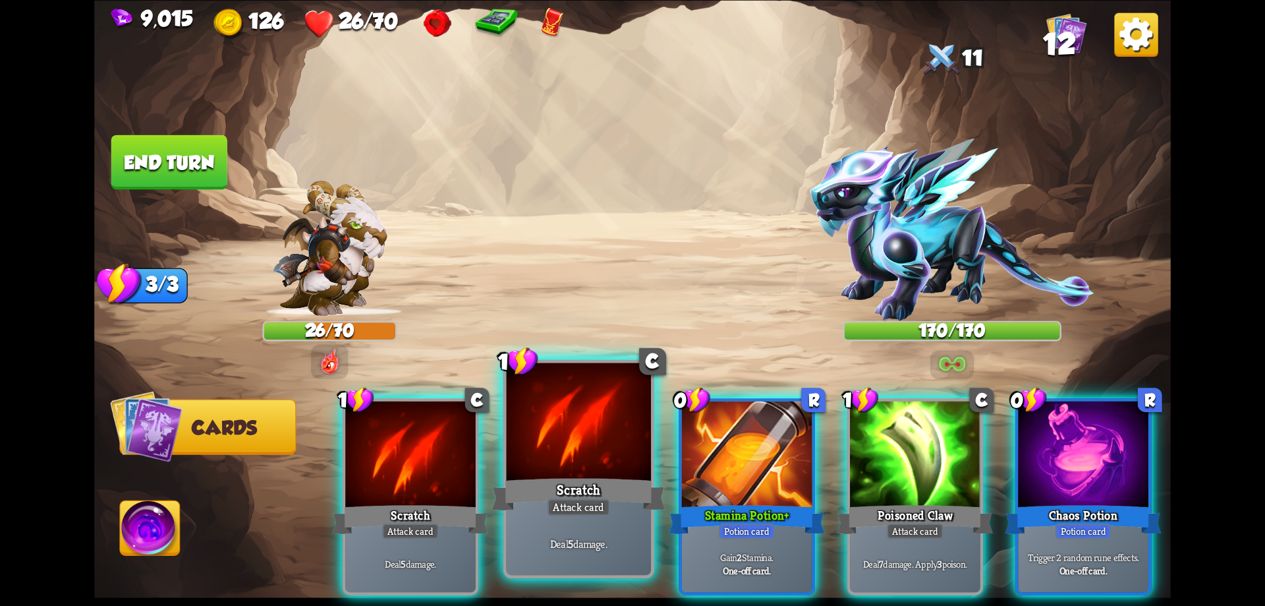
click at [578, 461] on div at bounding box center [579, 423] width 145 height 122
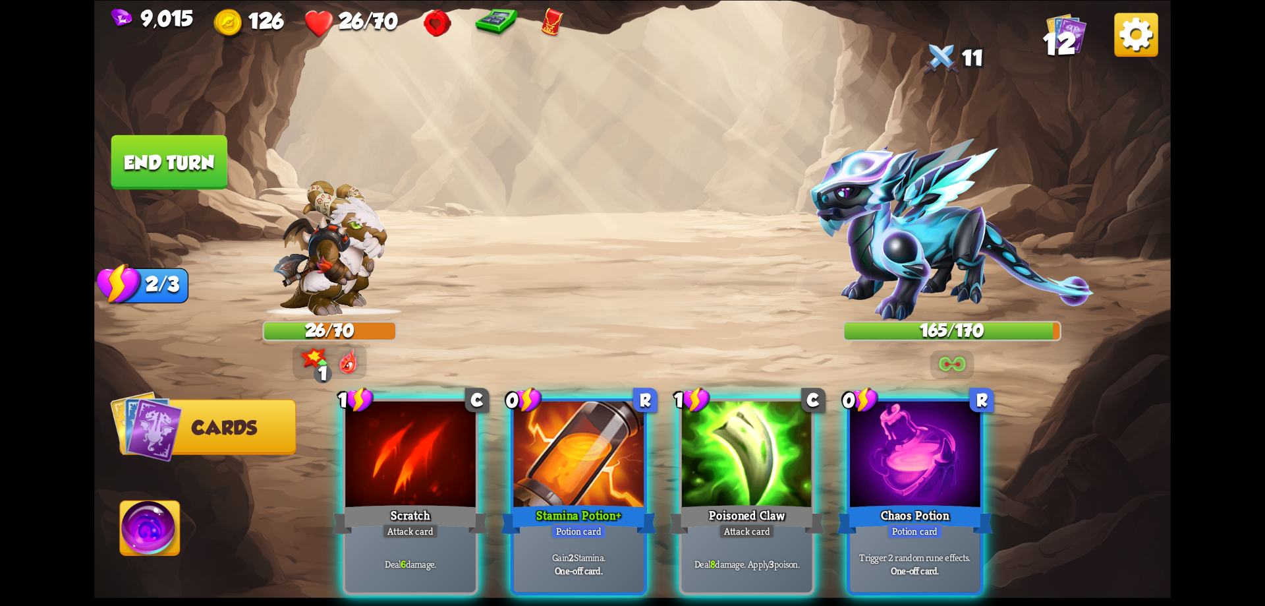
click at [162, 530] on img at bounding box center [151, 530] width 60 height 61
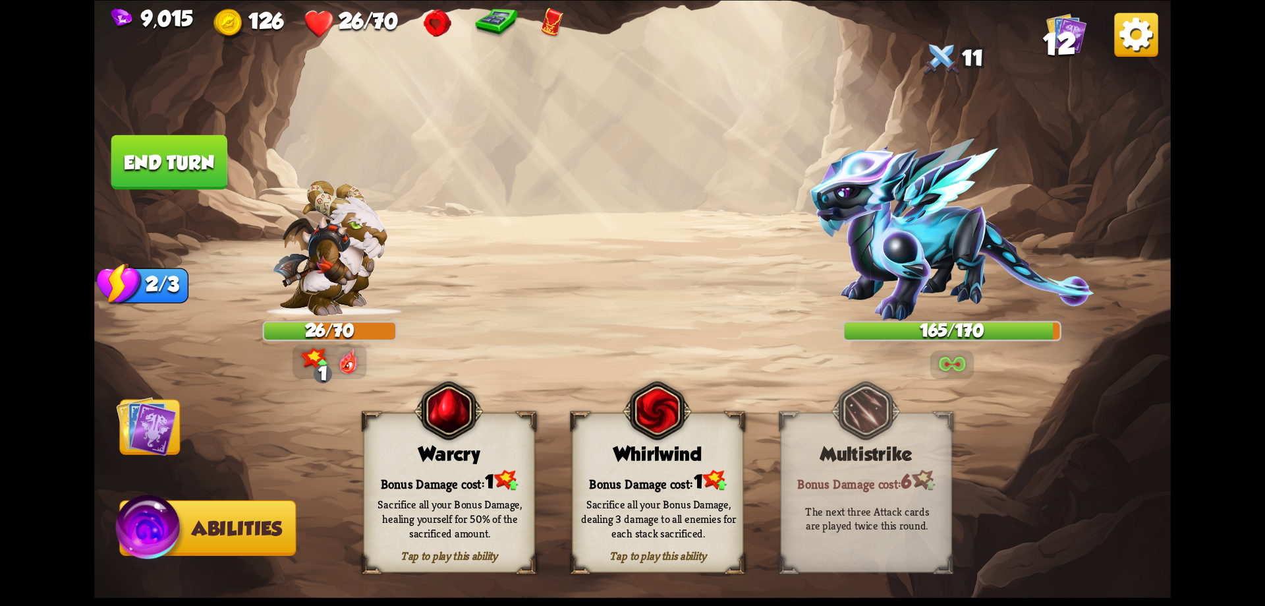
click at [447, 470] on div "Bonus Damage cost: 1" at bounding box center [449, 480] width 170 height 24
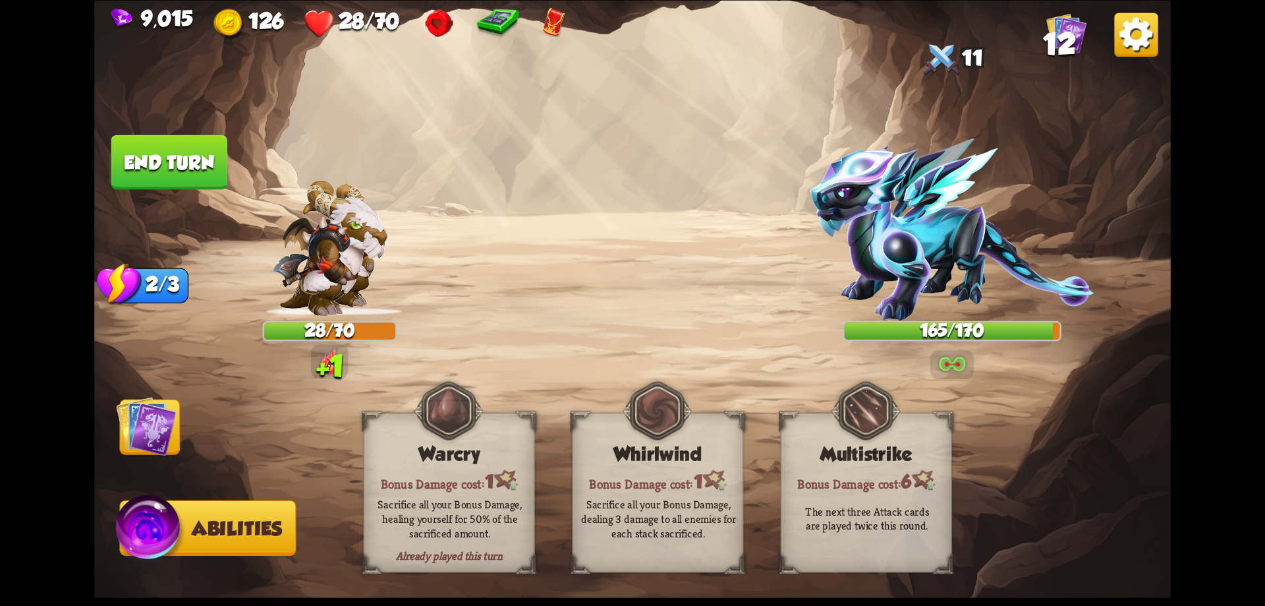
click at [151, 419] on img at bounding box center [146, 425] width 61 height 61
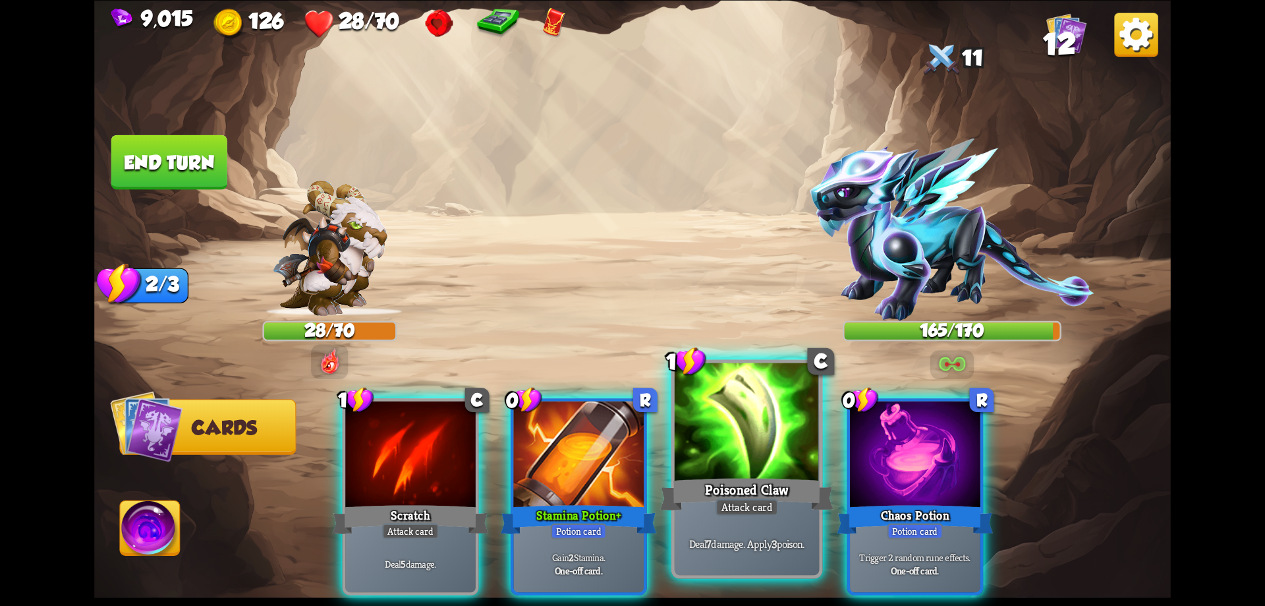
click at [700, 464] on div at bounding box center [747, 423] width 145 height 122
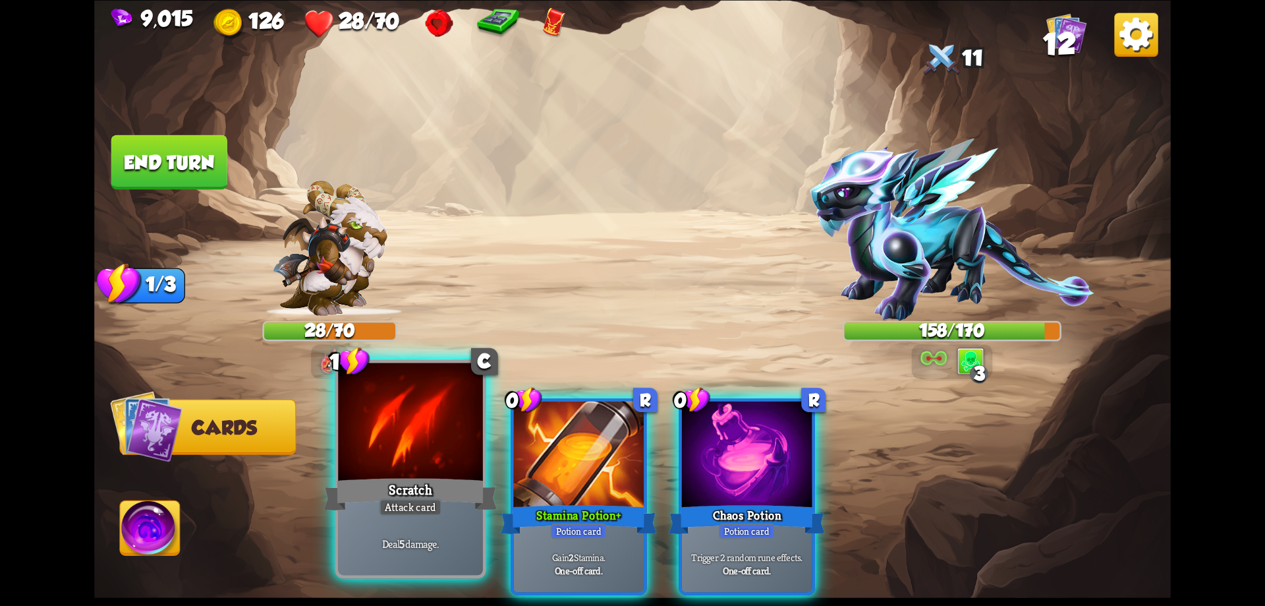
click at [410, 447] on div at bounding box center [410, 423] width 145 height 122
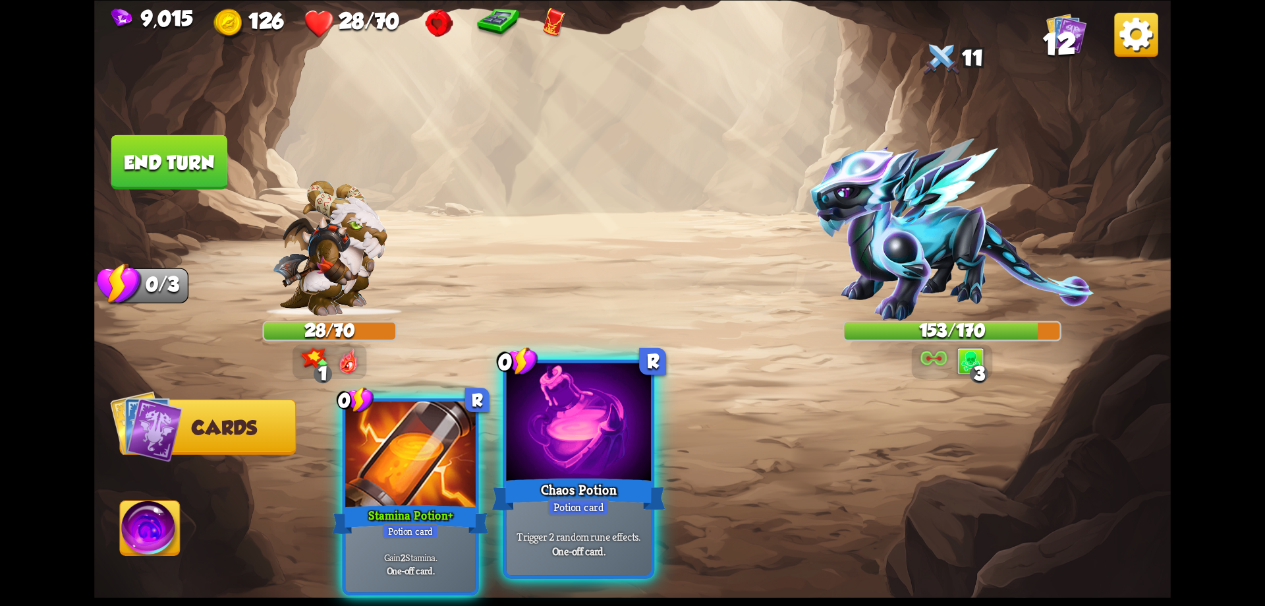
click at [605, 461] on div at bounding box center [579, 423] width 145 height 122
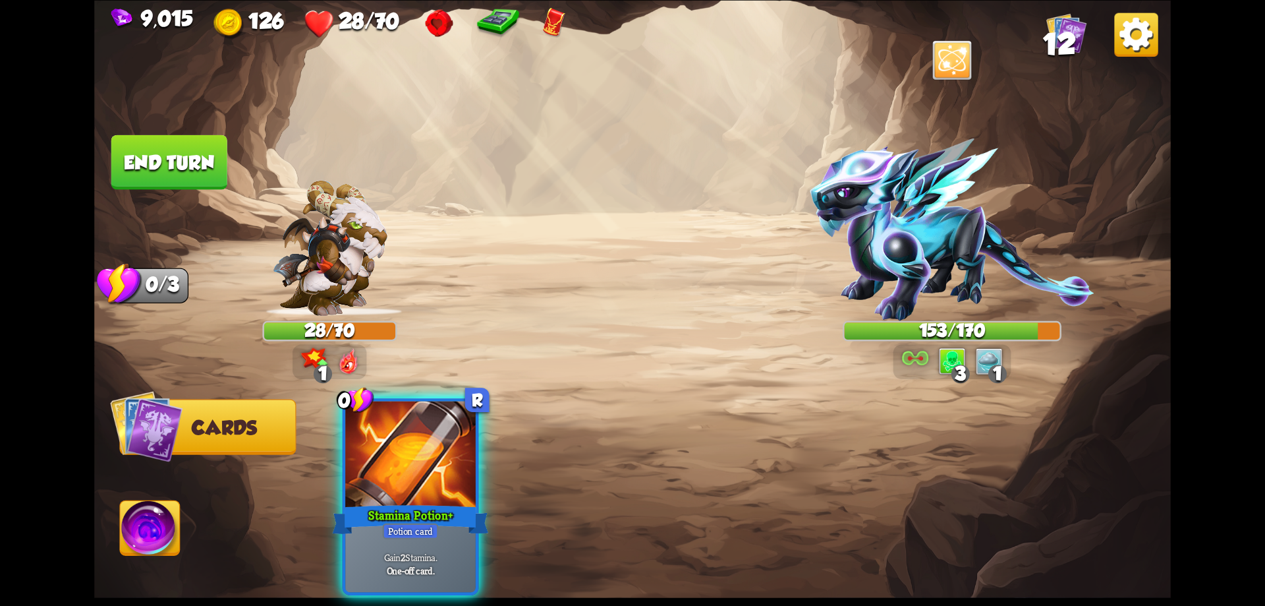
click at [143, 523] on img at bounding box center [151, 530] width 60 height 61
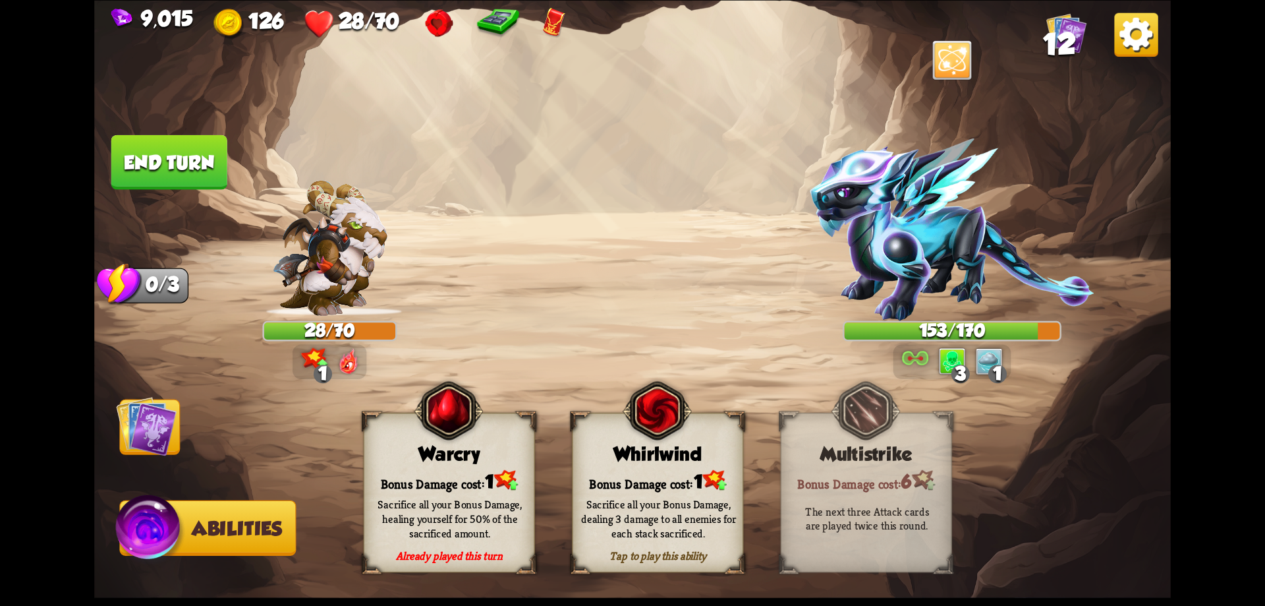
click at [636, 461] on div "Whirlwind" at bounding box center [658, 453] width 170 height 22
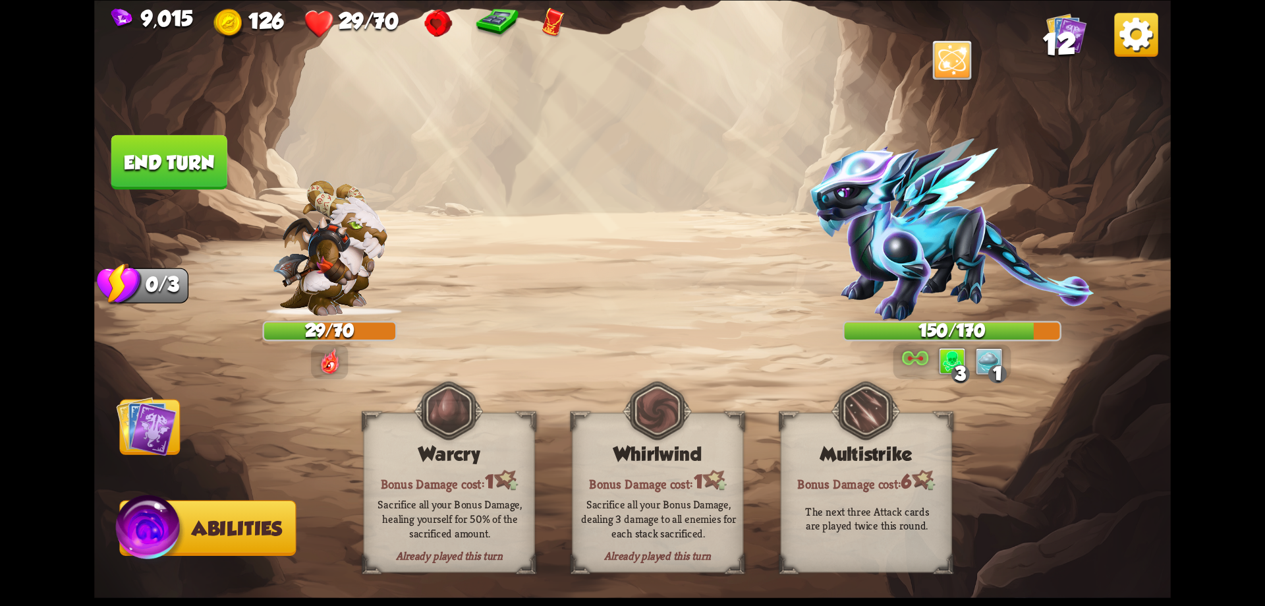
click at [144, 434] on img at bounding box center [146, 425] width 61 height 61
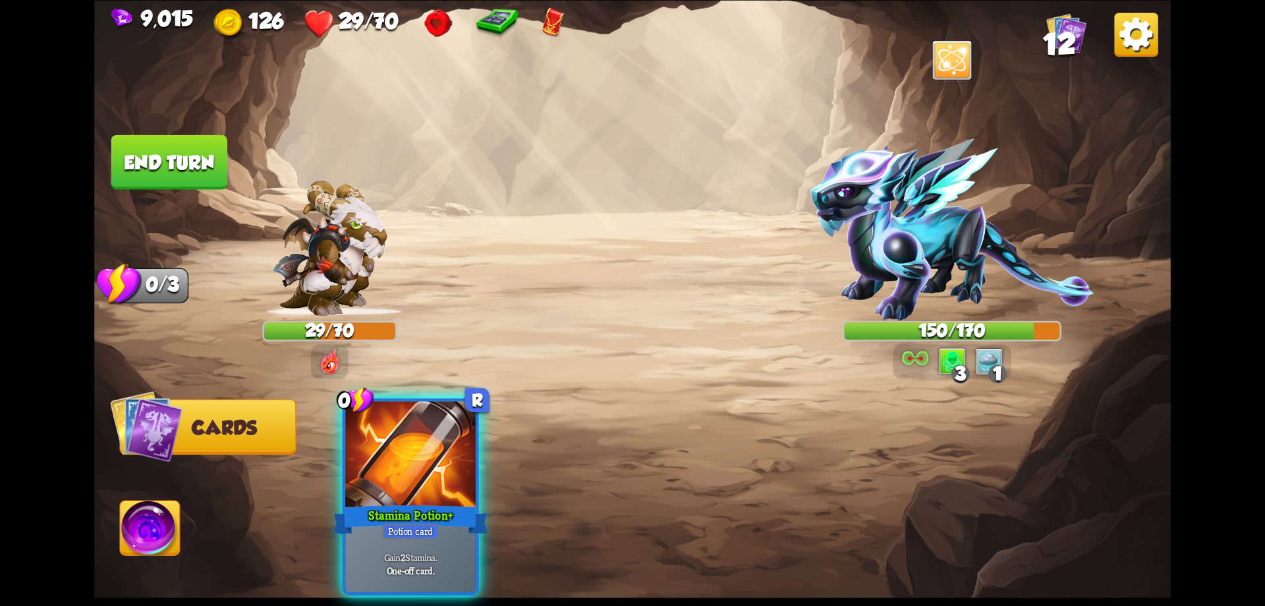
click at [173, 171] on button "End turn" at bounding box center [169, 161] width 116 height 55
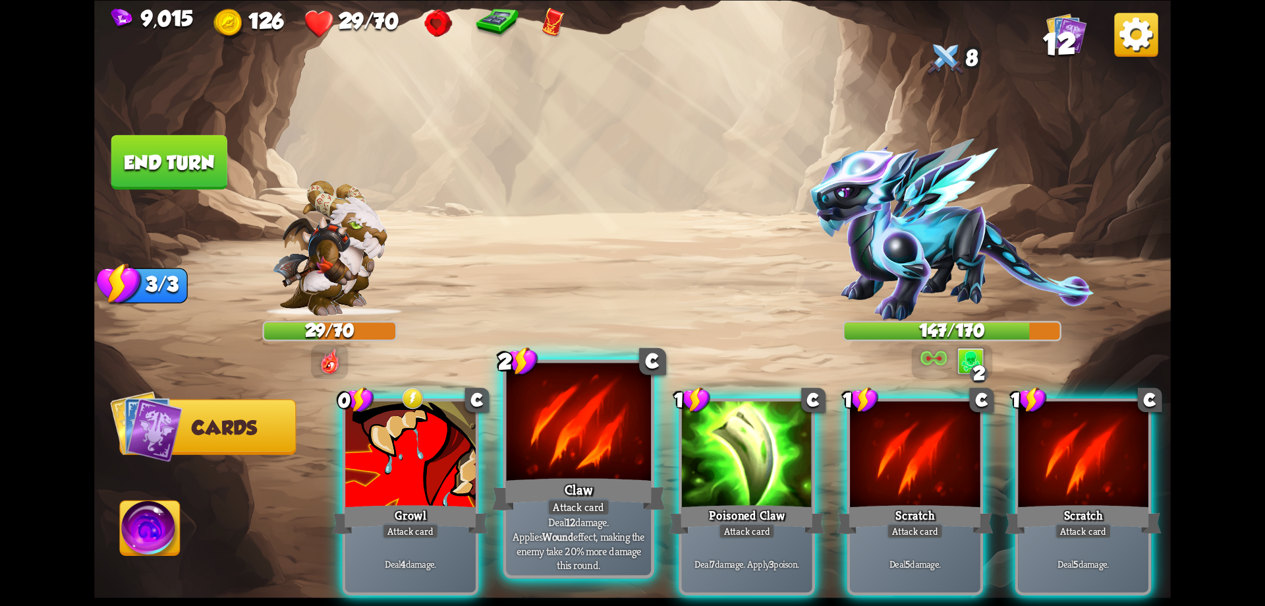
click at [556, 476] on div "Claw" at bounding box center [578, 493] width 173 height 39
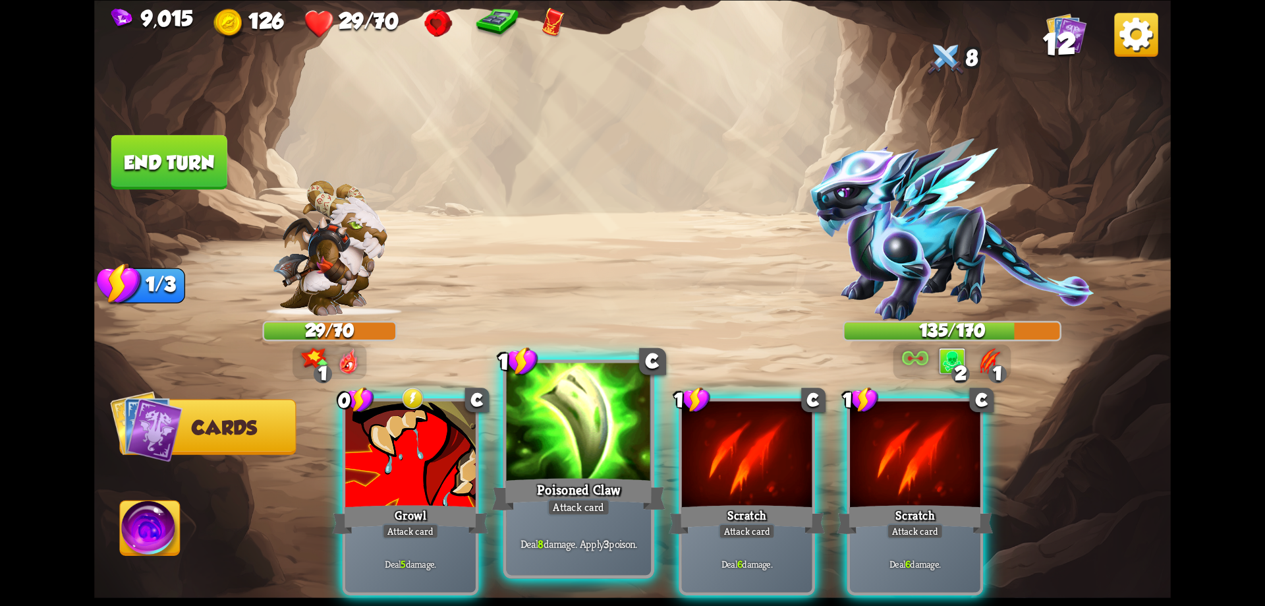
click at [564, 447] on div at bounding box center [579, 423] width 145 height 122
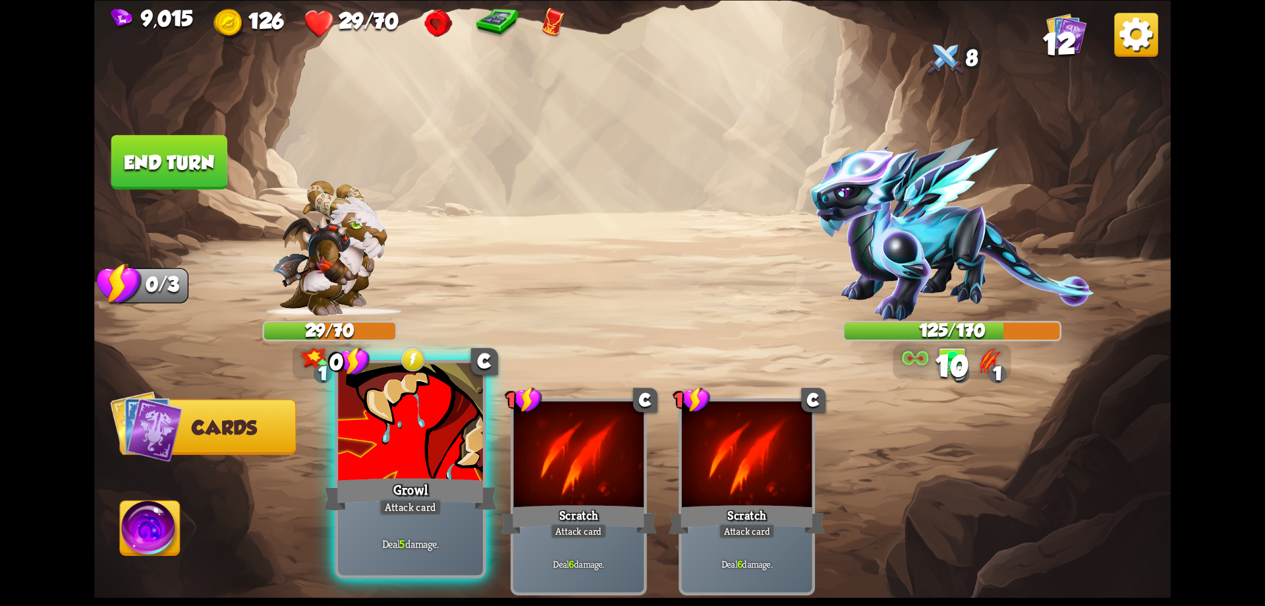
click at [463, 470] on div at bounding box center [410, 423] width 145 height 122
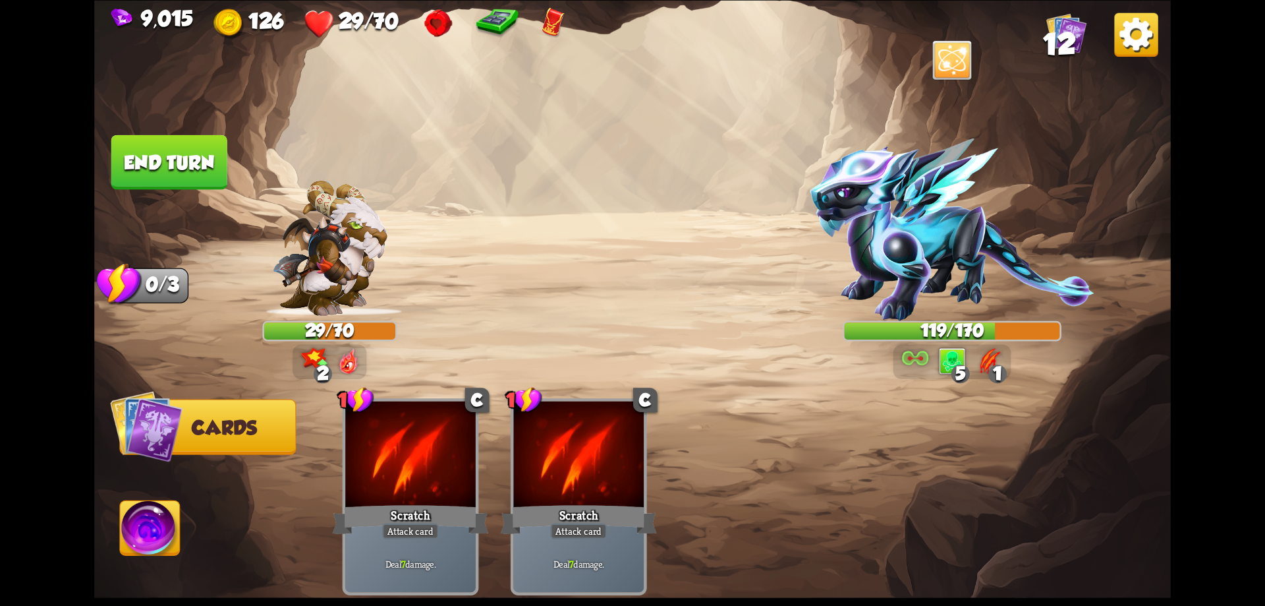
click at [164, 522] on img at bounding box center [151, 530] width 60 height 61
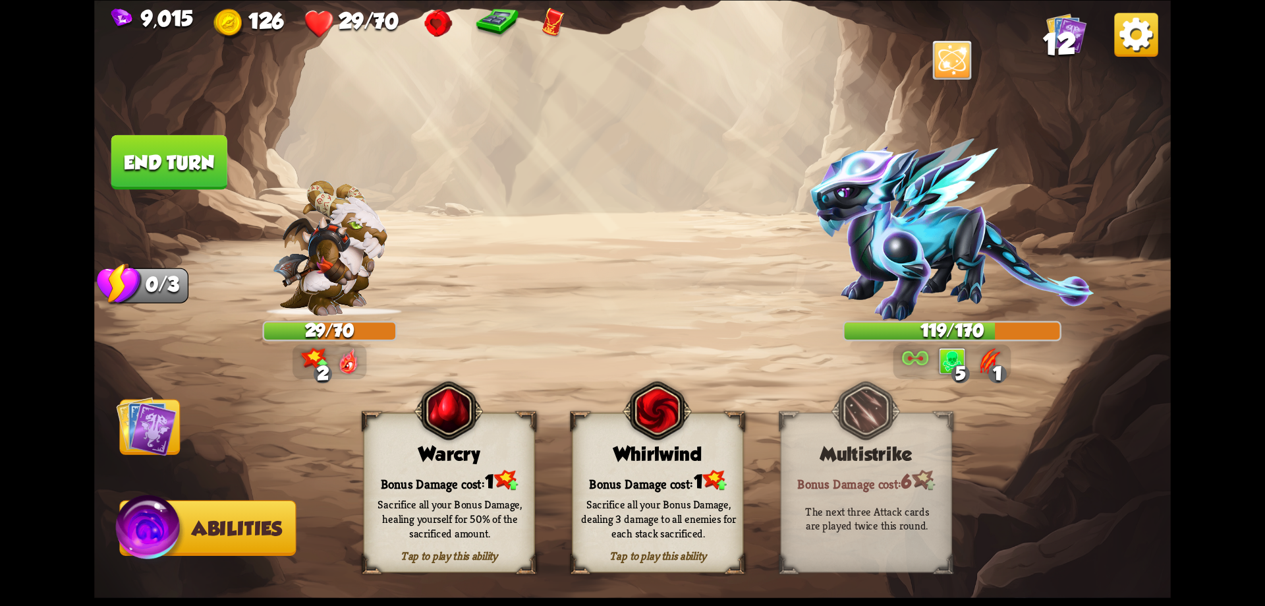
click at [208, 168] on button "End turn" at bounding box center [169, 161] width 116 height 55
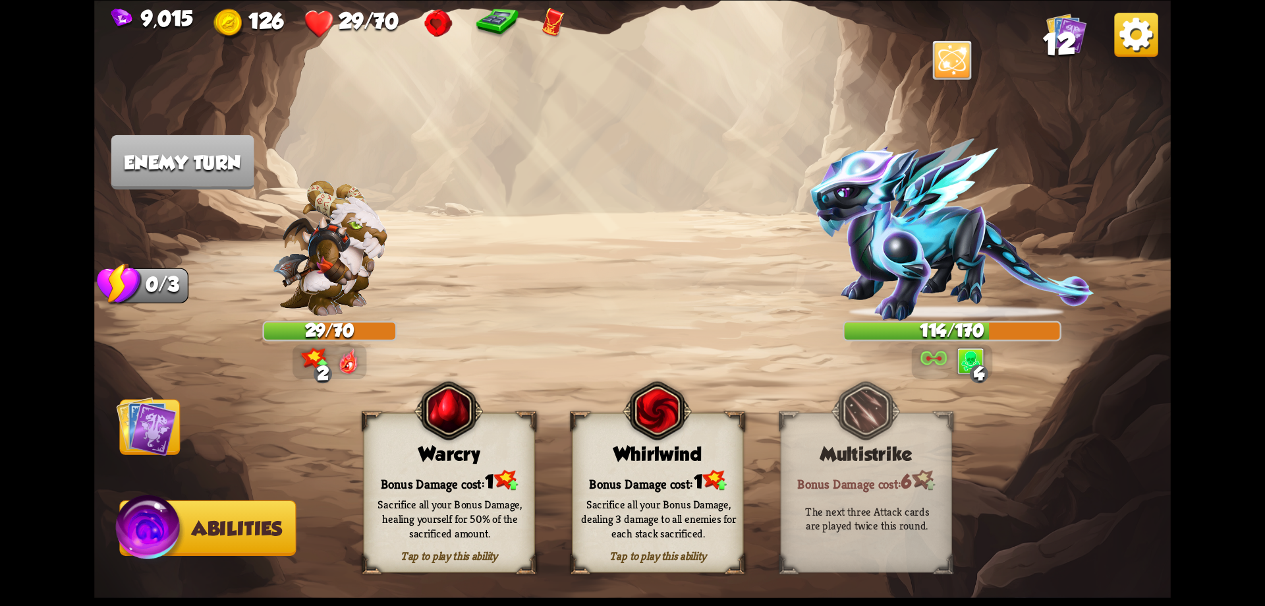
click at [138, 438] on img at bounding box center [146, 425] width 61 height 61
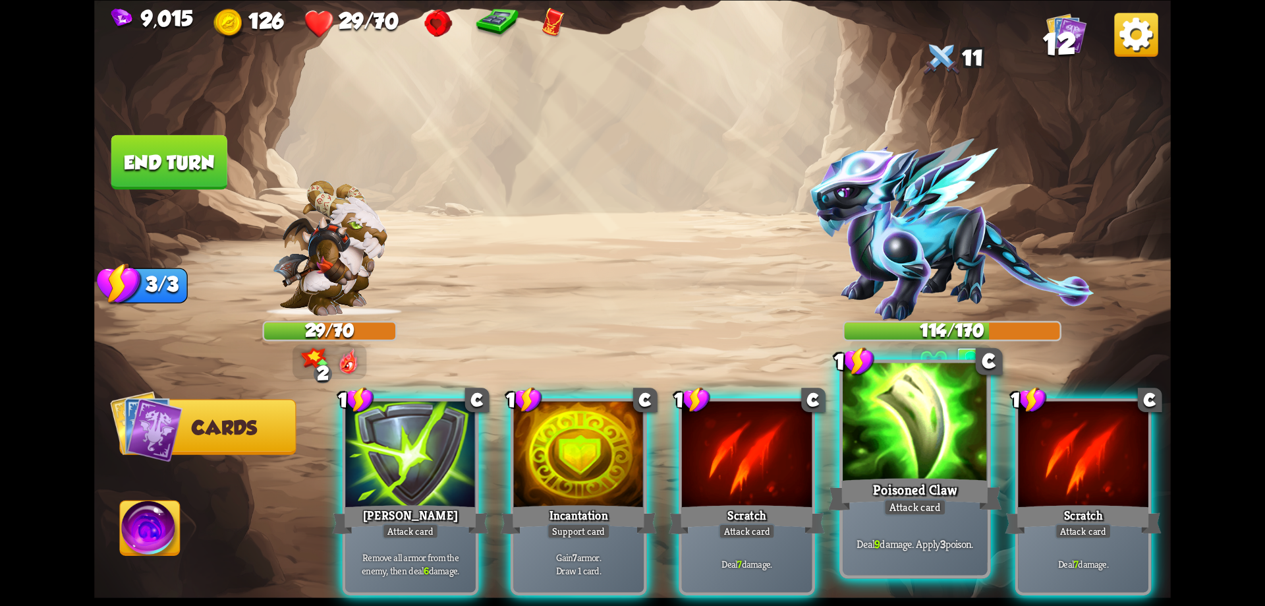
click at [919, 466] on div at bounding box center [915, 423] width 145 height 122
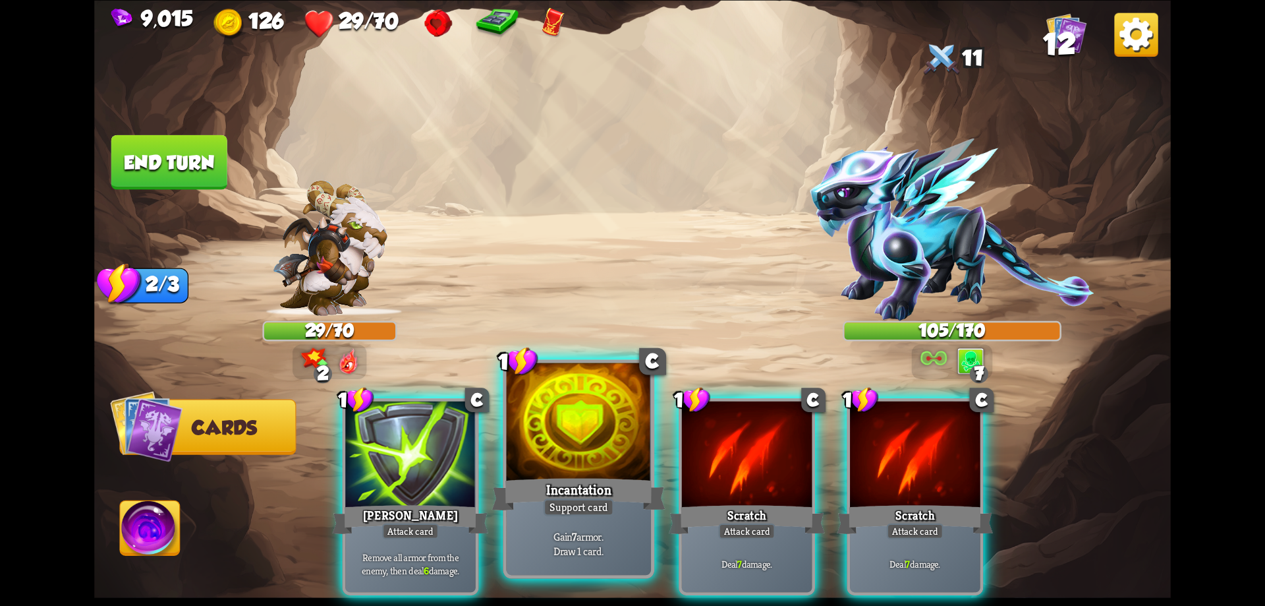
click at [604, 473] on div at bounding box center [579, 423] width 145 height 122
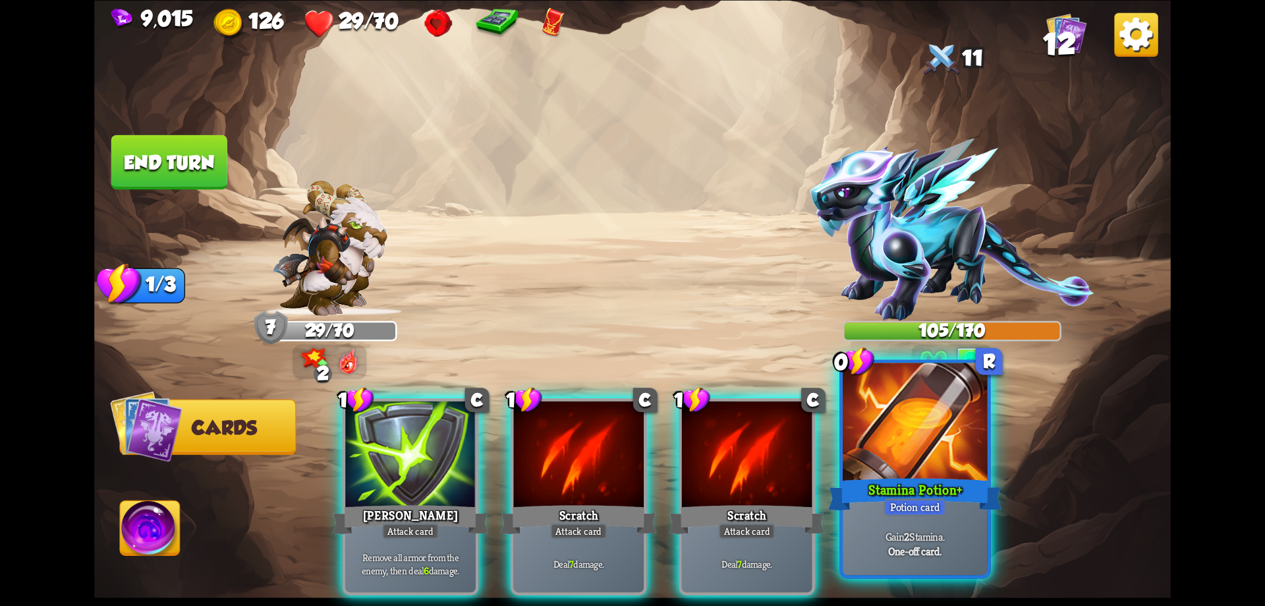
click at [903, 470] on div at bounding box center [915, 423] width 145 height 122
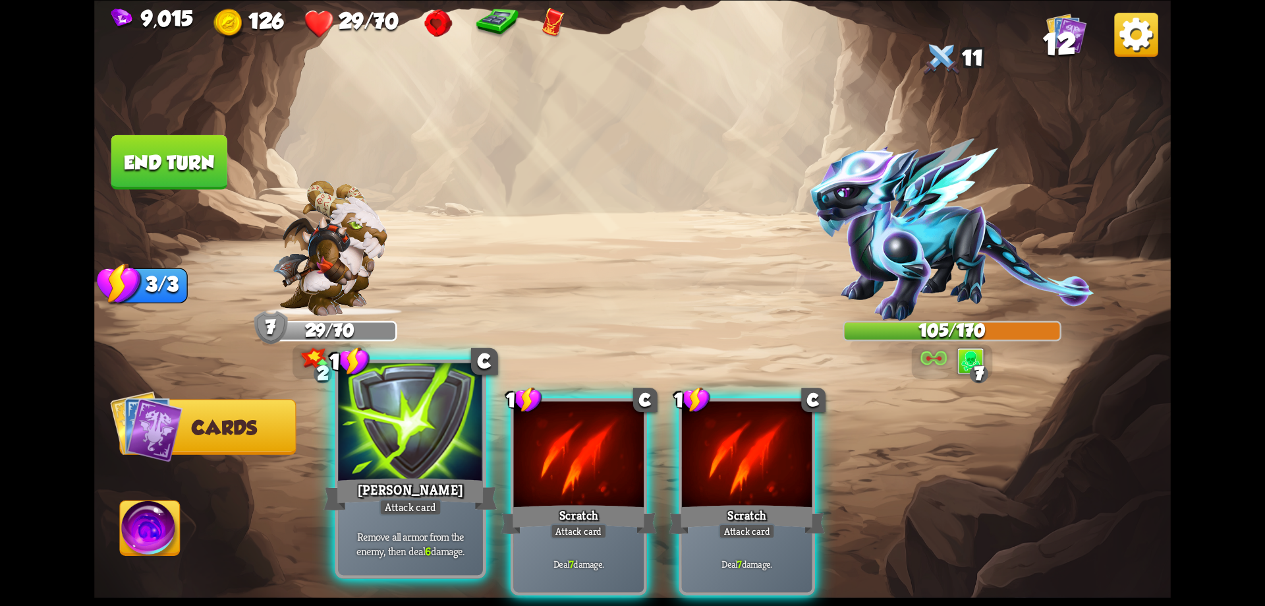
click at [411, 478] on div "[PERSON_NAME]" at bounding box center [410, 493] width 173 height 39
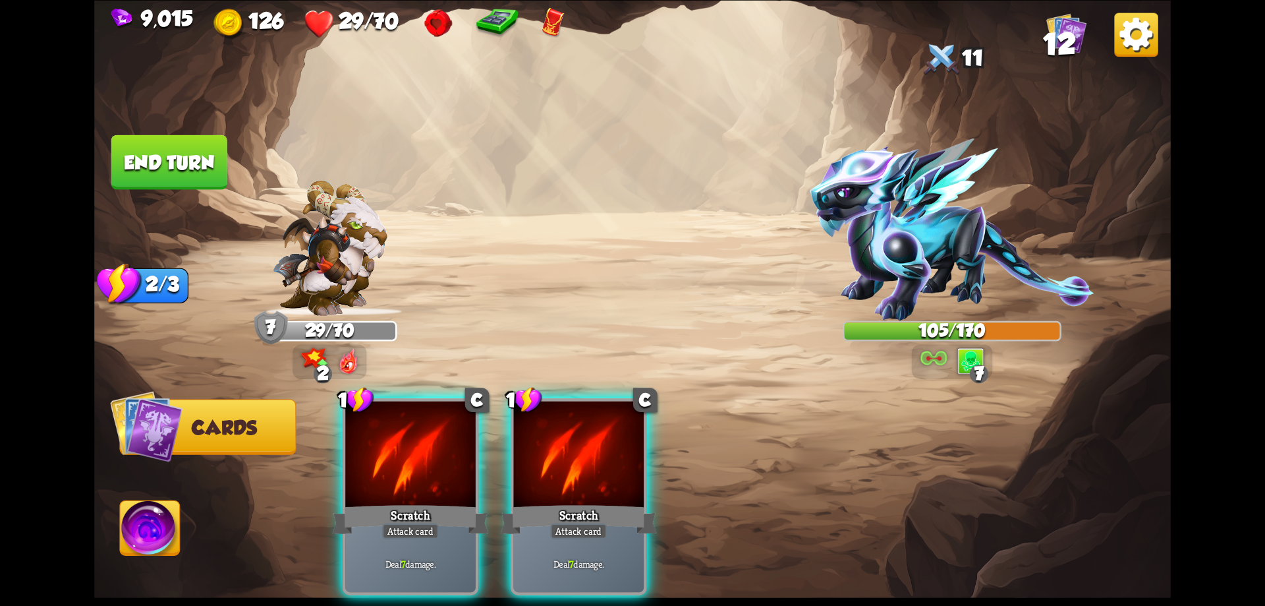
click at [411, 501] on div "Scratch" at bounding box center [410, 518] width 156 height 35
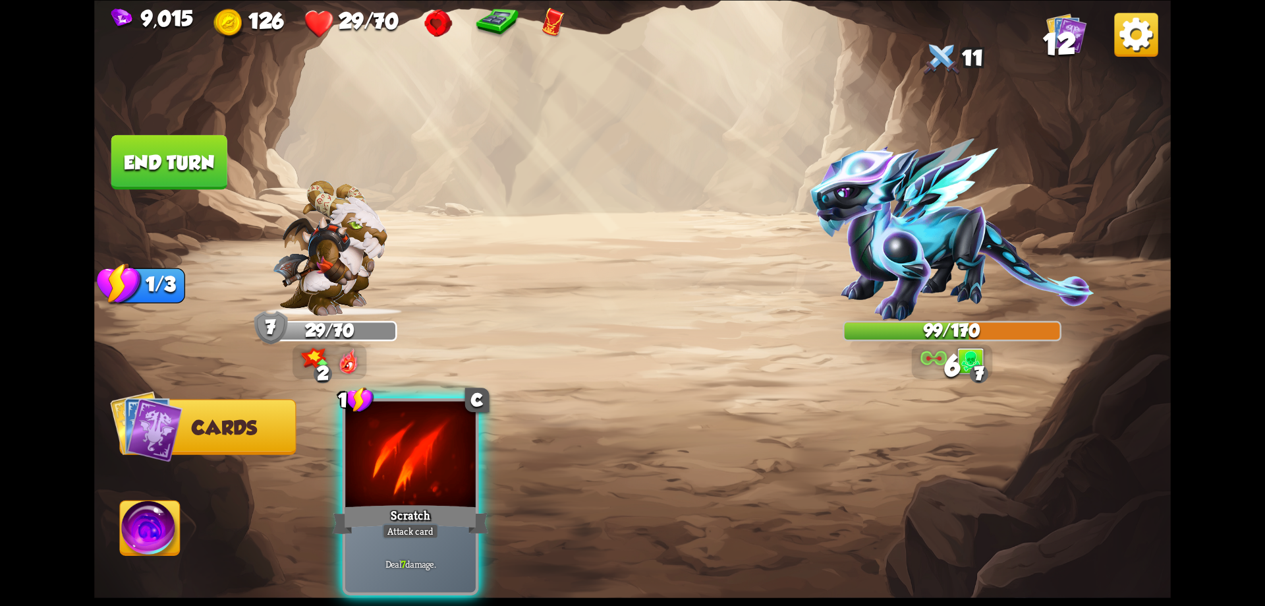
click at [411, 501] on div "Scratch" at bounding box center [410, 518] width 156 height 35
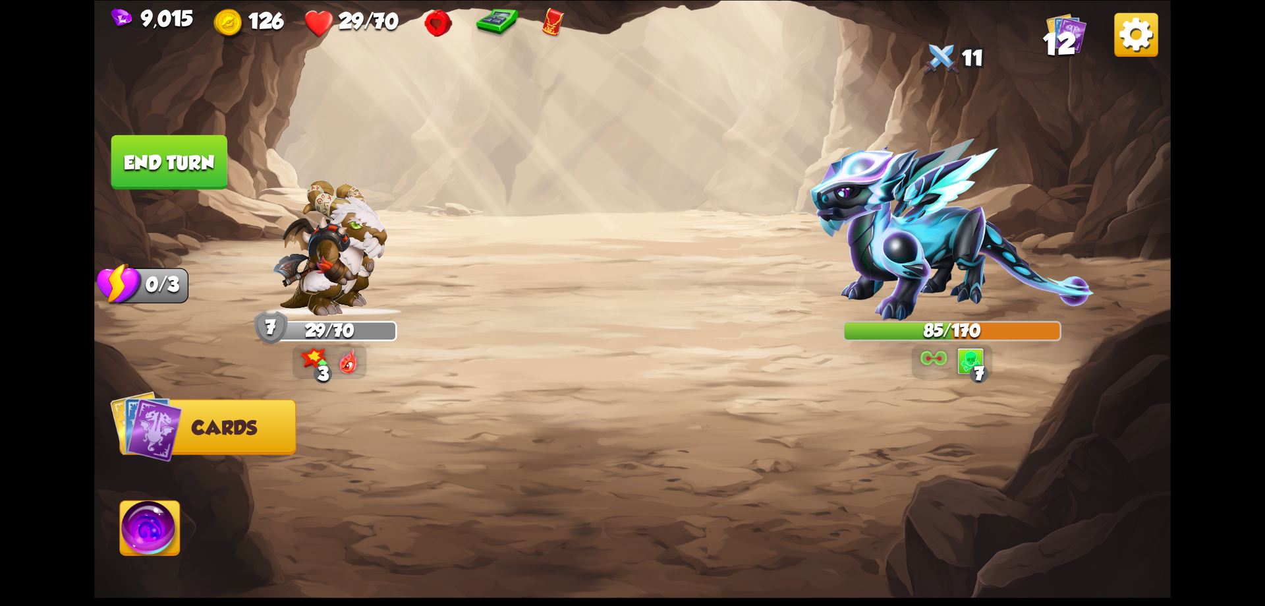
click at [187, 163] on button "End turn" at bounding box center [169, 161] width 116 height 55
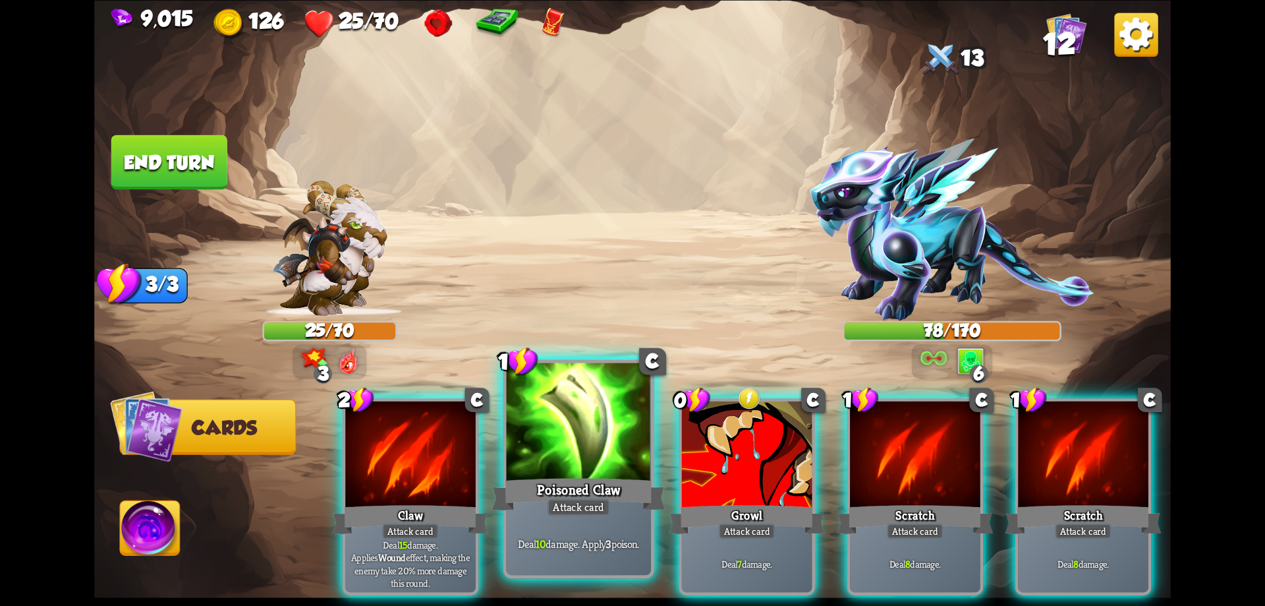
click at [621, 480] on div "Poisoned Claw" at bounding box center [578, 493] width 173 height 39
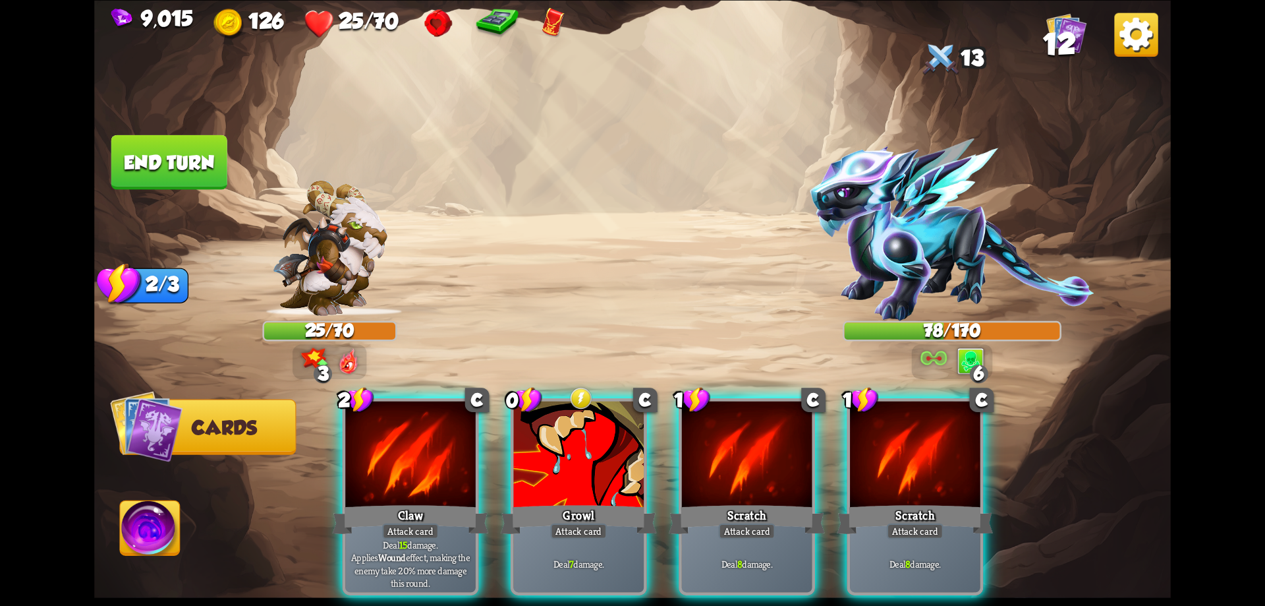
click at [621, 501] on div "Growl" at bounding box center [579, 518] width 156 height 35
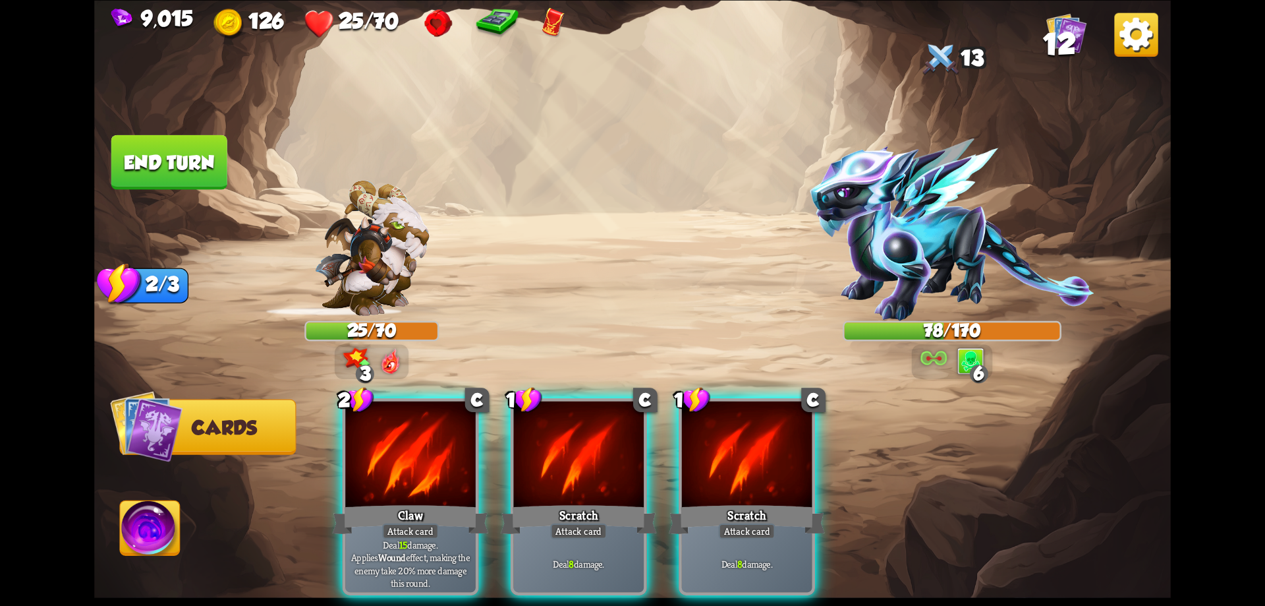
click at [621, 501] on div "Scratch" at bounding box center [579, 518] width 156 height 35
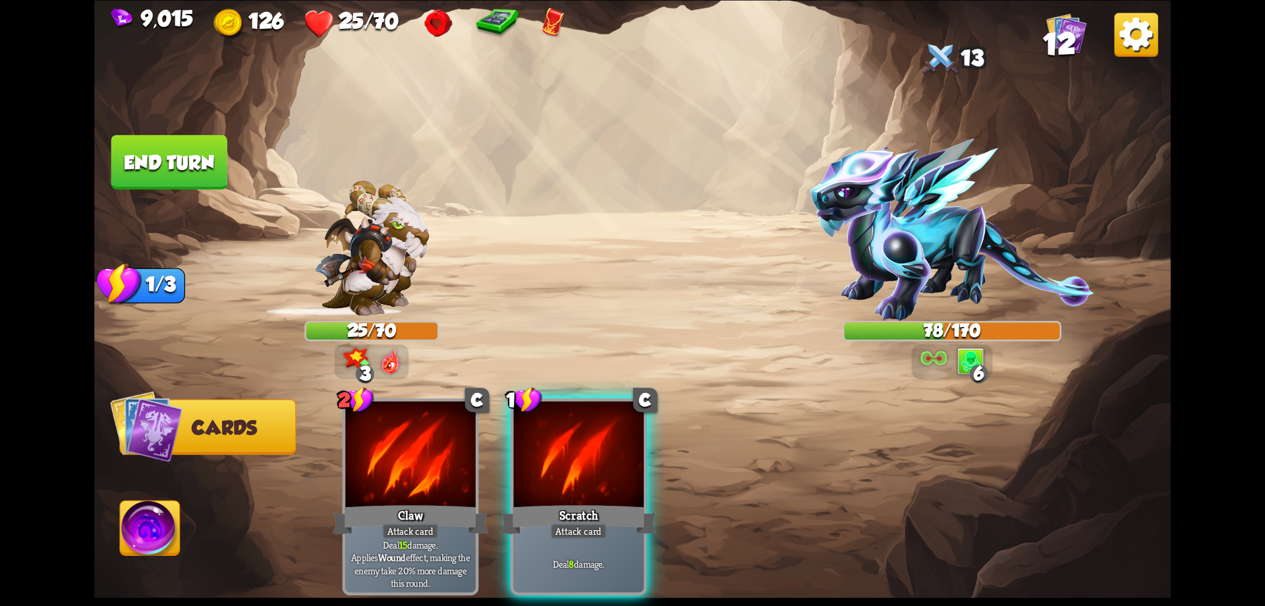
click at [621, 480] on div "2 C Claw Attack card Deal 15 damage. Applies Wound effect, making the enemy tak…" at bounding box center [740, 471] width 861 height 269
click at [621, 501] on div "Scratch" at bounding box center [579, 518] width 156 height 35
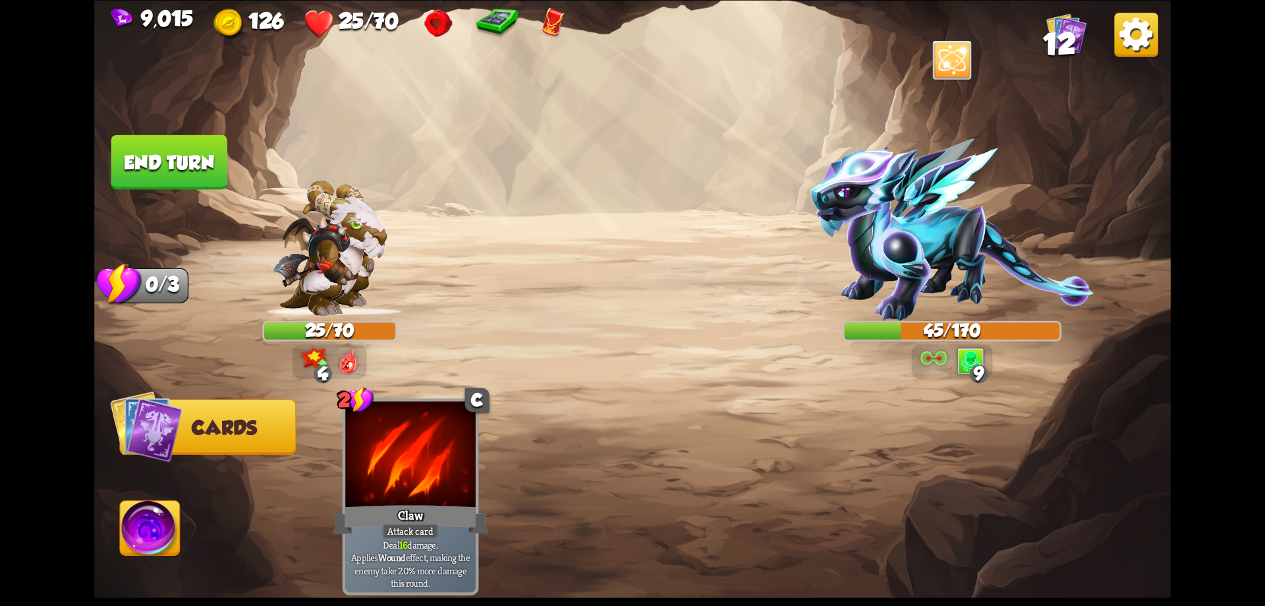
click at [200, 155] on button "End turn" at bounding box center [169, 161] width 116 height 55
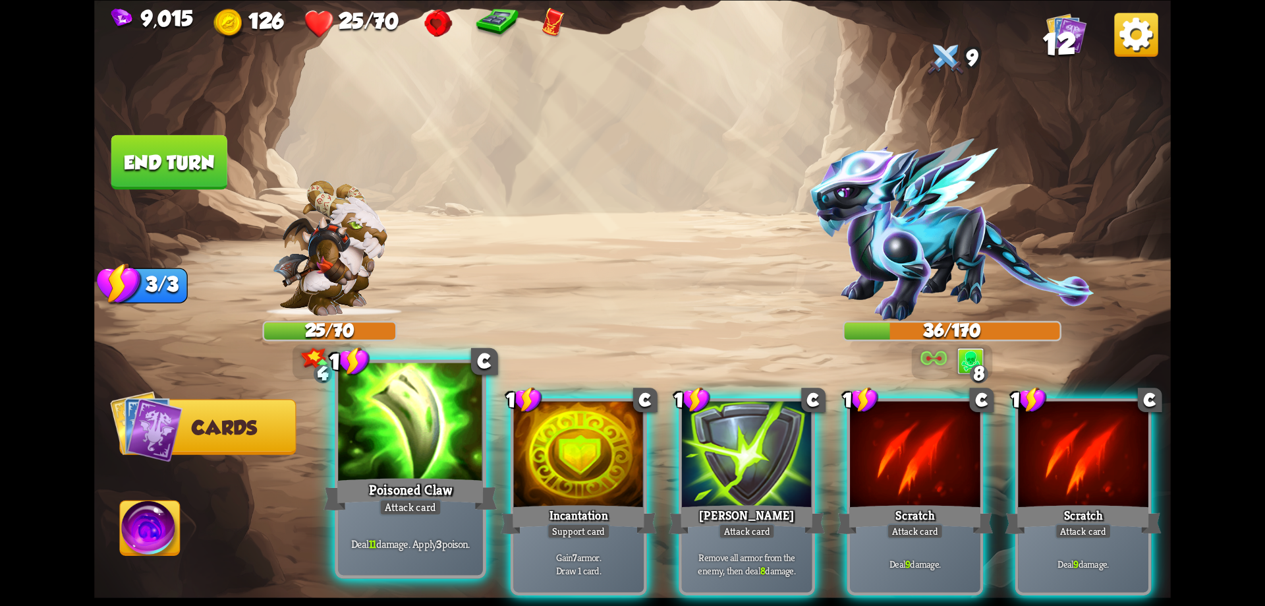
click at [438, 482] on div "Poisoned Claw" at bounding box center [410, 493] width 173 height 39
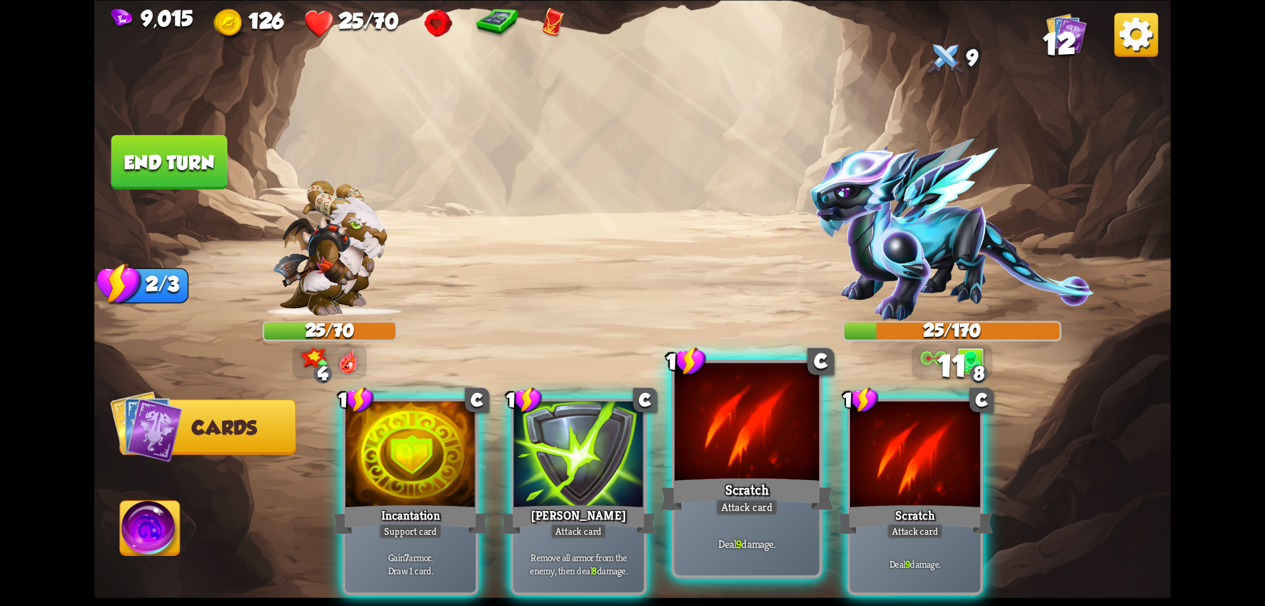
click at [794, 490] on div "Scratch" at bounding box center [746, 493] width 173 height 39
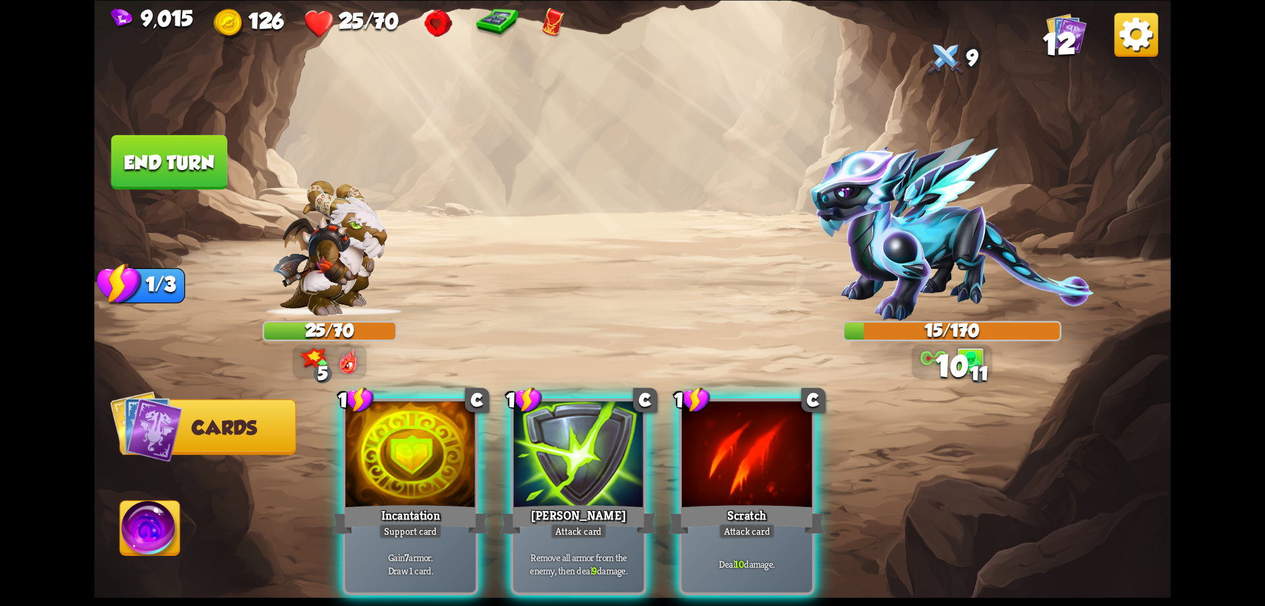
click at [794, 501] on div "Scratch" at bounding box center [747, 518] width 156 height 35
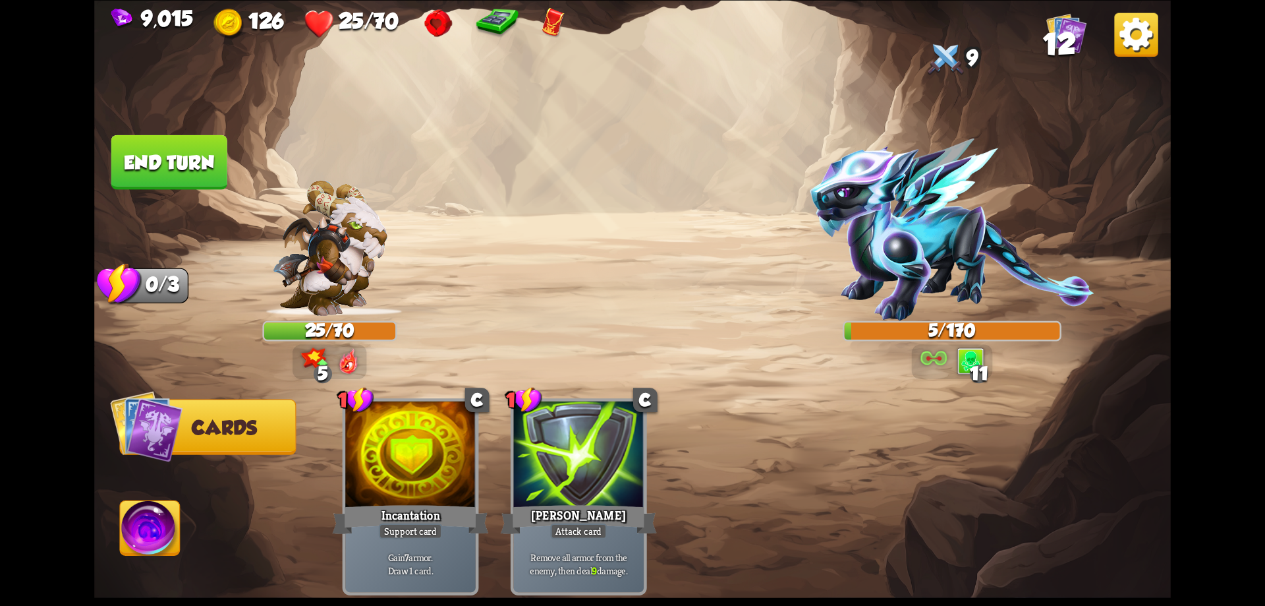
click at [204, 175] on button "End turn" at bounding box center [169, 161] width 116 height 55
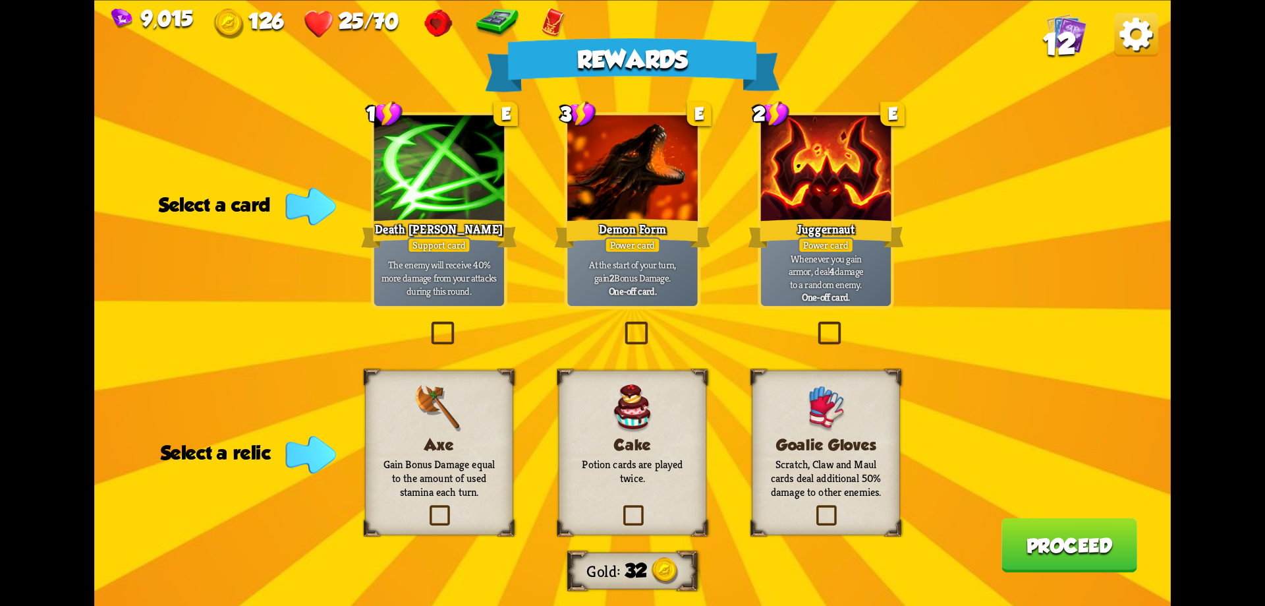
click at [426, 507] on label at bounding box center [426, 507] width 0 height 0
click at [0, 0] on input "checkbox" at bounding box center [0, 0] width 0 height 0
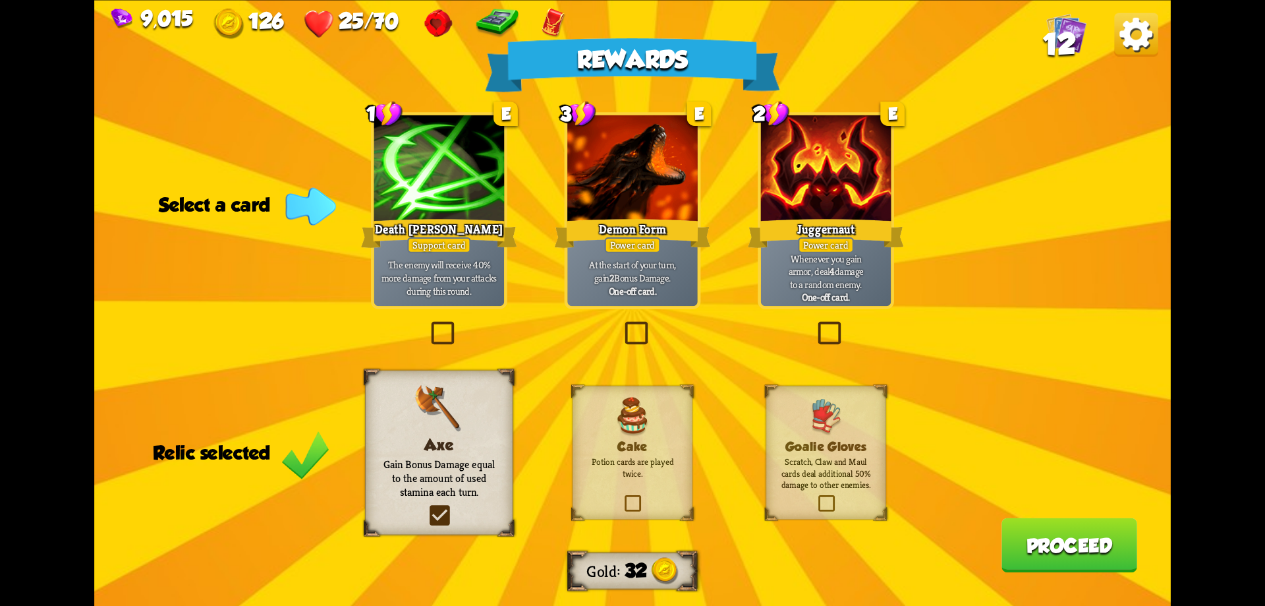
click at [621, 324] on label at bounding box center [621, 324] width 0 height 0
click at [0, 0] on input "checkbox" at bounding box center [0, 0] width 0 height 0
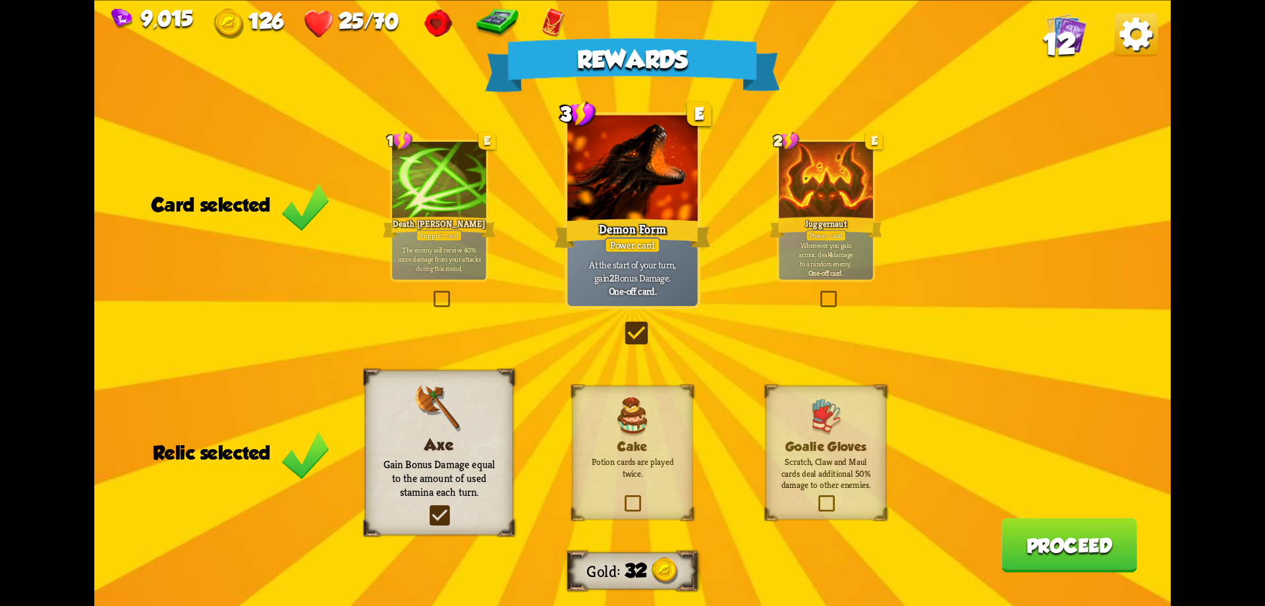
click at [1064, 567] on button "Proceed" at bounding box center [1070, 544] width 136 height 55
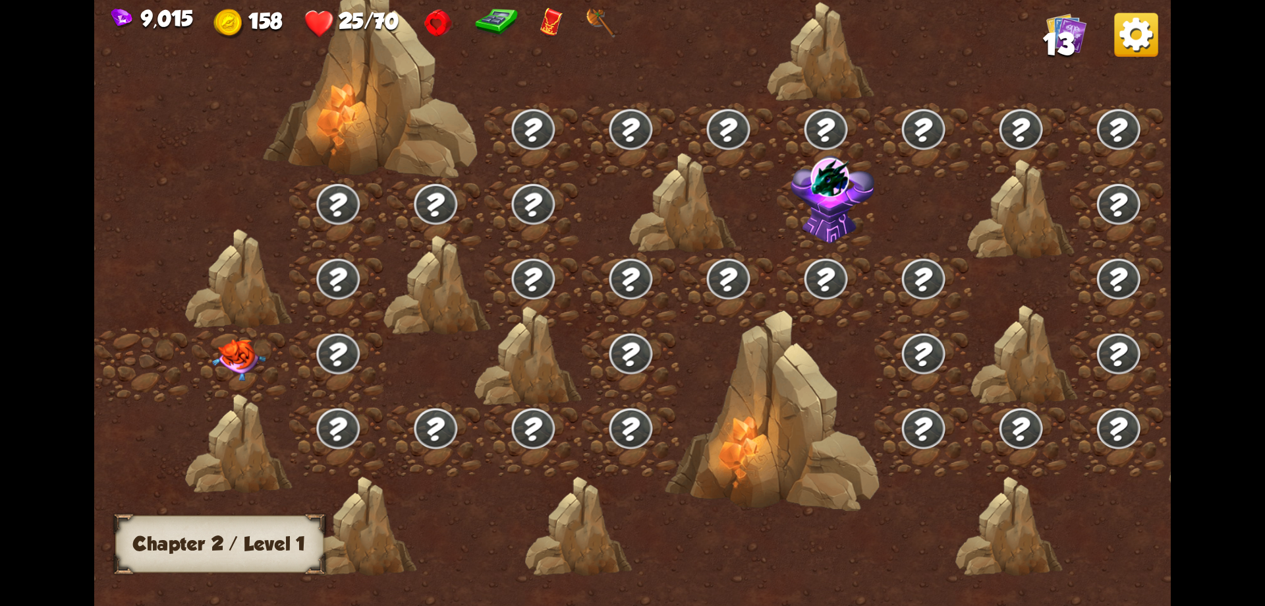
click at [254, 360] on img at bounding box center [239, 360] width 54 height 42
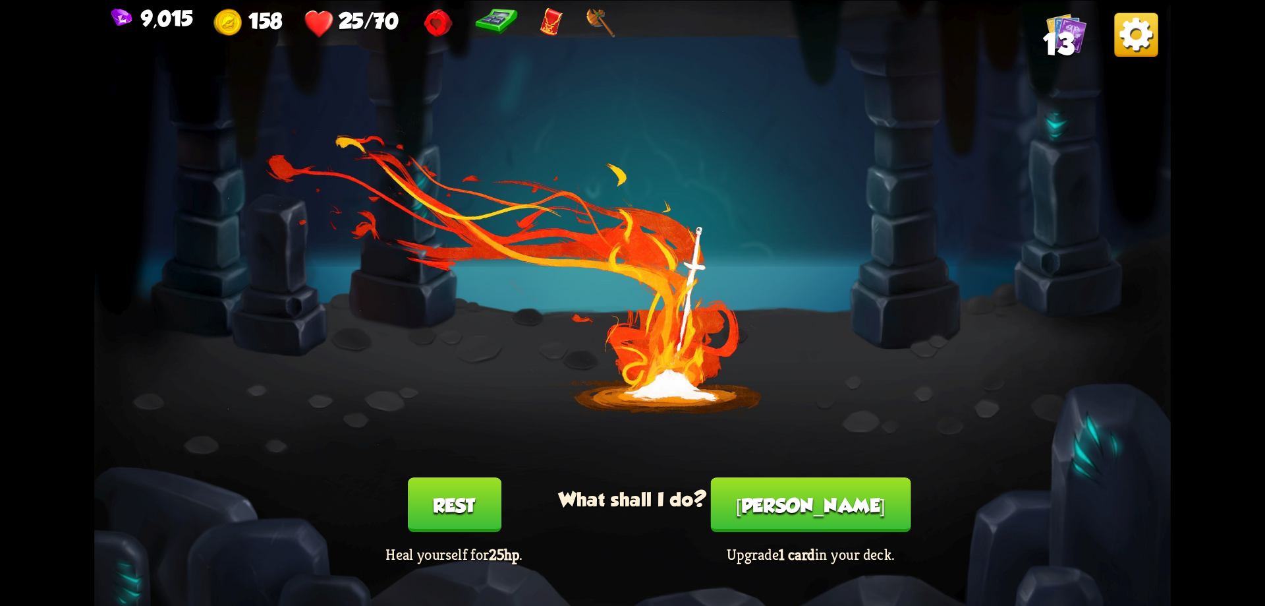
click at [771, 498] on button "[PERSON_NAME]" at bounding box center [811, 504] width 200 height 55
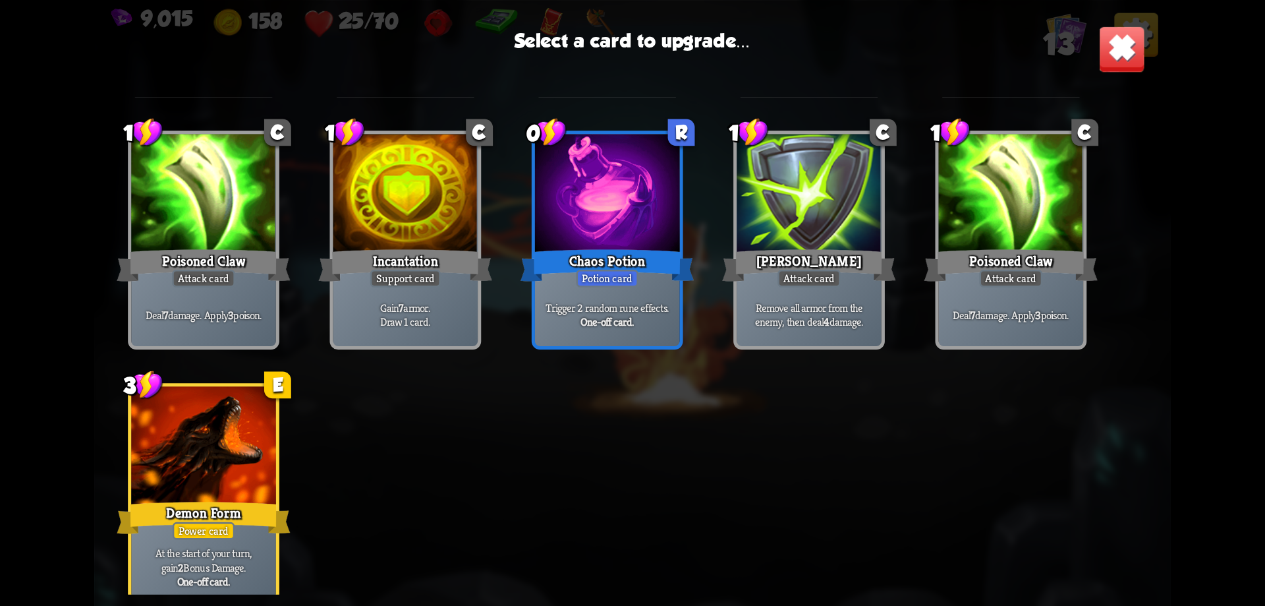
scroll to position [217, 0]
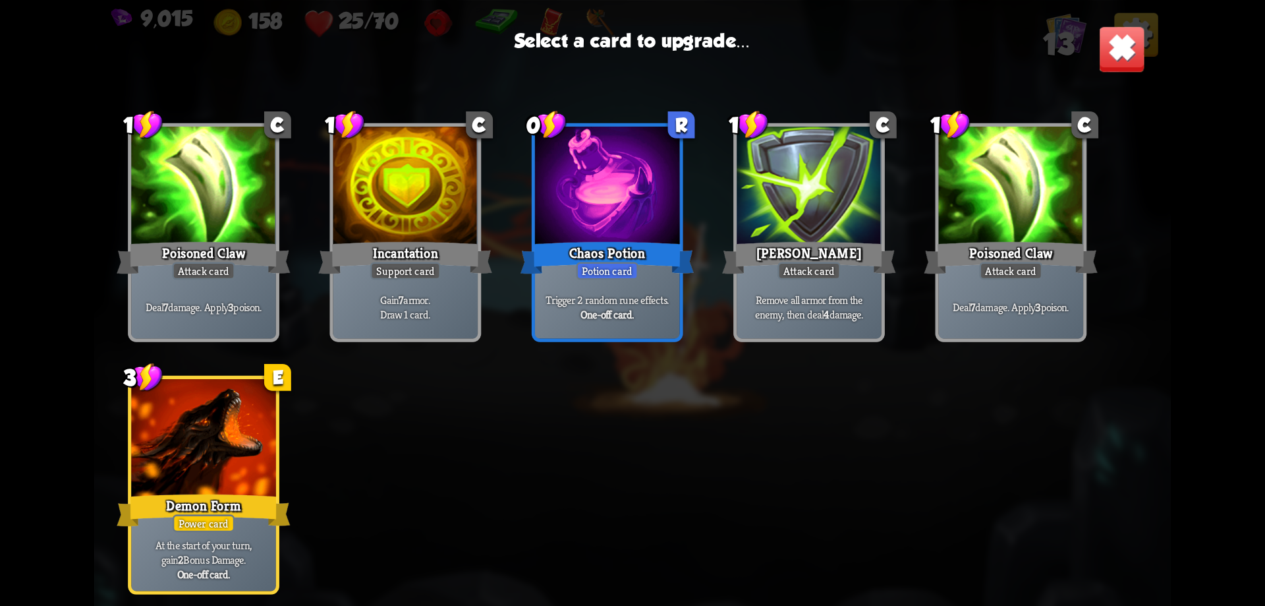
click at [211, 467] on div at bounding box center [203, 440] width 145 height 122
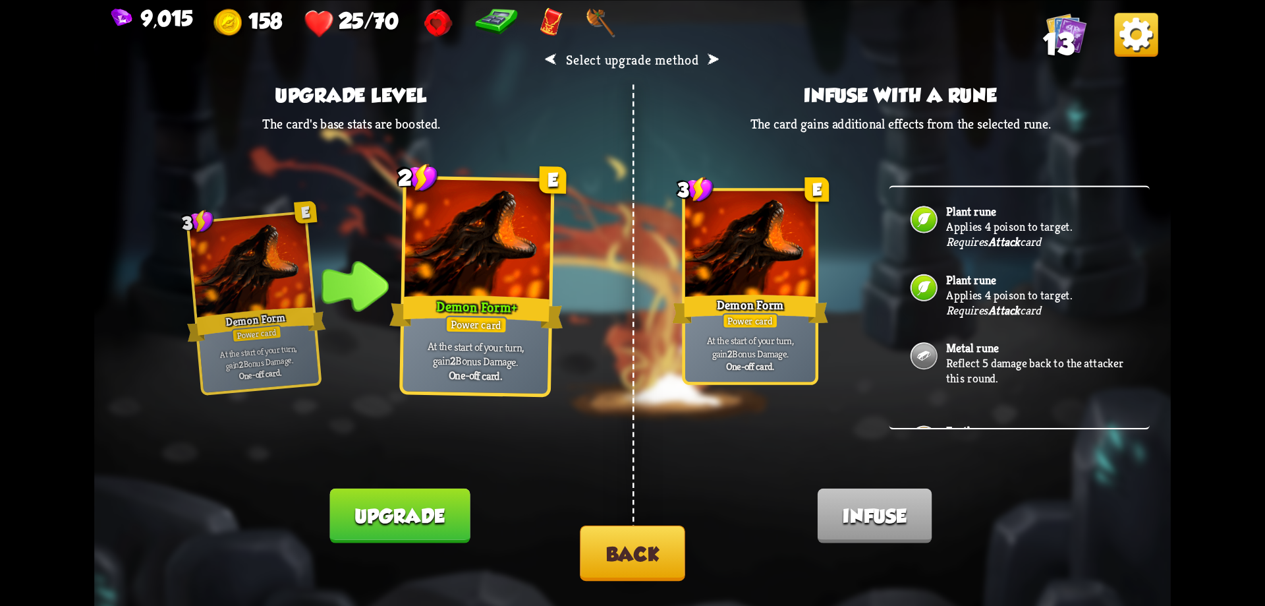
scroll to position [37, 0]
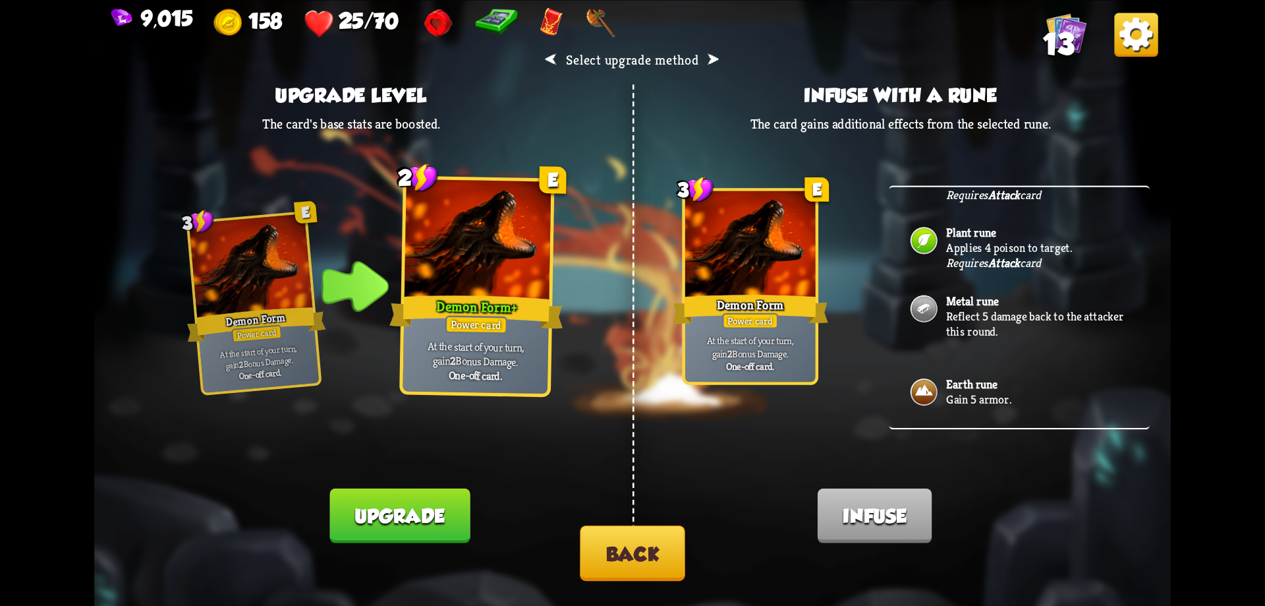
click at [424, 511] on button "Upgrade" at bounding box center [400, 515] width 140 height 55
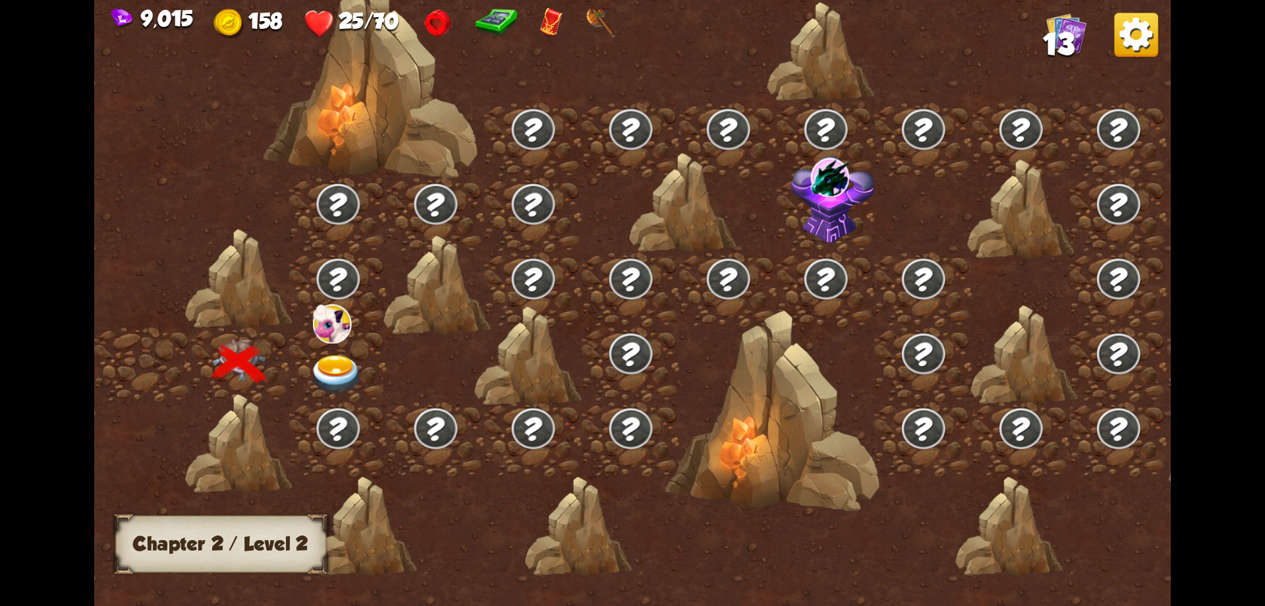
click at [339, 360] on img at bounding box center [337, 375] width 54 height 40
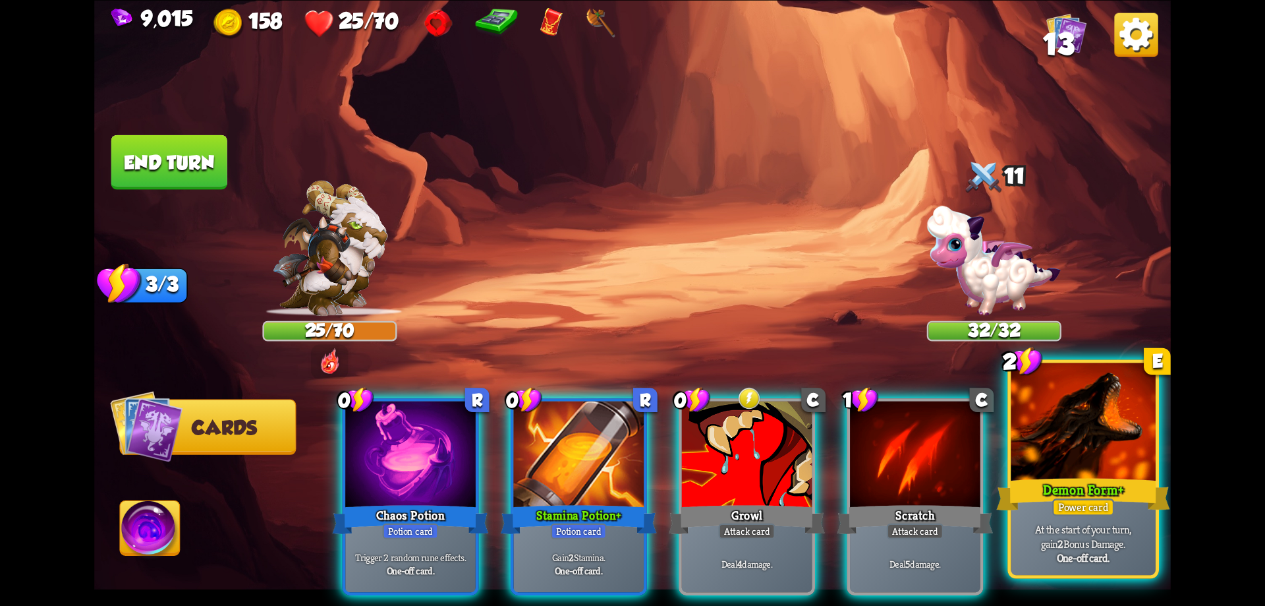
click at [1091, 472] on div at bounding box center [1083, 423] width 145 height 122
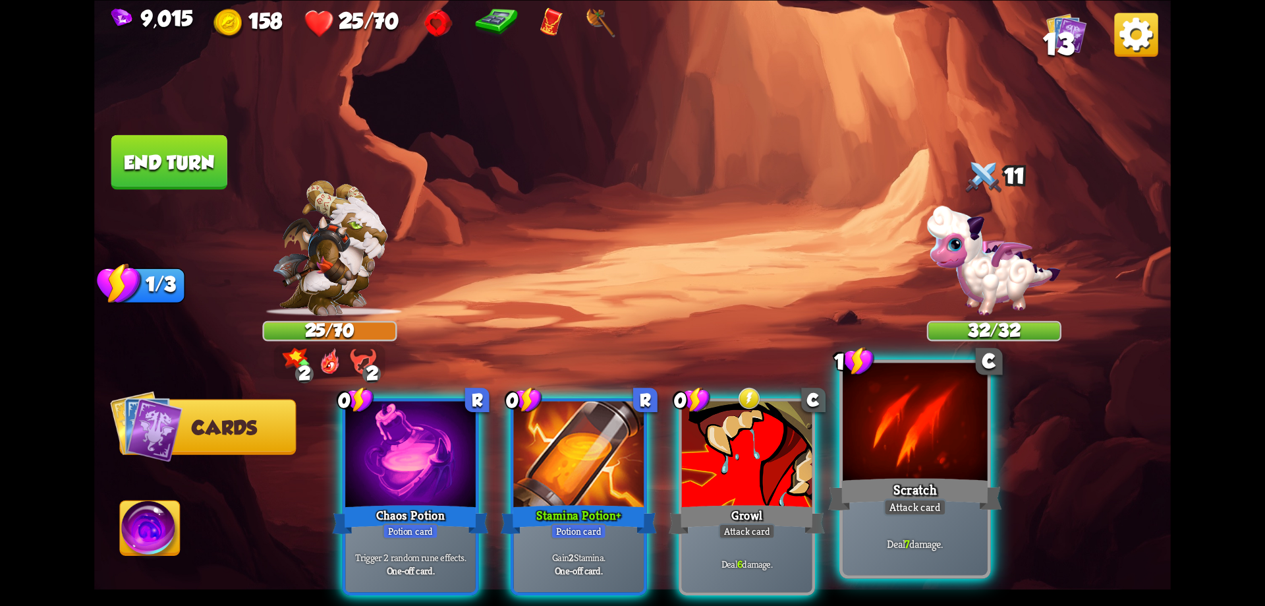
click at [873, 428] on div at bounding box center [915, 423] width 145 height 122
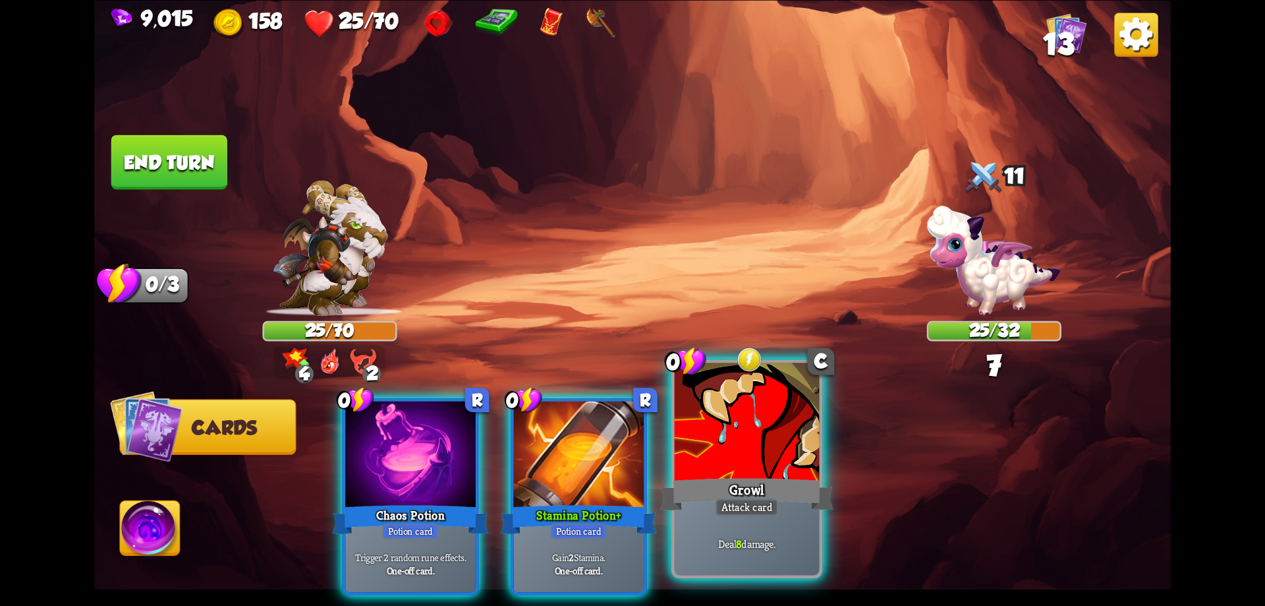
click at [761, 455] on div at bounding box center [747, 423] width 145 height 122
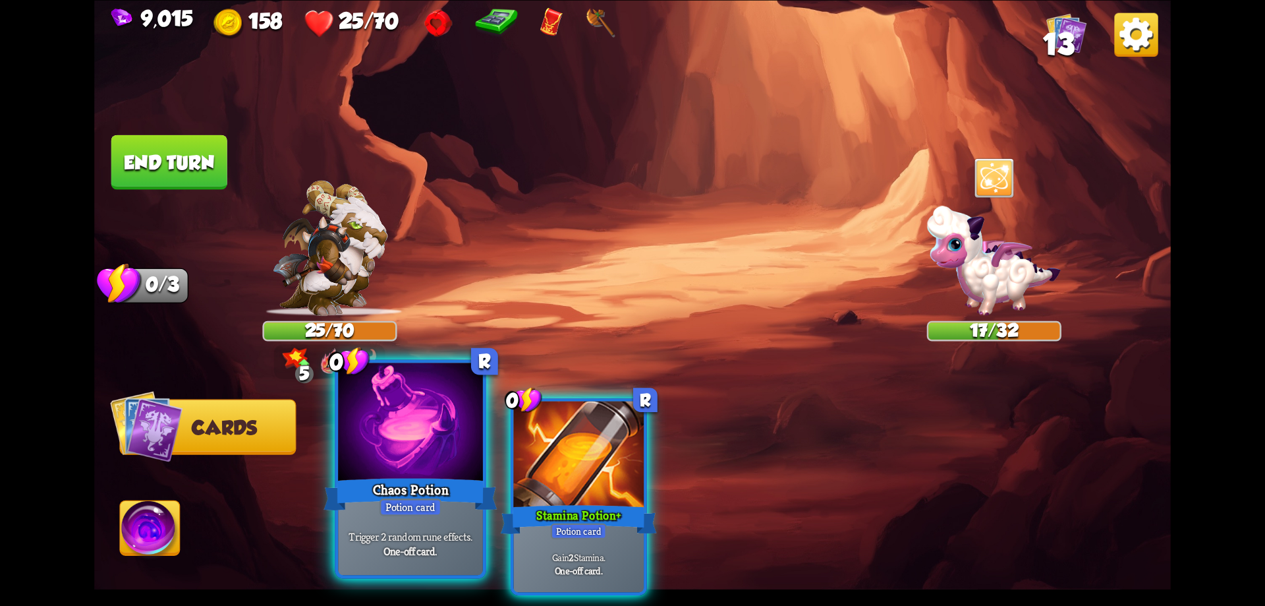
click at [437, 476] on div "Chaos Potion" at bounding box center [410, 493] width 173 height 39
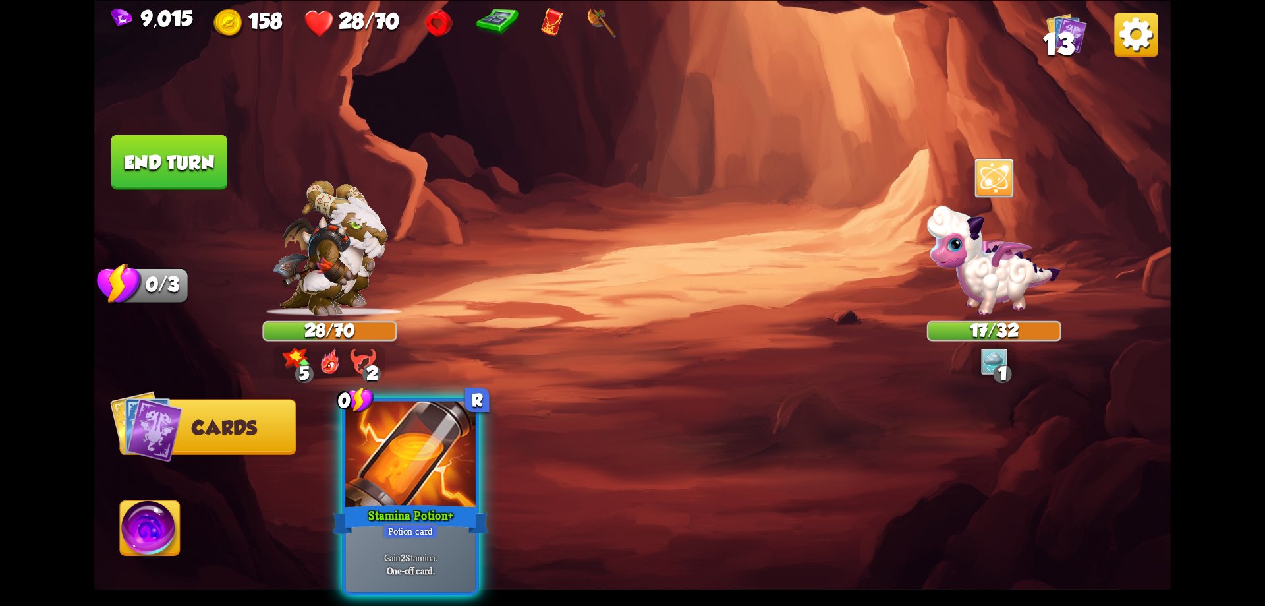
click at [162, 163] on button "End turn" at bounding box center [169, 161] width 116 height 55
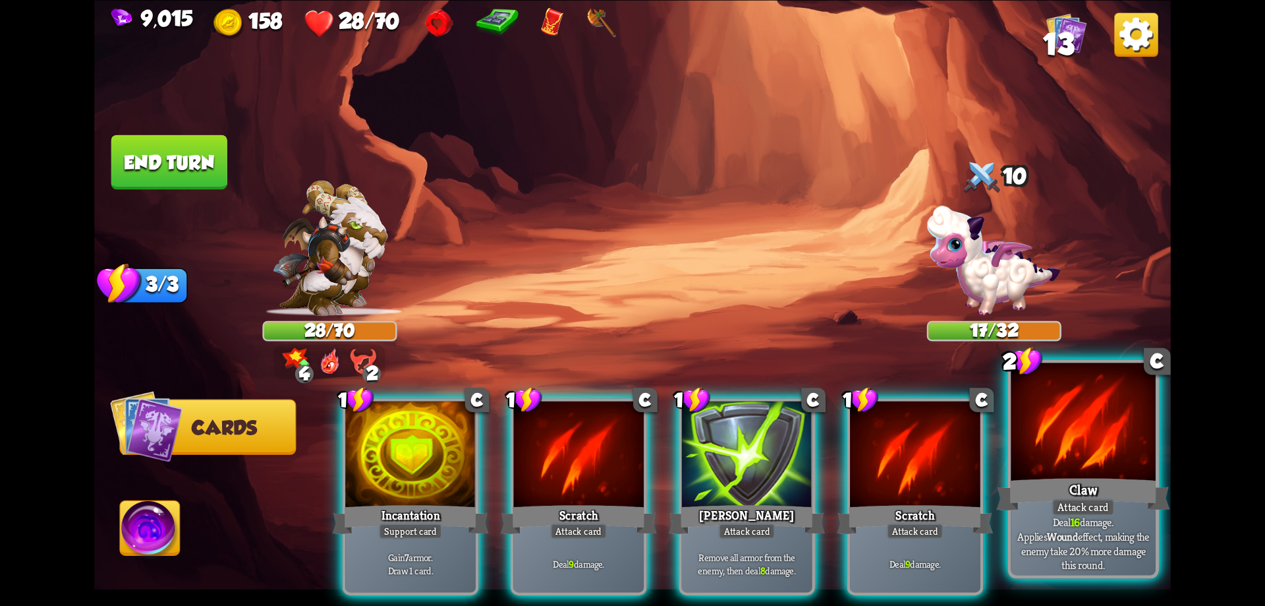
click at [1108, 457] on div at bounding box center [1083, 423] width 145 height 122
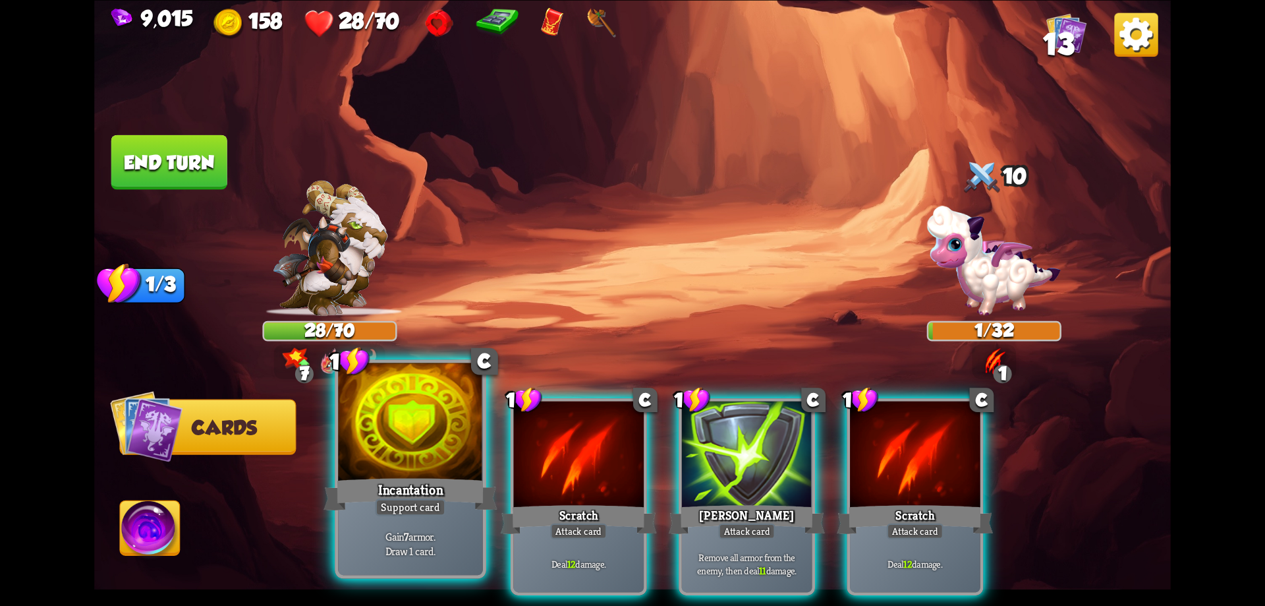
click at [373, 476] on div "Incantation" at bounding box center [410, 493] width 173 height 39
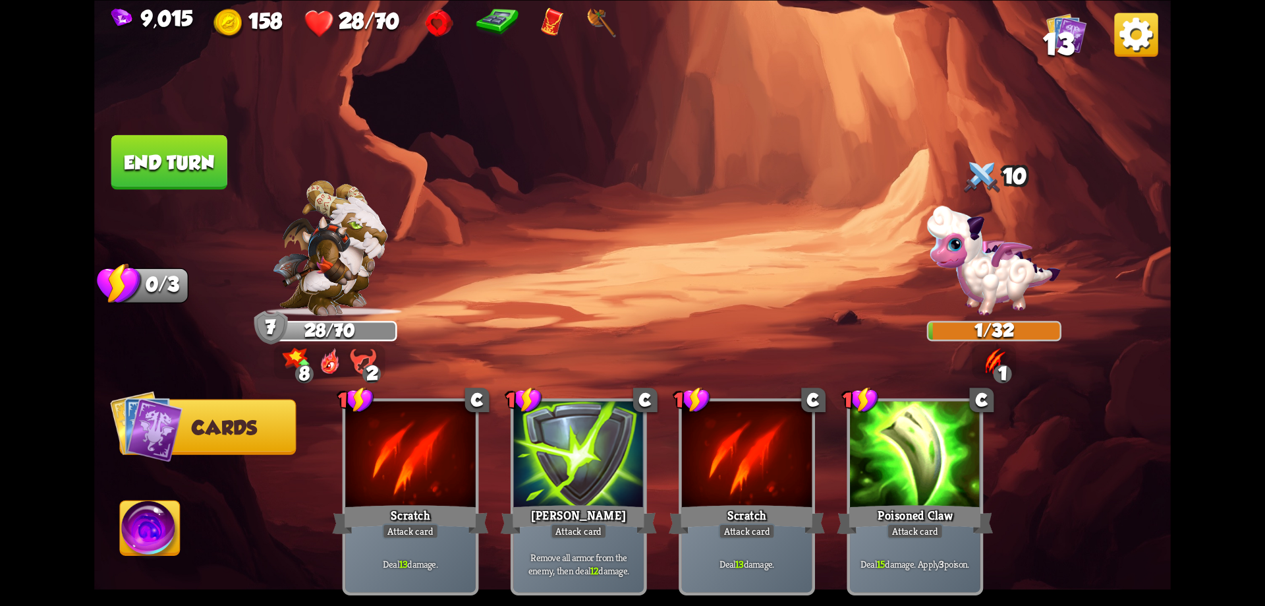
click at [205, 178] on button "End turn" at bounding box center [169, 161] width 116 height 55
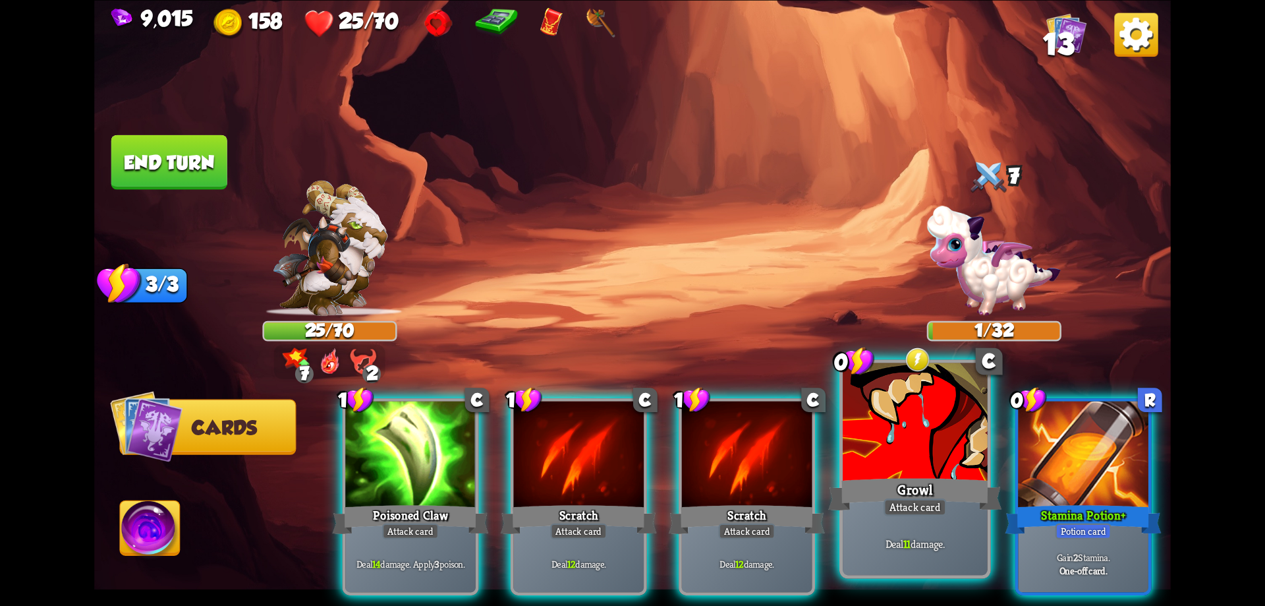
click at [942, 495] on div "Growl" at bounding box center [914, 493] width 173 height 39
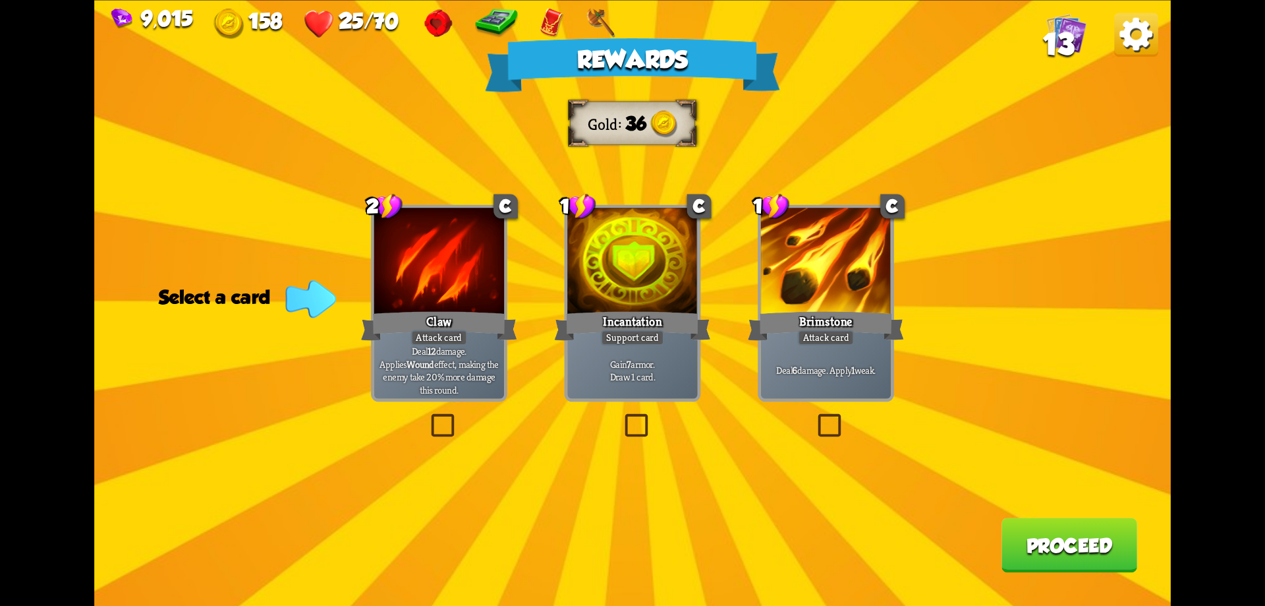
click at [1018, 543] on button "Proceed" at bounding box center [1070, 544] width 136 height 55
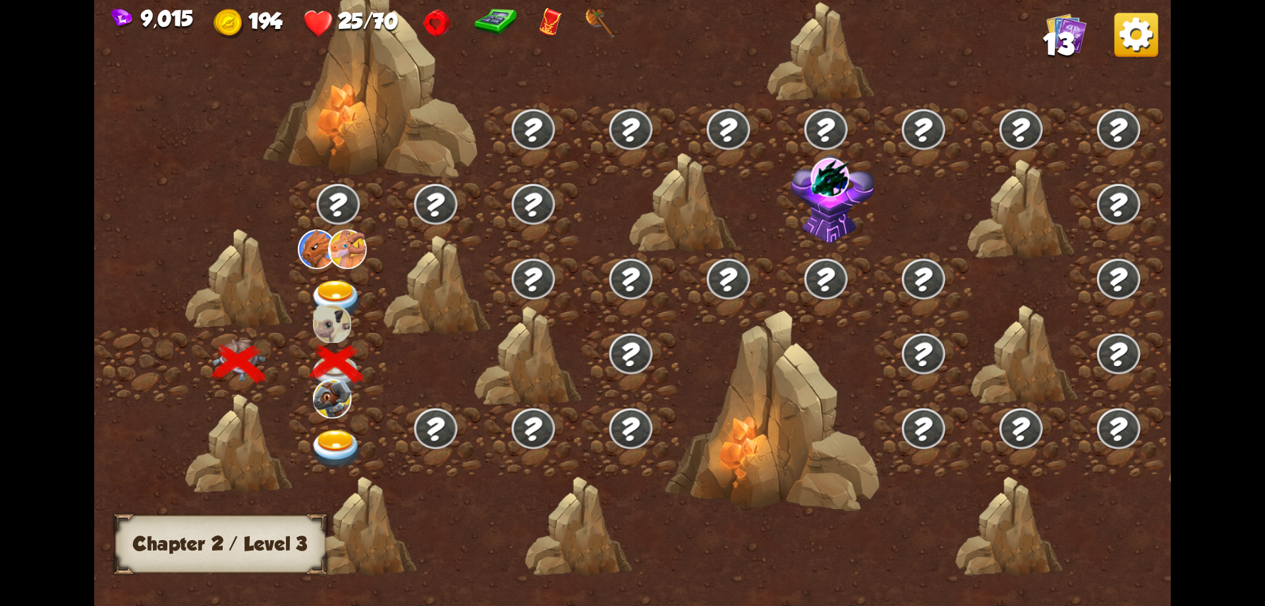
click at [347, 286] on img at bounding box center [337, 300] width 54 height 40
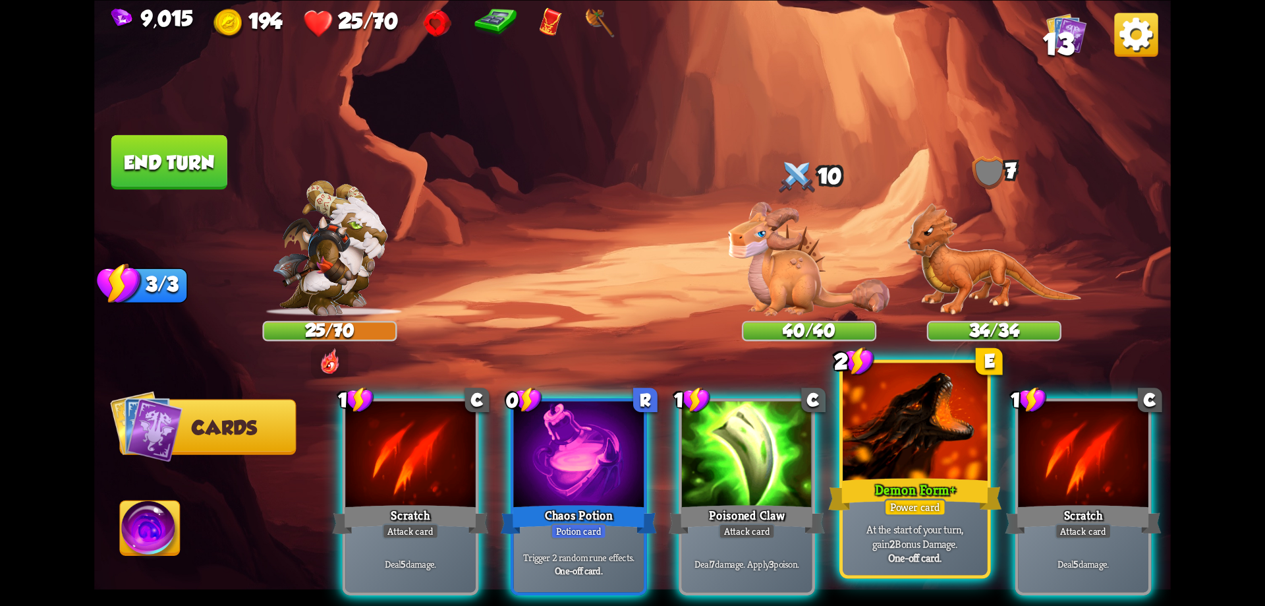
click at [908, 451] on div at bounding box center [915, 423] width 145 height 122
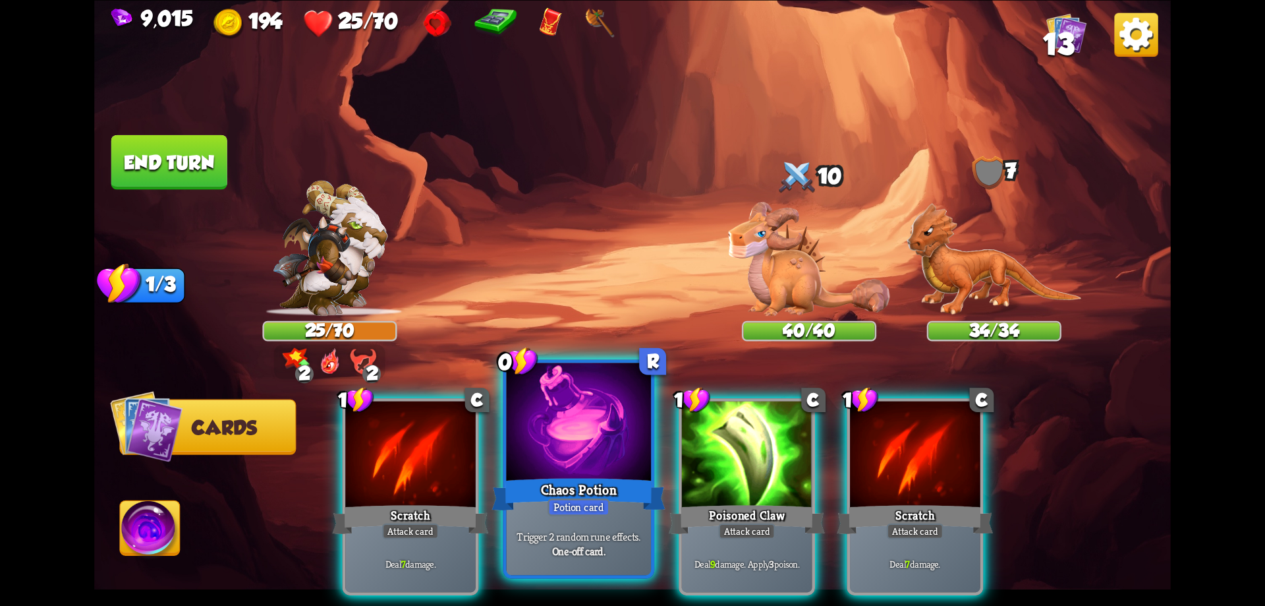
click at [582, 478] on div "Chaos Potion" at bounding box center [578, 493] width 173 height 39
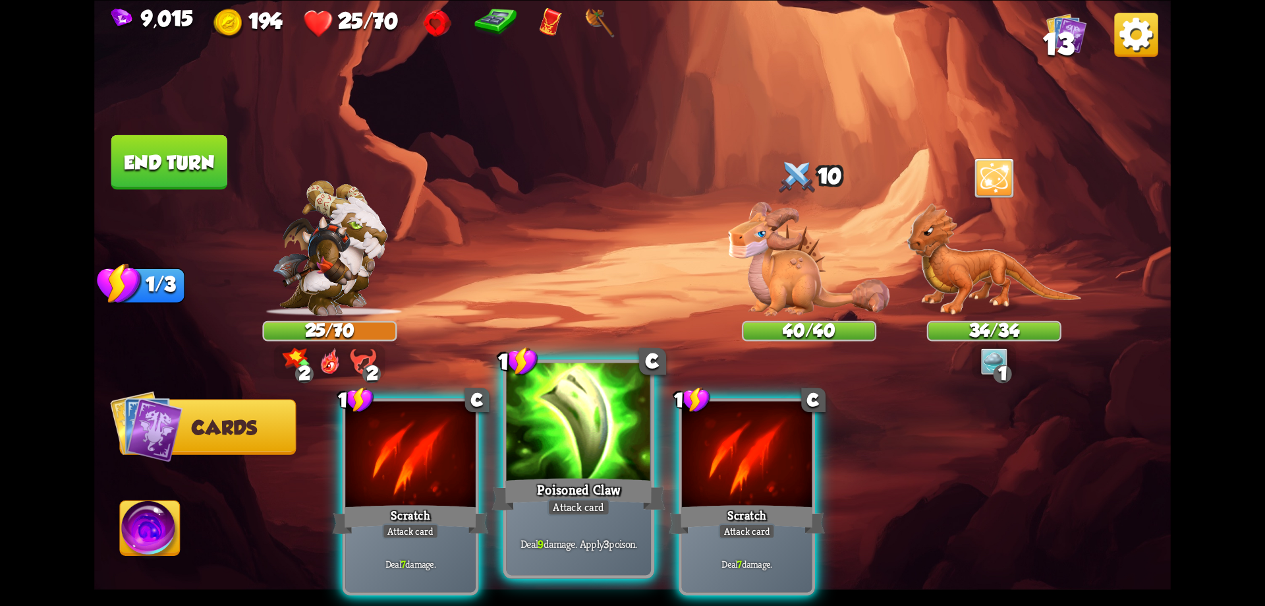
click at [594, 456] on div at bounding box center [579, 423] width 145 height 122
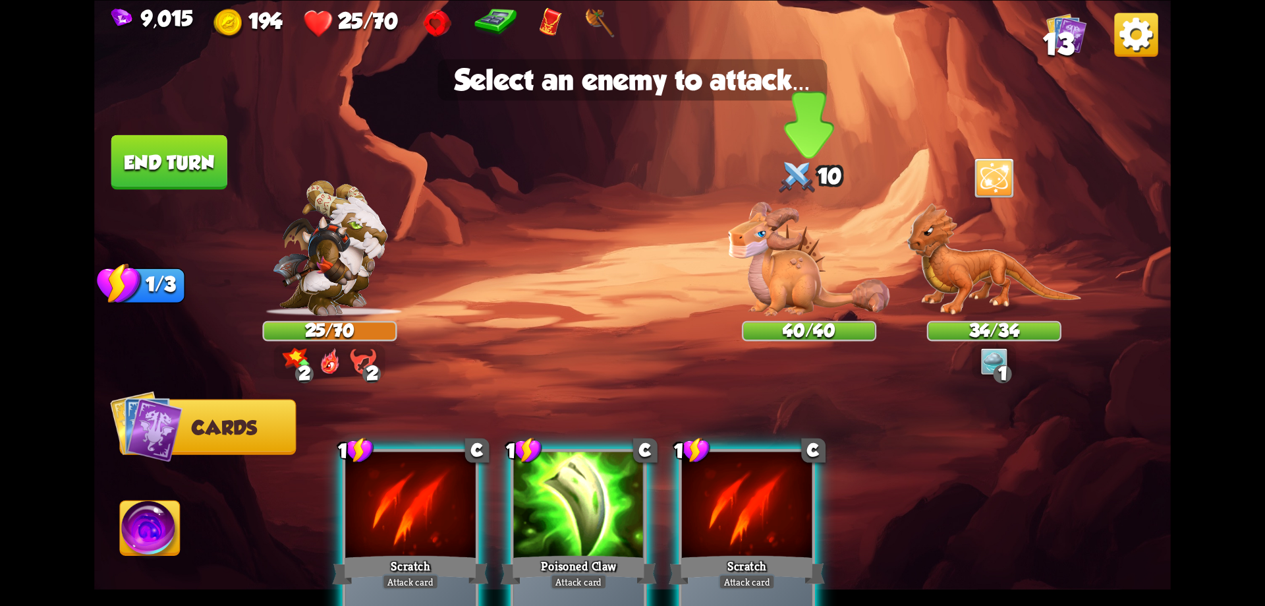
click at [776, 276] on img at bounding box center [809, 259] width 161 height 114
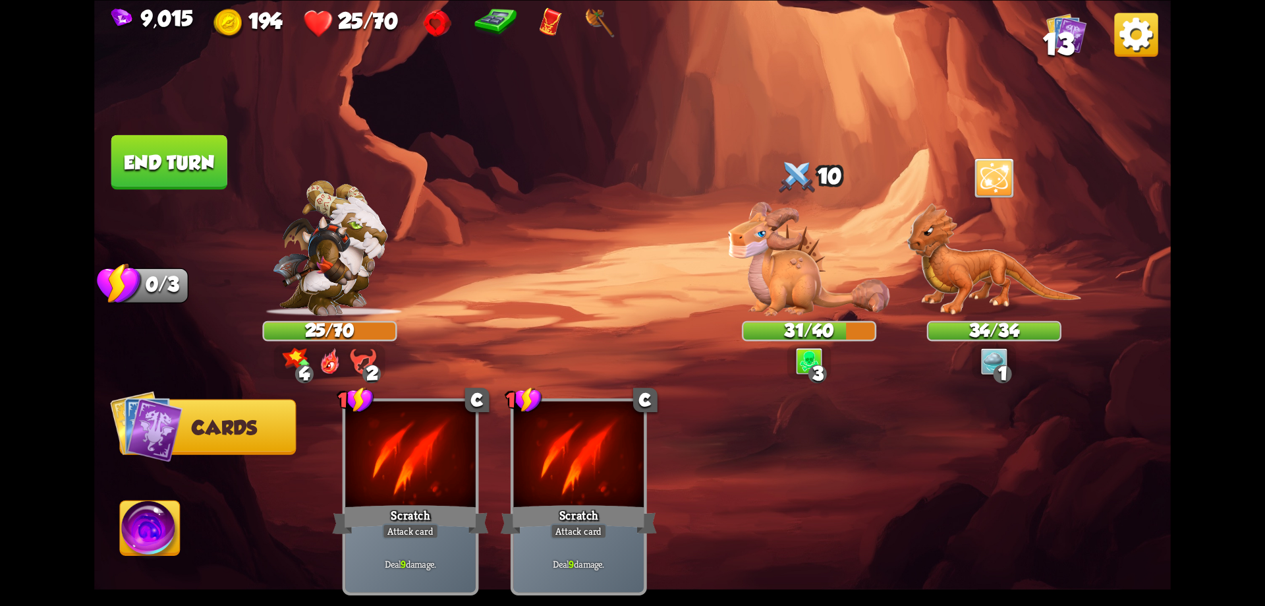
click at [176, 176] on button "End turn" at bounding box center [169, 161] width 116 height 55
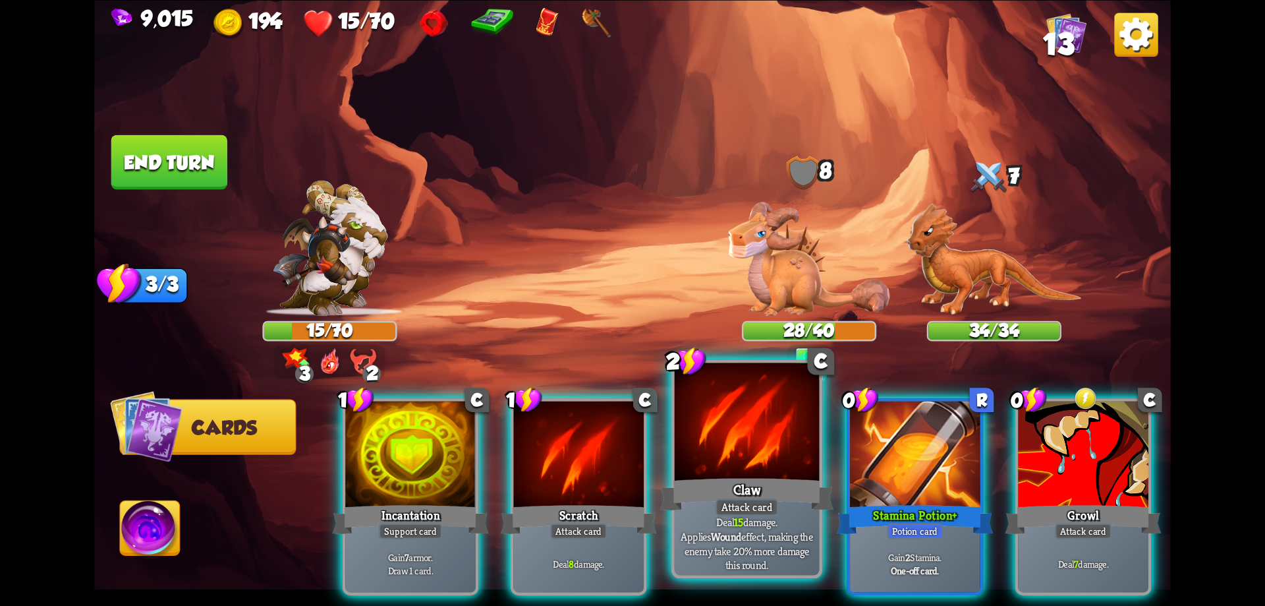
click at [770, 449] on div at bounding box center [747, 423] width 145 height 122
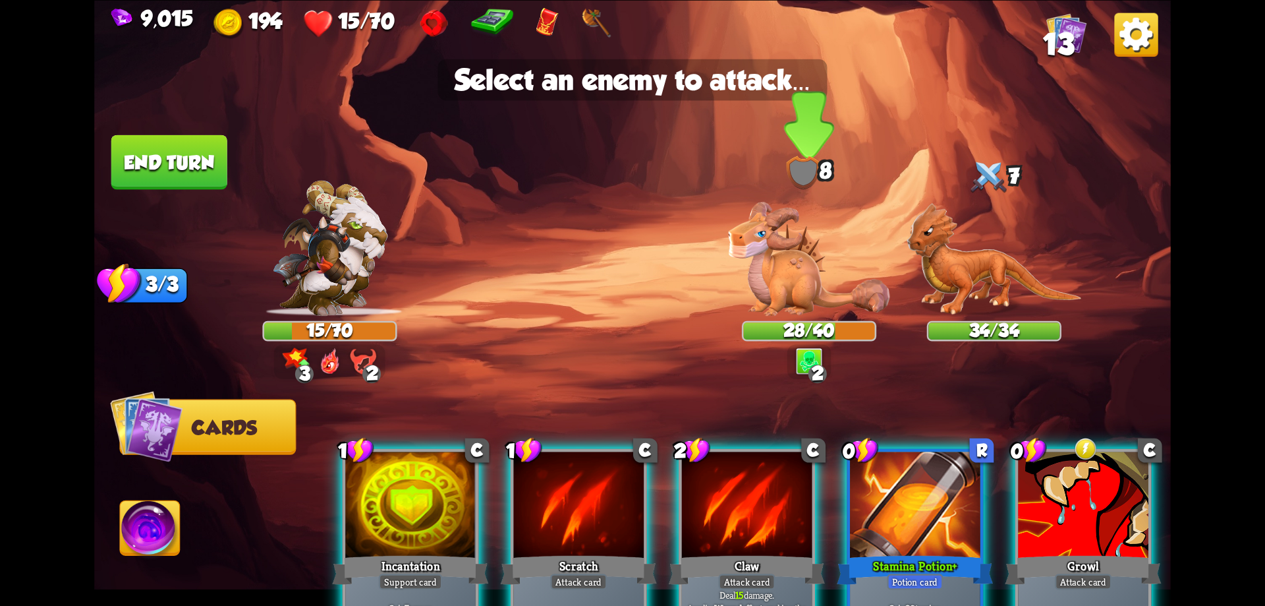
click at [799, 287] on img at bounding box center [809, 259] width 161 height 114
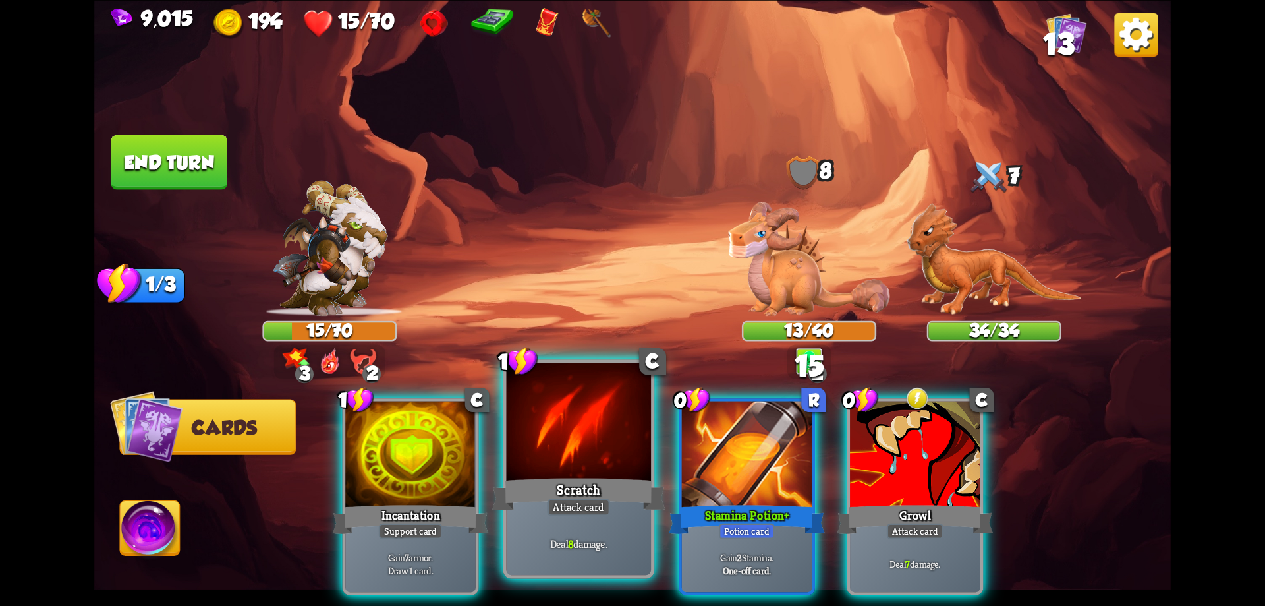
click at [587, 441] on div at bounding box center [579, 423] width 145 height 122
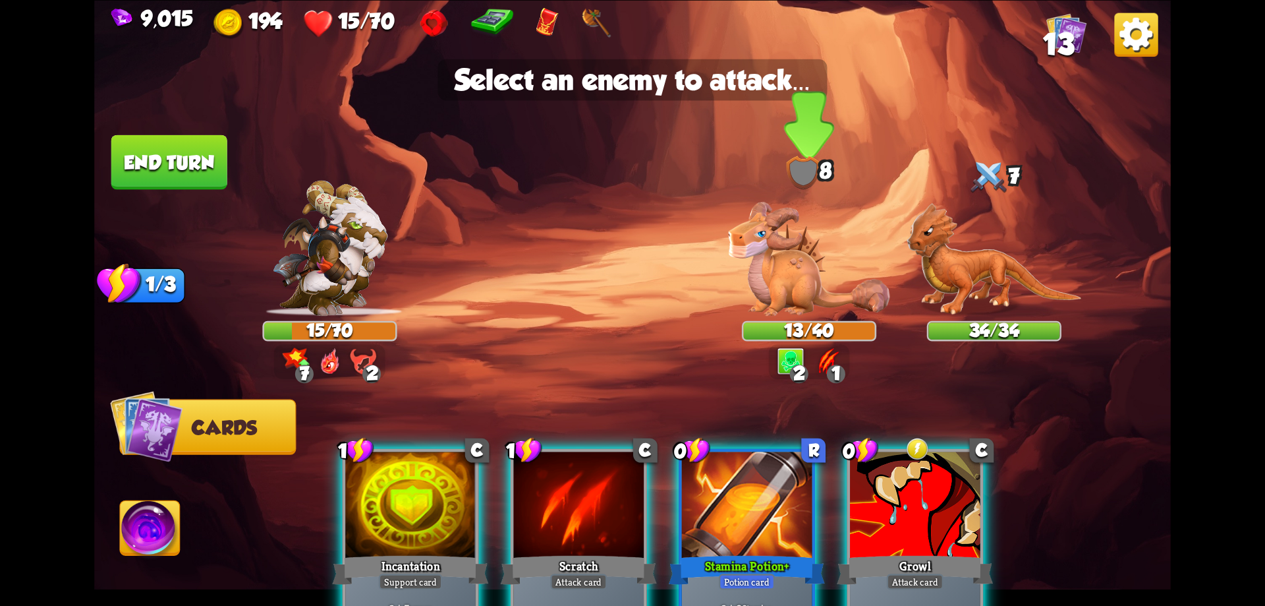
click at [787, 264] on img at bounding box center [809, 259] width 161 height 114
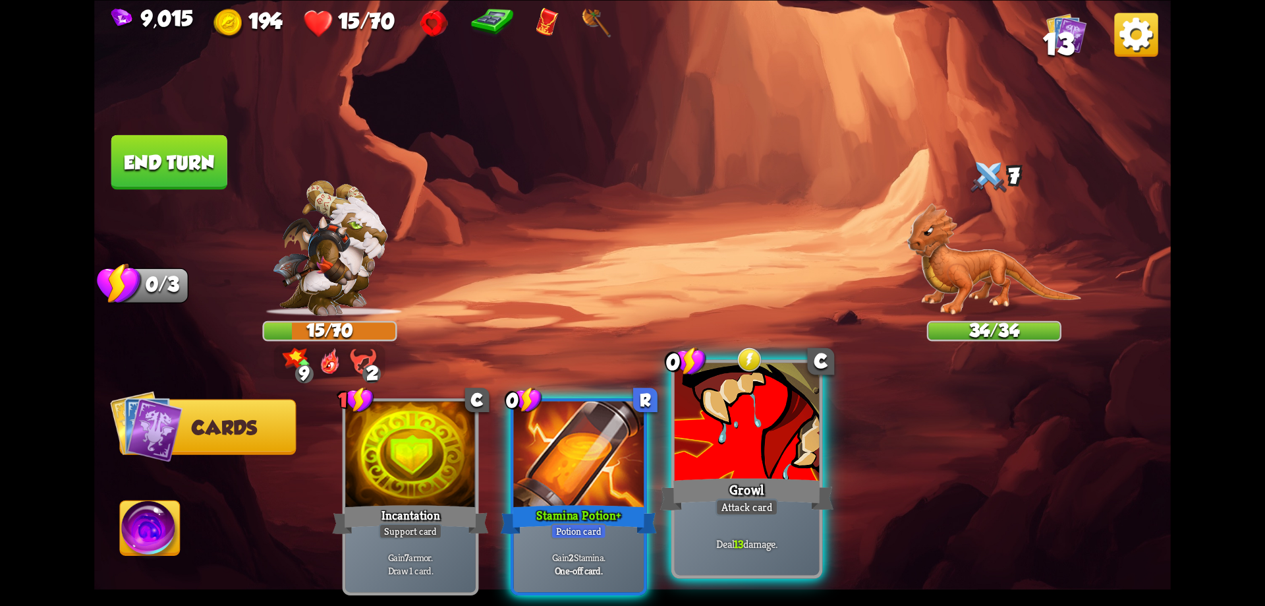
click at [744, 447] on div at bounding box center [747, 423] width 145 height 122
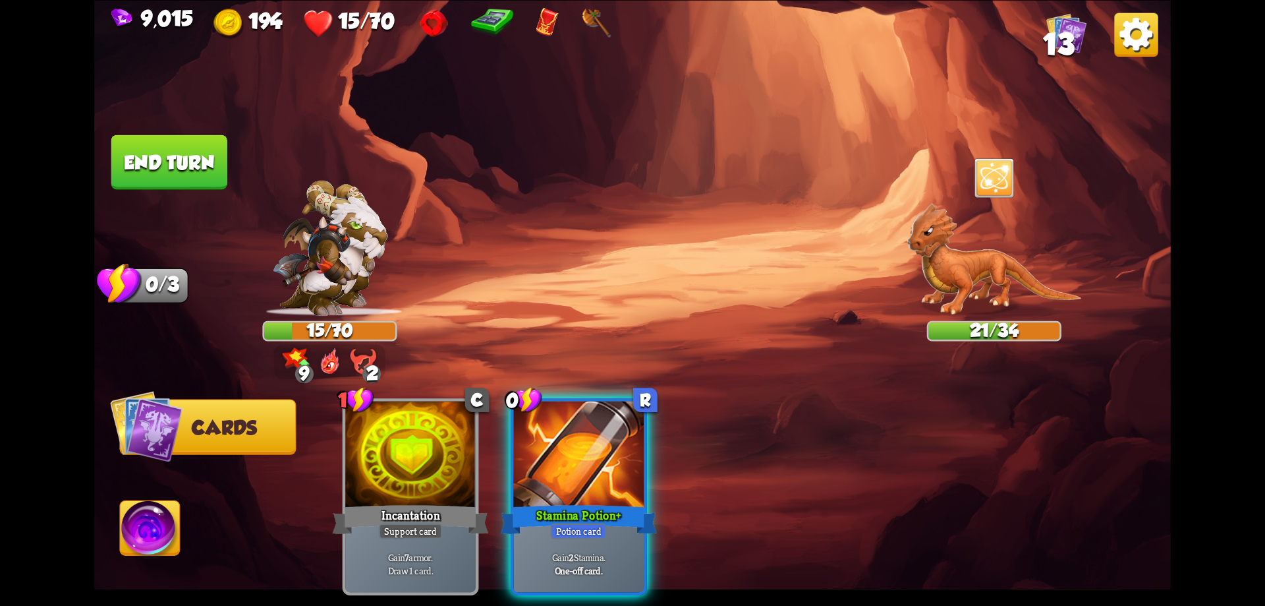
click at [197, 163] on button "End turn" at bounding box center [169, 161] width 116 height 55
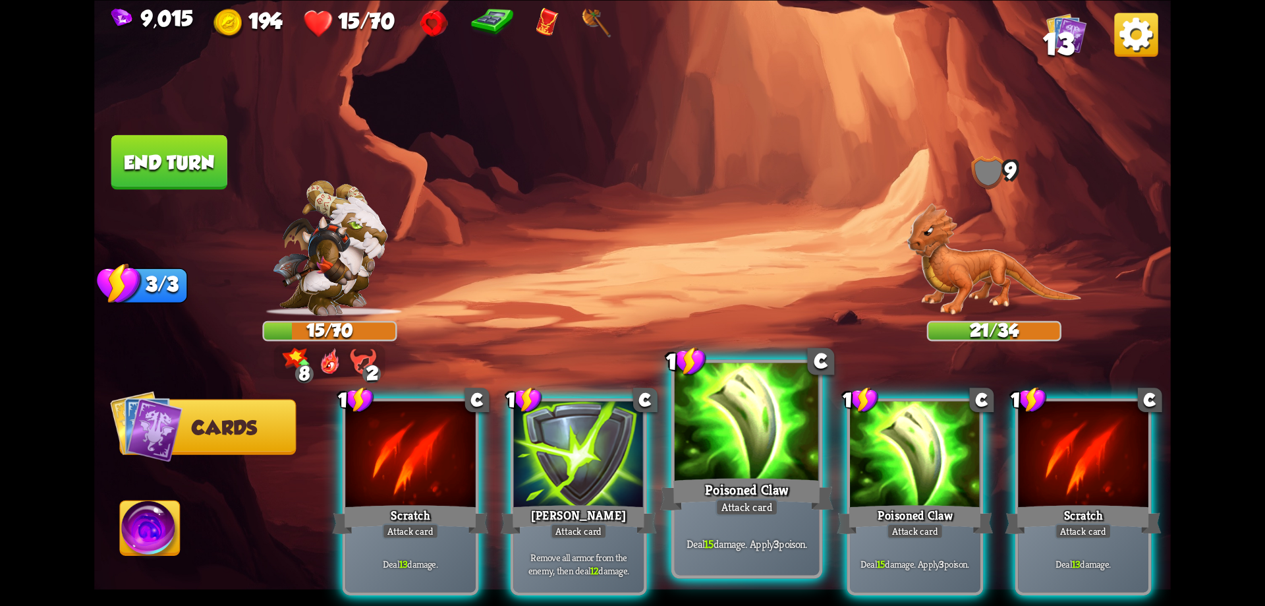
click at [746, 461] on div at bounding box center [747, 423] width 145 height 122
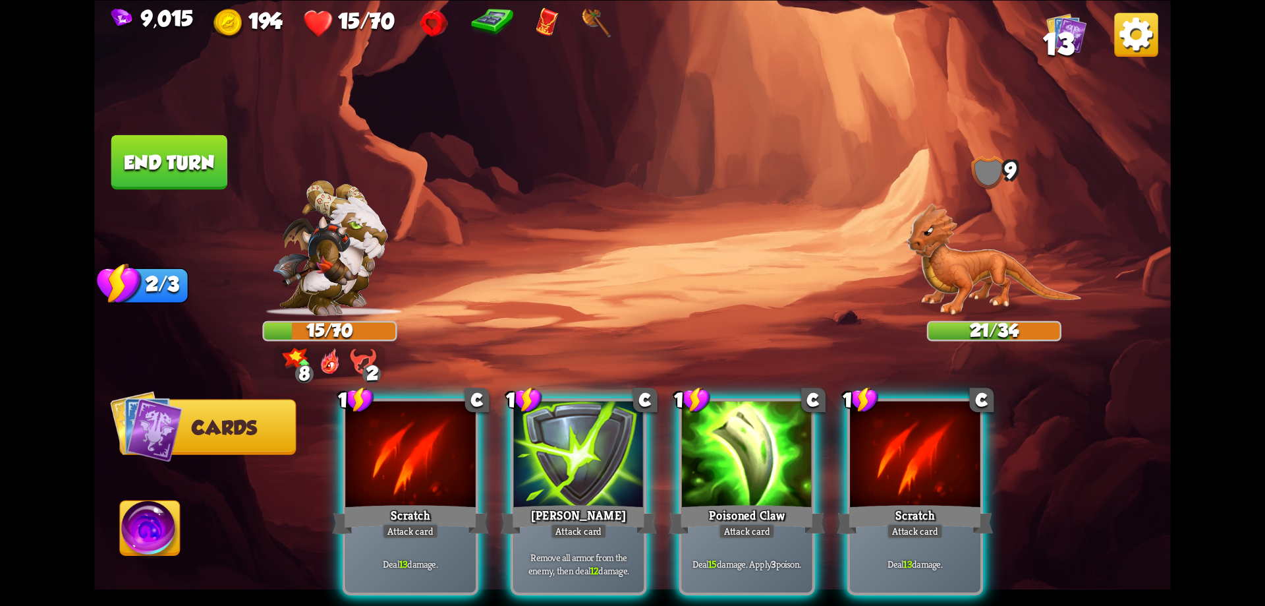
click at [746, 461] on div "1 C Scratch Attack card Deal 13 damage. 1 C Pierce Attack card Remove all armor…" at bounding box center [740, 471] width 861 height 269
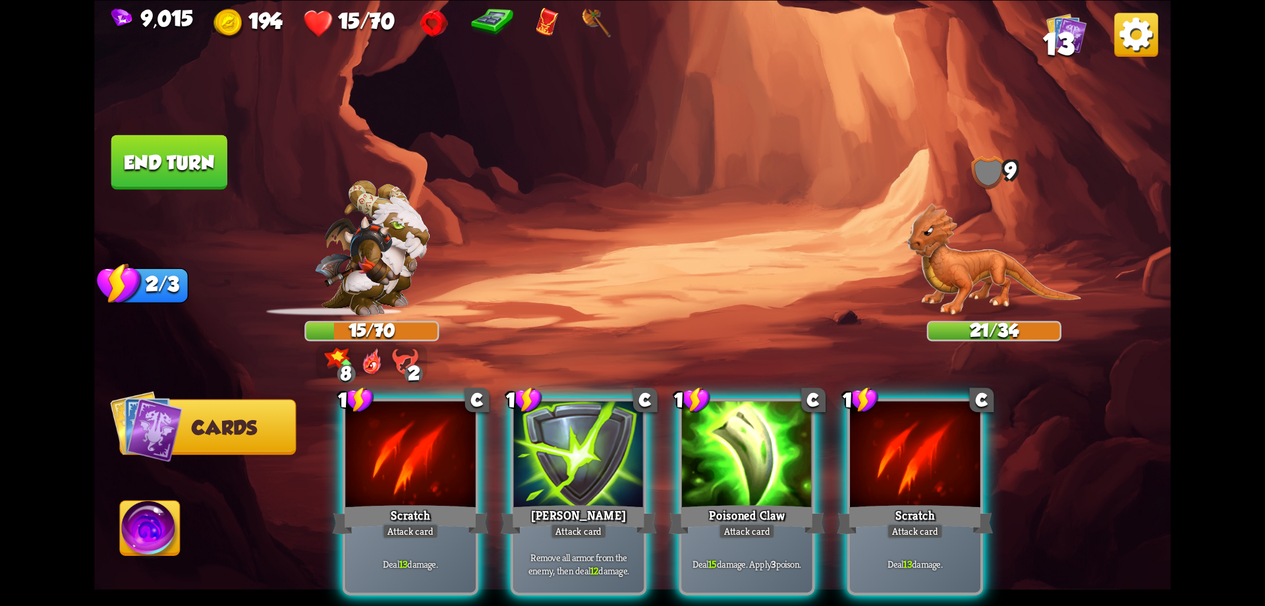
click at [746, 461] on div at bounding box center [747, 456] width 130 height 110
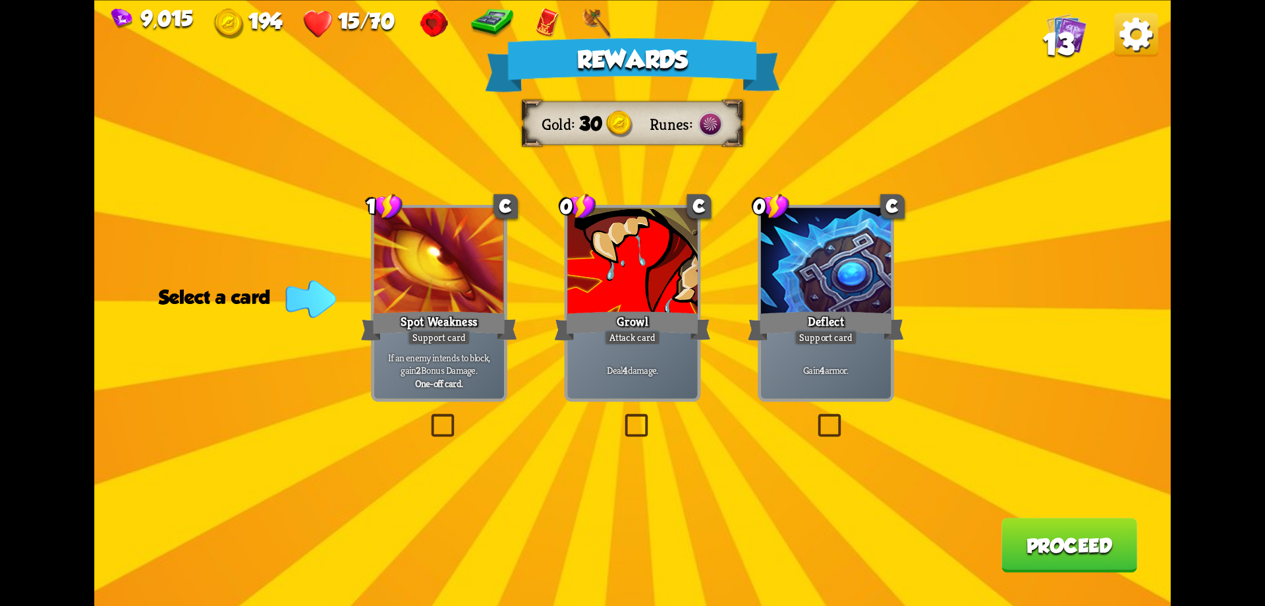
click at [621, 416] on label at bounding box center [621, 416] width 0 height 0
click at [0, 0] on input "checkbox" at bounding box center [0, 0] width 0 height 0
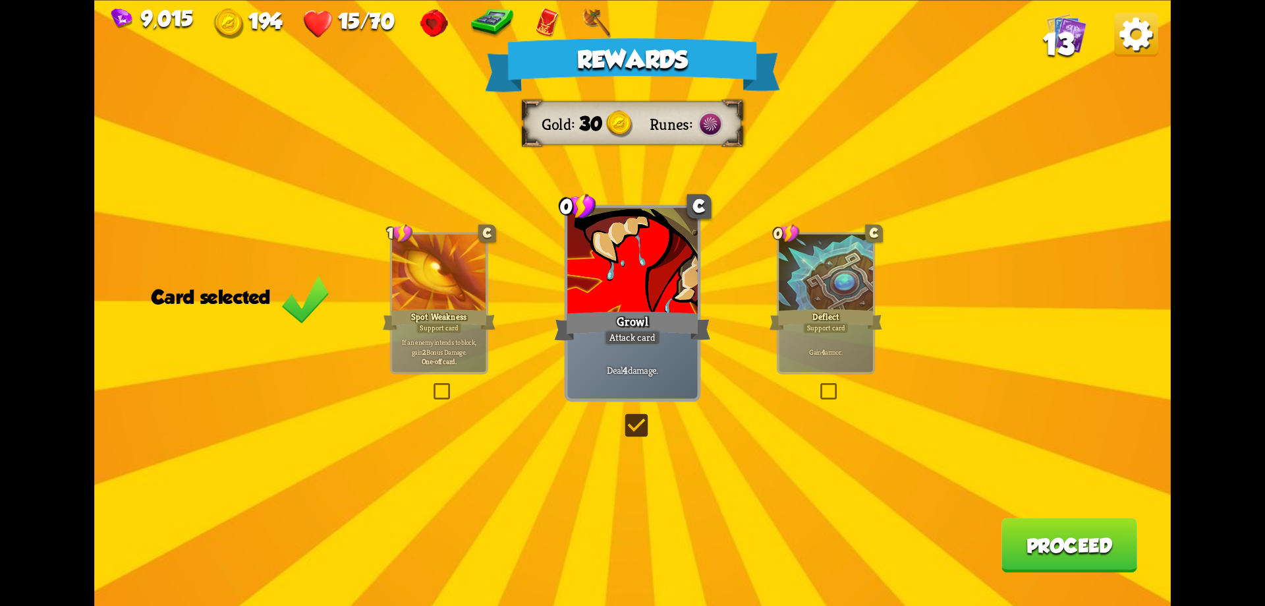
click at [1084, 539] on button "Proceed" at bounding box center [1070, 544] width 136 height 55
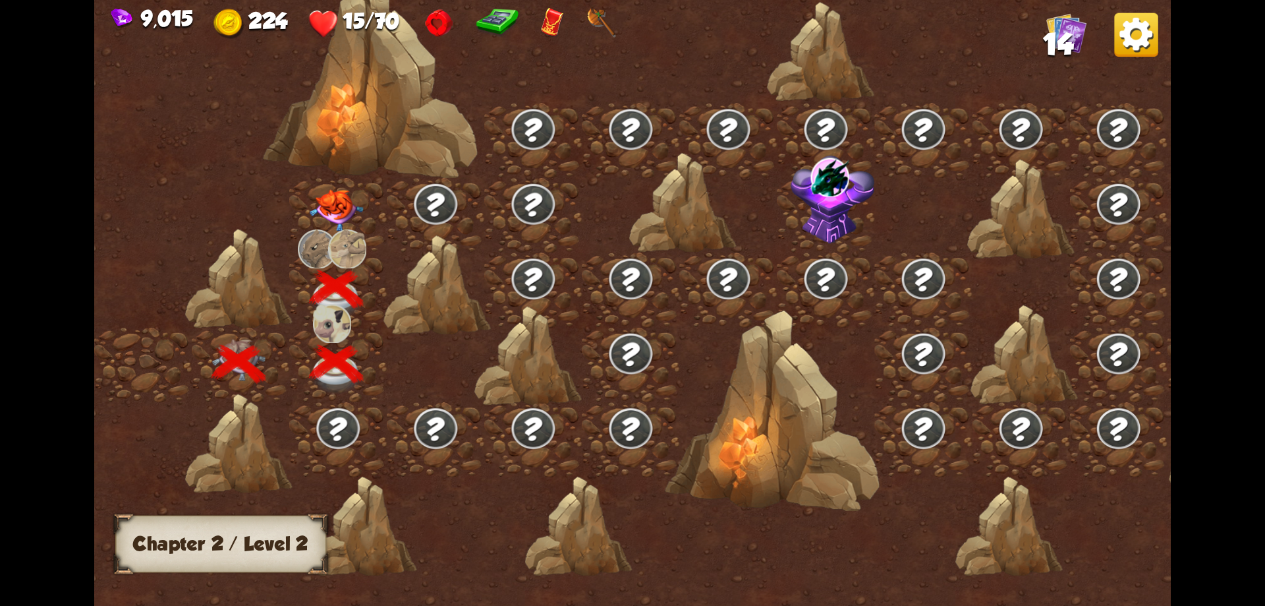
click at [351, 208] on img at bounding box center [337, 210] width 54 height 42
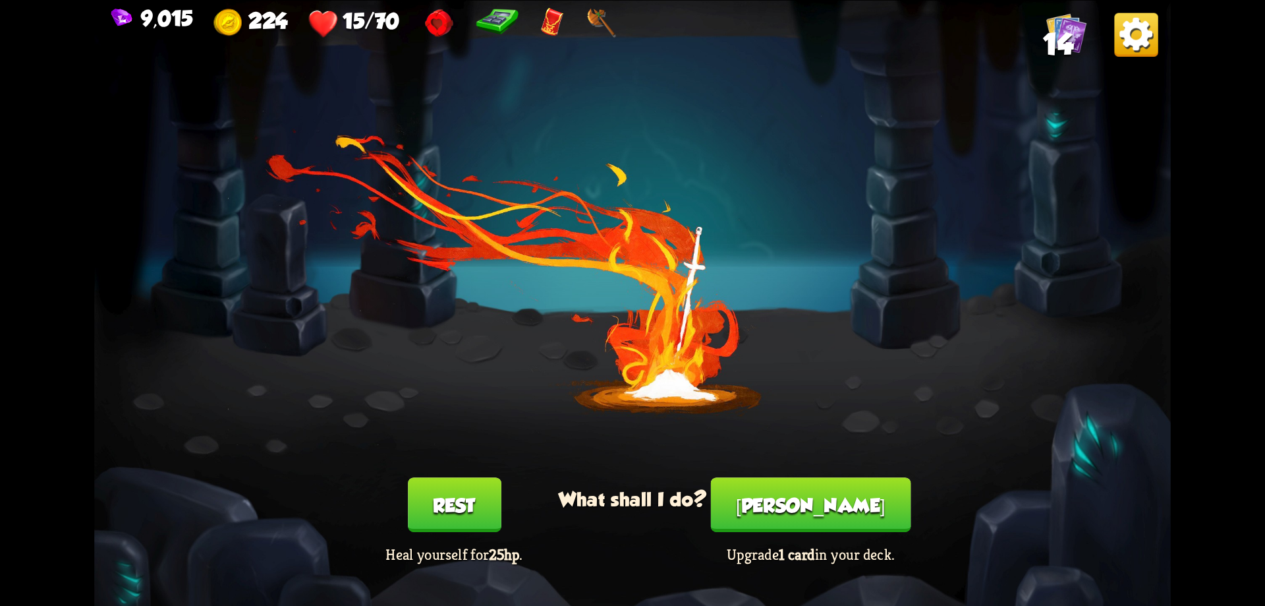
click at [817, 496] on button "[PERSON_NAME]" at bounding box center [811, 504] width 200 height 55
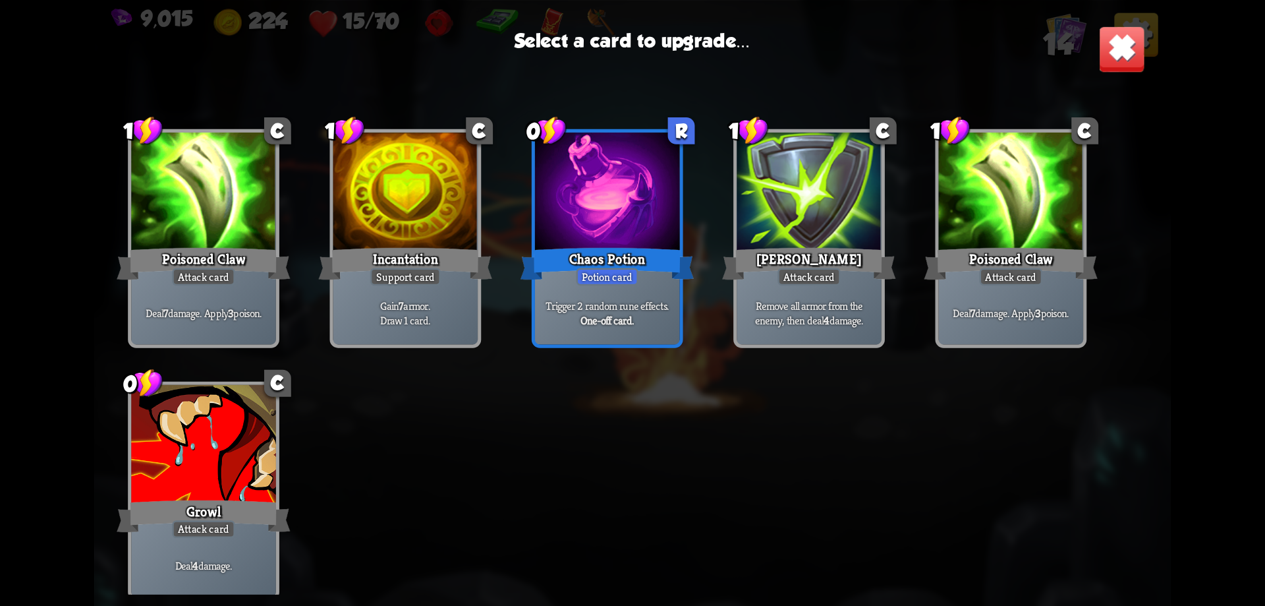
scroll to position [217, 0]
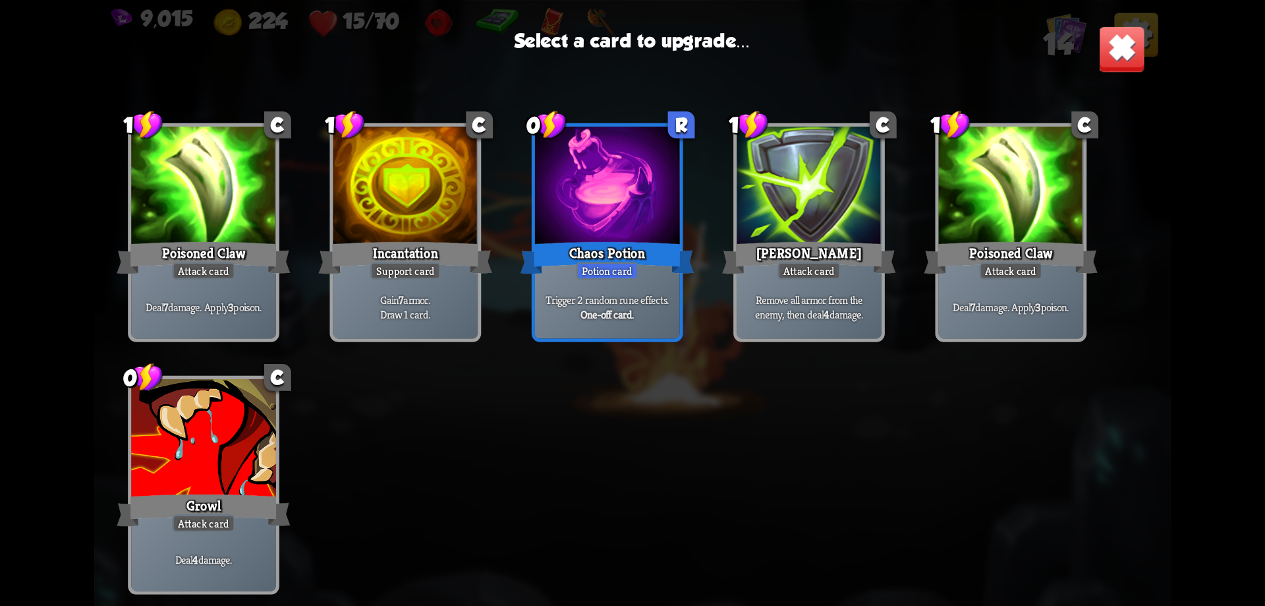
click at [201, 442] on div at bounding box center [203, 440] width 145 height 122
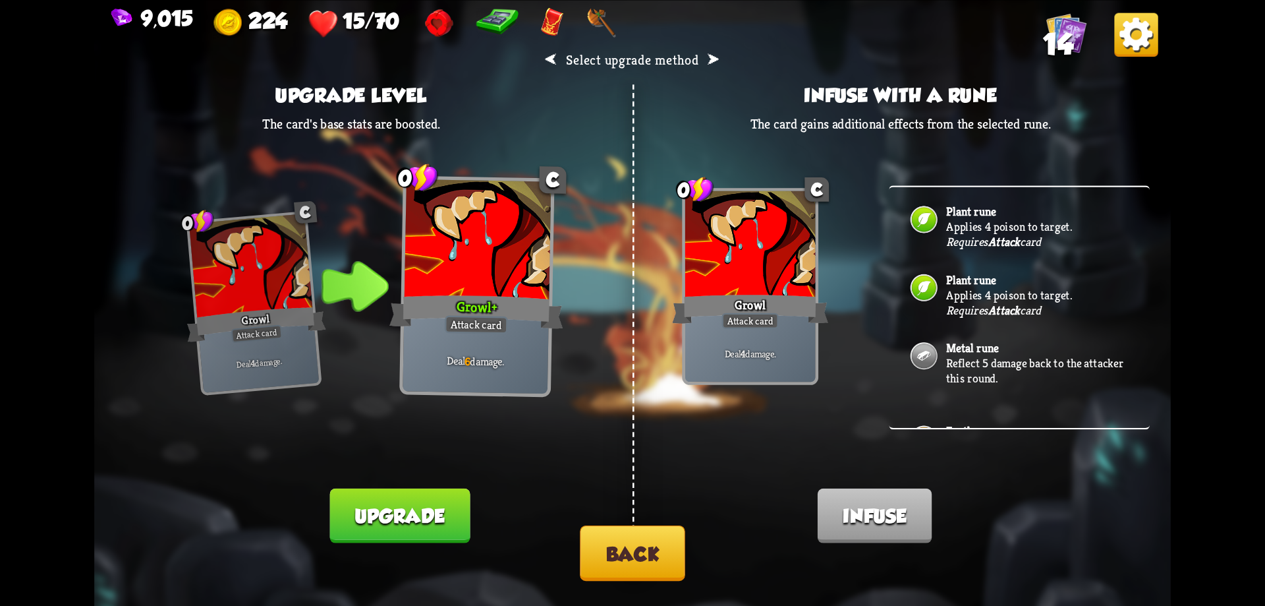
scroll to position [102, 0]
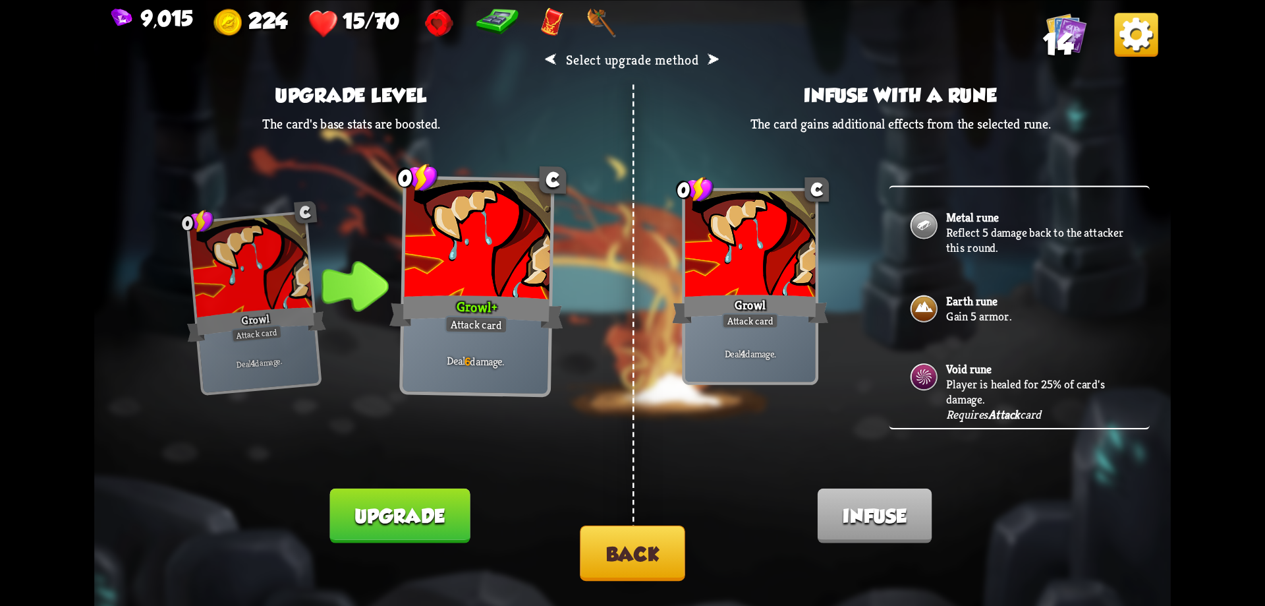
click at [947, 381] on p "Player is healed for 25% of card's damage." at bounding box center [1037, 391] width 183 height 30
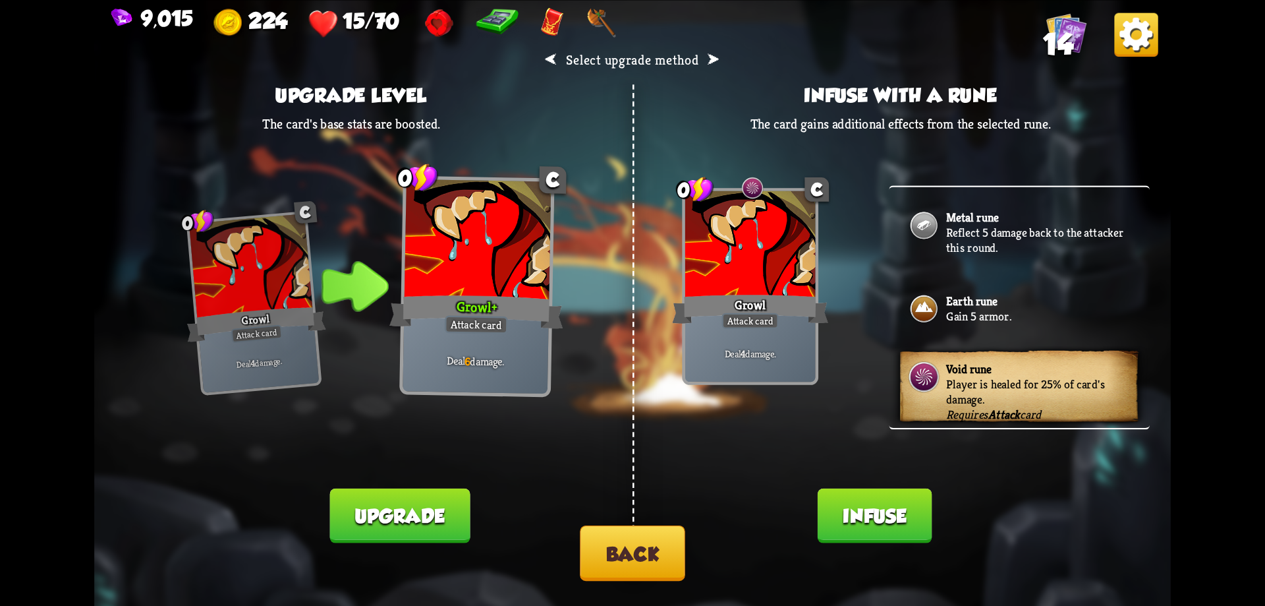
click at [648, 564] on button "Back" at bounding box center [632, 552] width 105 height 55
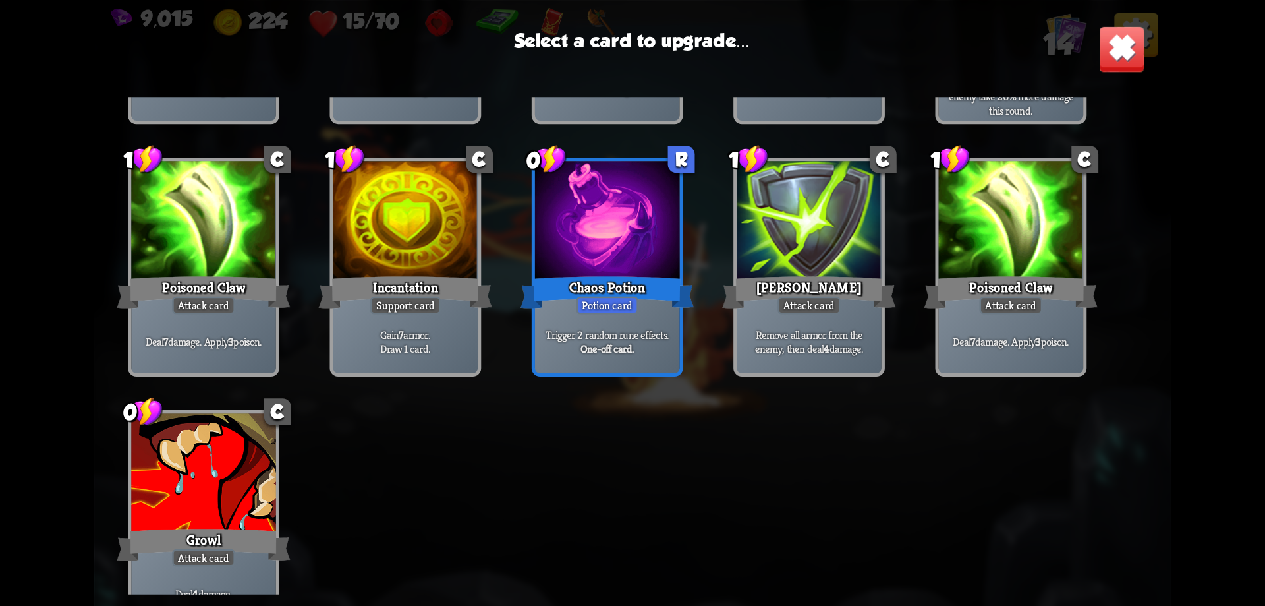
scroll to position [198, 0]
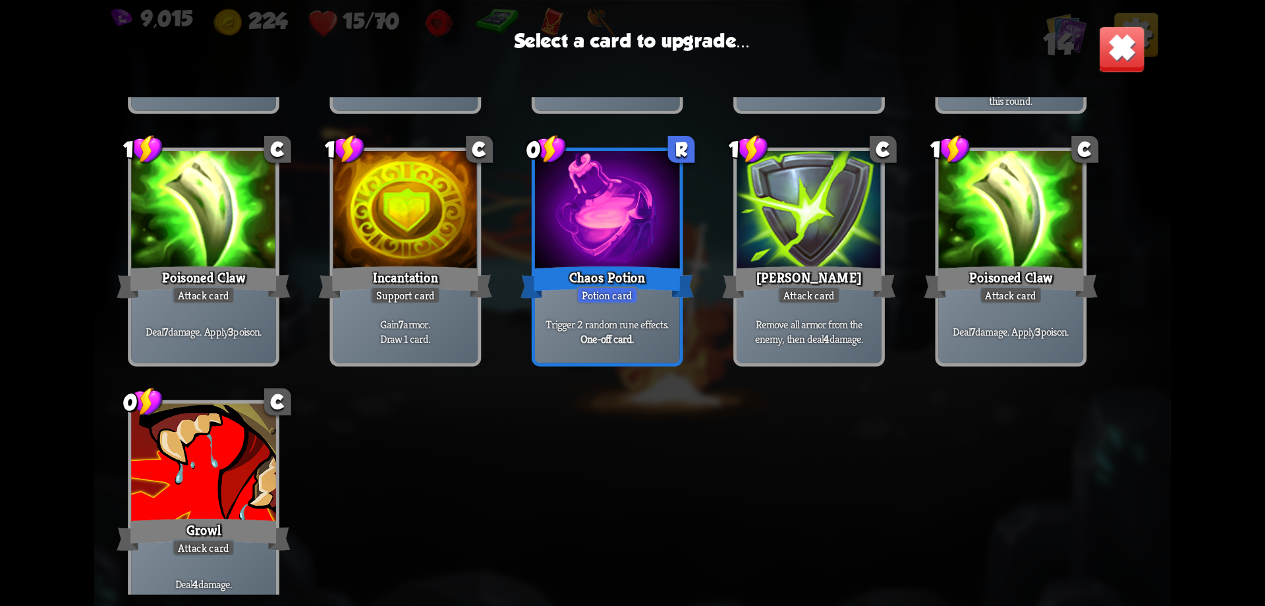
click at [185, 255] on div at bounding box center [203, 212] width 145 height 122
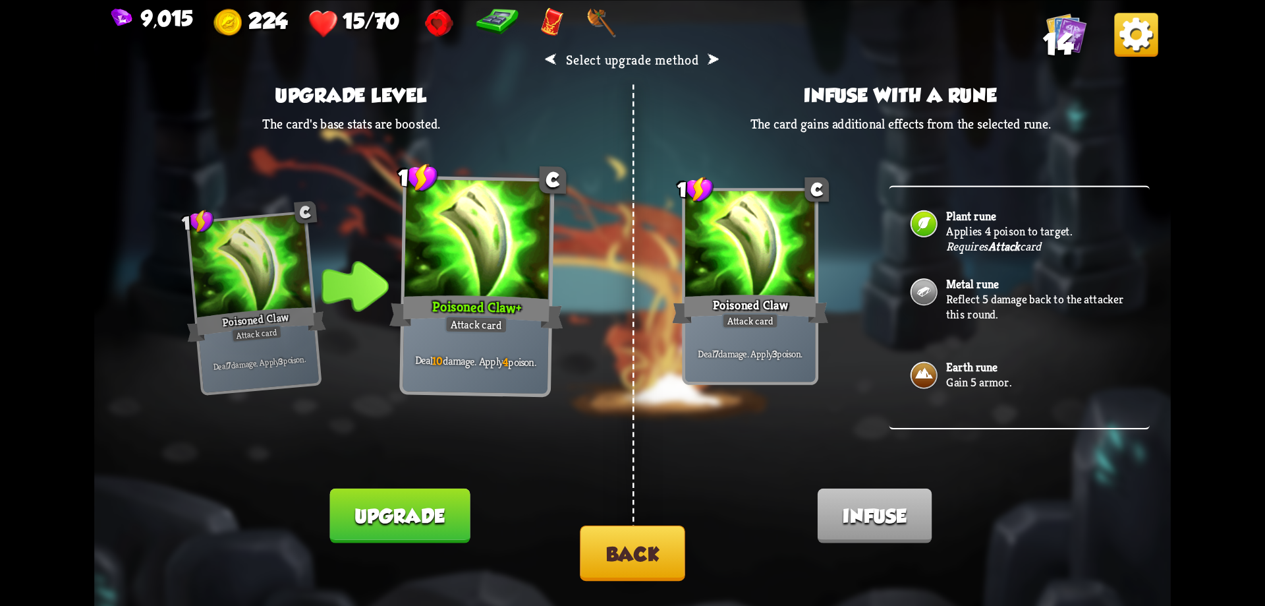
scroll to position [102, 0]
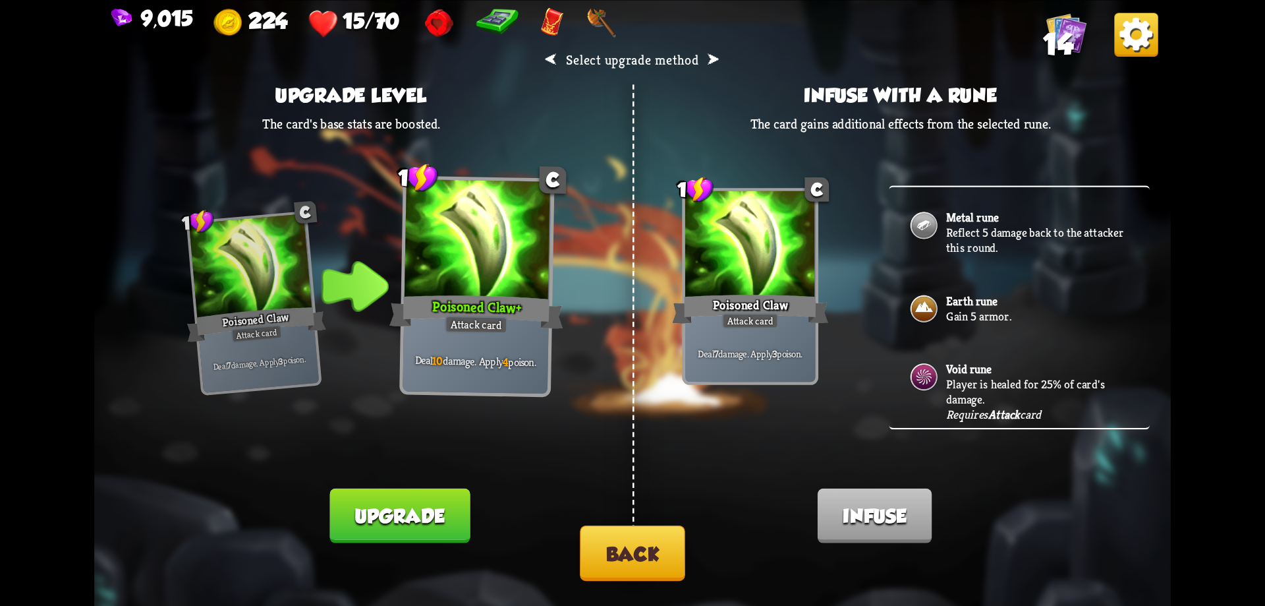
click at [956, 384] on p "Player is healed for 25% of card's damage." at bounding box center [1037, 391] width 183 height 30
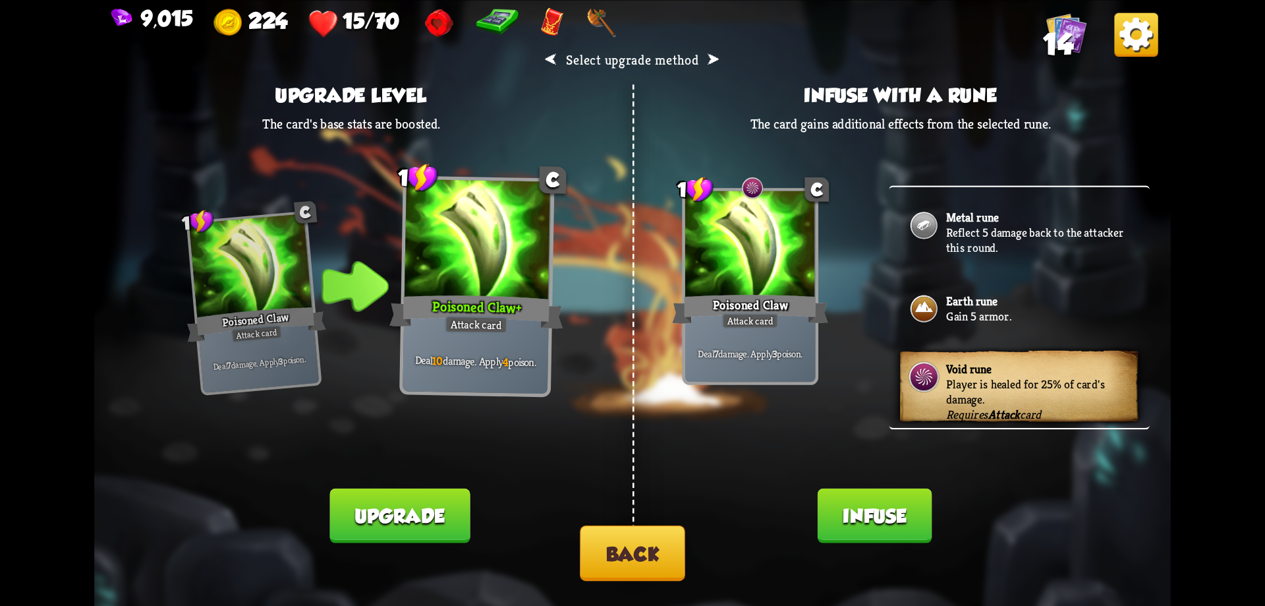
drag, startPoint x: 873, startPoint y: 510, endPoint x: 860, endPoint y: 502, distance: 15.4
click at [874, 511] on button "Infuse" at bounding box center [875, 515] width 115 height 55
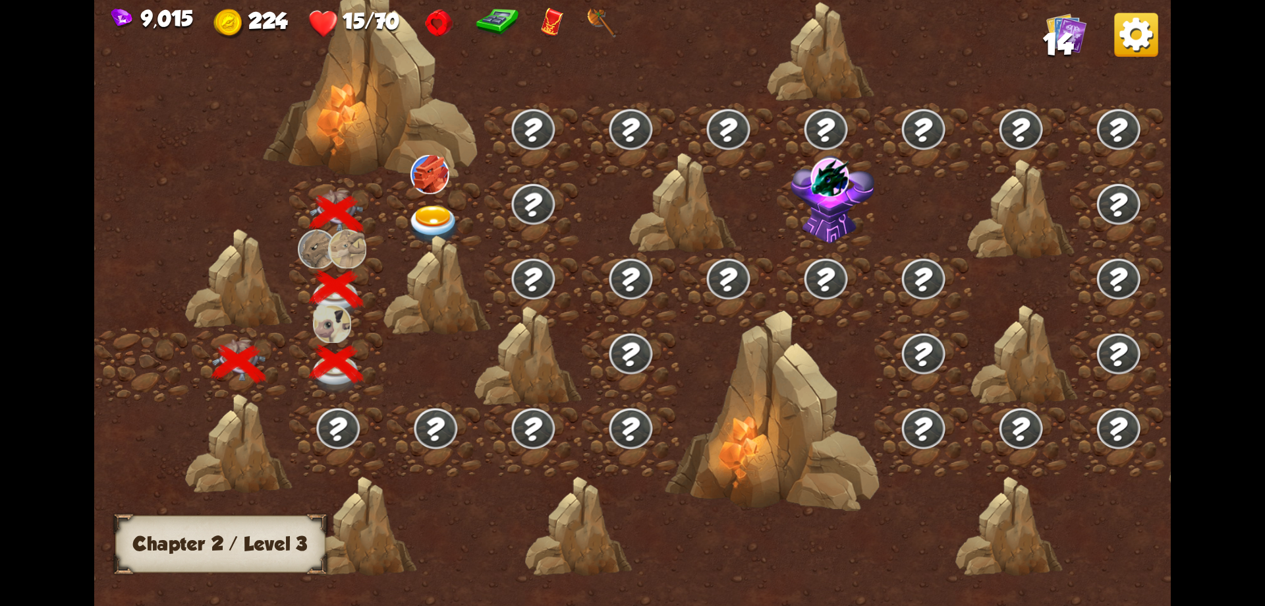
click at [424, 215] on img at bounding box center [434, 226] width 54 height 40
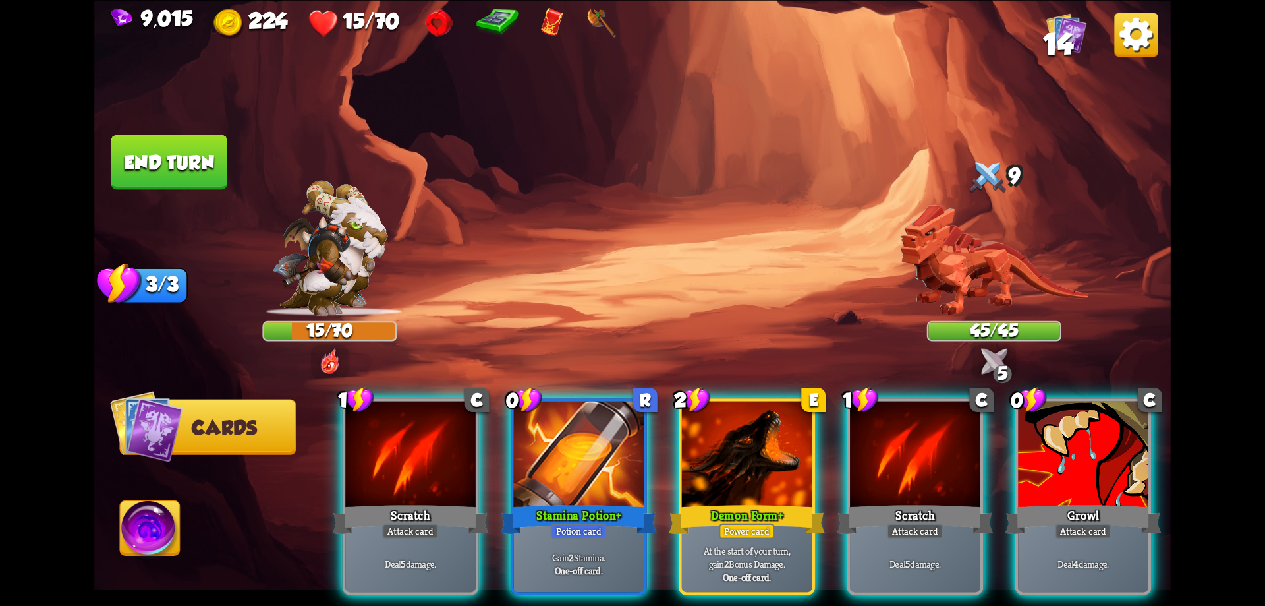
click at [743, 465] on div at bounding box center [747, 456] width 130 height 110
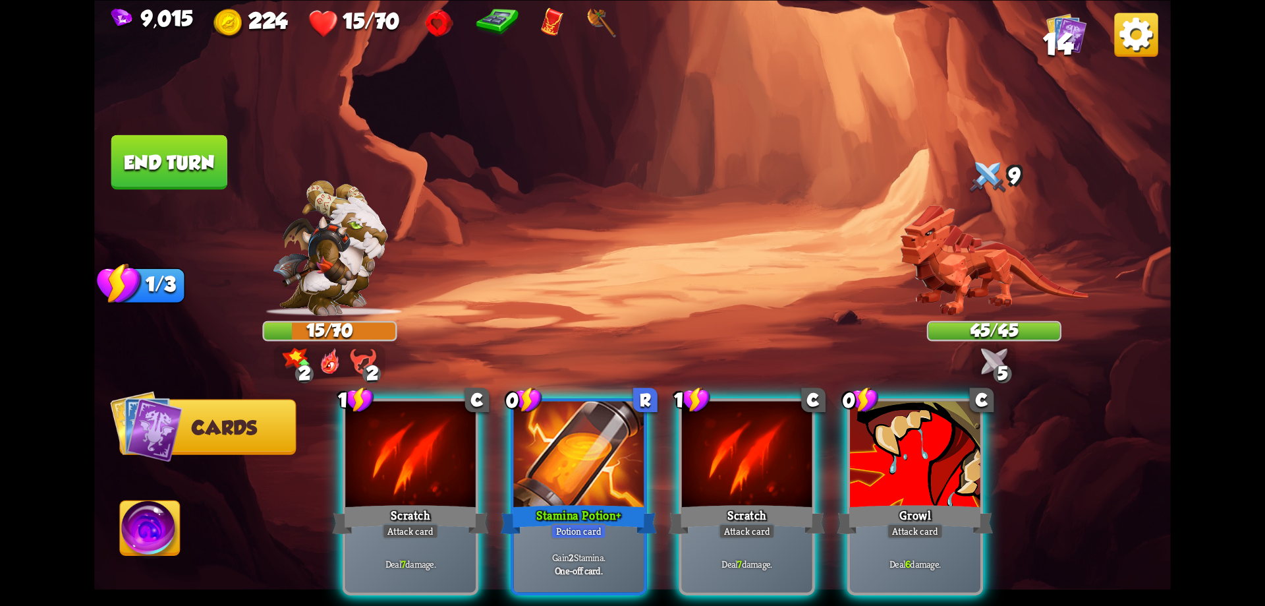
click at [744, 464] on div at bounding box center [747, 456] width 130 height 110
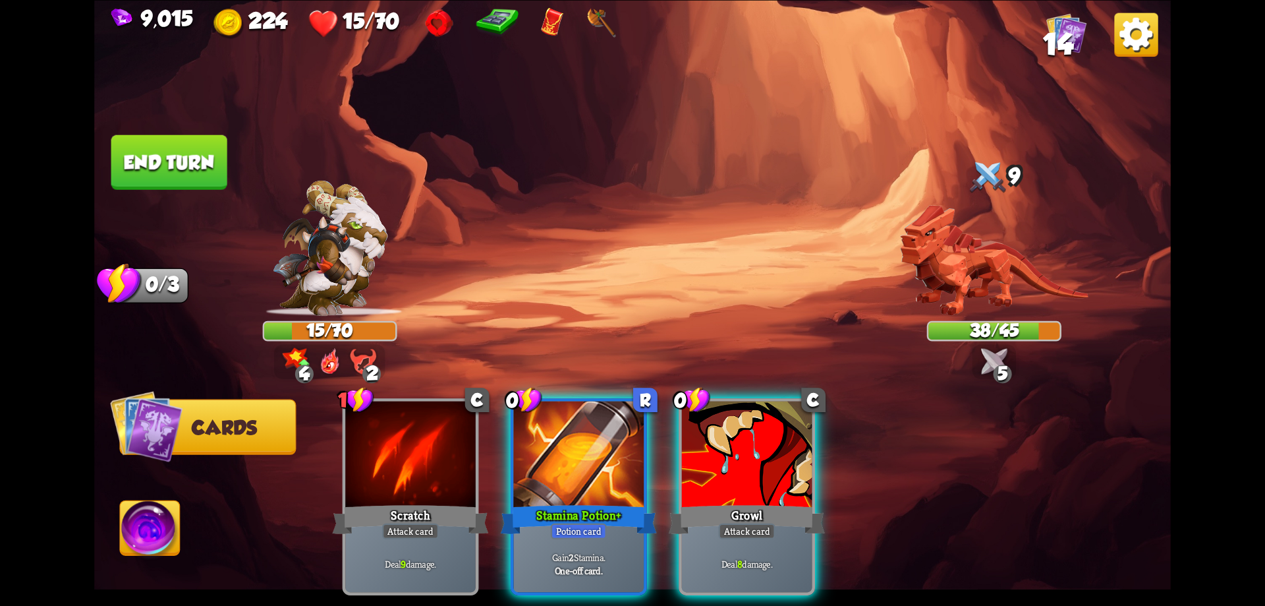
click at [744, 464] on div at bounding box center [747, 456] width 130 height 110
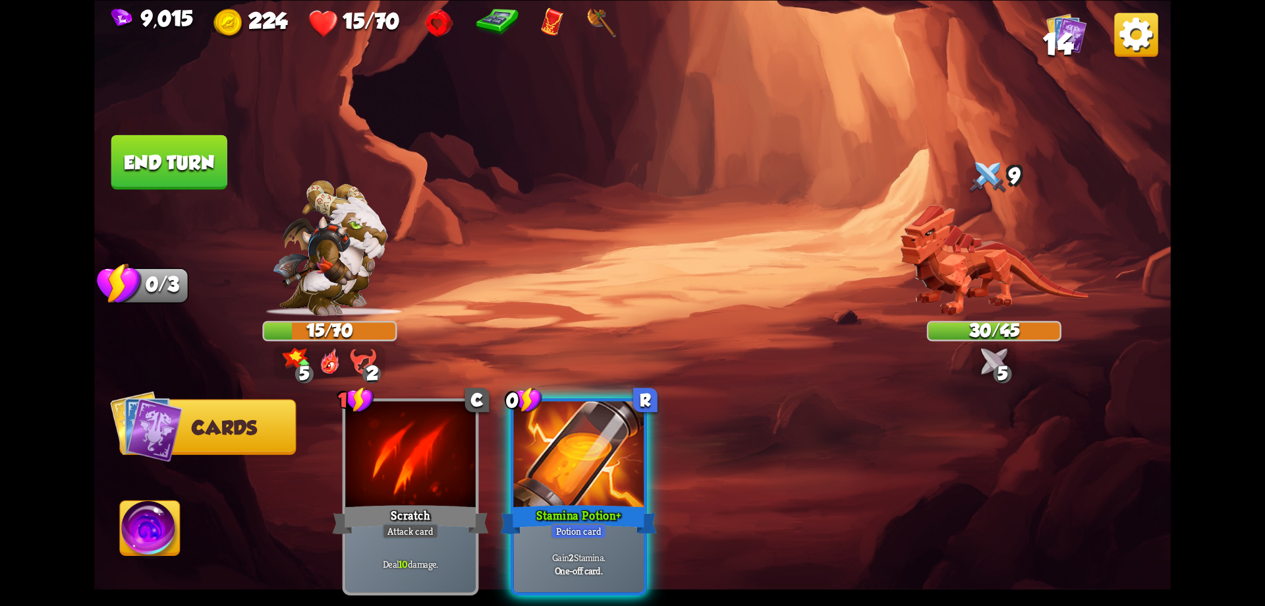
click at [150, 516] on img at bounding box center [151, 530] width 60 height 61
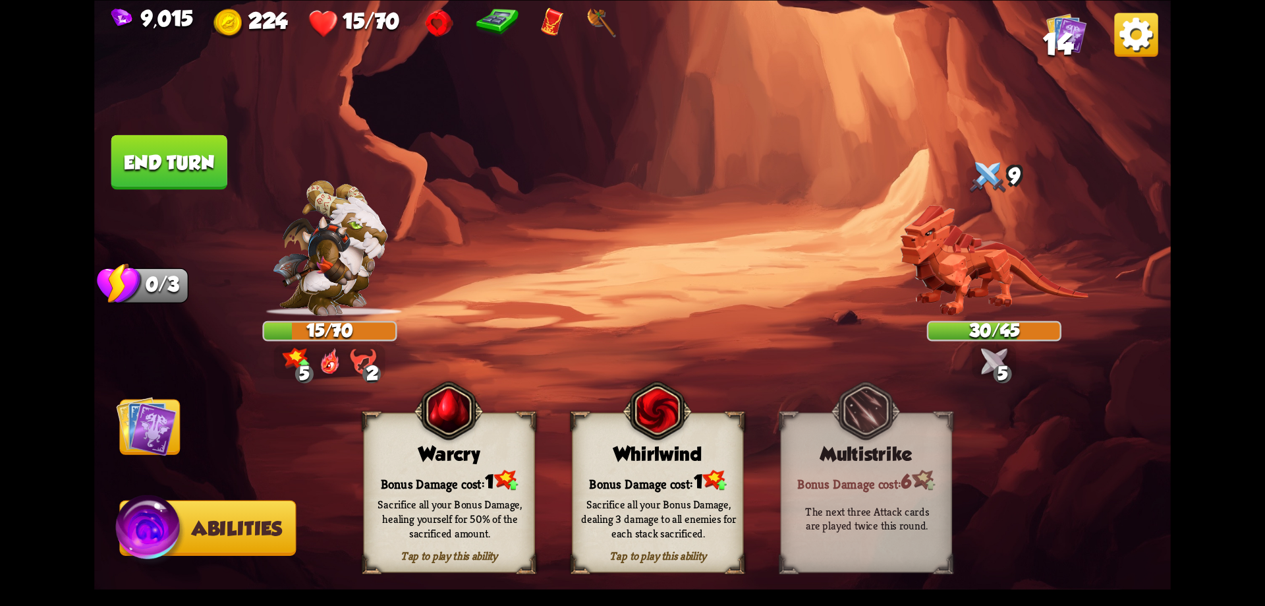
click at [494, 469] on div "Bonus Damage cost: 1" at bounding box center [449, 480] width 170 height 24
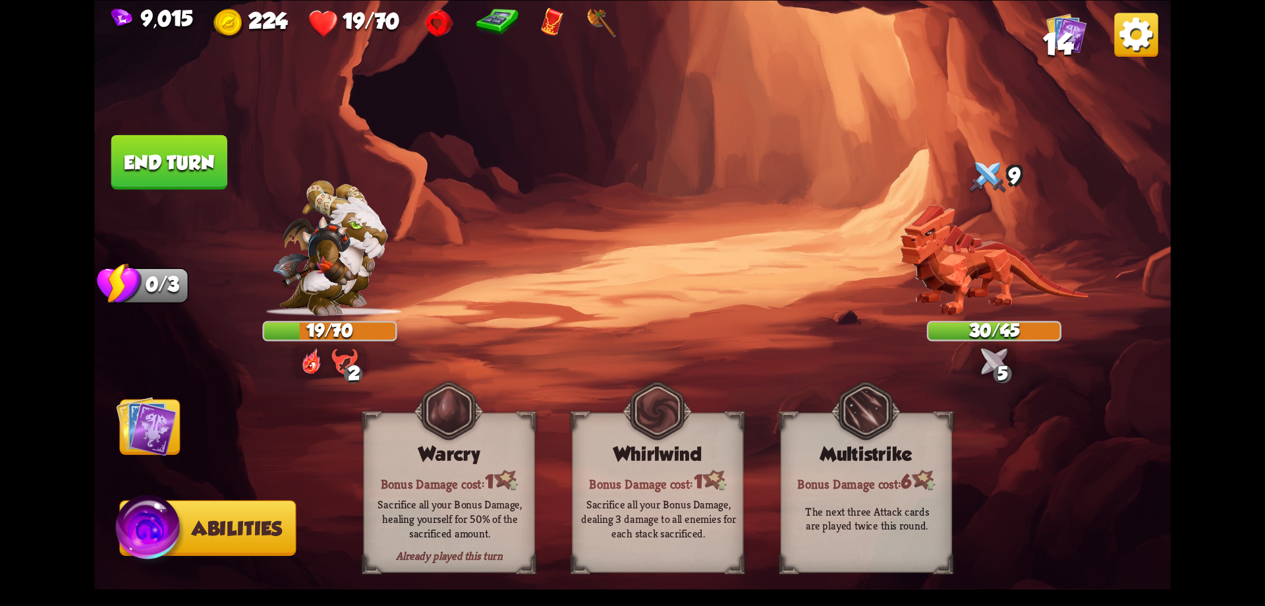
click at [191, 153] on button "End turn" at bounding box center [169, 161] width 116 height 55
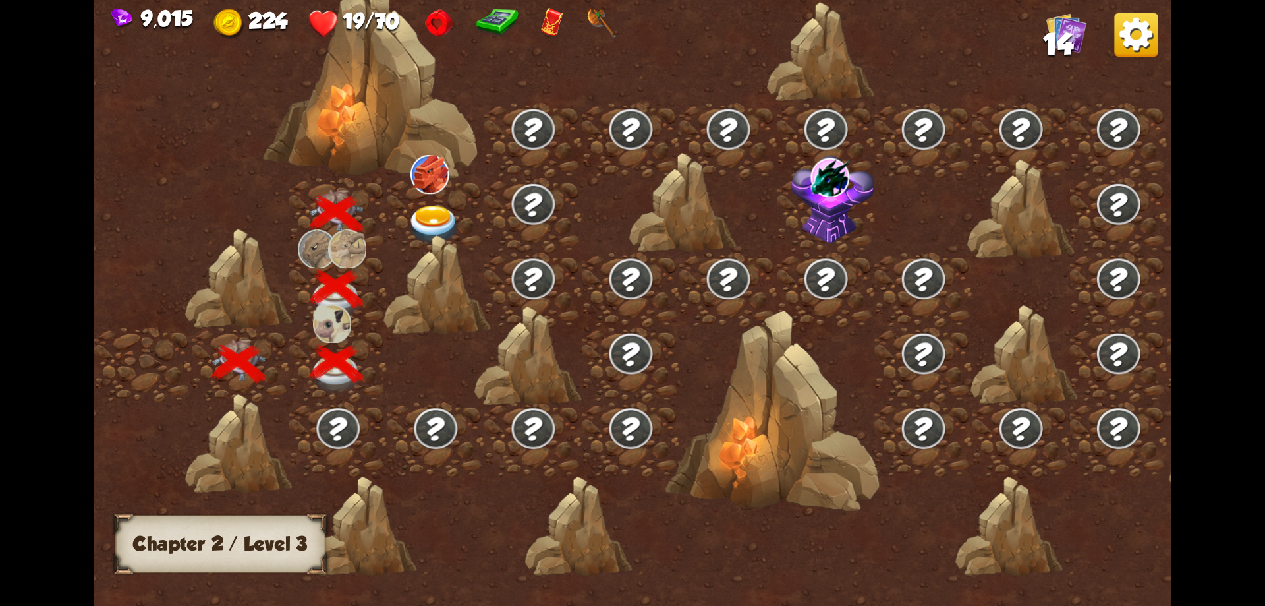
click at [433, 206] on img at bounding box center [434, 226] width 54 height 40
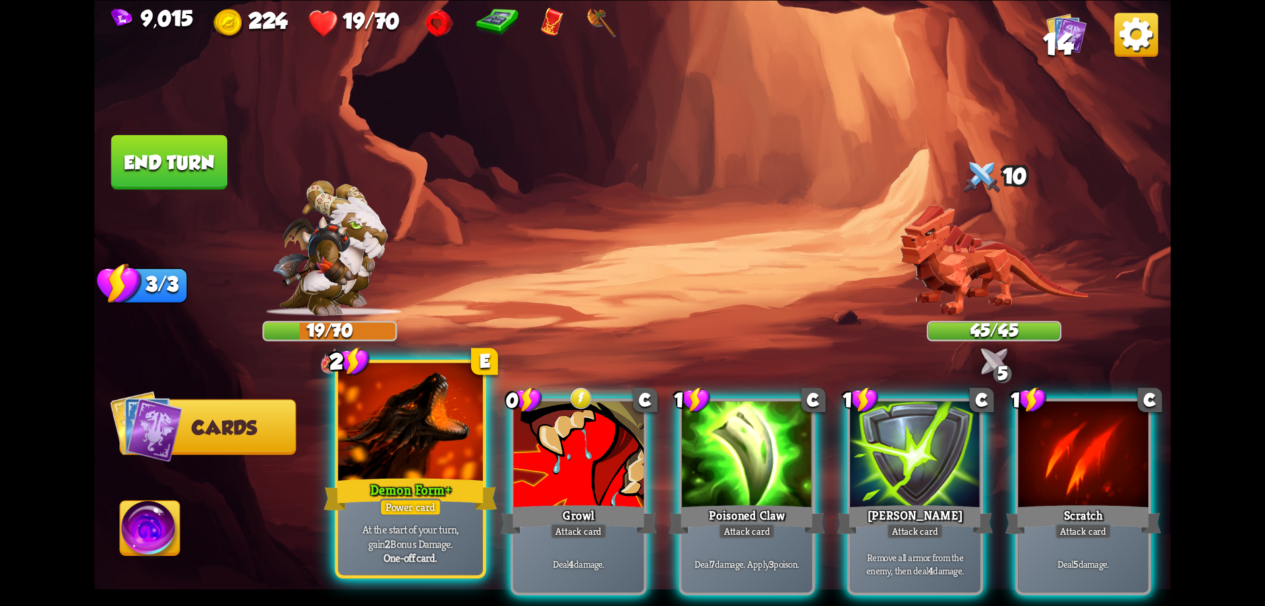
click at [442, 420] on div at bounding box center [410, 423] width 145 height 122
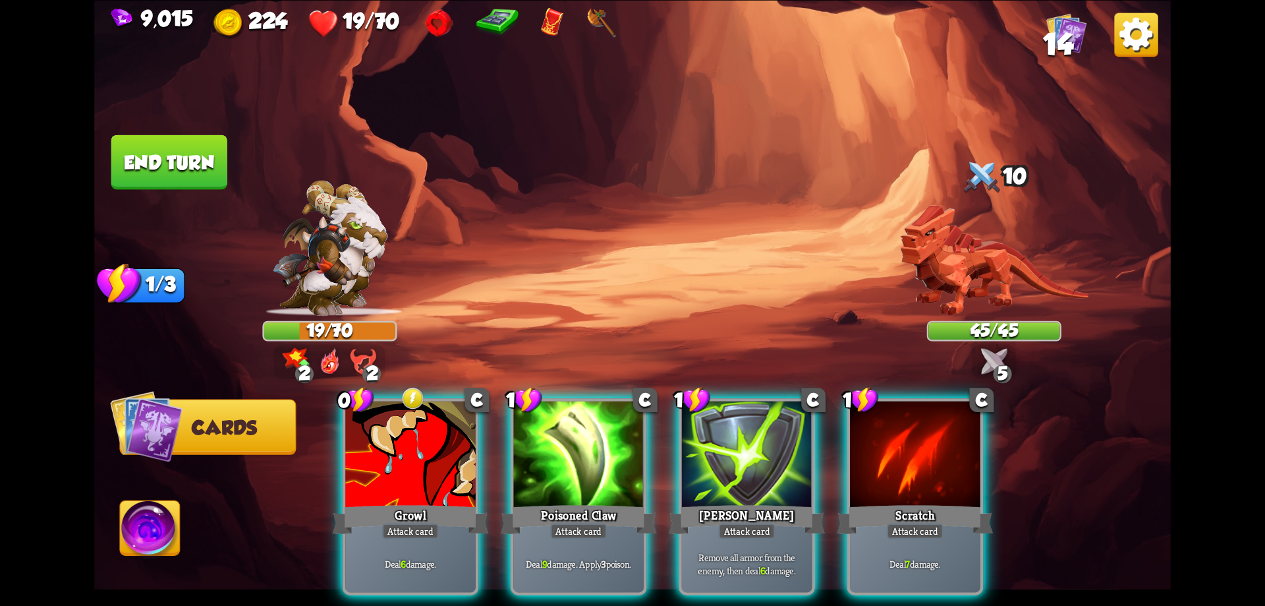
click at [165, 523] on img at bounding box center [151, 530] width 60 height 61
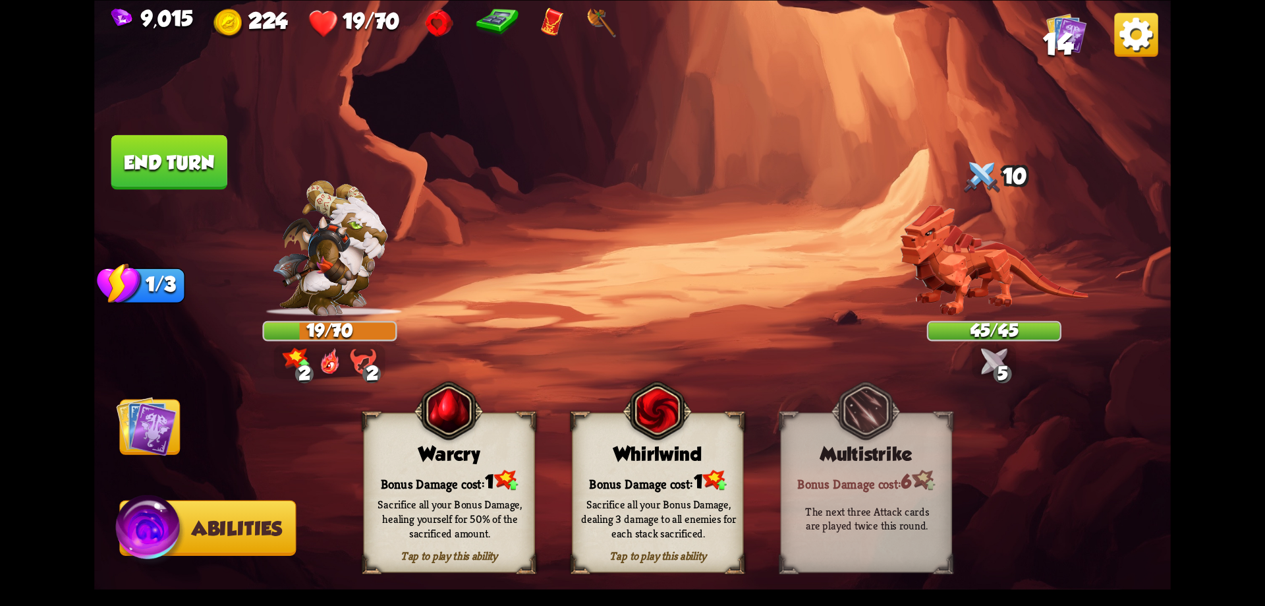
click at [676, 472] on div "Bonus Damage cost: 1" at bounding box center [658, 480] width 170 height 24
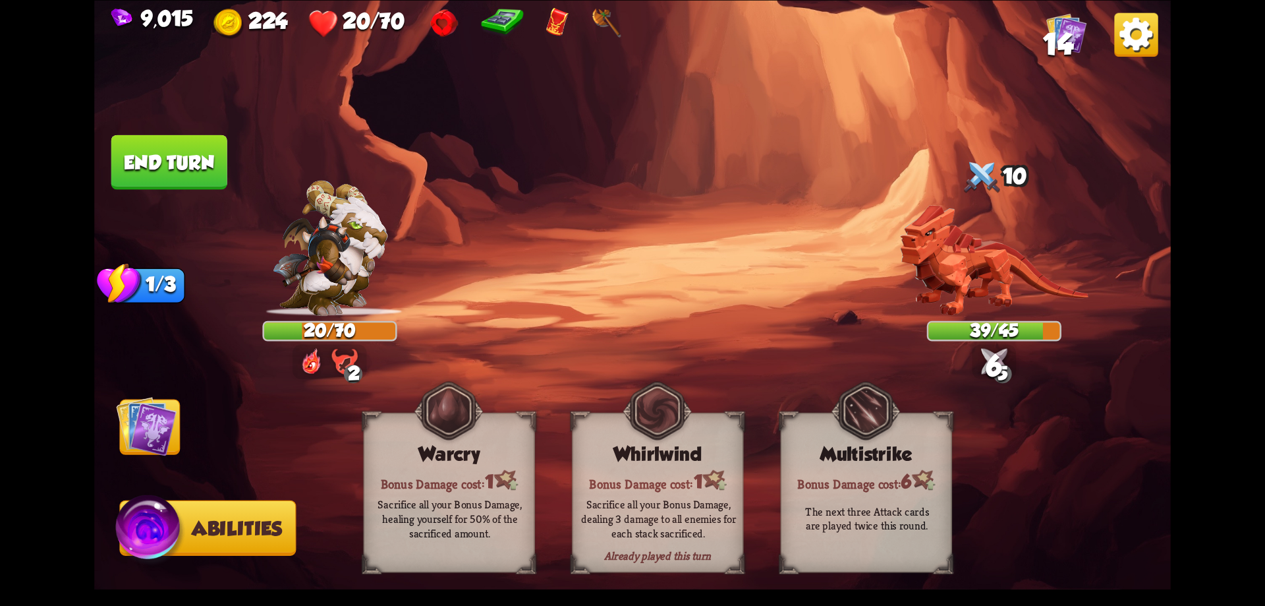
click at [169, 428] on img at bounding box center [146, 425] width 61 height 61
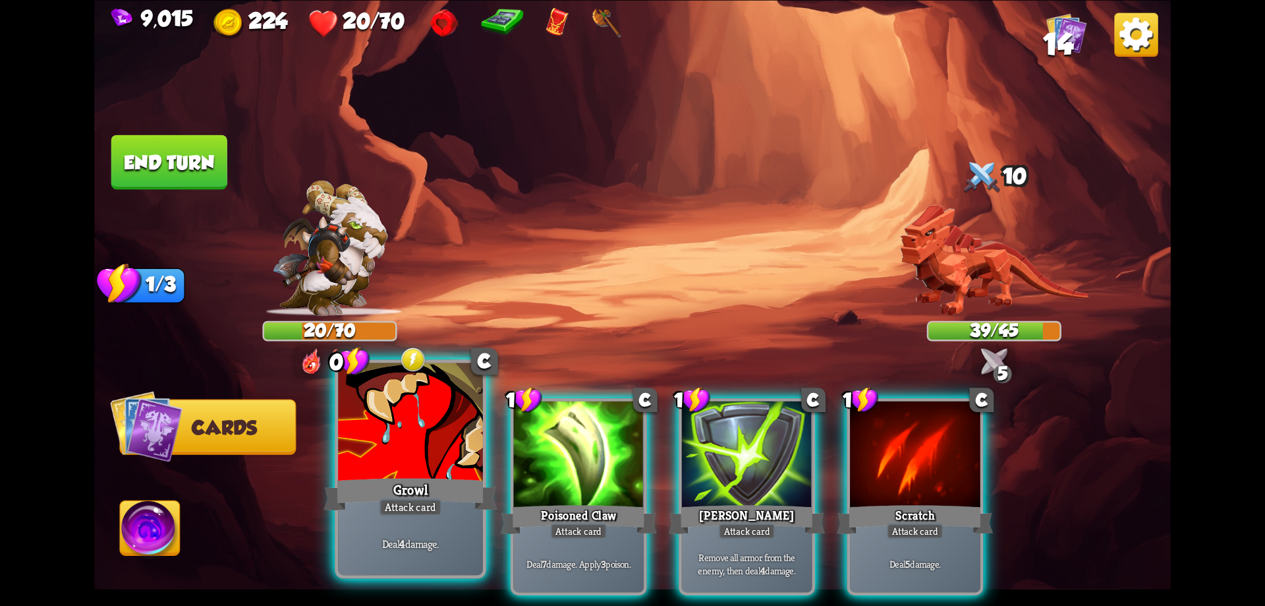
click at [434, 474] on div at bounding box center [410, 423] width 145 height 122
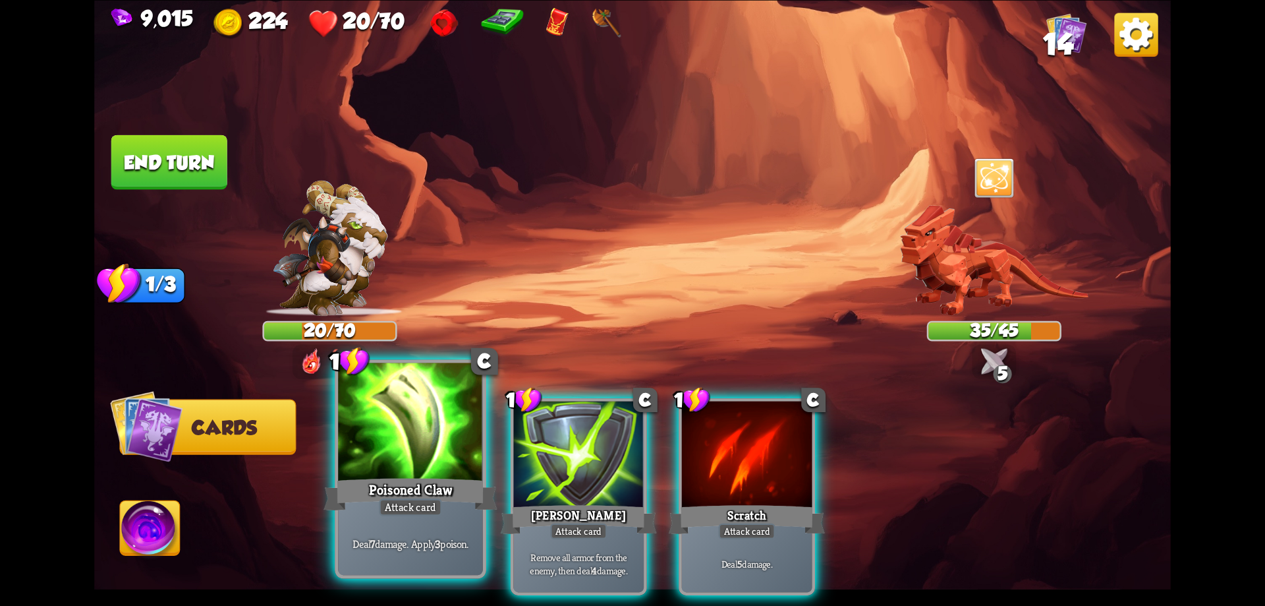
click at [435, 442] on div at bounding box center [410, 423] width 145 height 122
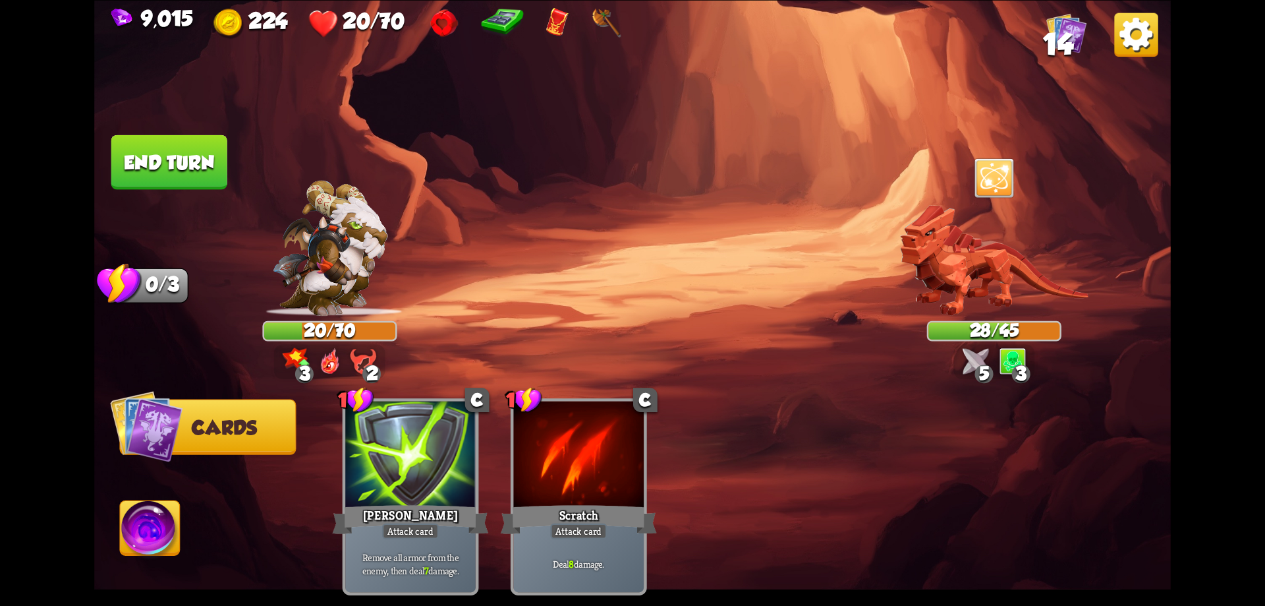
click at [170, 522] on img at bounding box center [151, 530] width 60 height 61
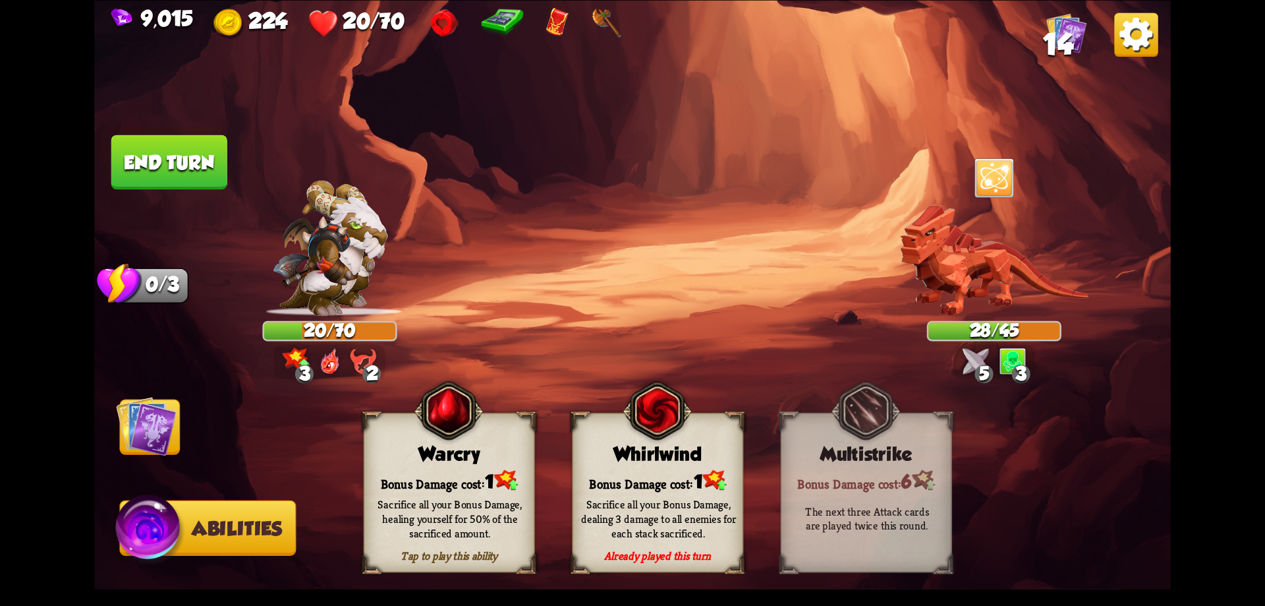
click at [476, 470] on div "Bonus Damage cost: 1" at bounding box center [449, 480] width 170 height 24
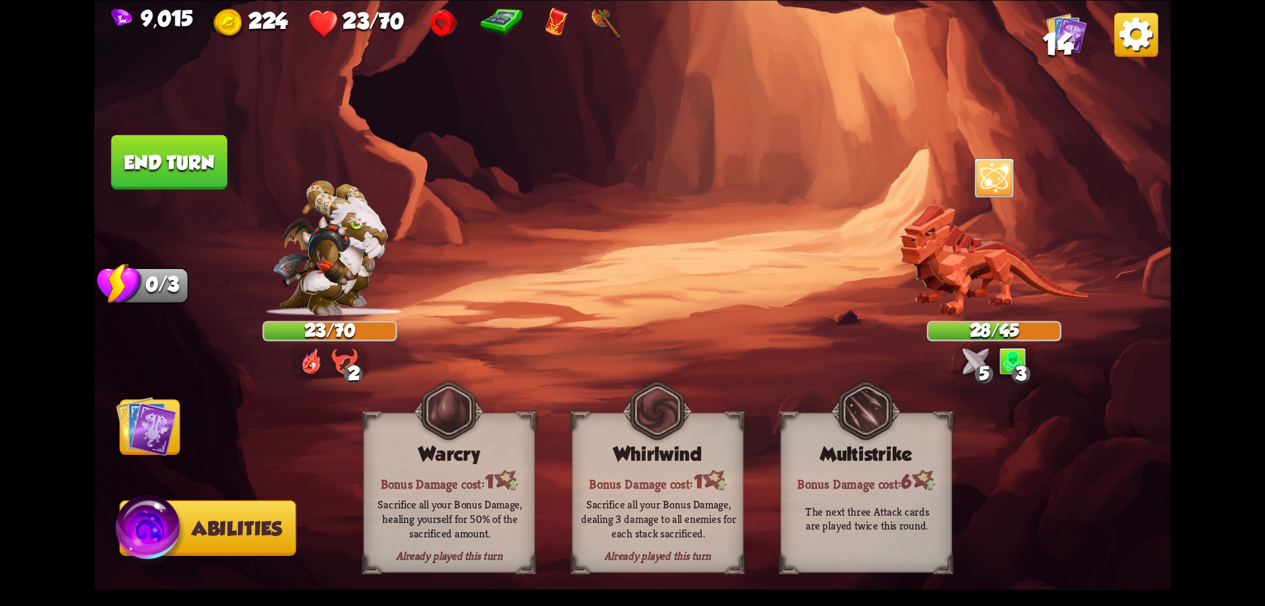
click at [183, 162] on button "End turn" at bounding box center [169, 161] width 116 height 55
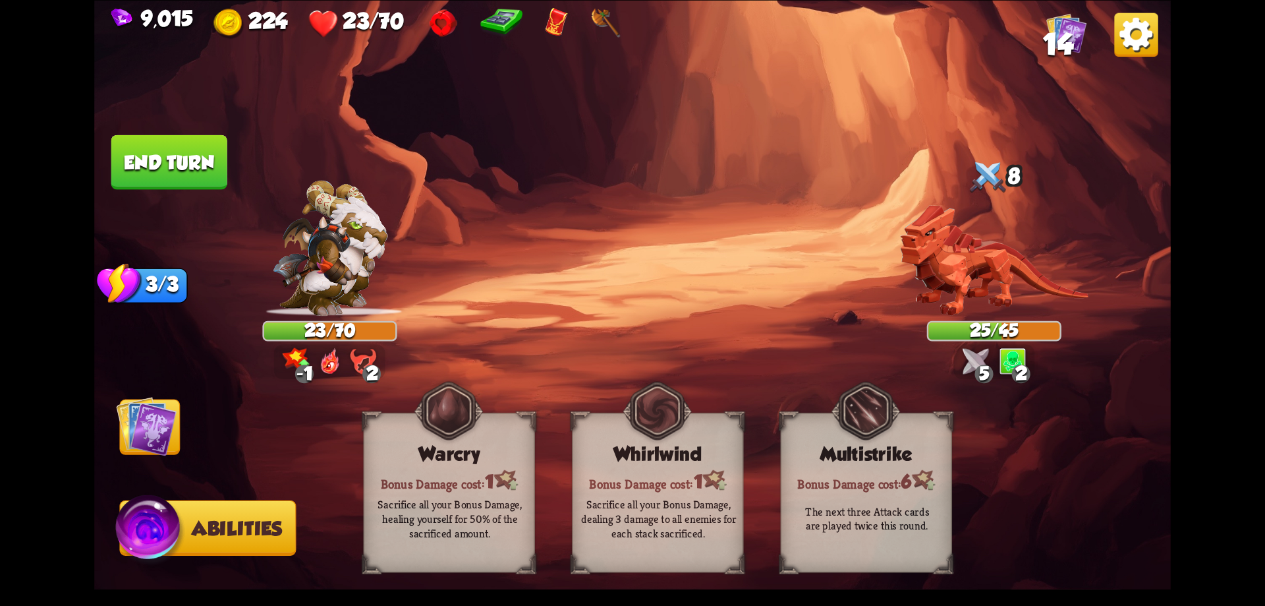
click at [155, 425] on img at bounding box center [146, 425] width 61 height 61
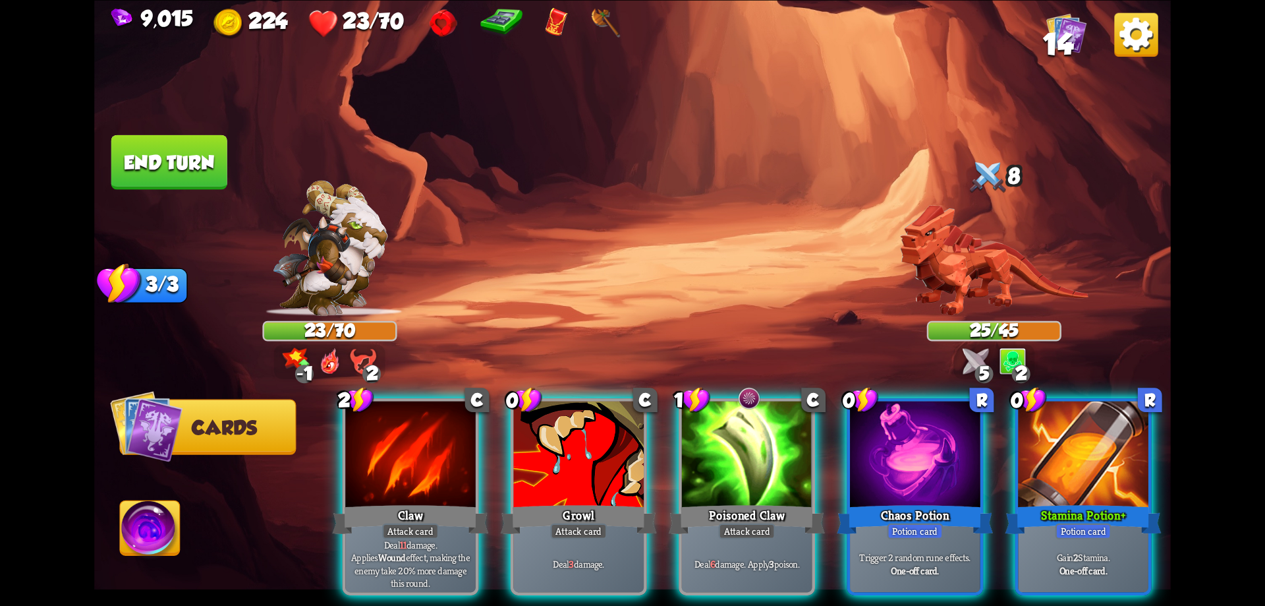
click at [161, 523] on img at bounding box center [151, 530] width 60 height 61
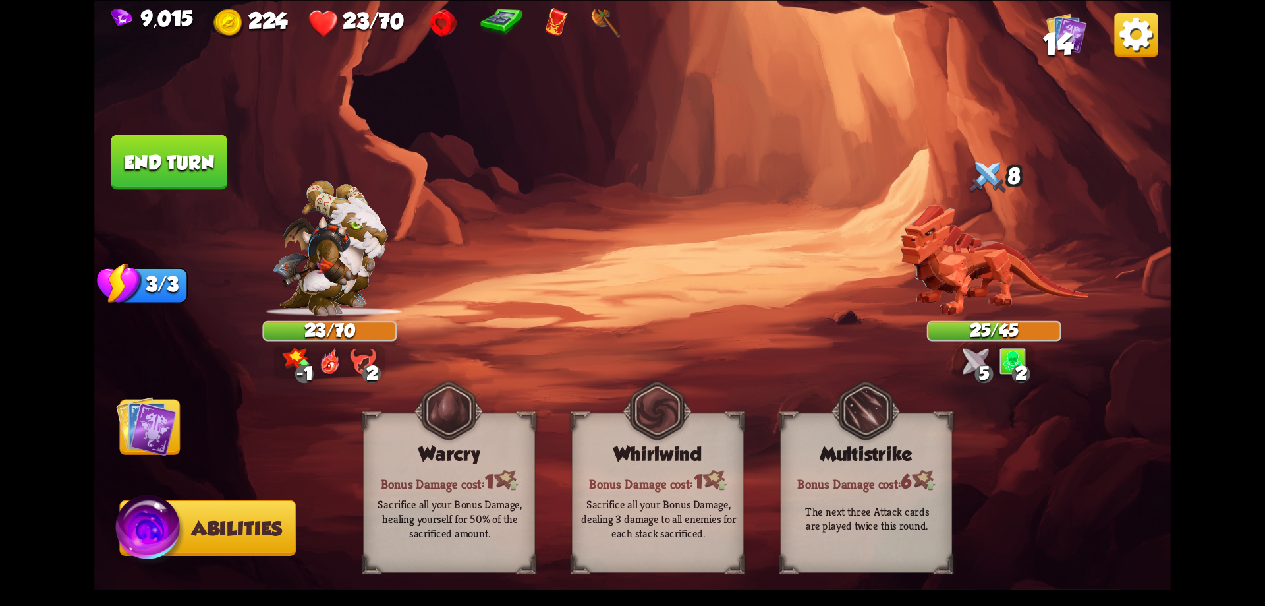
click at [504, 498] on div "Sacrifice all your Bonus Damage, healing yourself for 50% of the sacrificed amo…" at bounding box center [450, 518] width 155 height 43
click at [148, 424] on img at bounding box center [146, 425] width 61 height 61
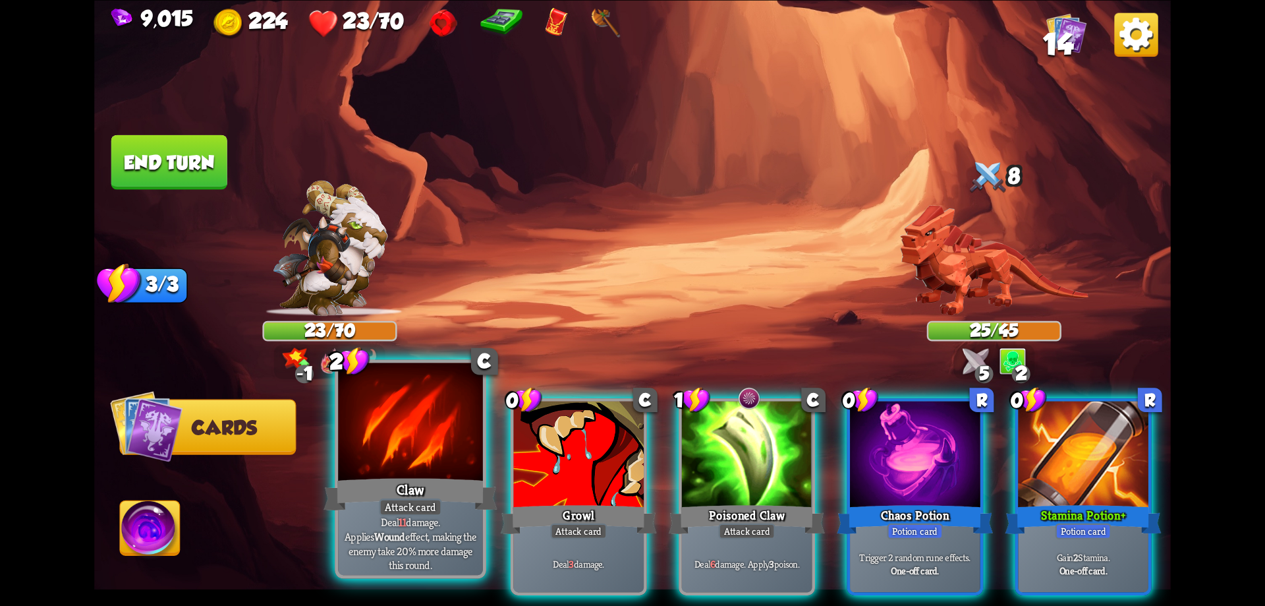
click at [424, 455] on div at bounding box center [410, 423] width 145 height 122
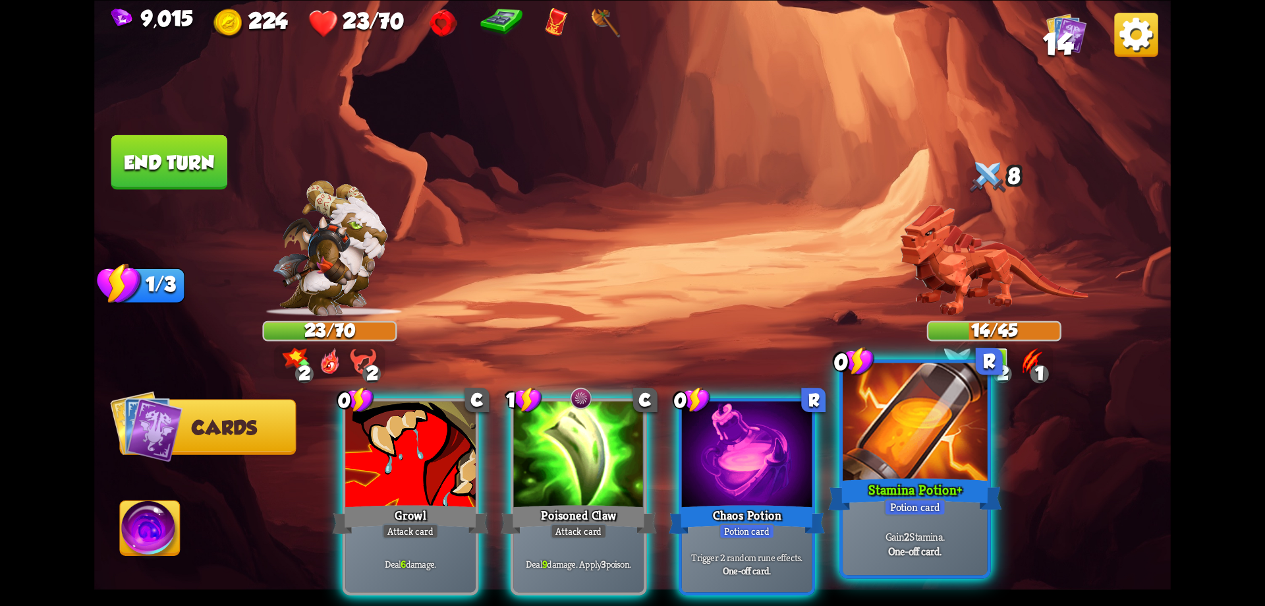
click at [902, 478] on div "Stamina Potion+" at bounding box center [914, 493] width 173 height 39
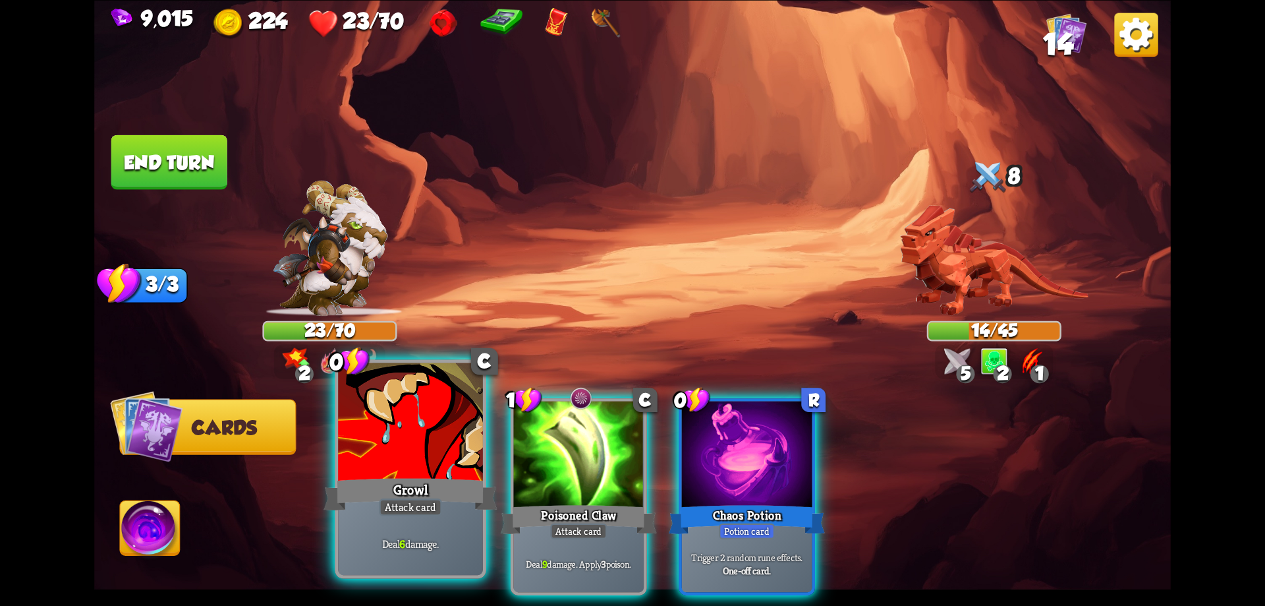
click at [453, 490] on div "Growl" at bounding box center [410, 493] width 173 height 39
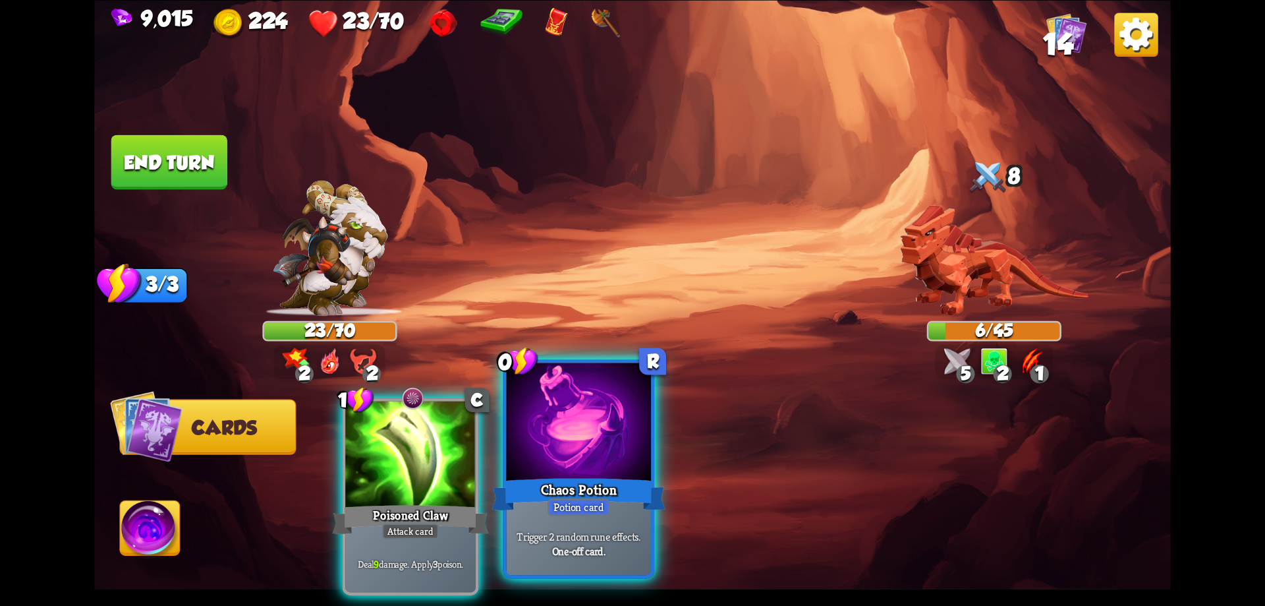
click at [551, 476] on div "Chaos Potion" at bounding box center [578, 493] width 173 height 39
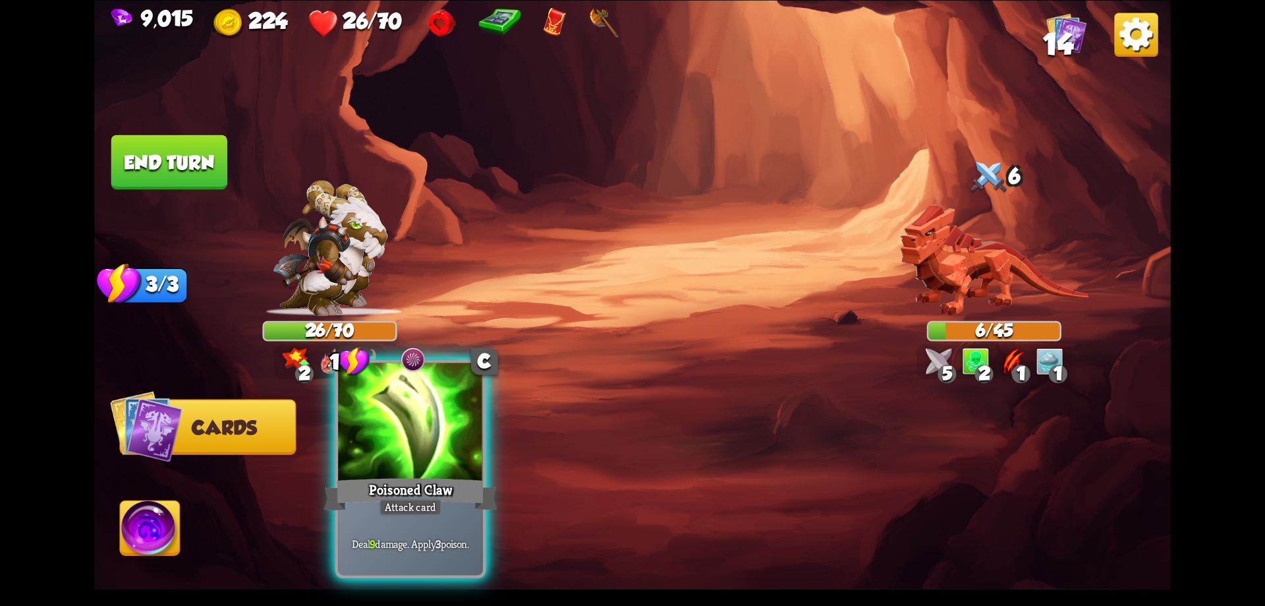
click at [449, 469] on div at bounding box center [410, 423] width 145 height 122
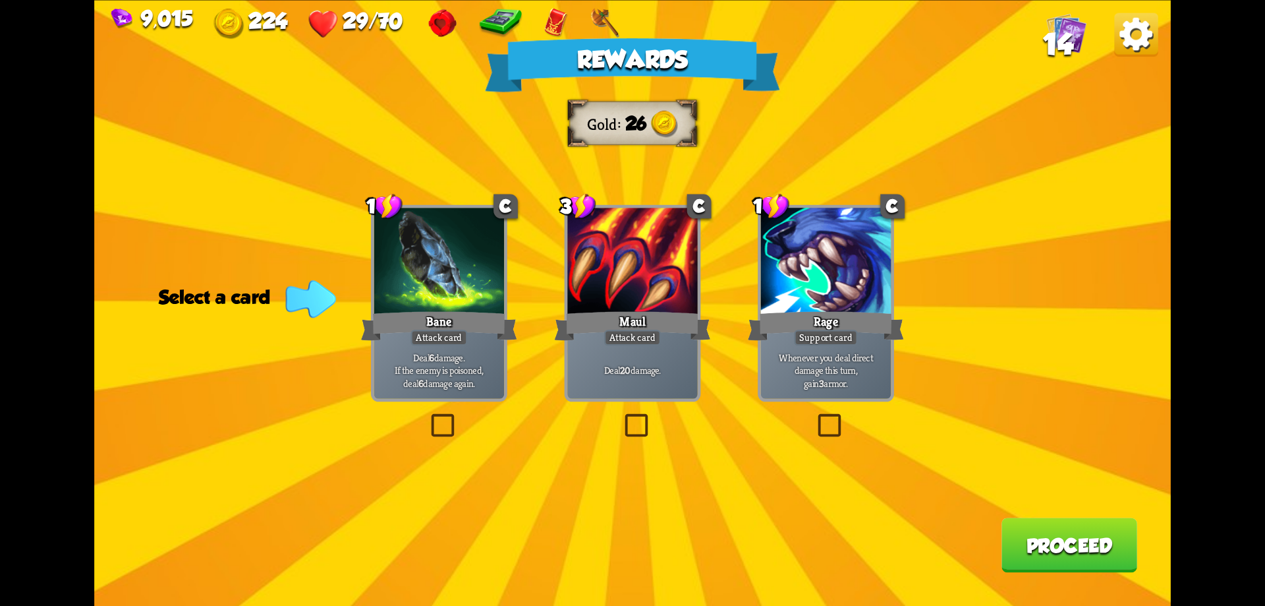
click at [1083, 544] on button "Proceed" at bounding box center [1070, 544] width 136 height 55
